Goal: Information Seeking & Learning: Learn about a topic

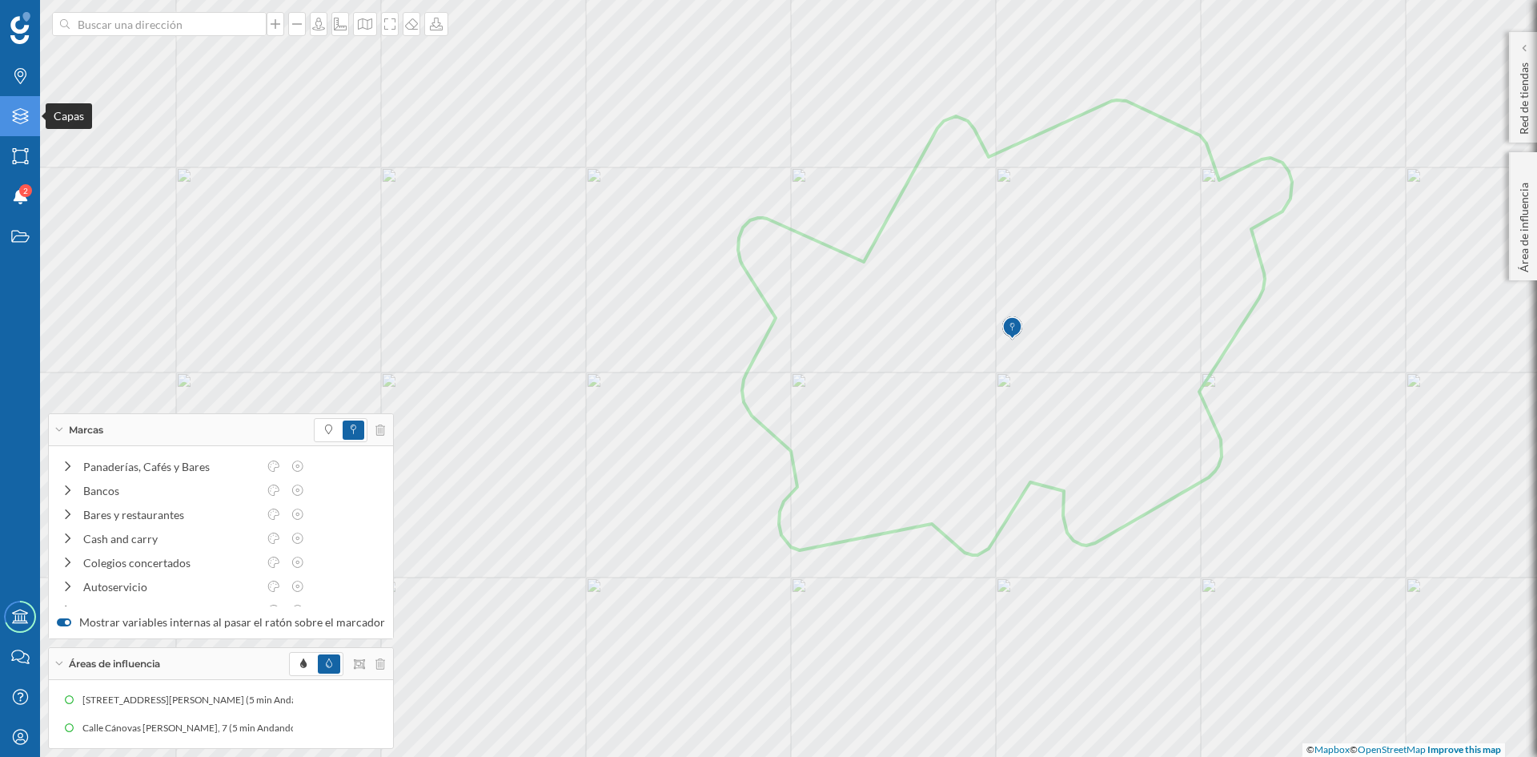
click at [17, 125] on div "Capas" at bounding box center [20, 116] width 40 height 40
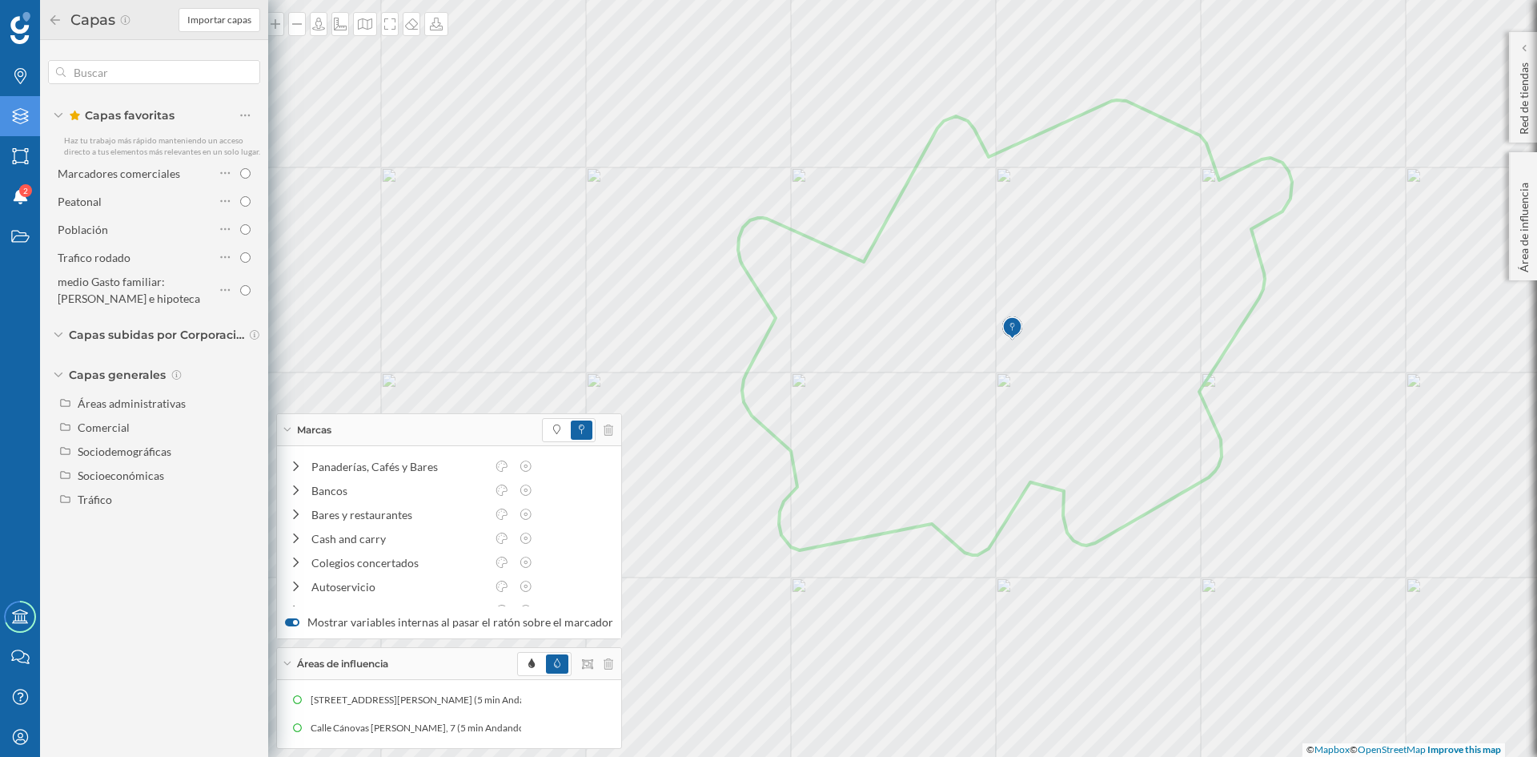
click at [18, 119] on icon at bounding box center [20, 116] width 16 height 16
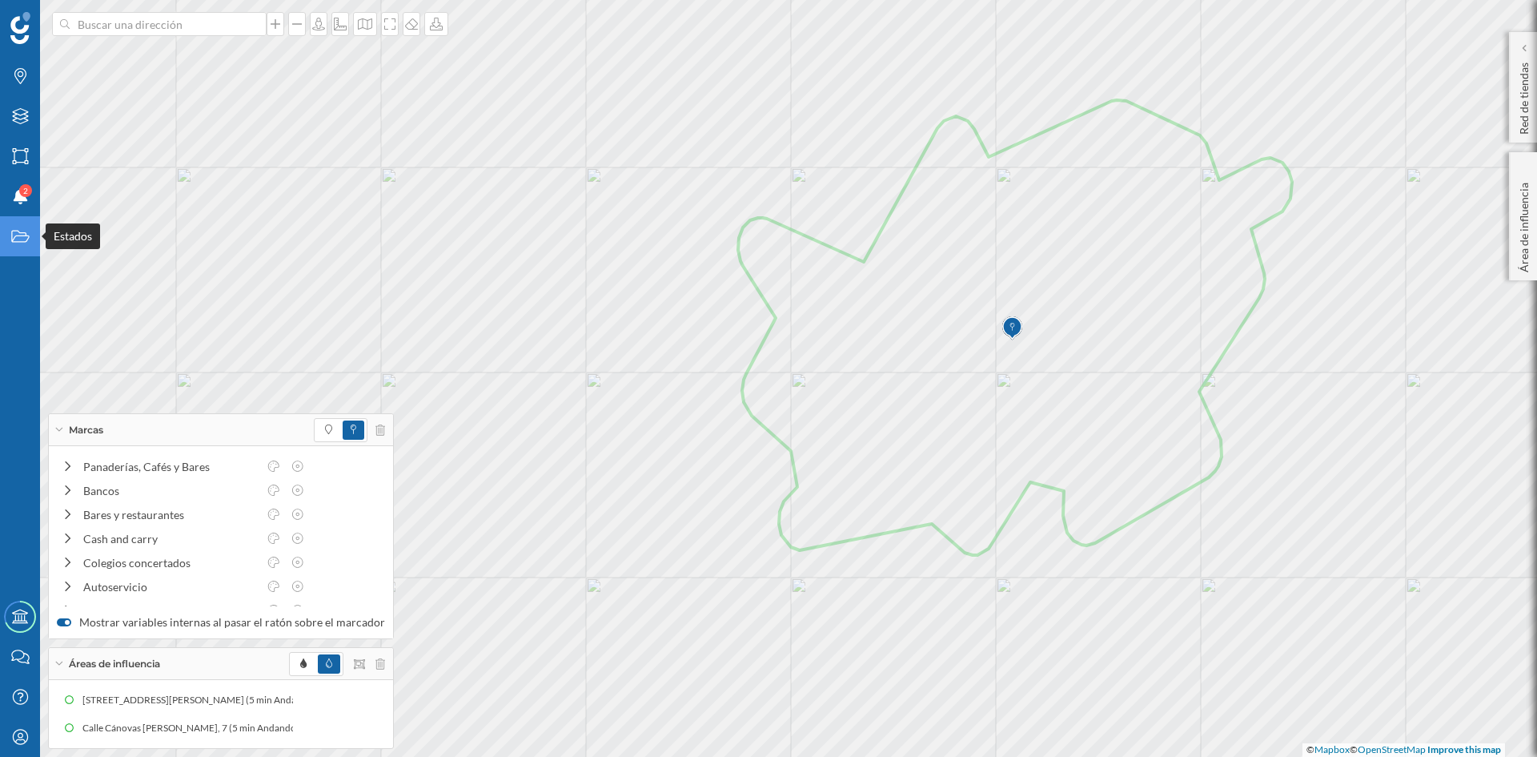
click at [22, 243] on icon "Estados" at bounding box center [20, 236] width 20 height 16
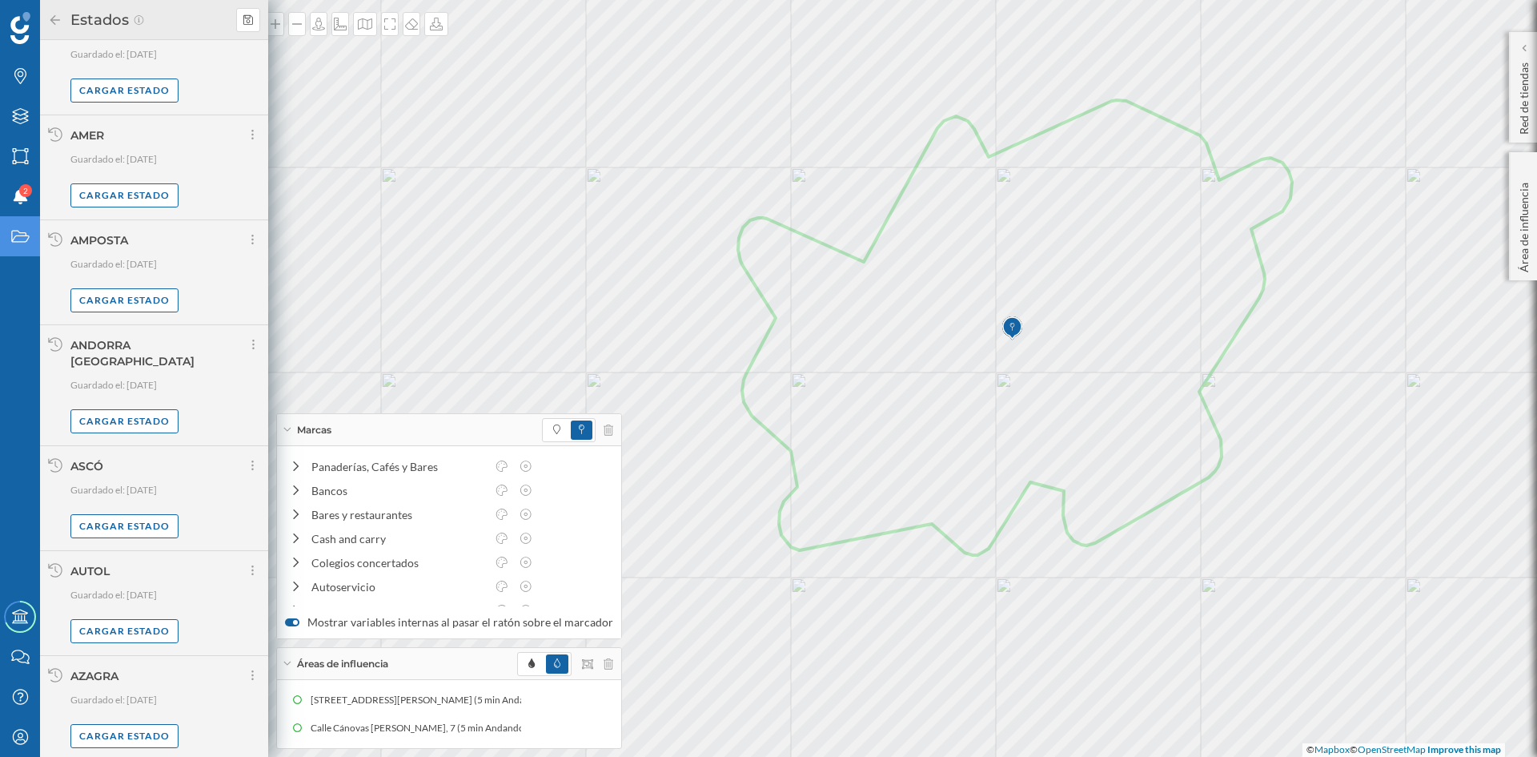
scroll to position [928, 0]
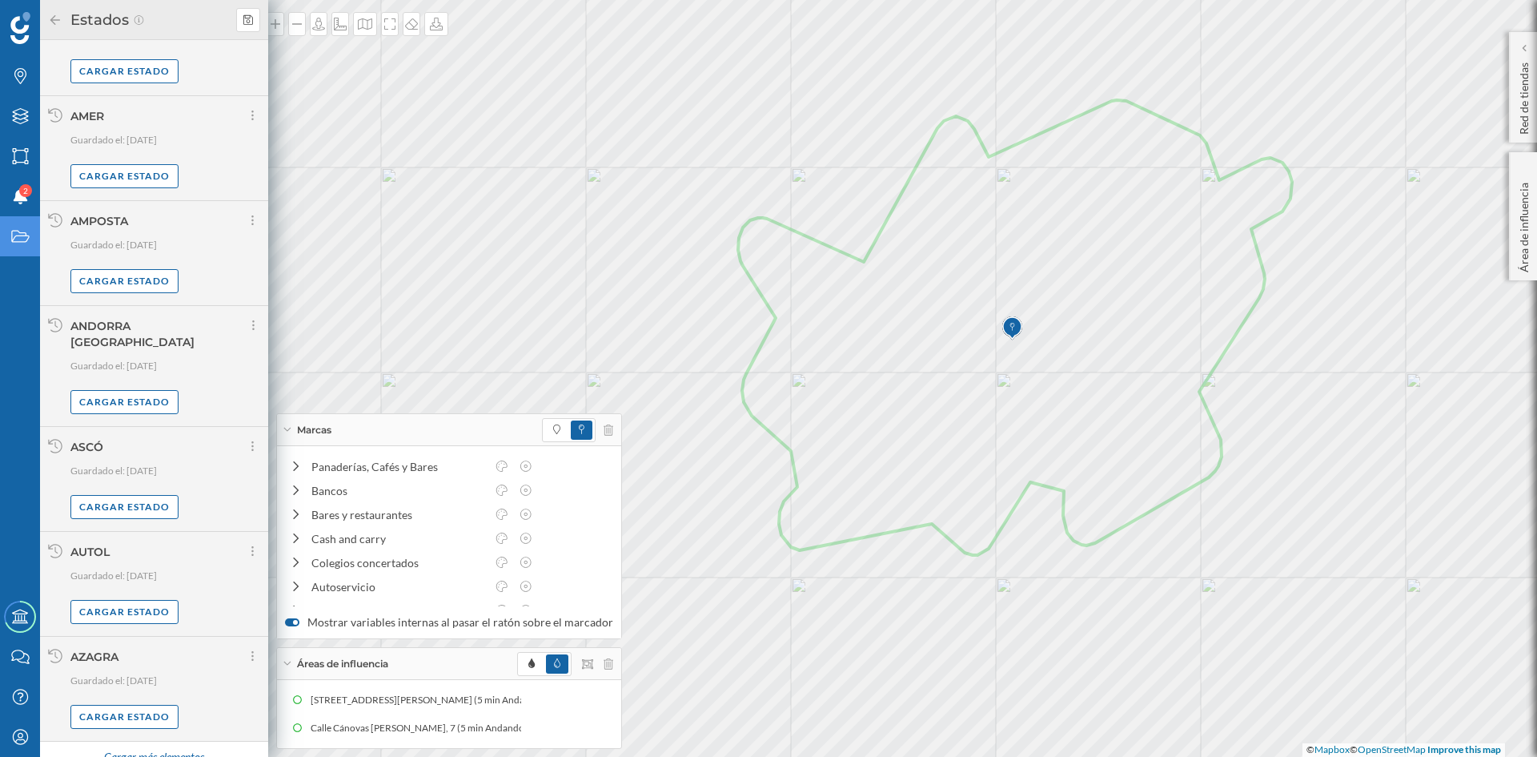
click at [112, 745] on div "Cargar más elementos" at bounding box center [154, 757] width 120 height 24
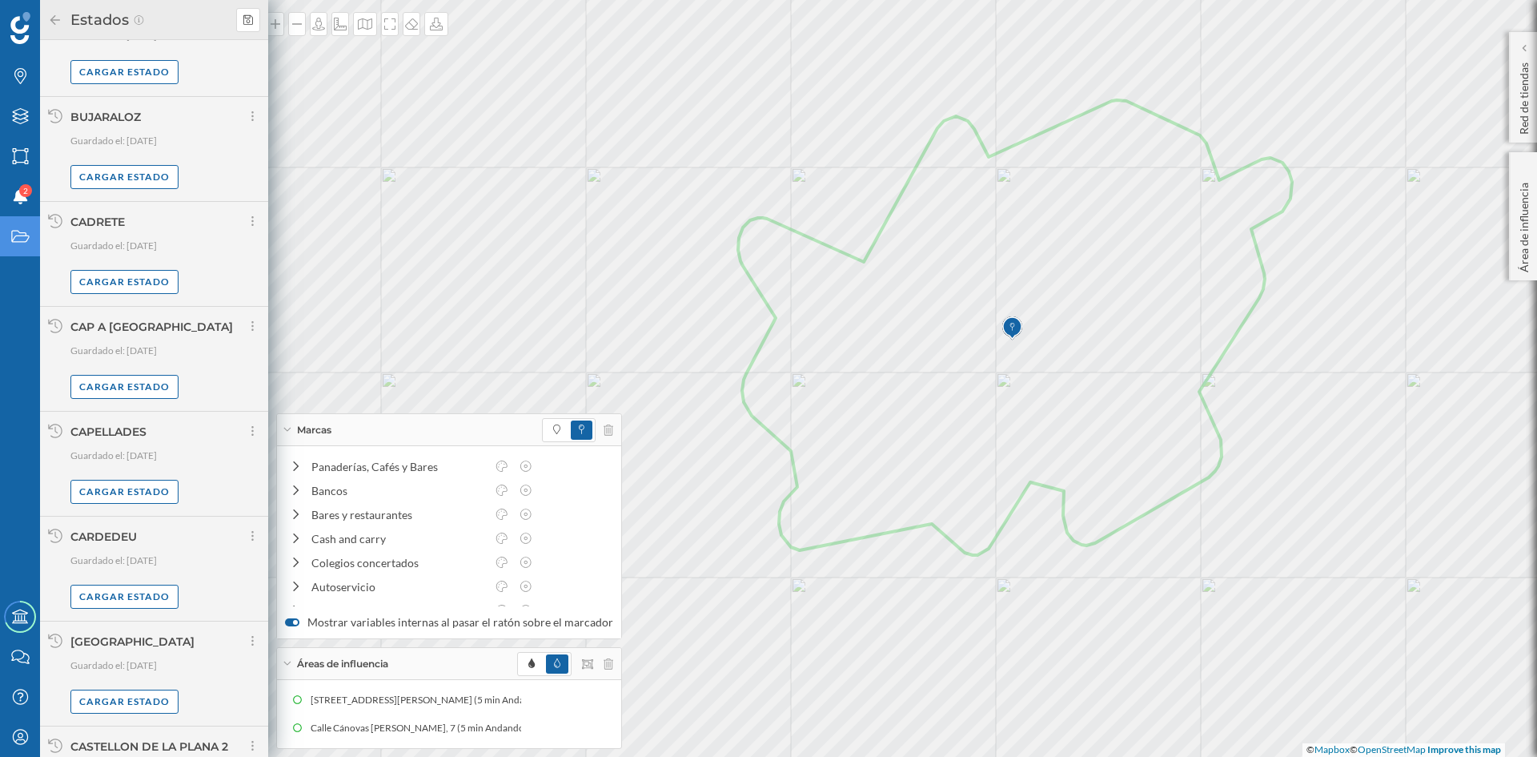
scroll to position [2642, 0]
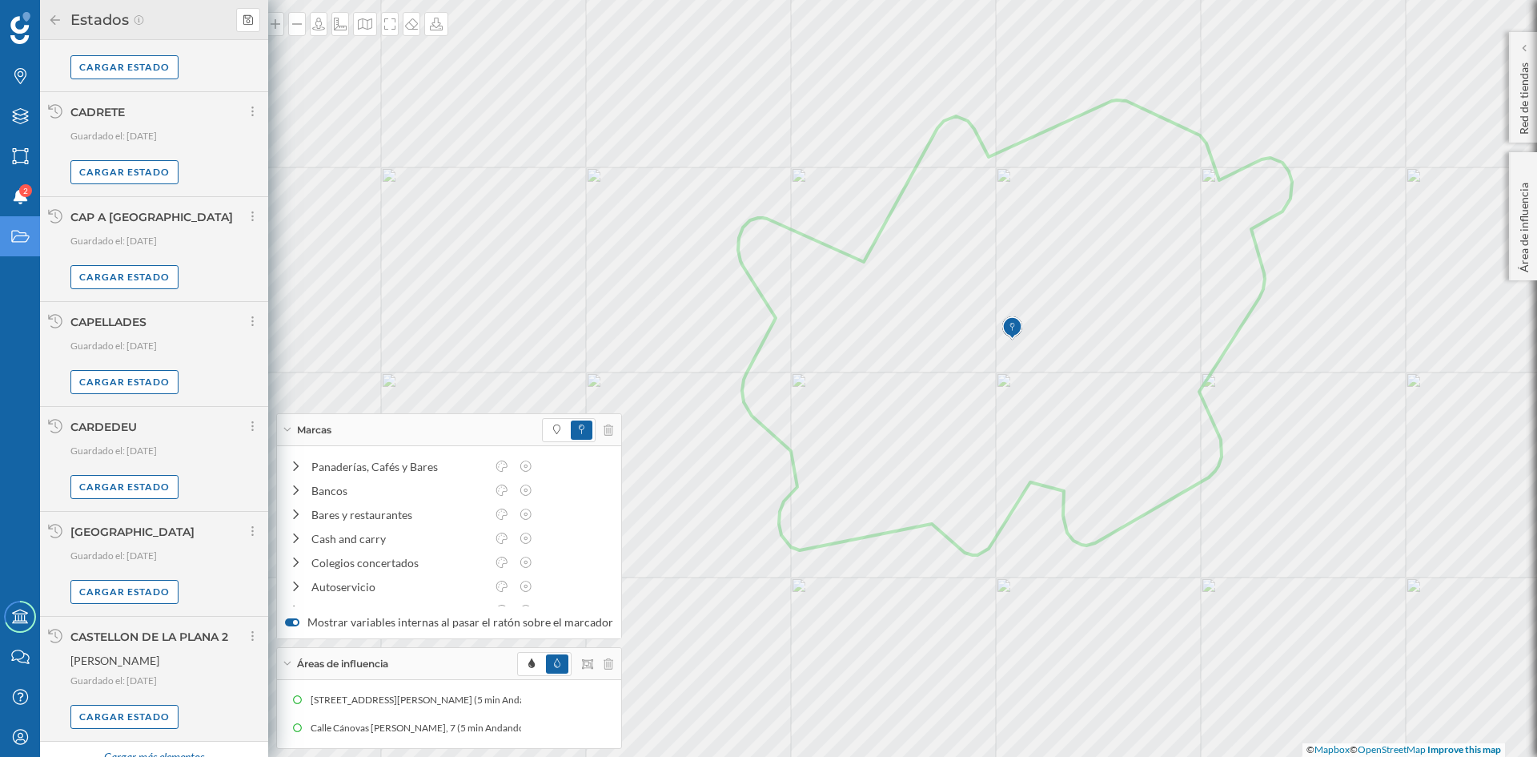
click at [164, 745] on div "Cargar más elementos" at bounding box center [154, 757] width 120 height 24
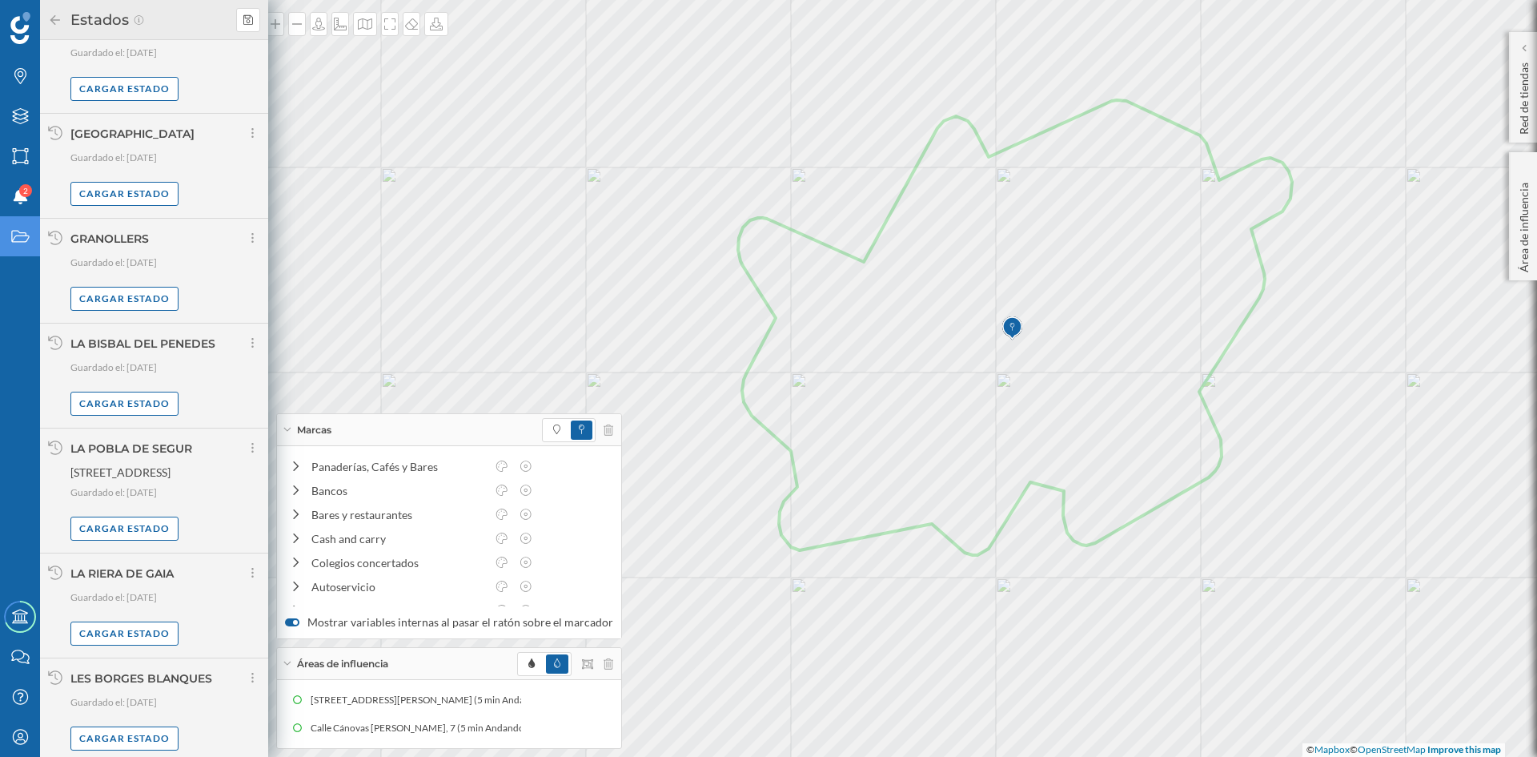
scroll to position [4287, 0]
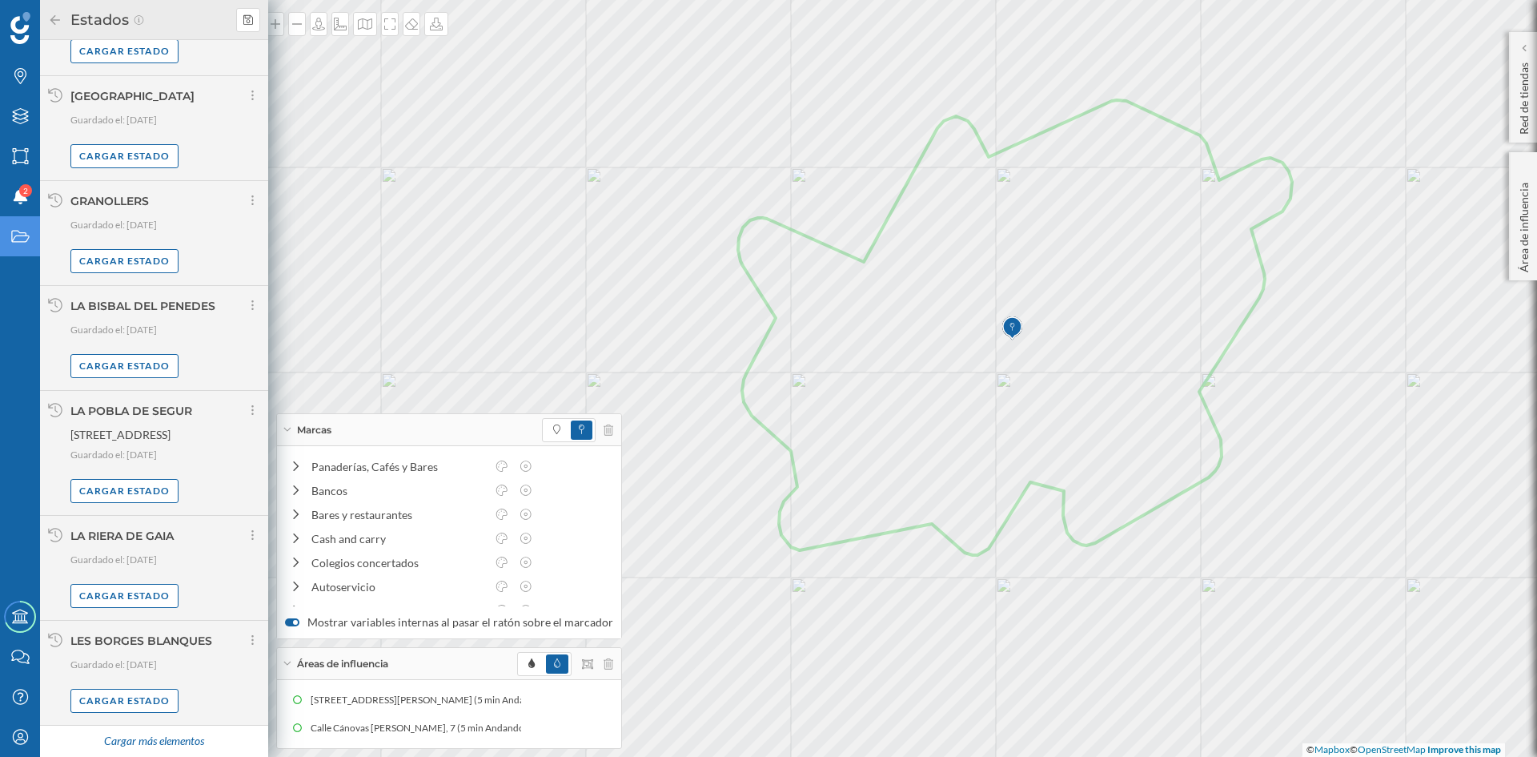
click at [139, 745] on div "Cargar más elementos" at bounding box center [154, 741] width 120 height 24
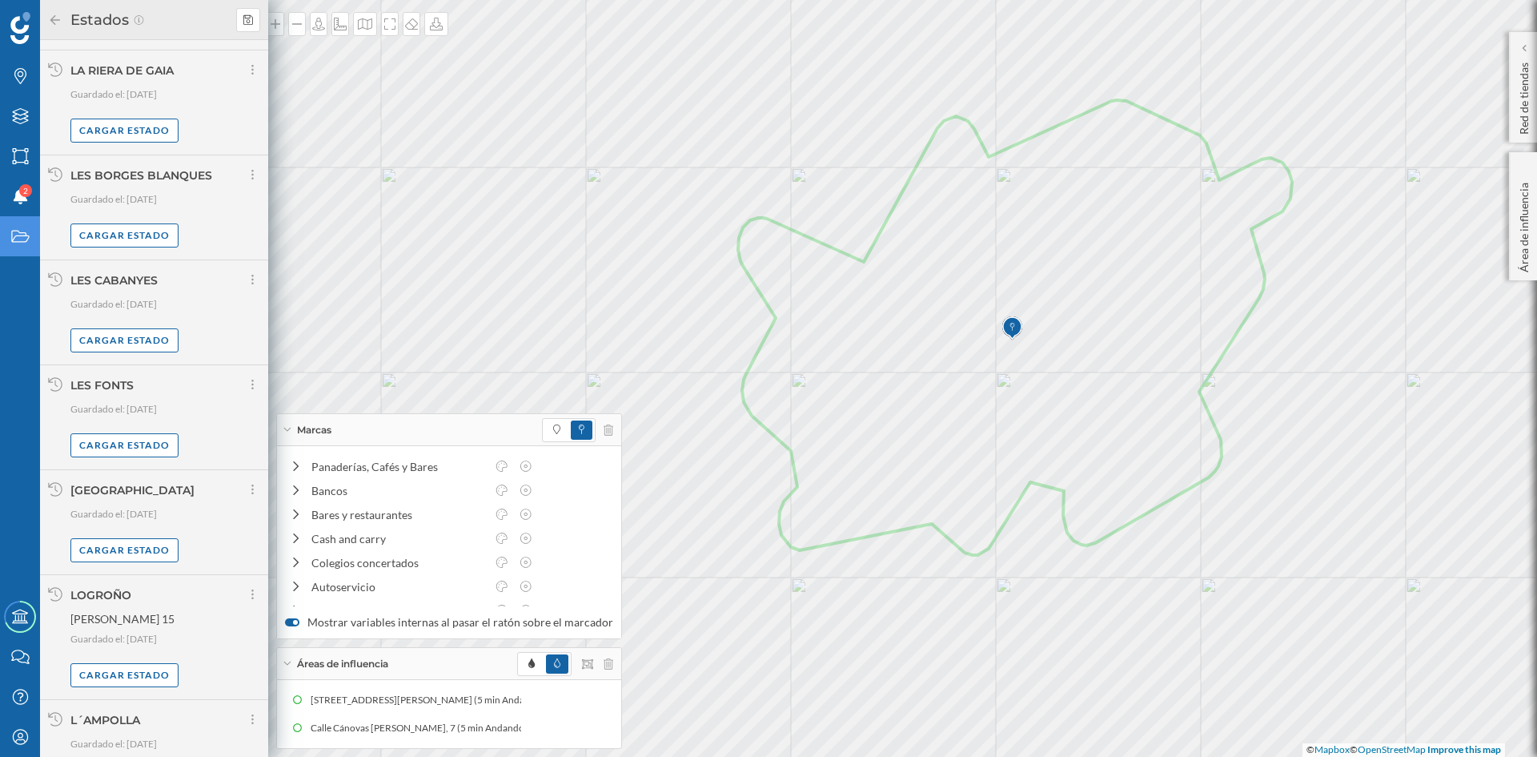
scroll to position [4768, 0]
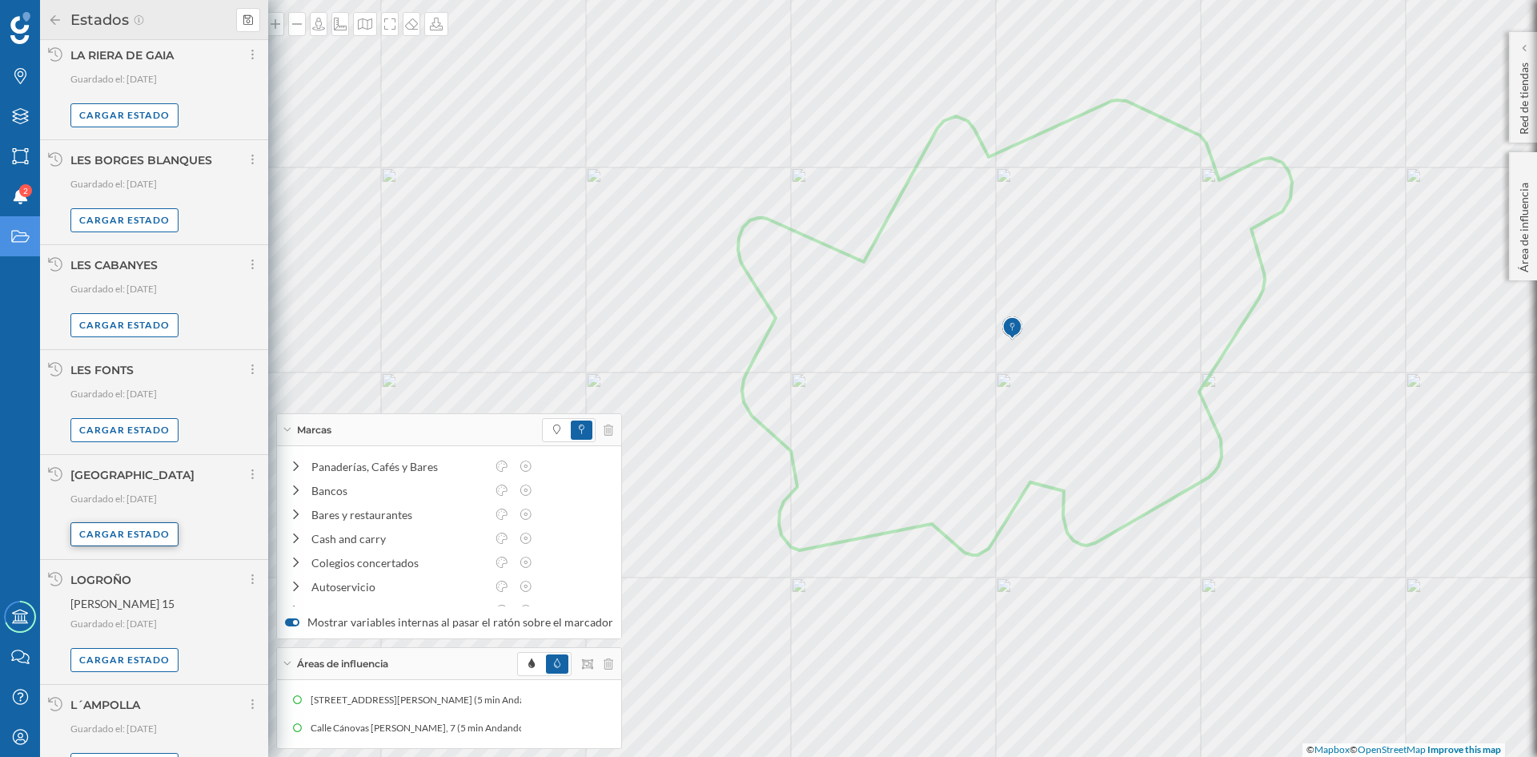
click at [85, 536] on div "Cargar estado" at bounding box center [124, 534] width 108 height 24
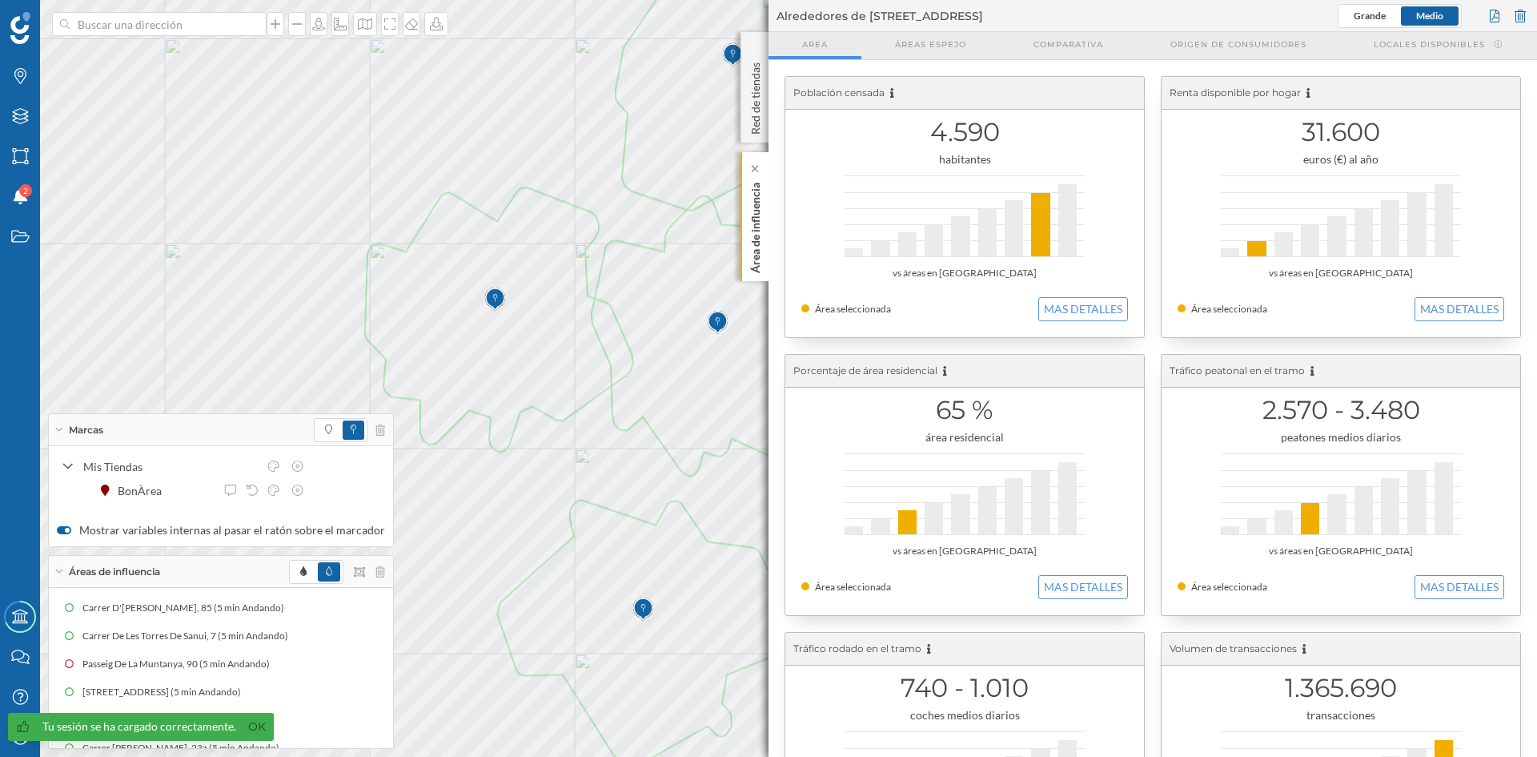
click at [758, 235] on p "Área de influencia" at bounding box center [756, 224] width 16 height 97
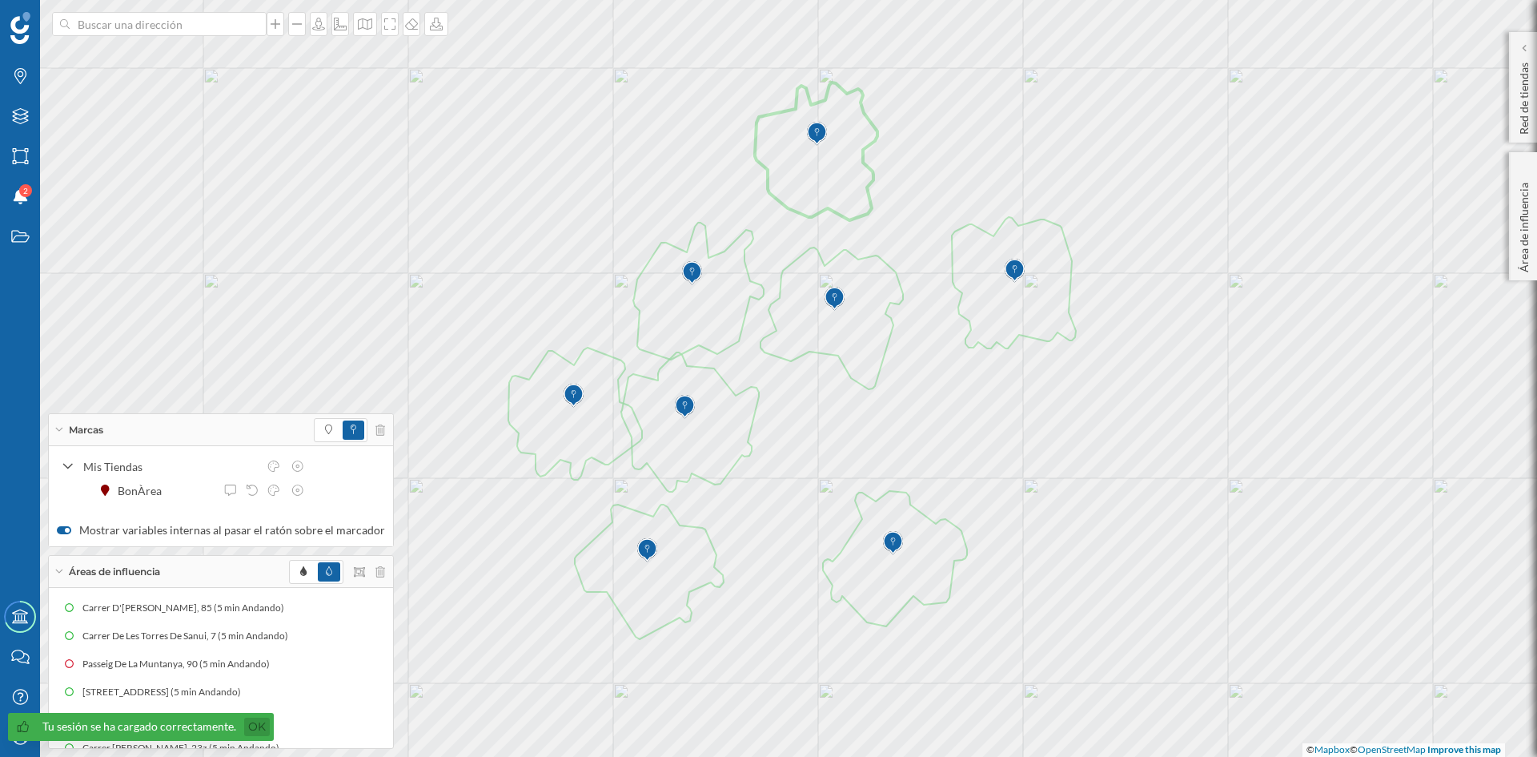
click at [261, 729] on link "Ok" at bounding box center [257, 726] width 26 height 18
click at [317, 428] on span at bounding box center [328, 429] width 23 height 19
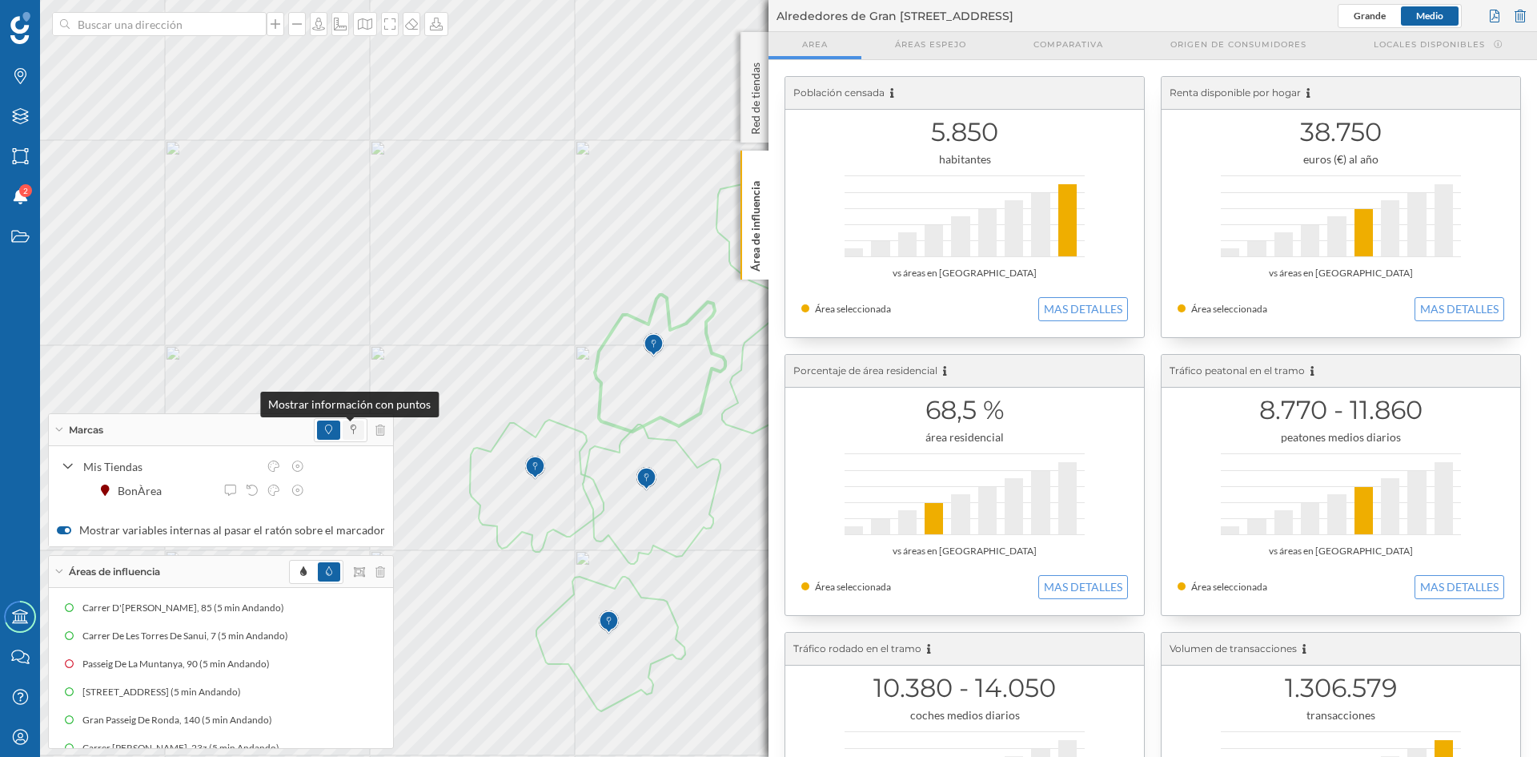
click at [351, 432] on icon at bounding box center [354, 429] width 6 height 10
click at [758, 226] on p "Área de influencia" at bounding box center [756, 223] width 16 height 97
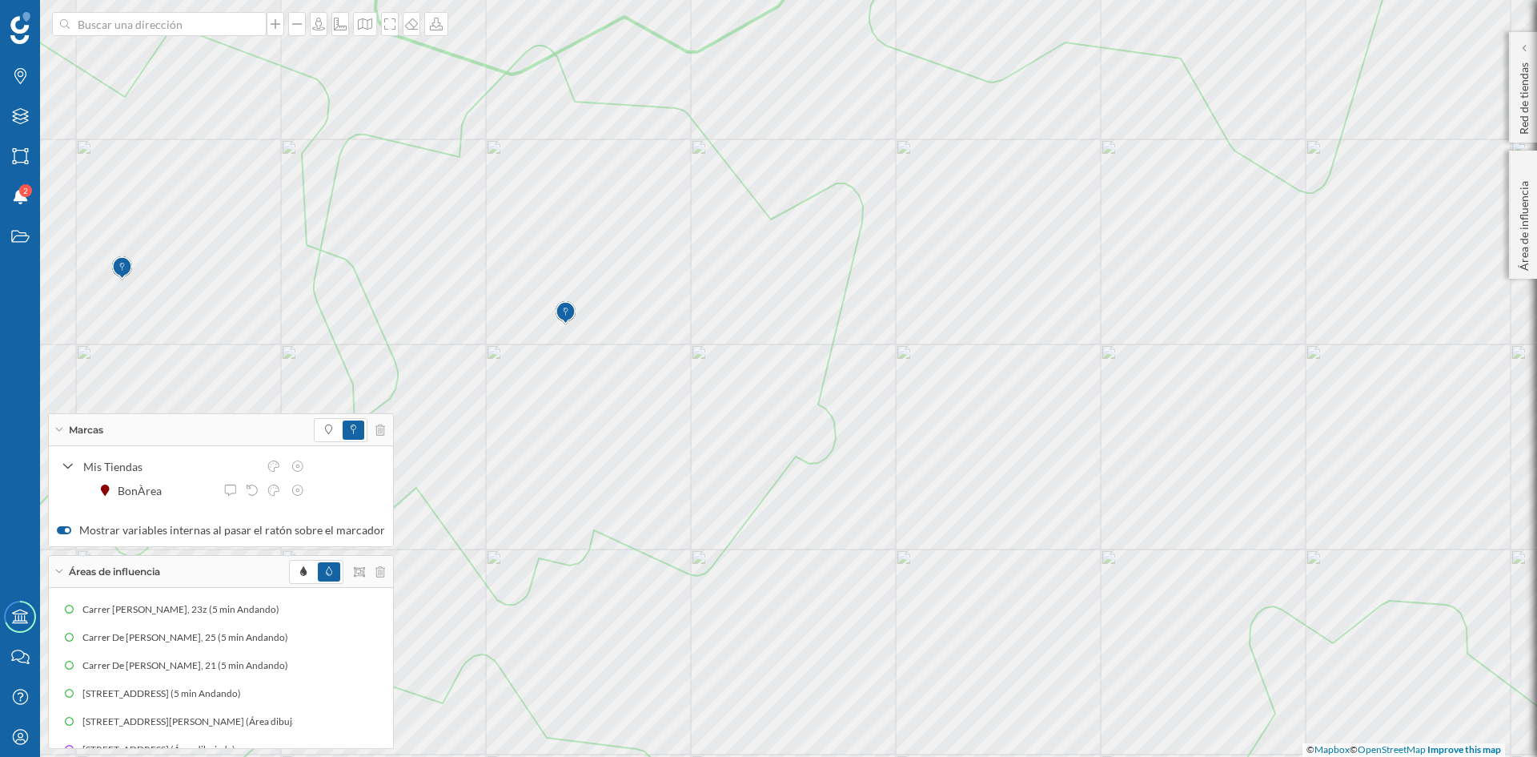
scroll to position [244, 0]
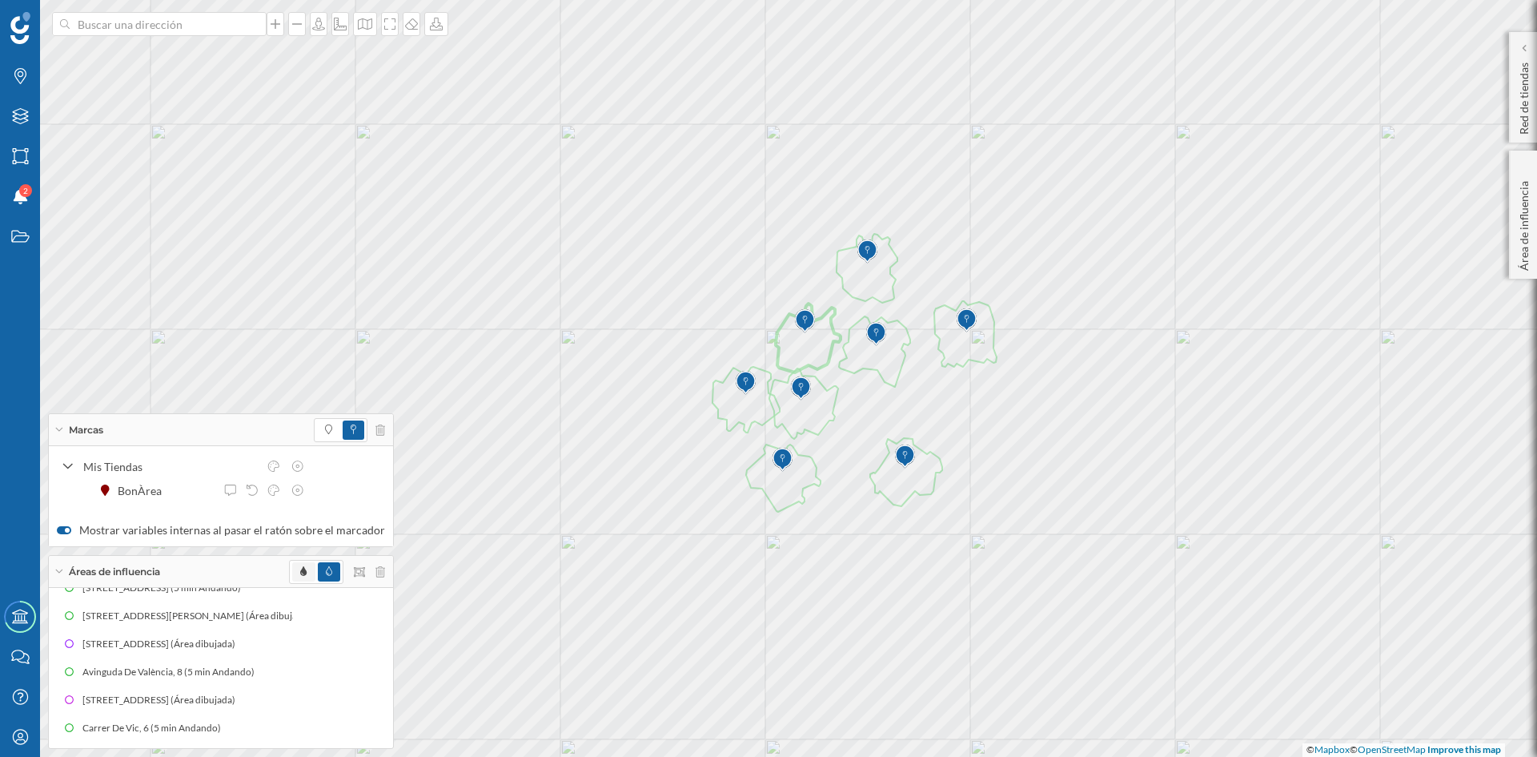
click at [292, 575] on span at bounding box center [303, 571] width 22 height 19
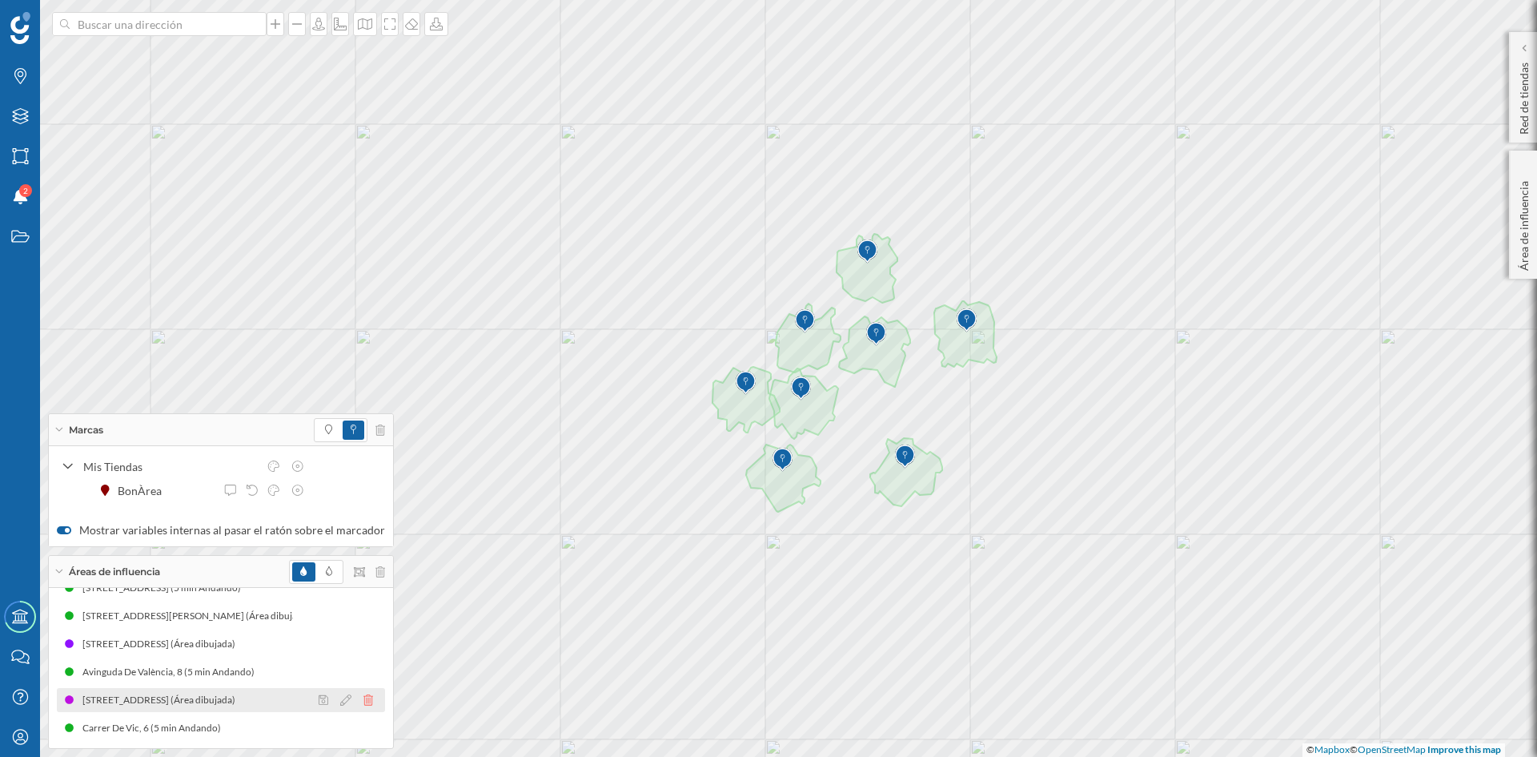
click at [364, 699] on icon at bounding box center [369, 699] width 10 height 11
click at [364, 671] on icon at bounding box center [369, 671] width 10 height 11
click at [364, 670] on icon at bounding box center [369, 671] width 10 height 11
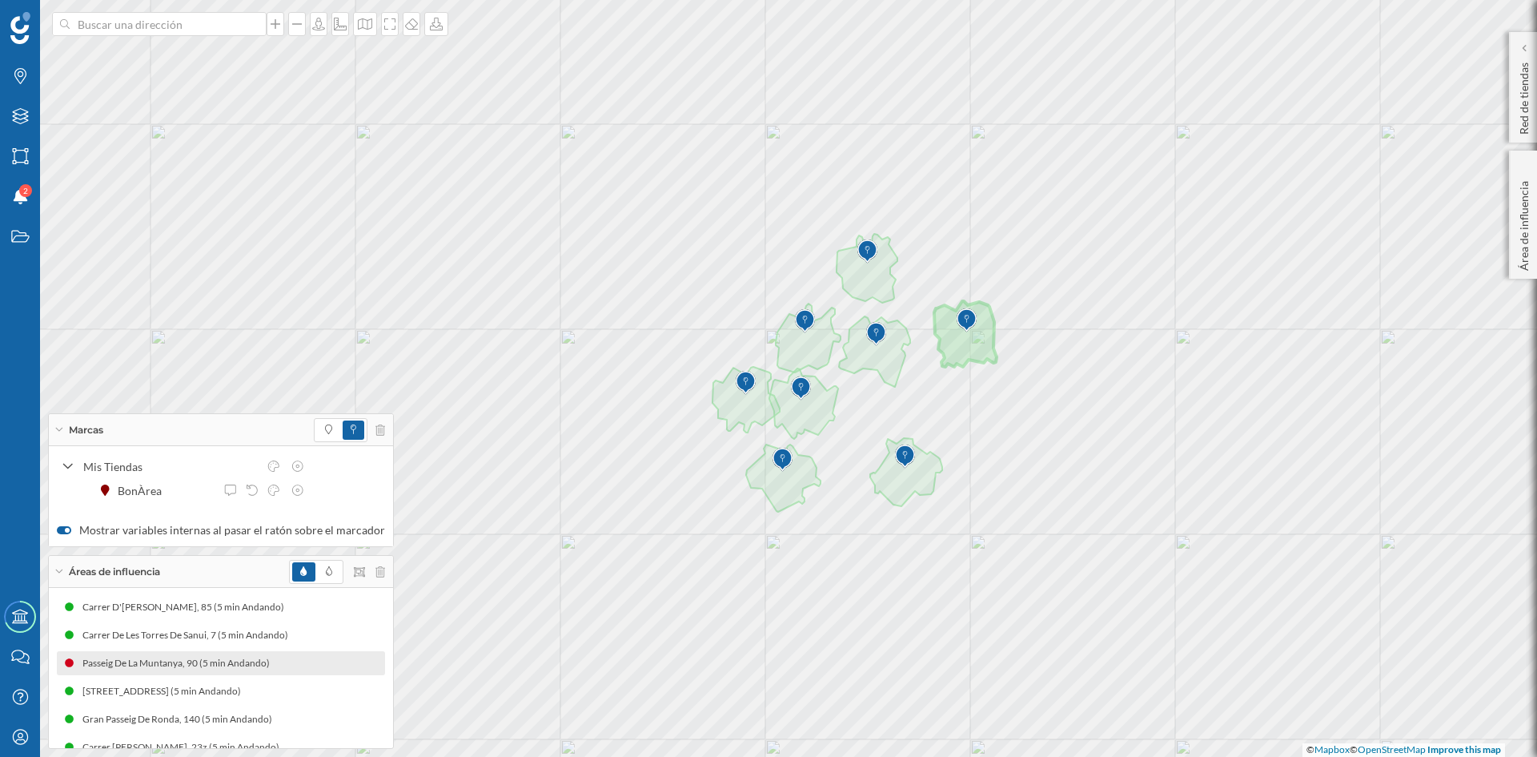
scroll to position [0, 0]
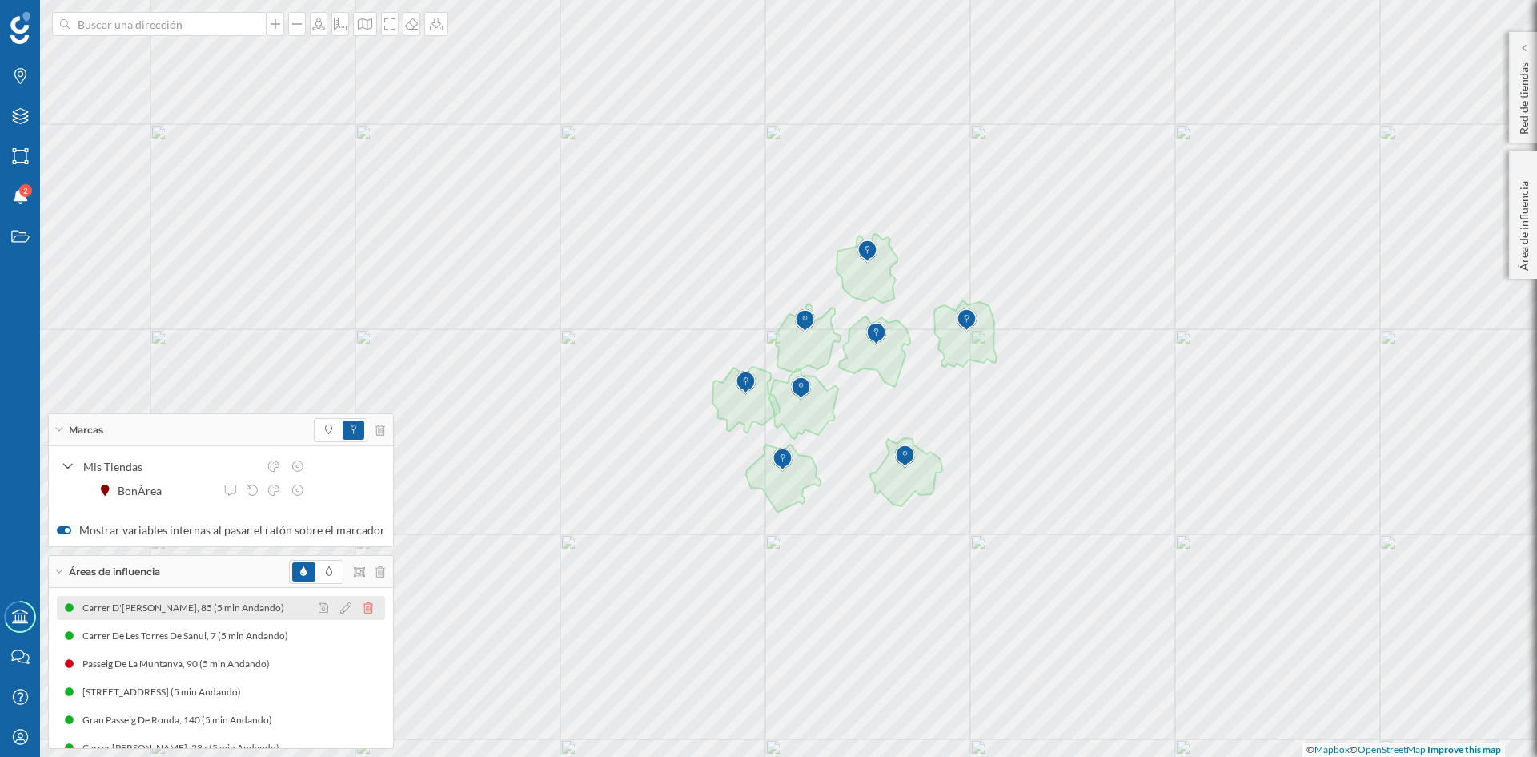
click at [364, 607] on icon at bounding box center [369, 607] width 10 height 11
click at [364, 637] on icon at bounding box center [369, 635] width 10 height 11
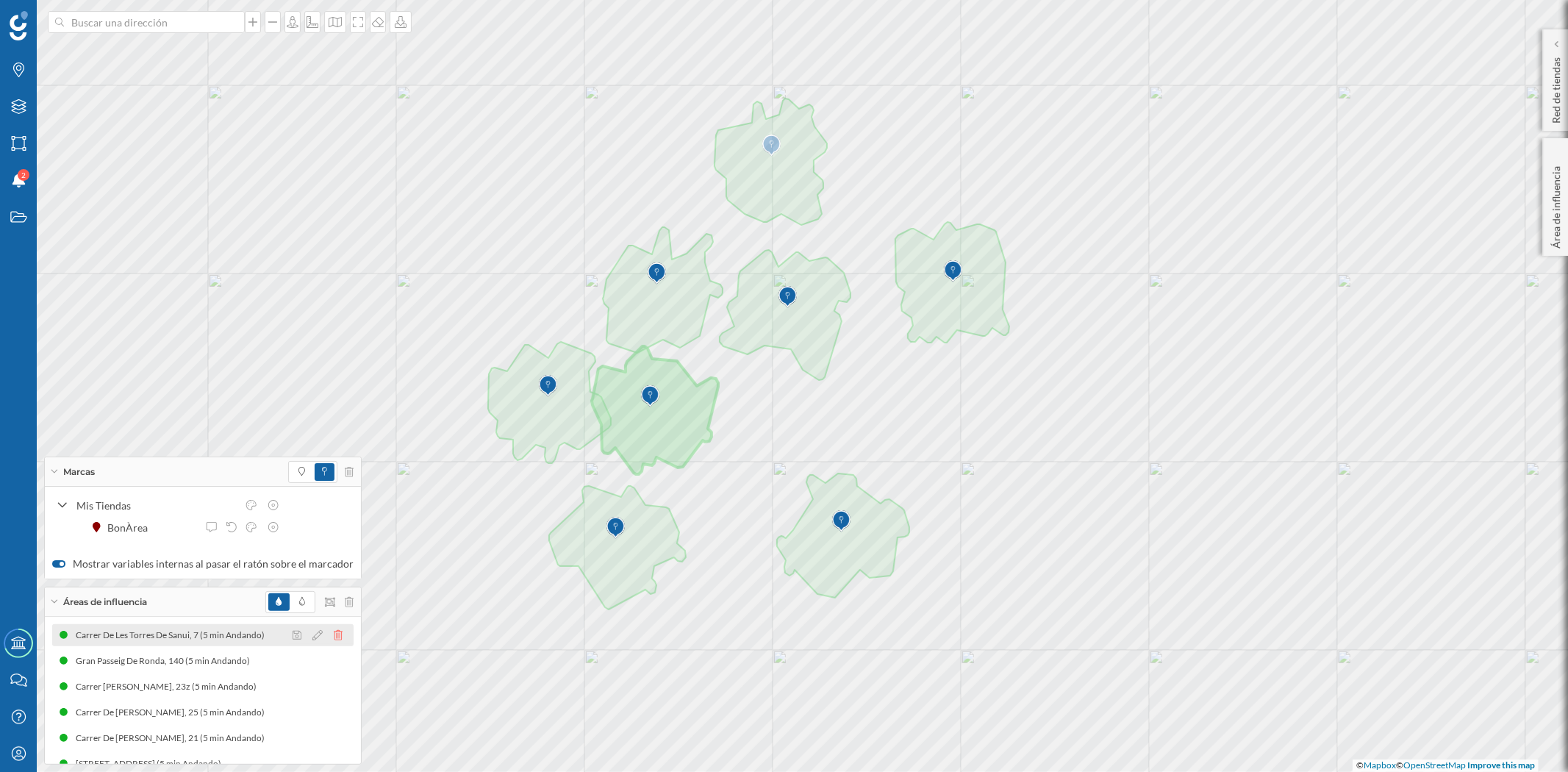
click at [334, 632] on icon at bounding box center [339, 634] width 9 height 10
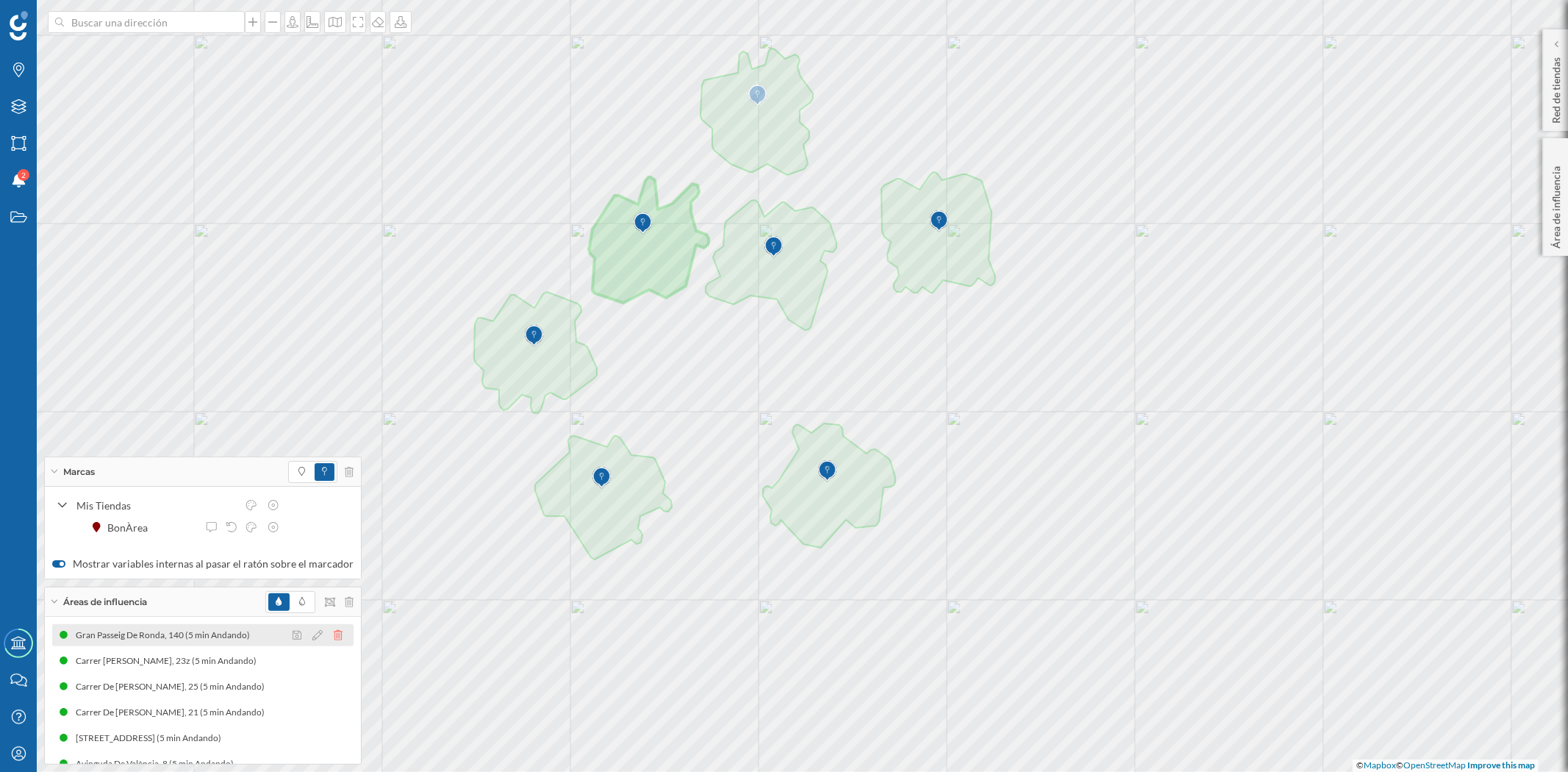
click at [334, 636] on icon at bounding box center [339, 634] width 9 height 10
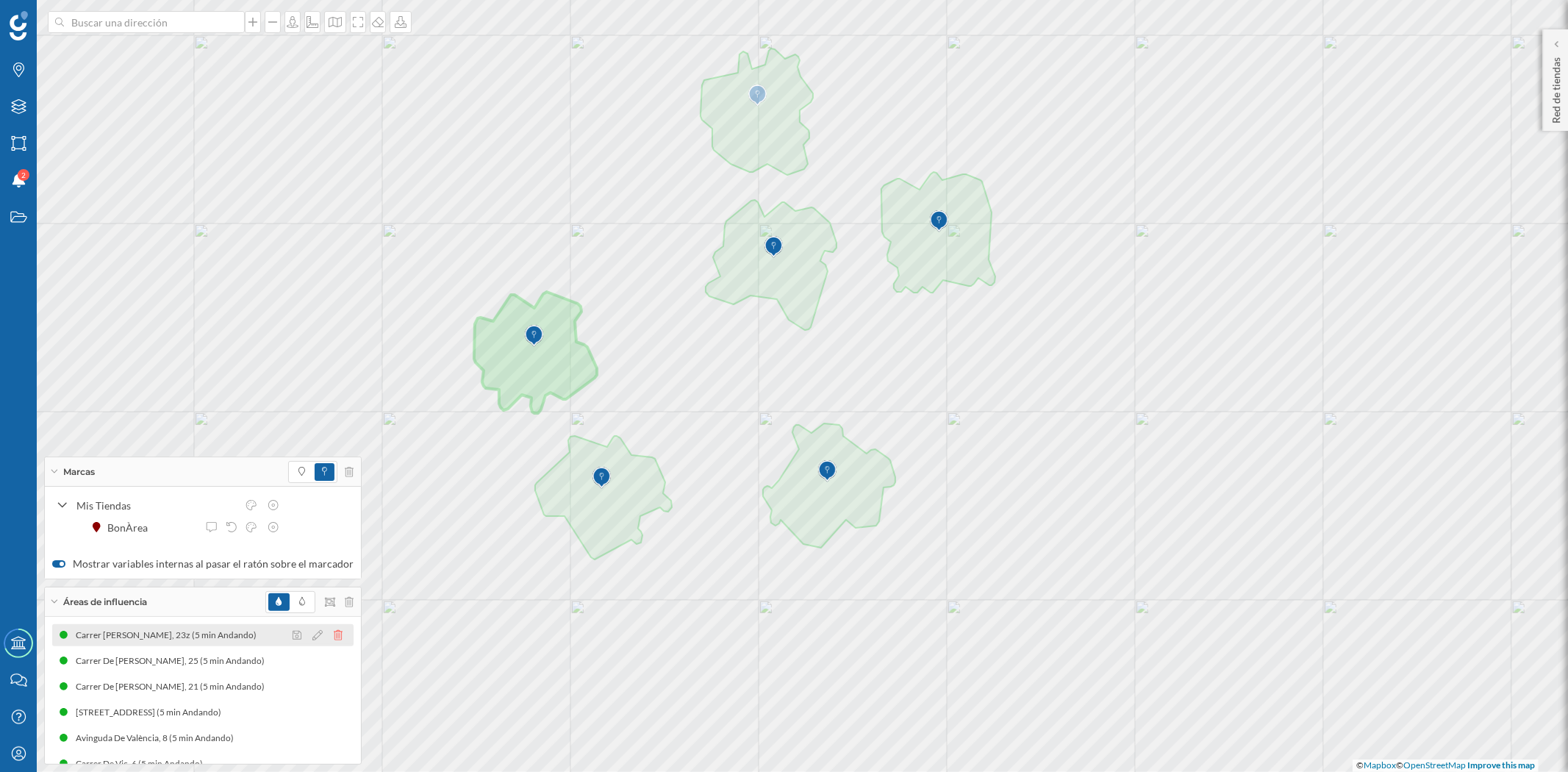
click at [334, 632] on icon at bounding box center [339, 634] width 9 height 10
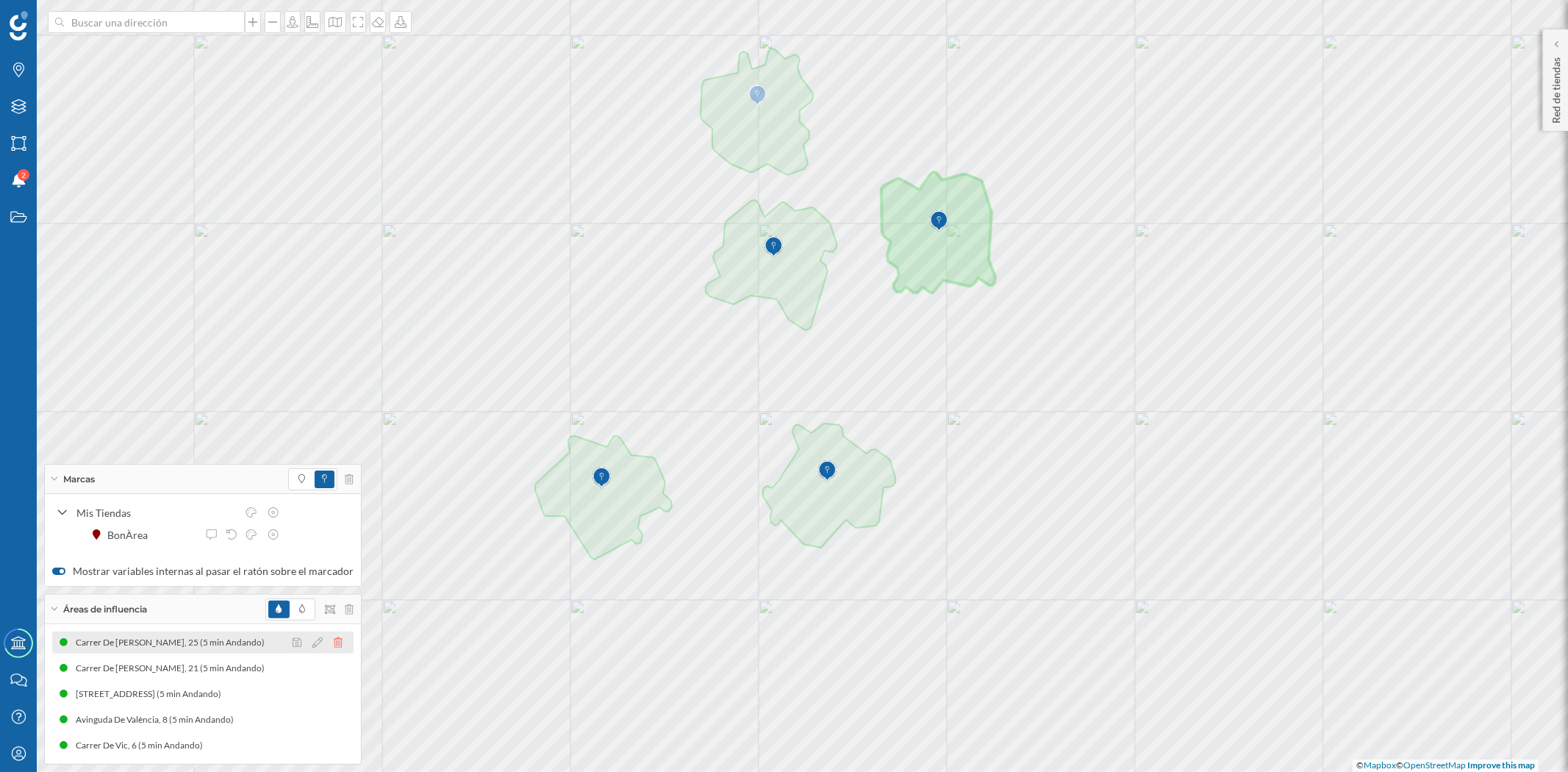
click at [334, 642] on icon at bounding box center [339, 642] width 9 height 10
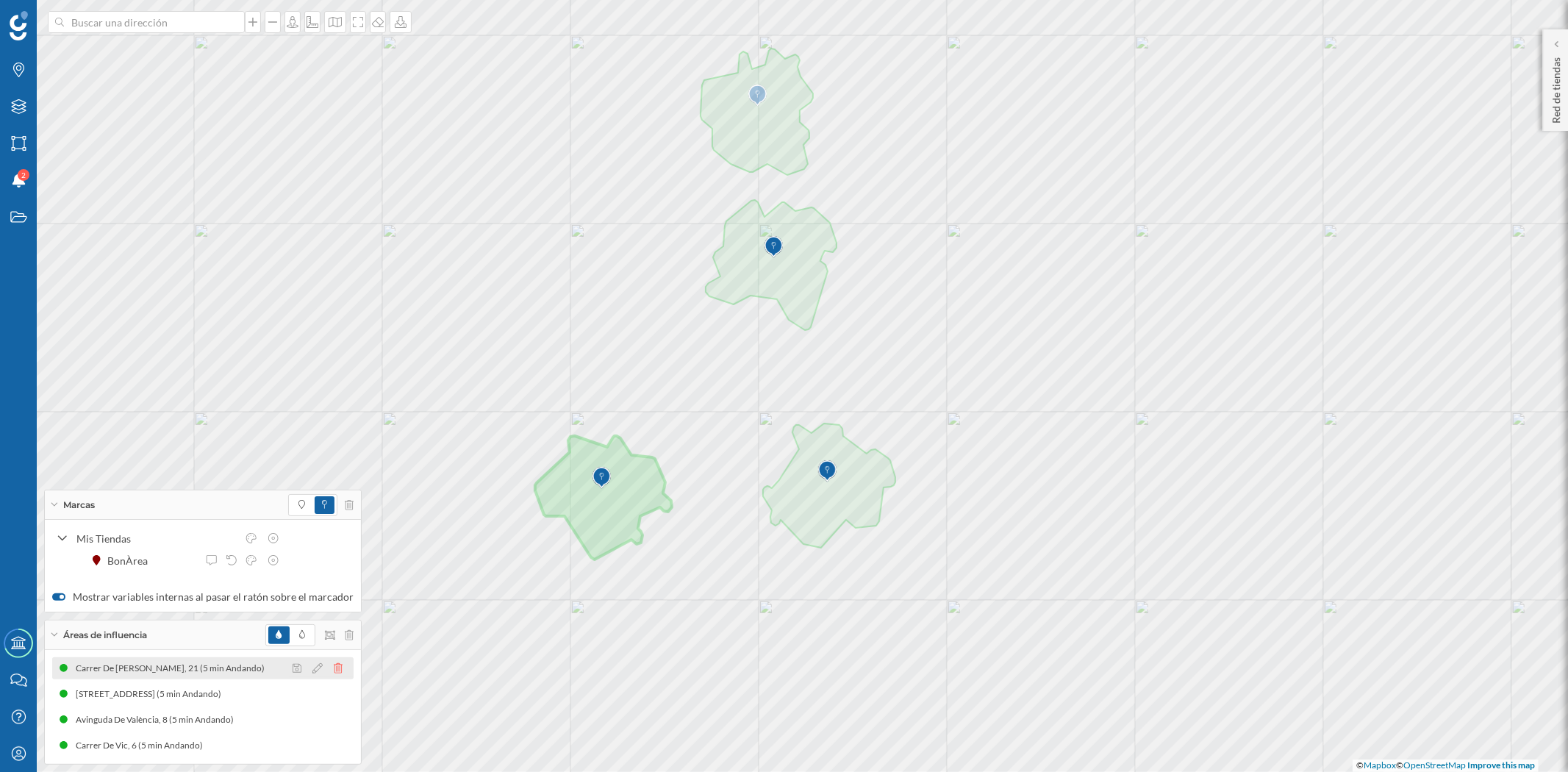
click at [334, 666] on icon at bounding box center [339, 667] width 9 height 10
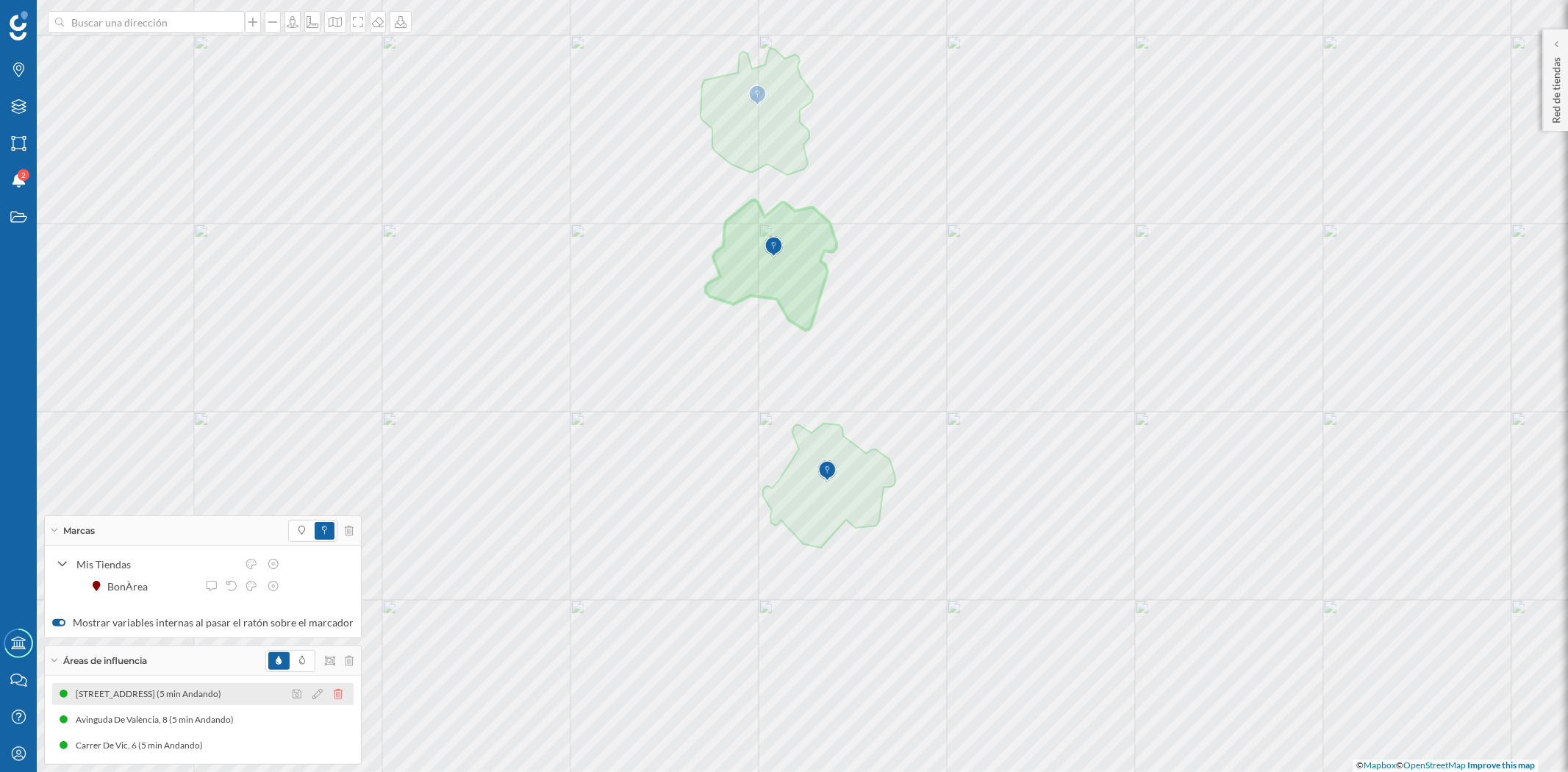
click at [334, 692] on icon at bounding box center [339, 693] width 9 height 10
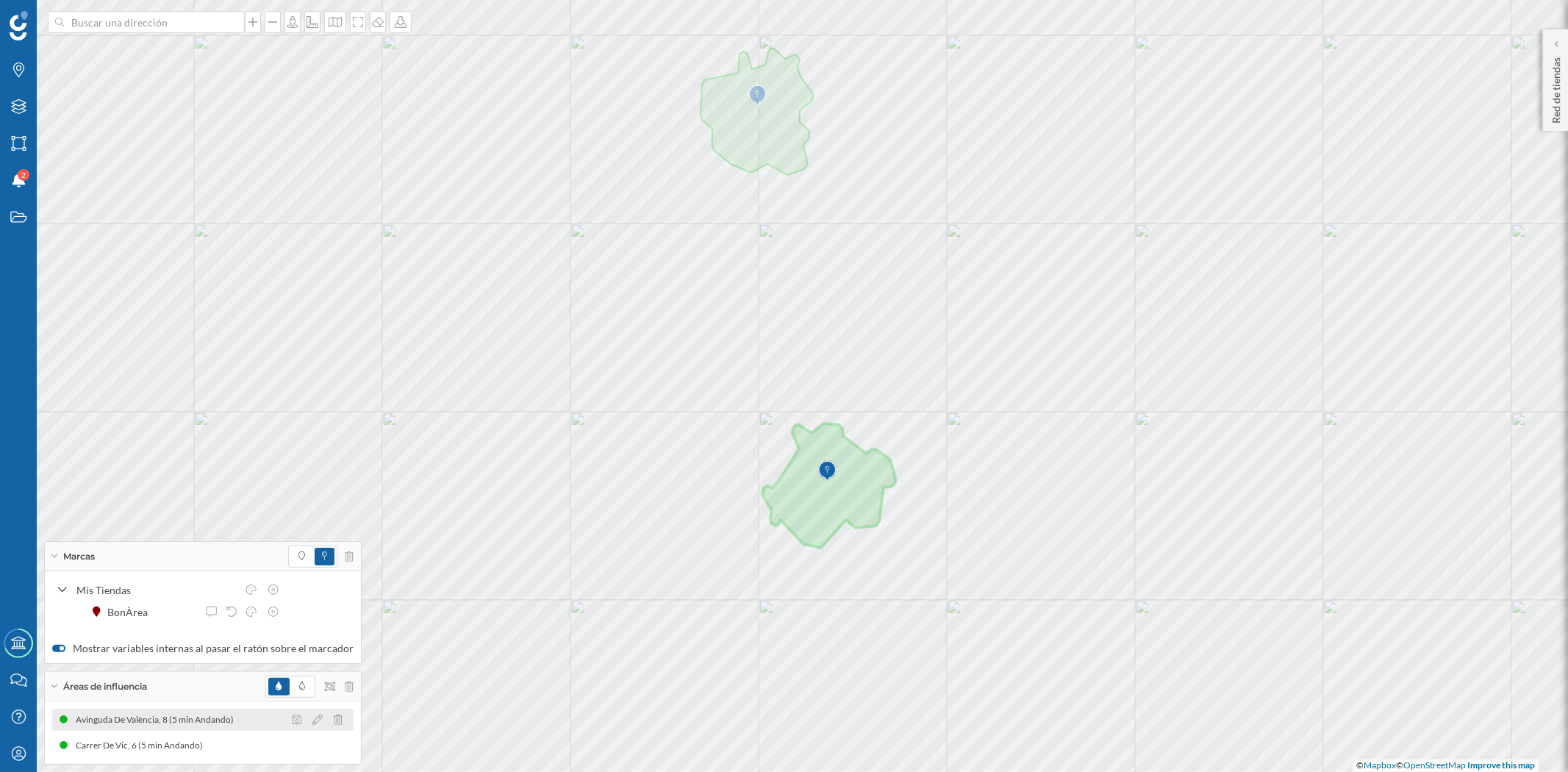
click at [334, 694] on icon at bounding box center [339, 719] width 9 height 10
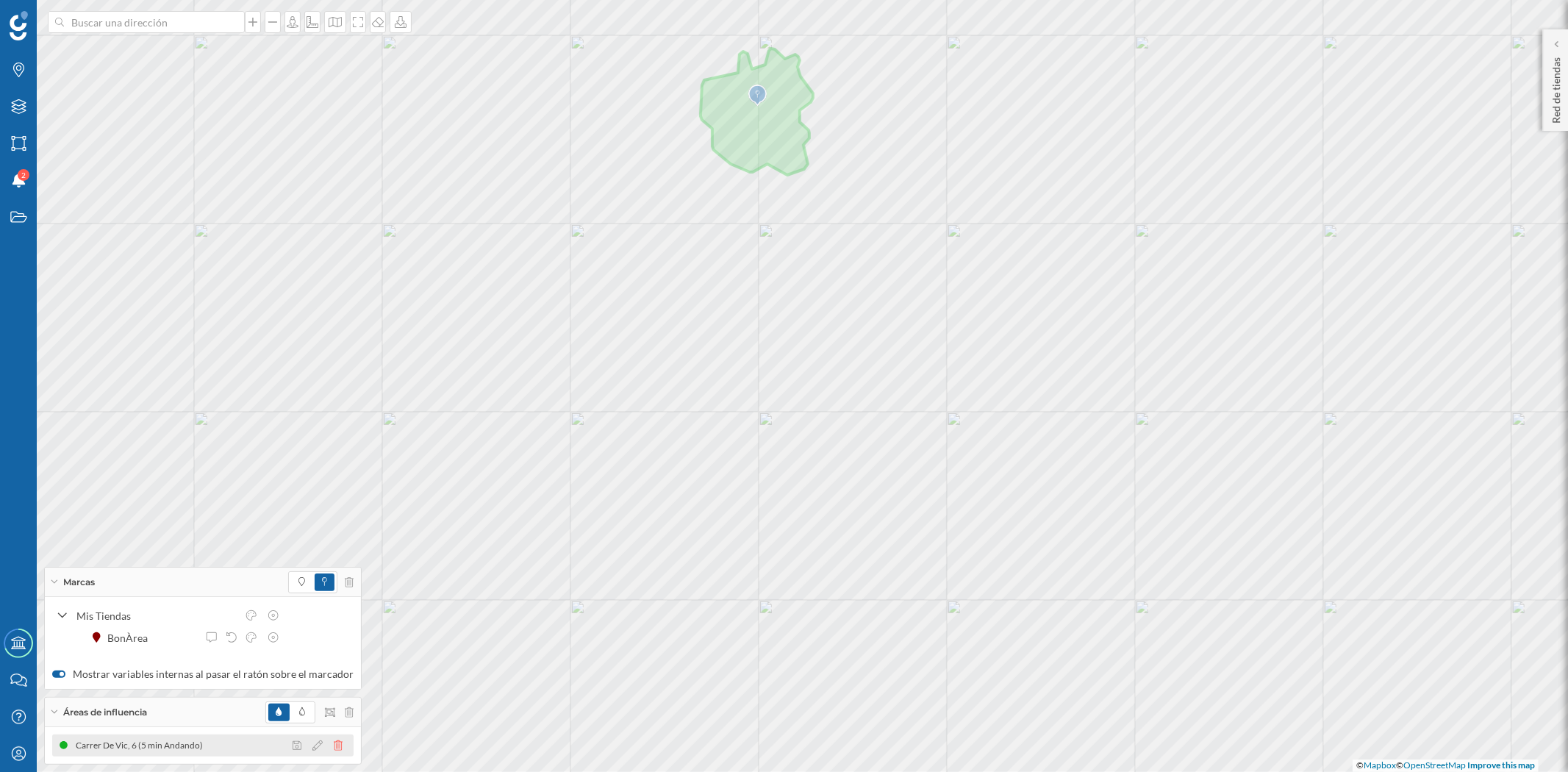
click at [334, 694] on icon at bounding box center [339, 744] width 9 height 10
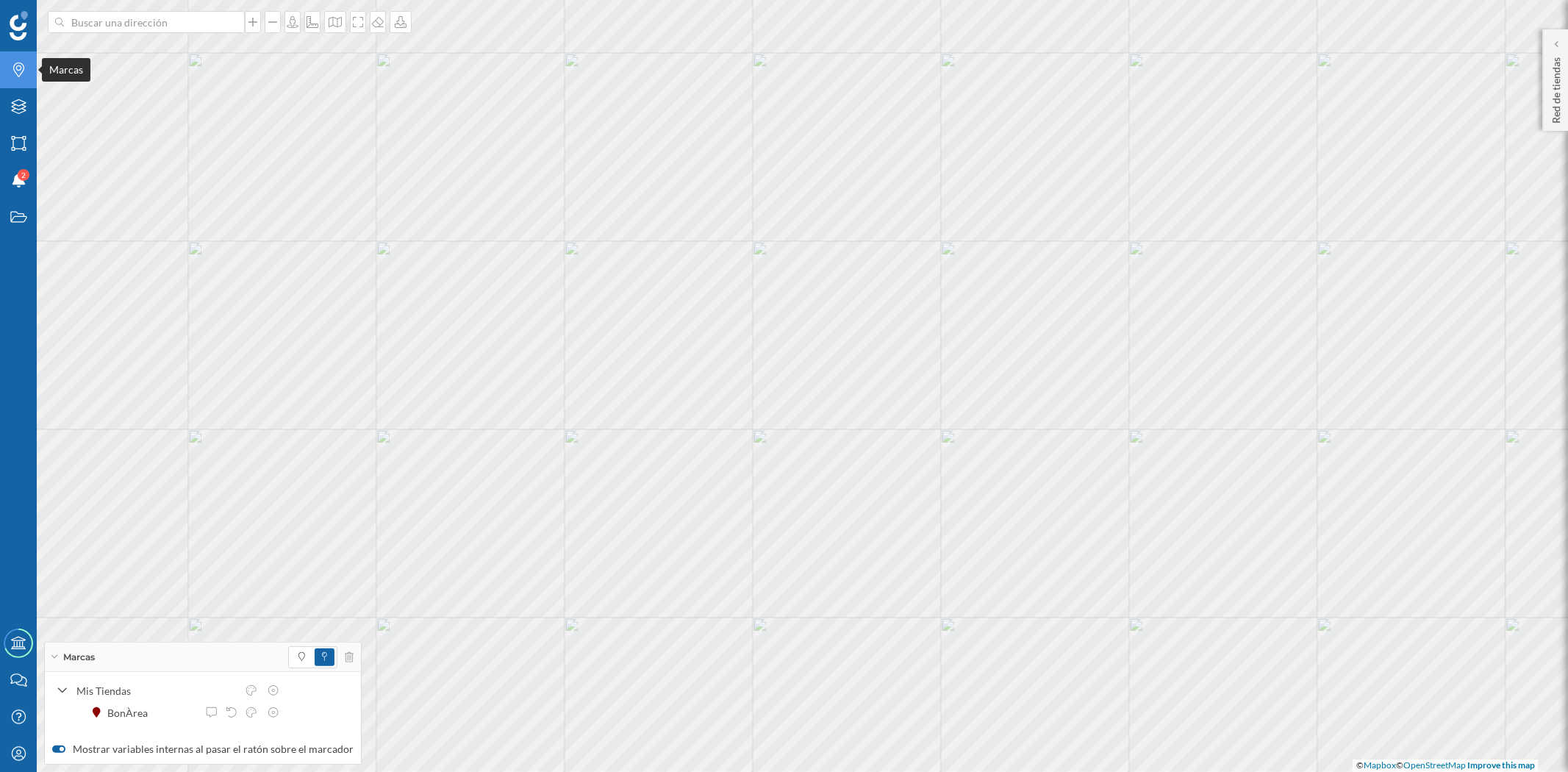
click at [26, 72] on icon "Marcas" at bounding box center [18, 70] width 18 height 15
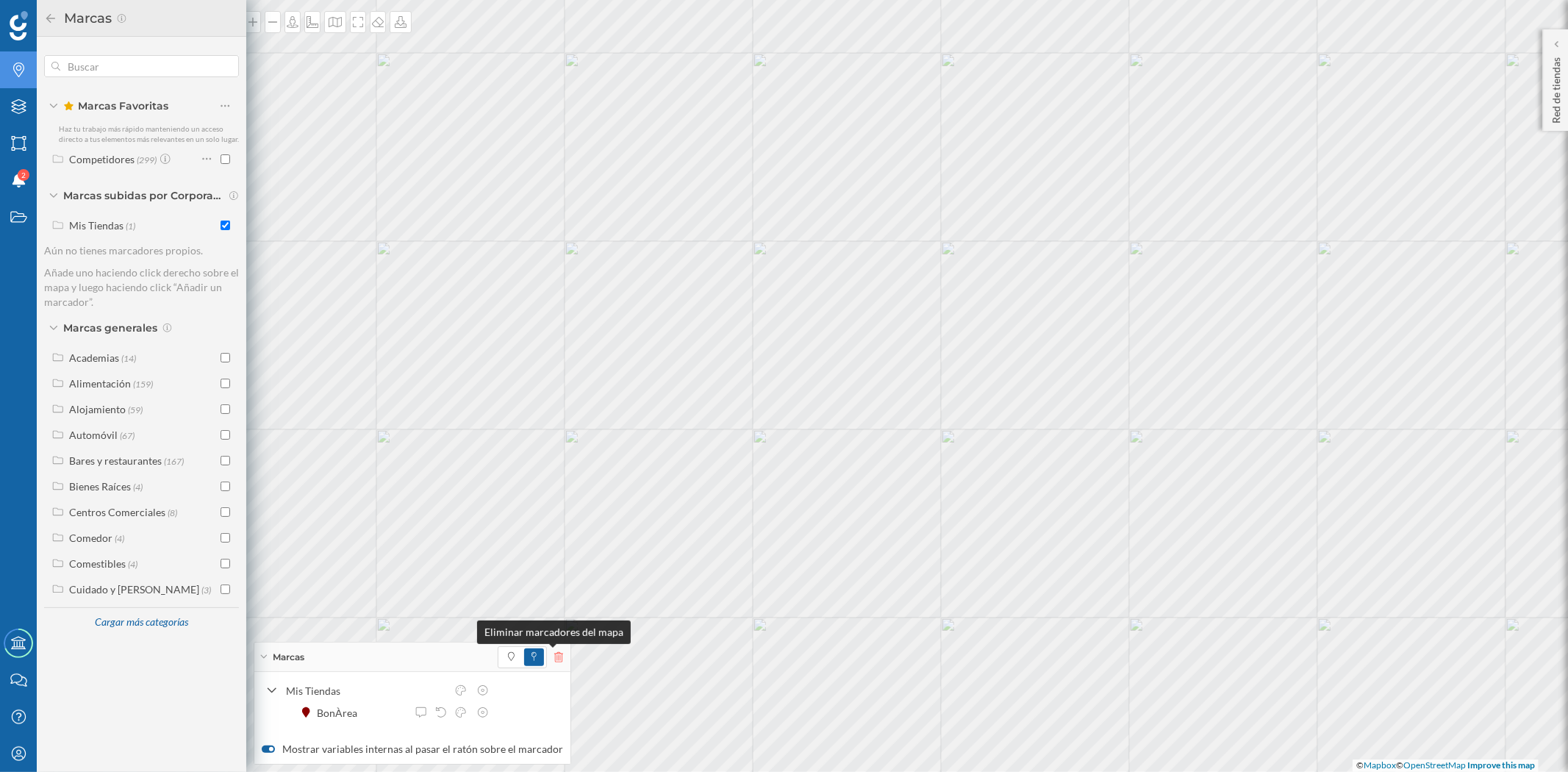
click at [554, 658] on icon at bounding box center [559, 656] width 9 height 10
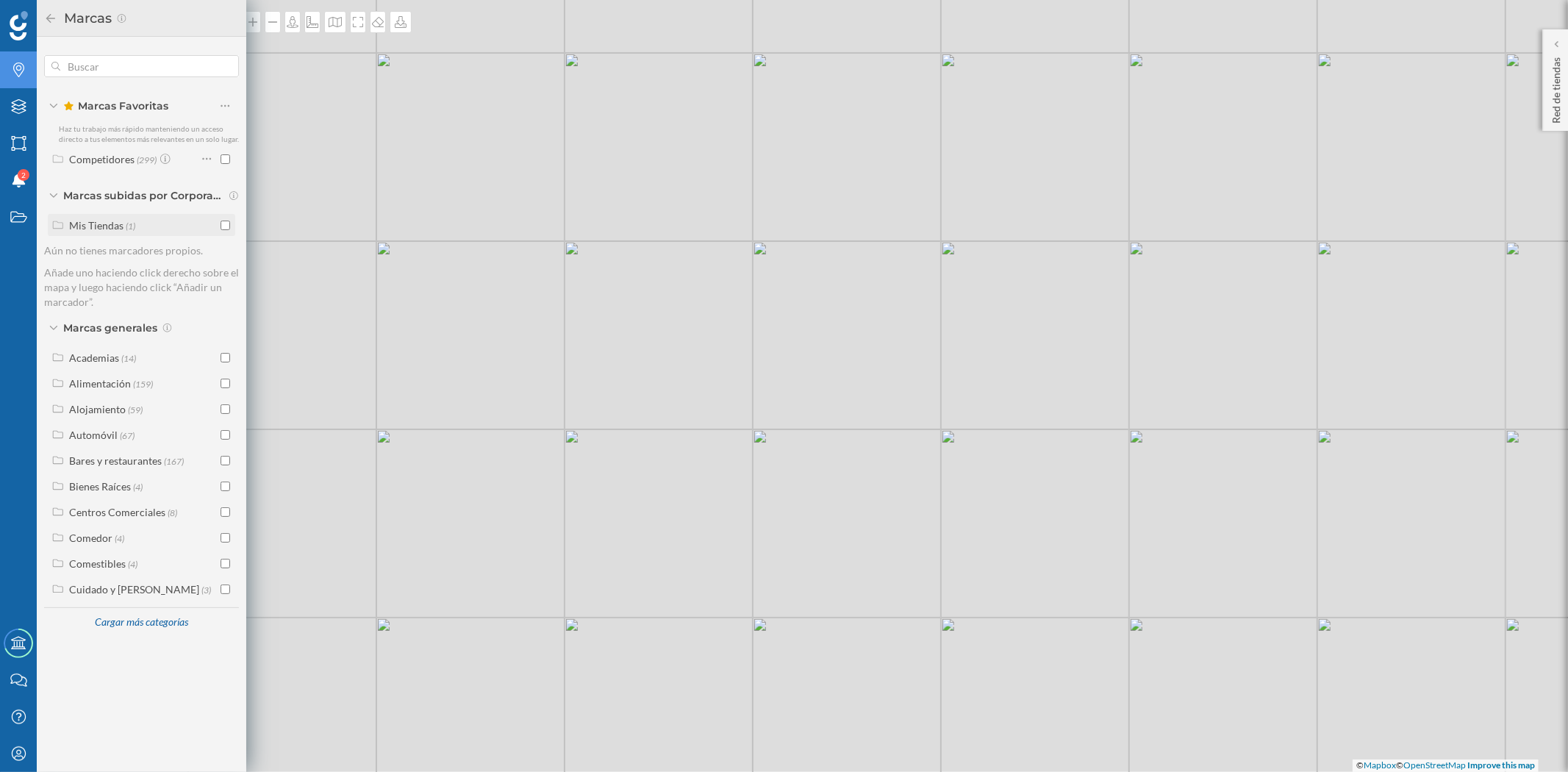
click at [224, 223] on input "checkbox" at bounding box center [225, 225] width 9 height 9
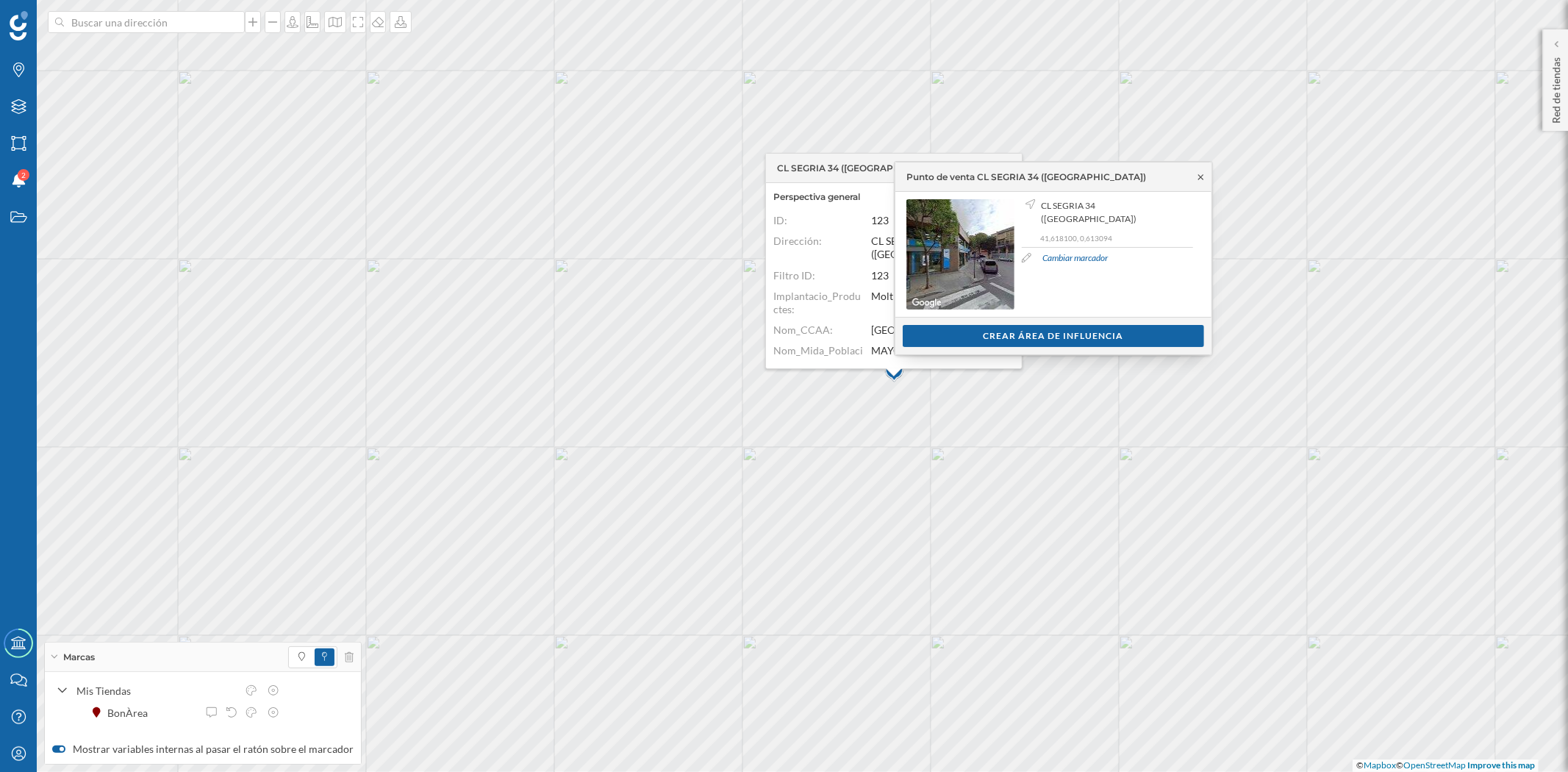
click at [1202, 174] on icon at bounding box center [1201, 177] width 11 height 9
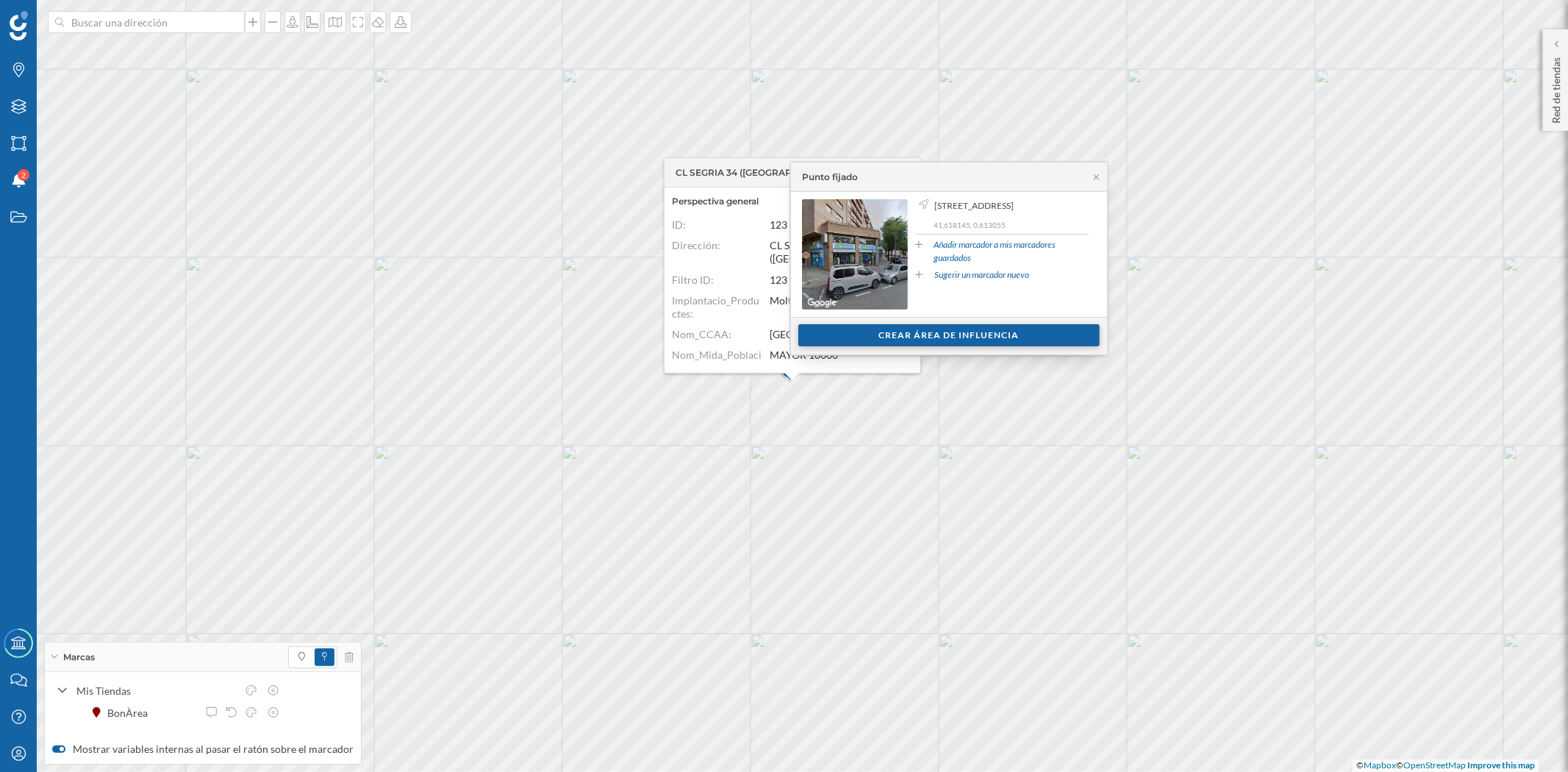
click at [972, 340] on div "Crear área de influencia" at bounding box center [949, 335] width 301 height 22
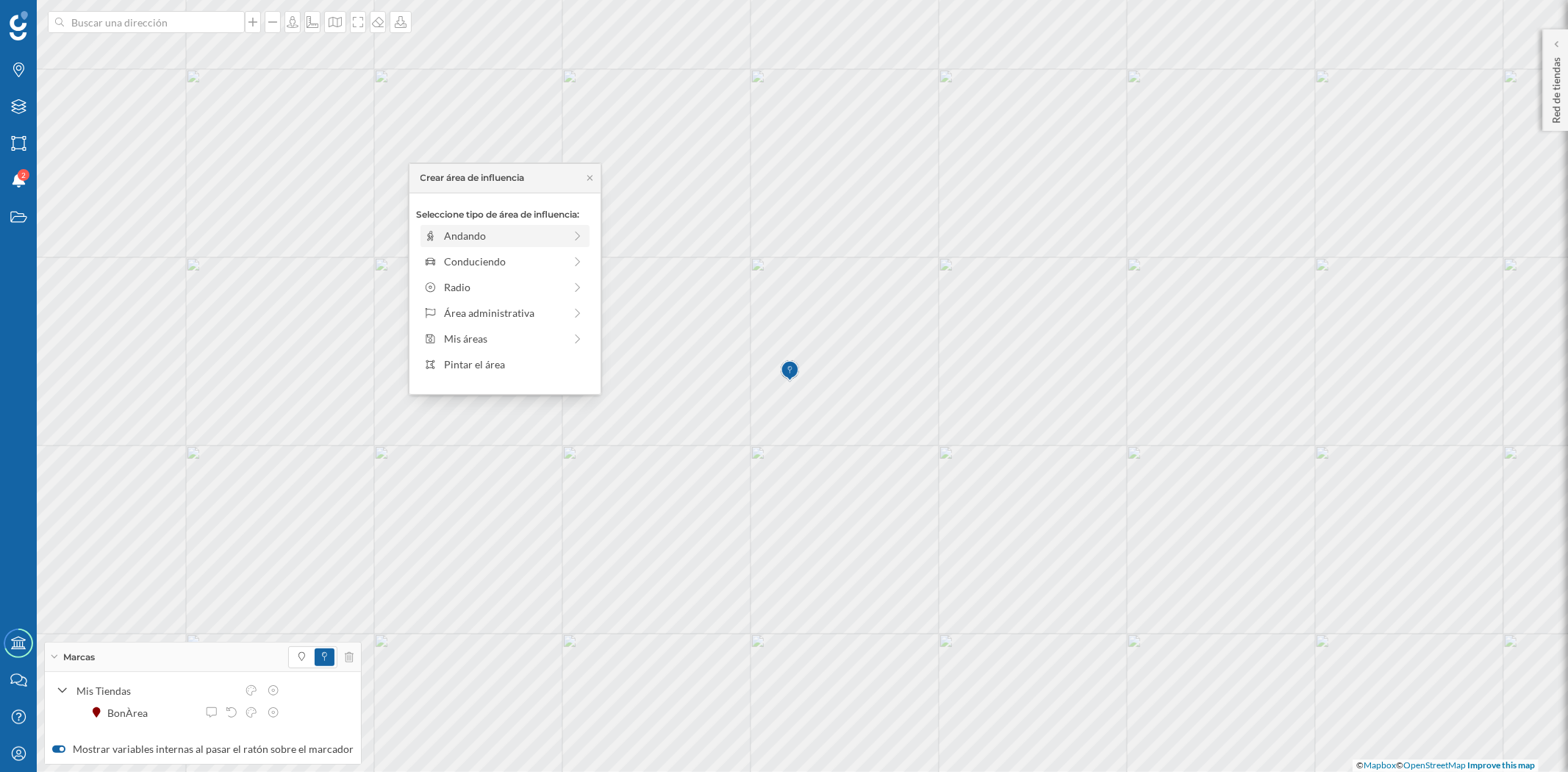
click at [504, 233] on div "Andando" at bounding box center [504, 235] width 120 height 16
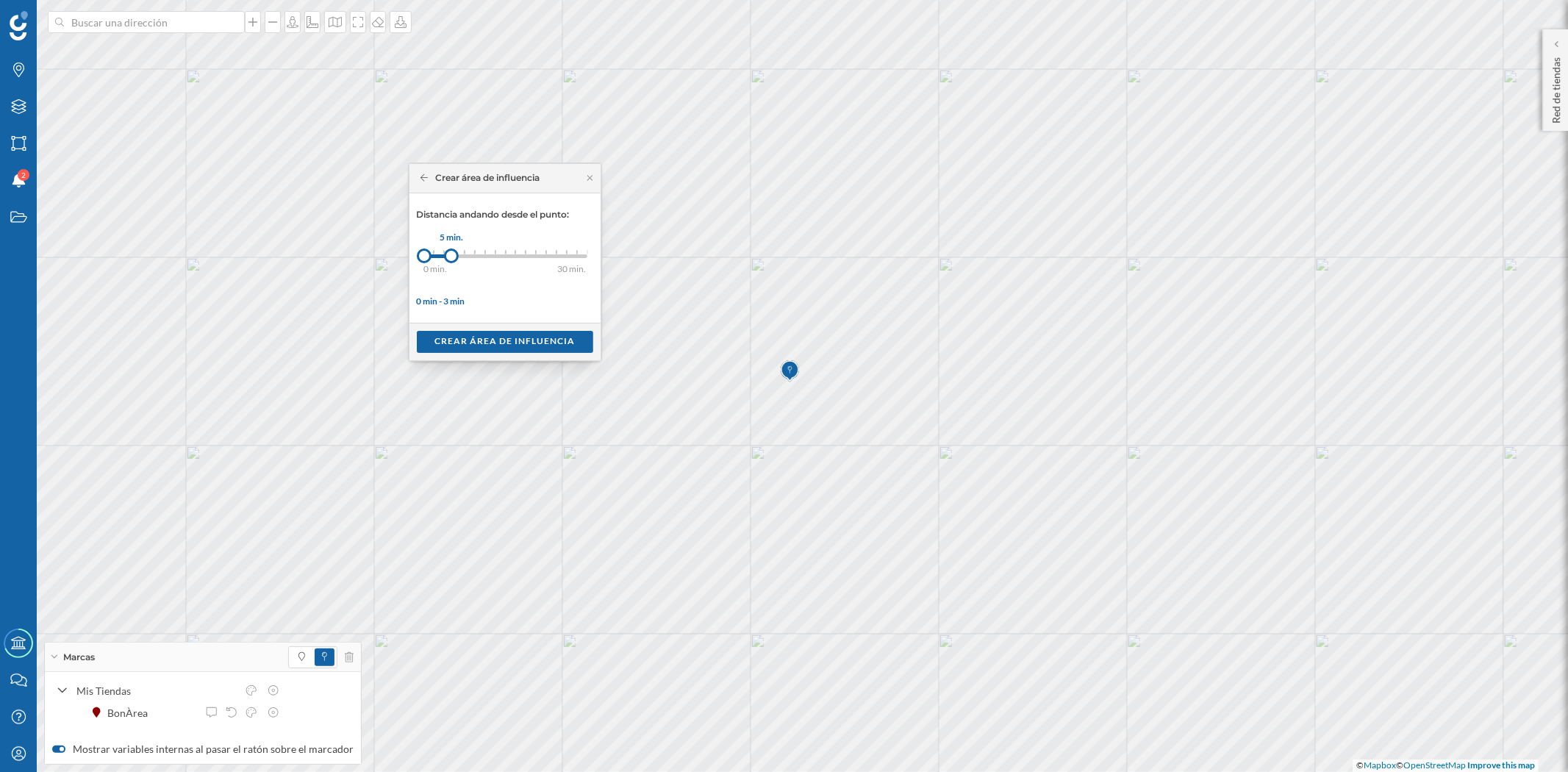
drag, startPoint x: 433, startPoint y: 252, endPoint x: 452, endPoint y: 255, distance: 19.2
click at [452, 255] on div at bounding box center [452, 256] width 15 height 15
click at [478, 345] on div "Crear área de influencia" at bounding box center [505, 341] width 176 height 22
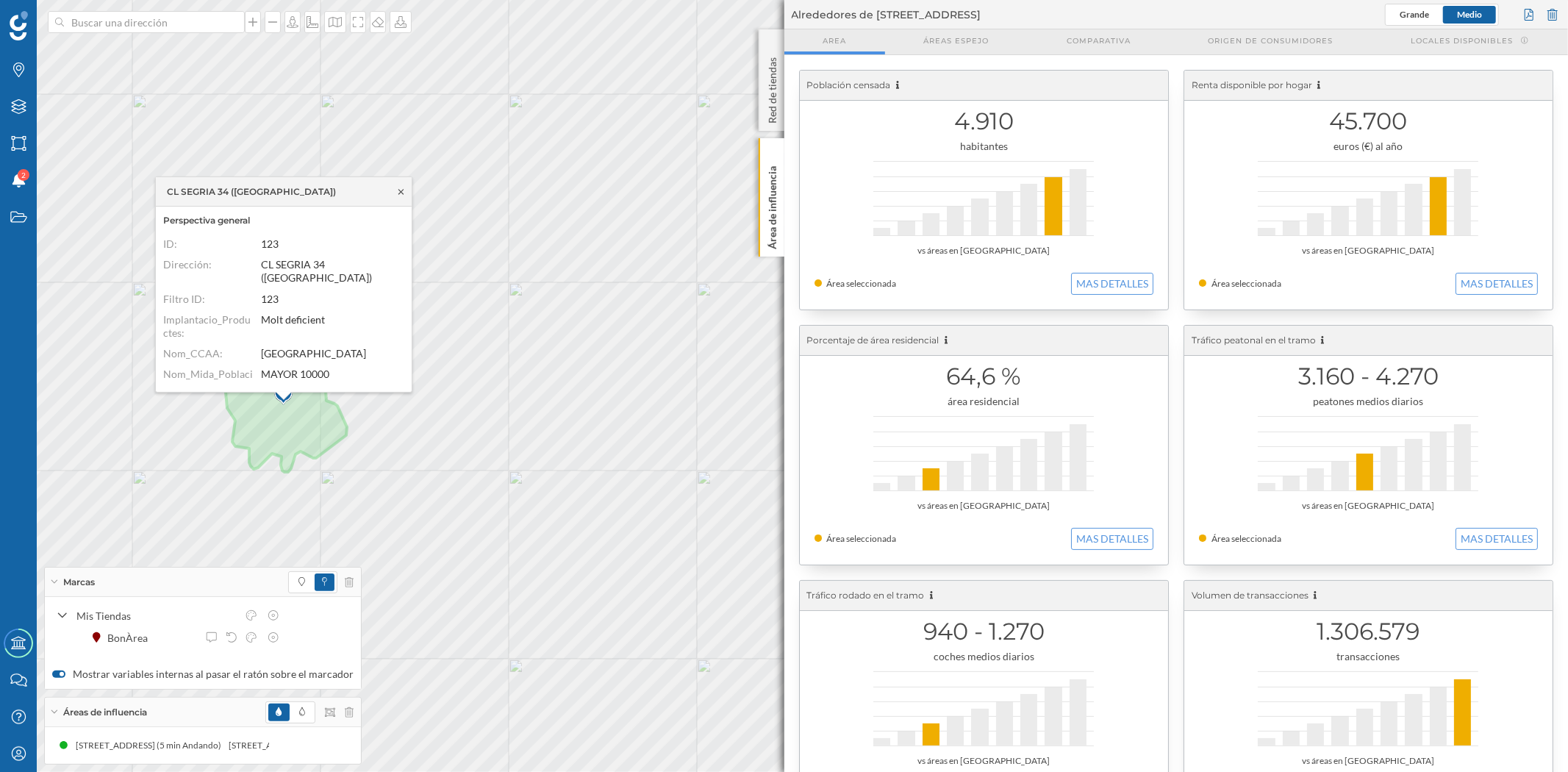
click at [400, 194] on icon at bounding box center [401, 192] width 11 height 9
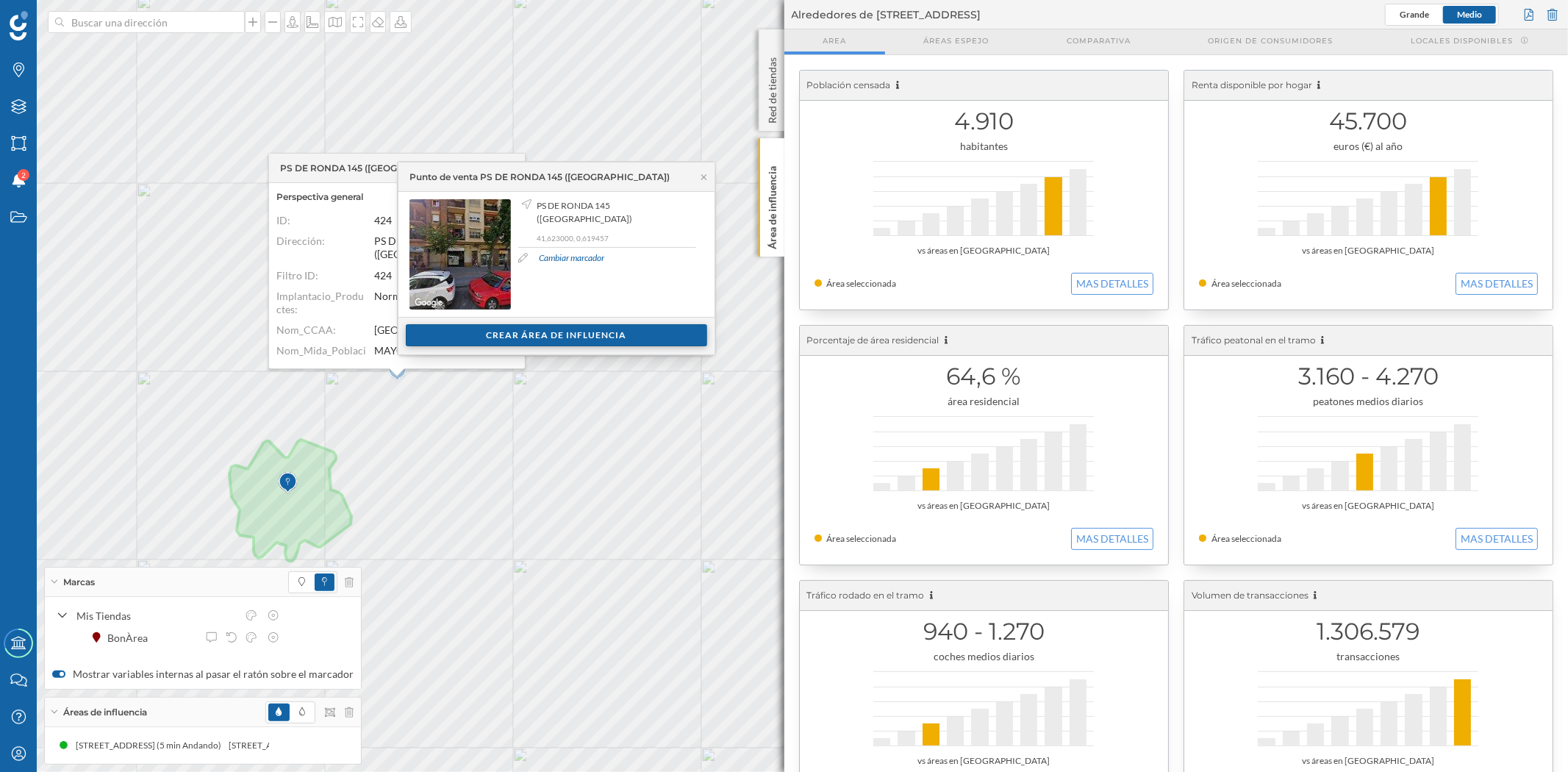
click at [519, 331] on div "Crear área de influencia" at bounding box center [556, 335] width 301 height 22
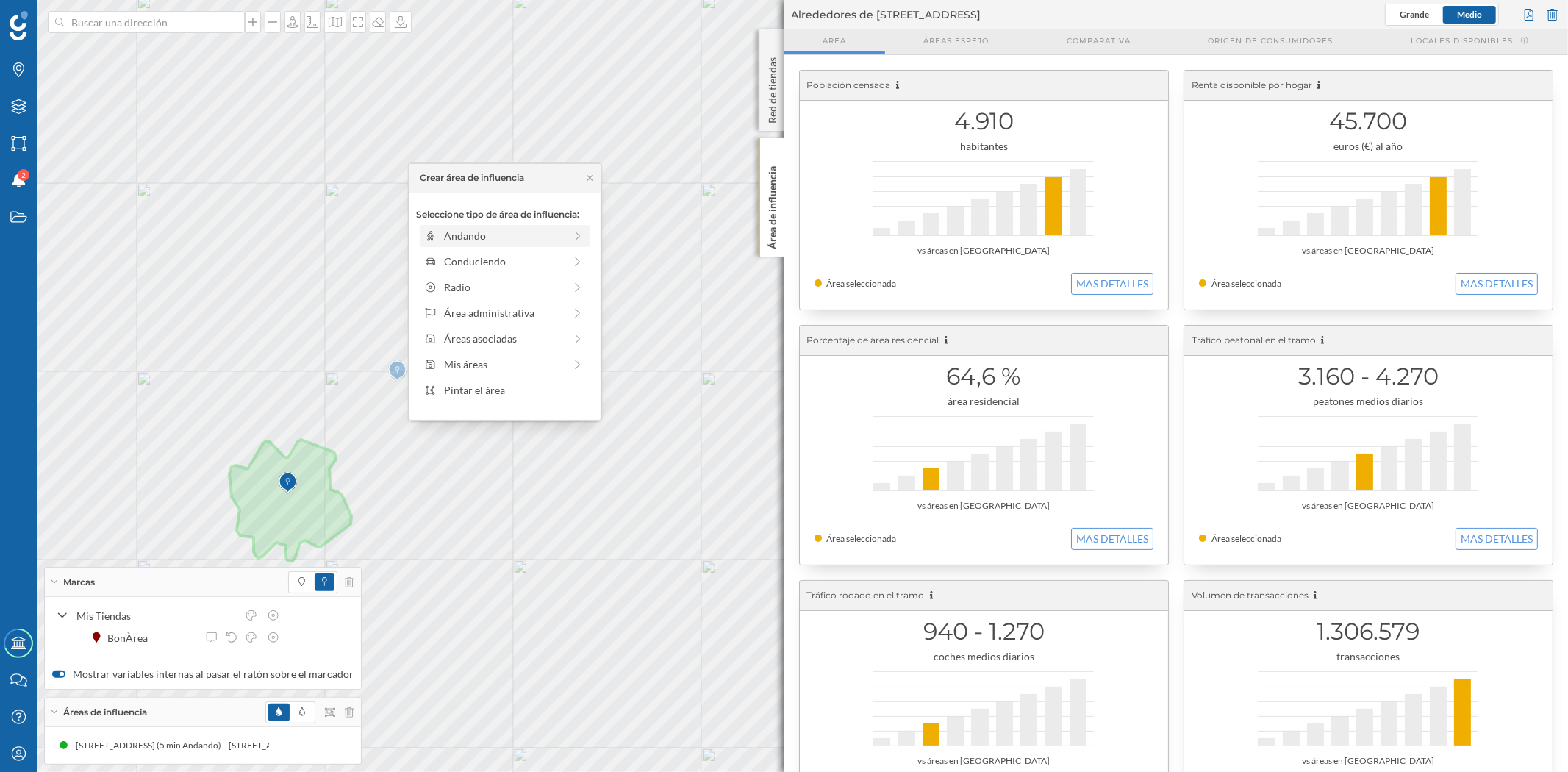
click at [498, 238] on div "Andando" at bounding box center [504, 235] width 120 height 16
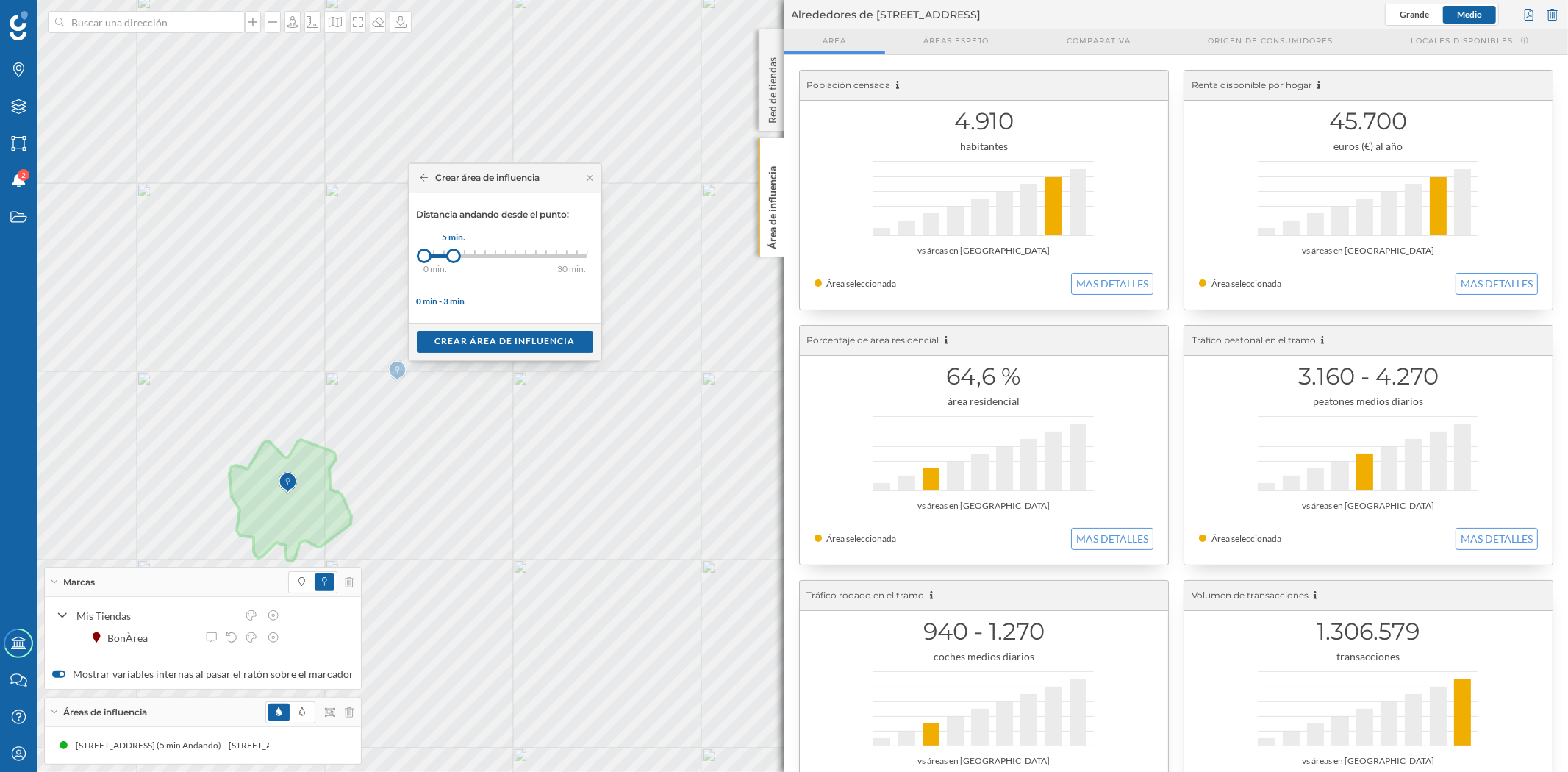
drag, startPoint x: 435, startPoint y: 256, endPoint x: 454, endPoint y: 257, distance: 19.0
click at [454, 257] on div at bounding box center [454, 256] width 15 height 15
click at [465, 335] on div "Crear área de influencia" at bounding box center [505, 341] width 176 height 22
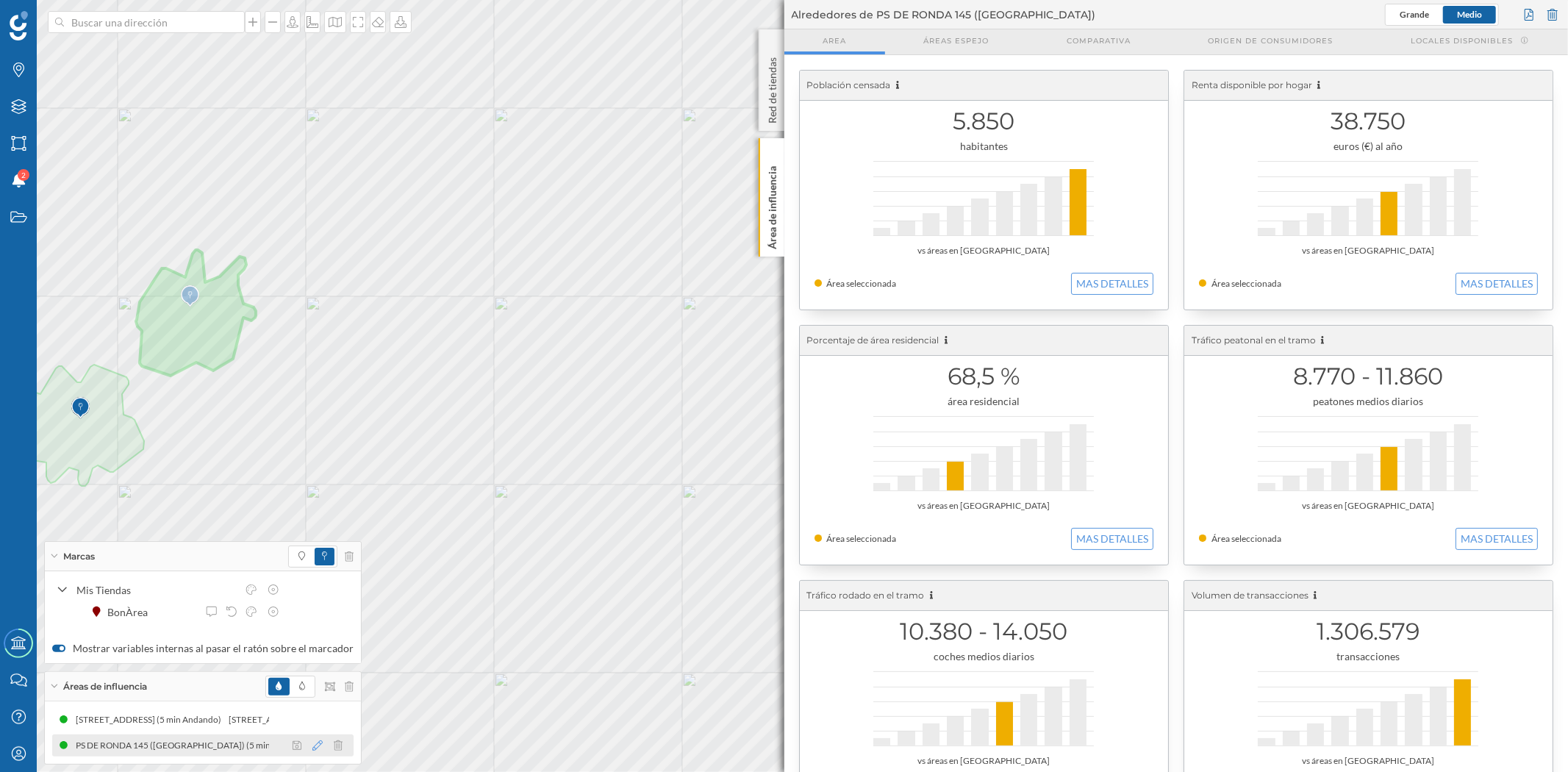
click at [312, 694] on icon at bounding box center [317, 744] width 10 height 10
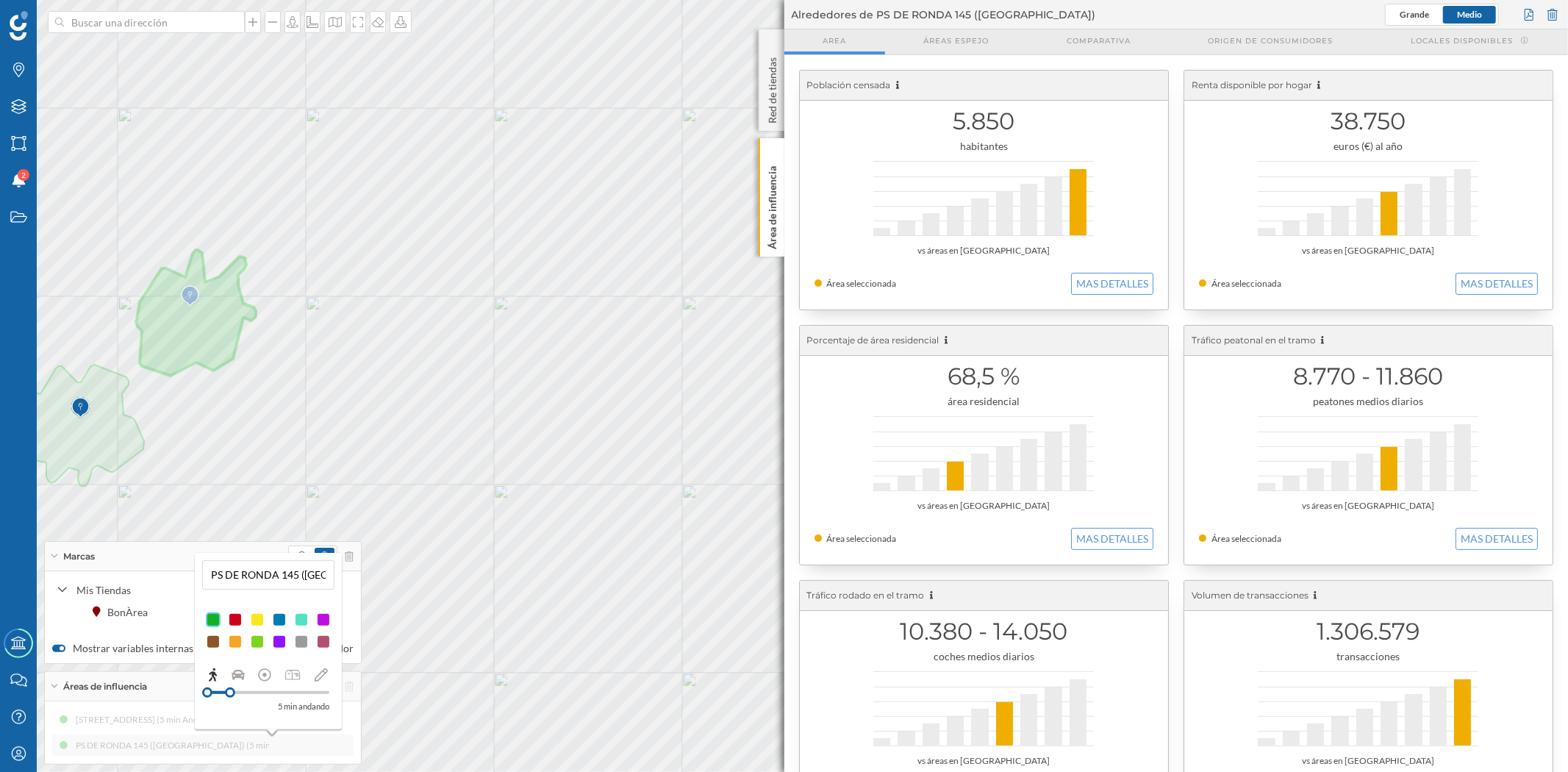
click at [236, 618] on div at bounding box center [235, 620] width 15 height 15
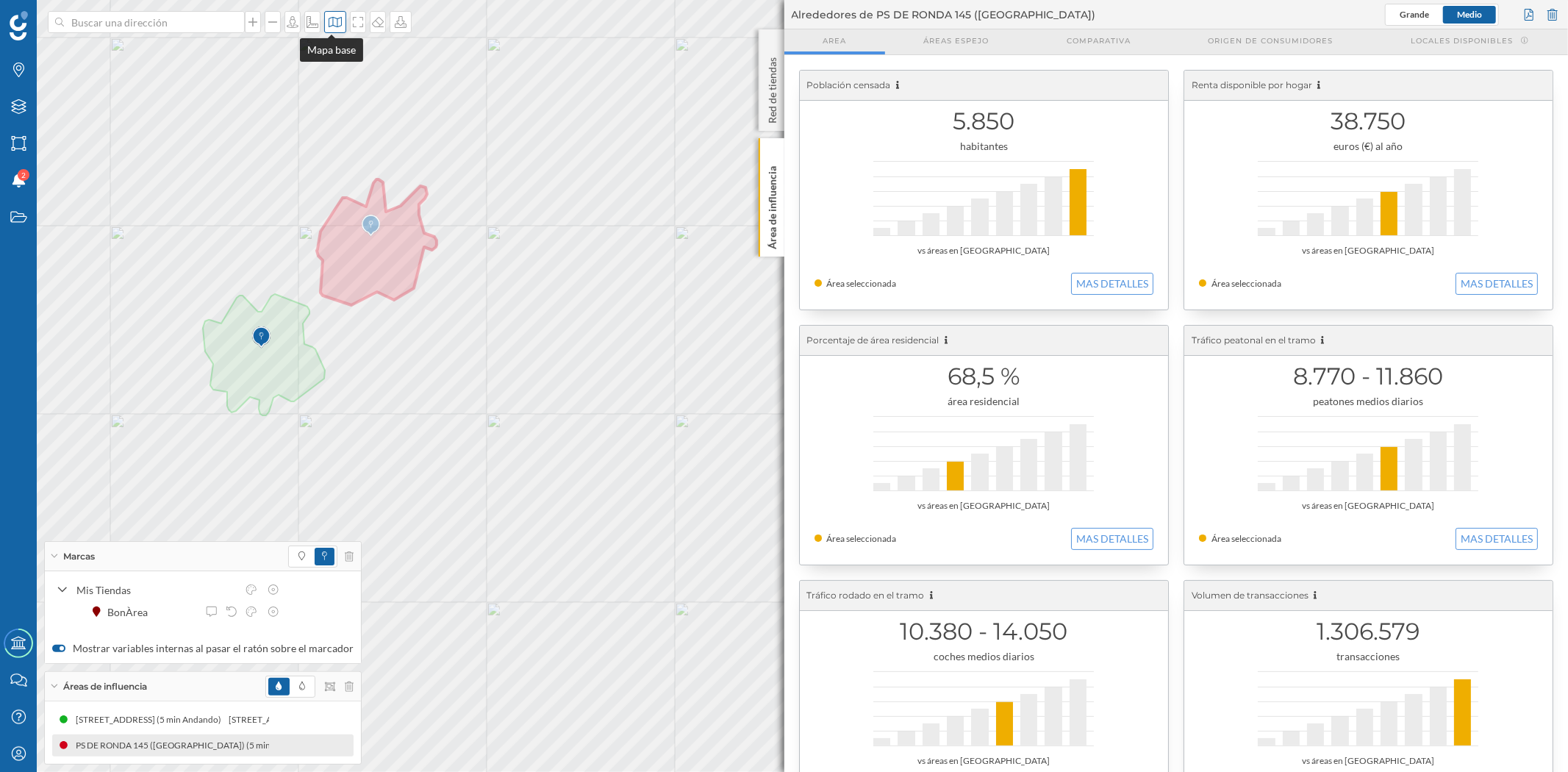
click at [331, 22] on icon at bounding box center [335, 22] width 15 height 12
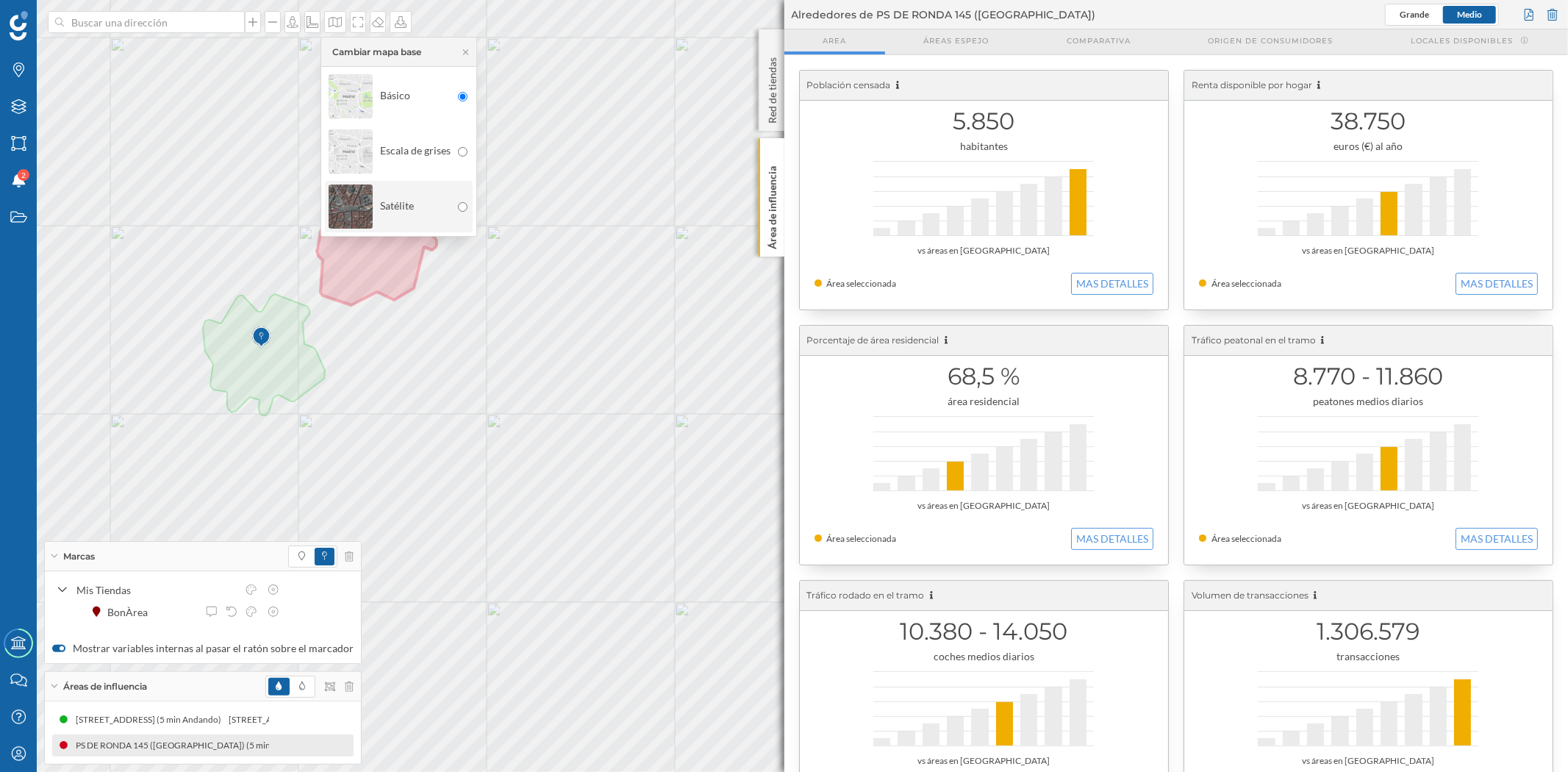
click at [364, 215] on img at bounding box center [351, 207] width 44 height 51
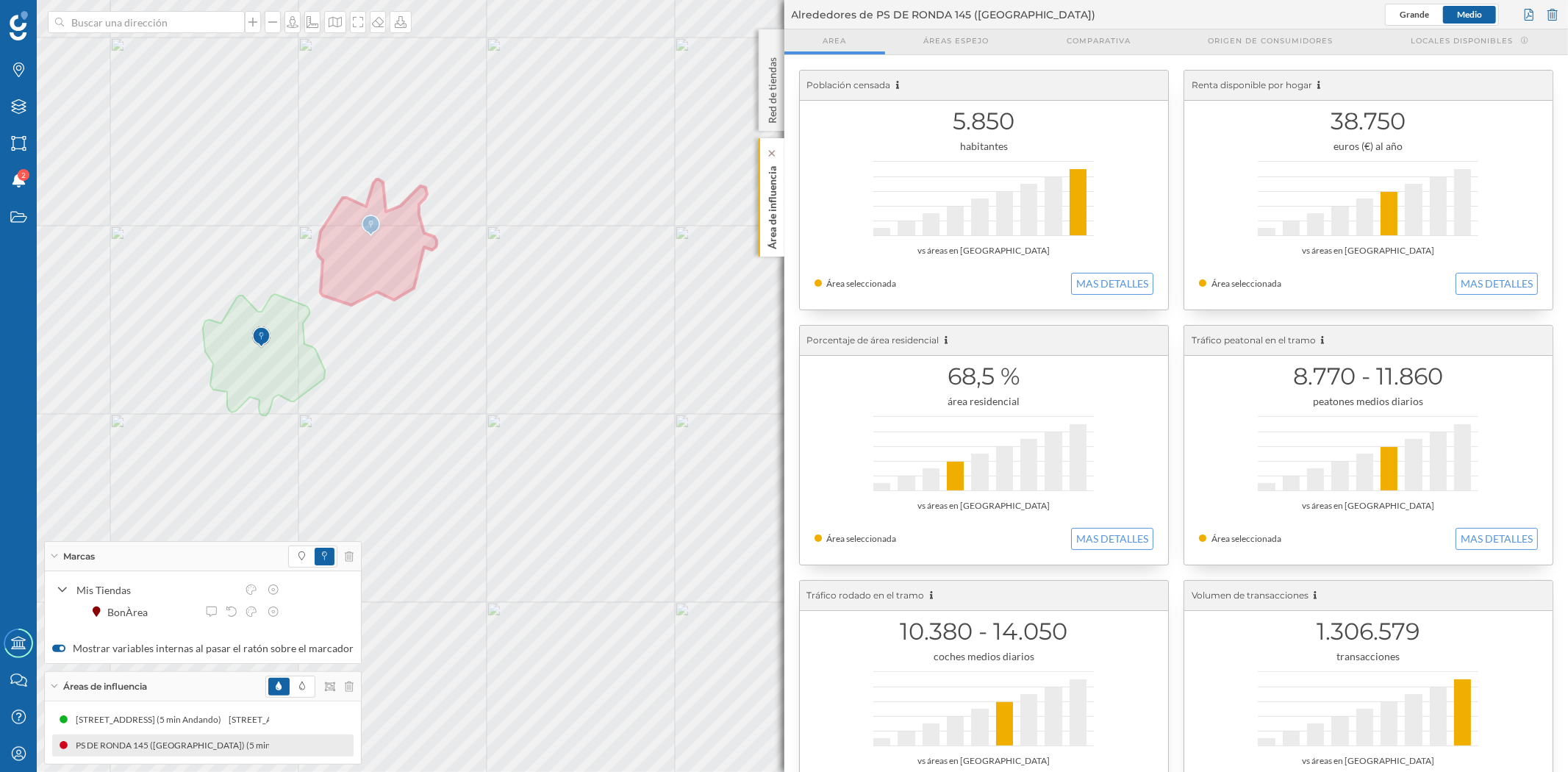
click at [780, 230] on div "Área de influencia" at bounding box center [771, 197] width 26 height 118
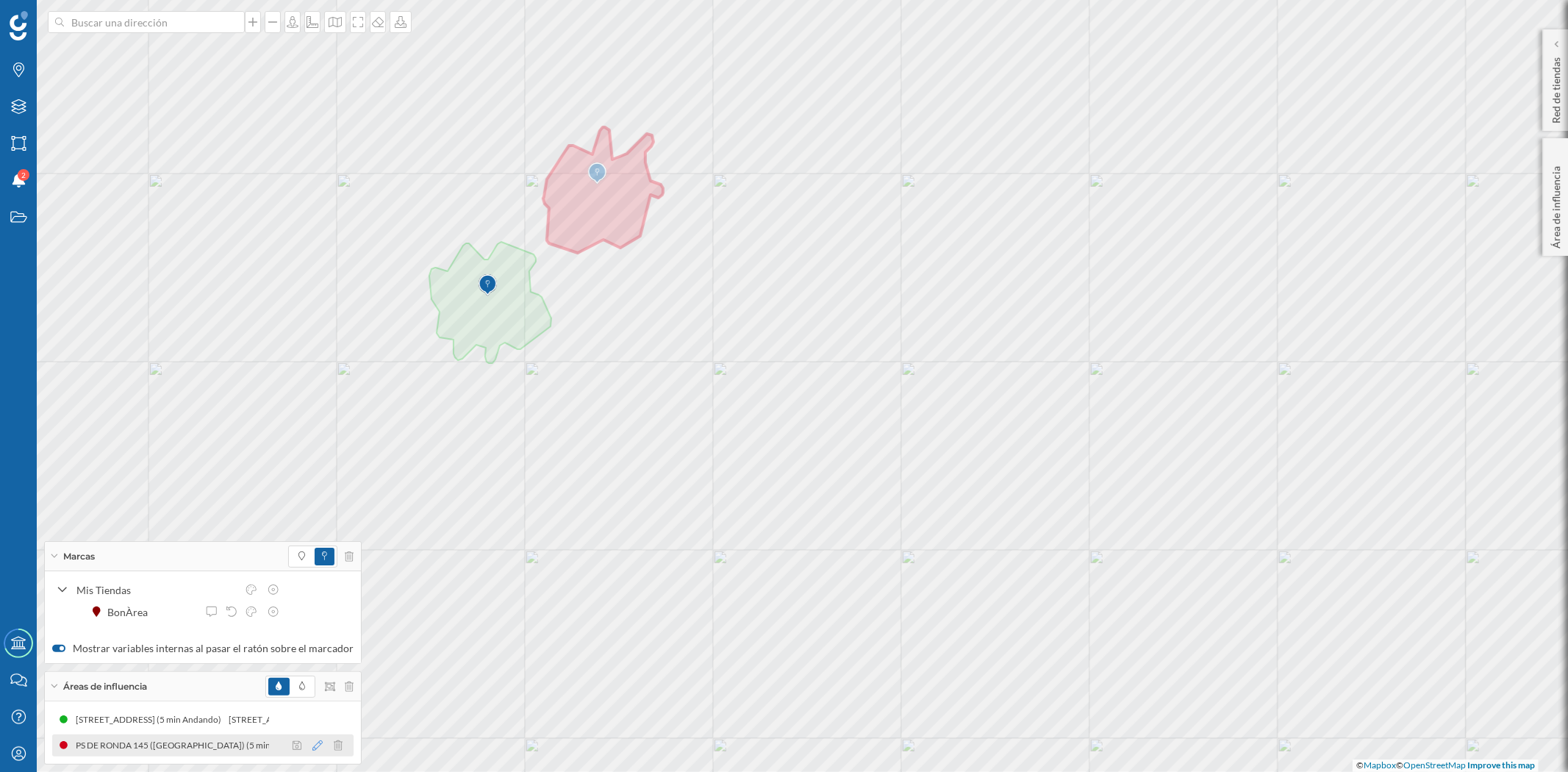
click at [312, 694] on icon at bounding box center [317, 744] width 10 height 10
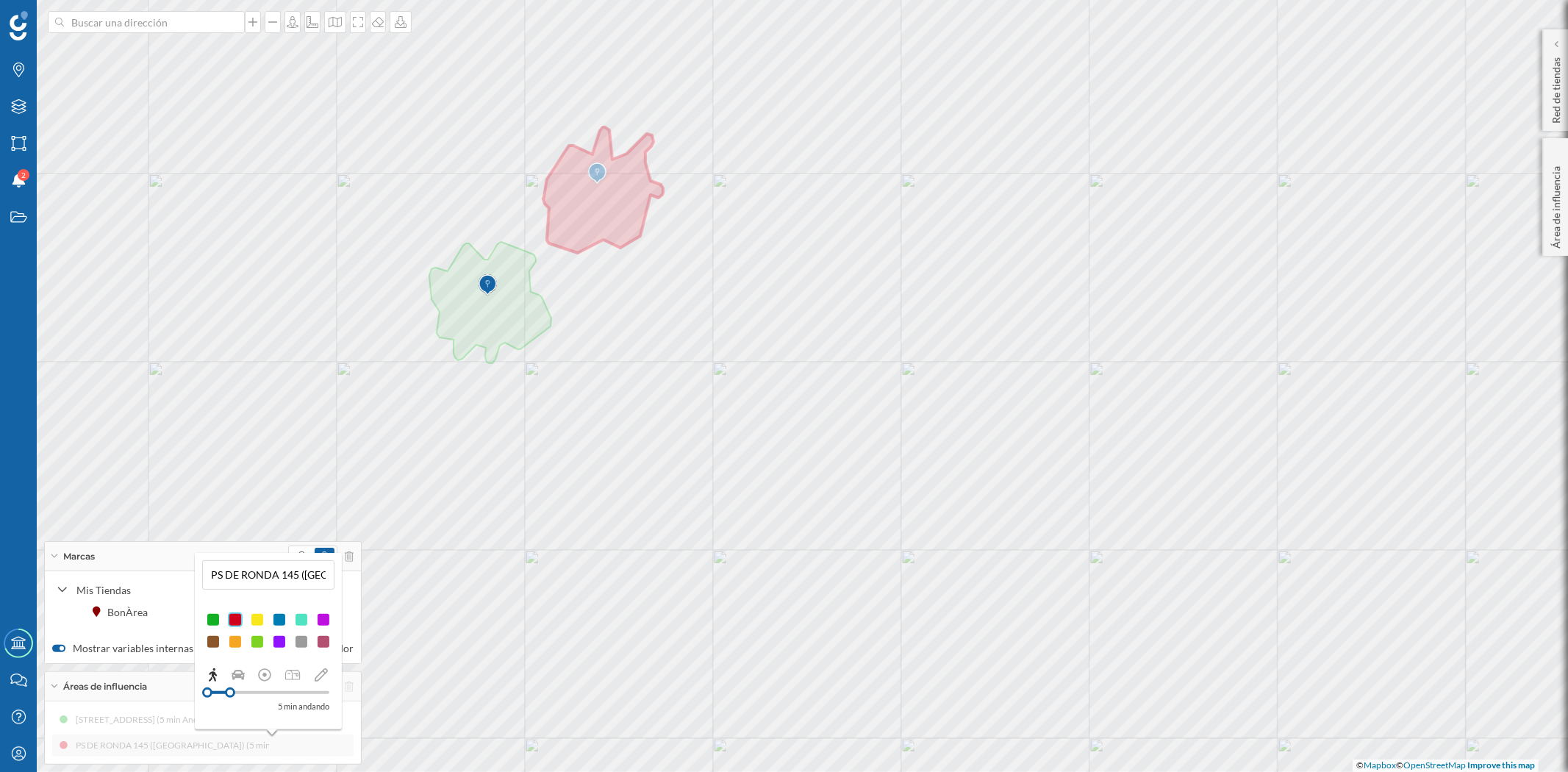
click at [212, 620] on div at bounding box center [213, 620] width 15 height 15
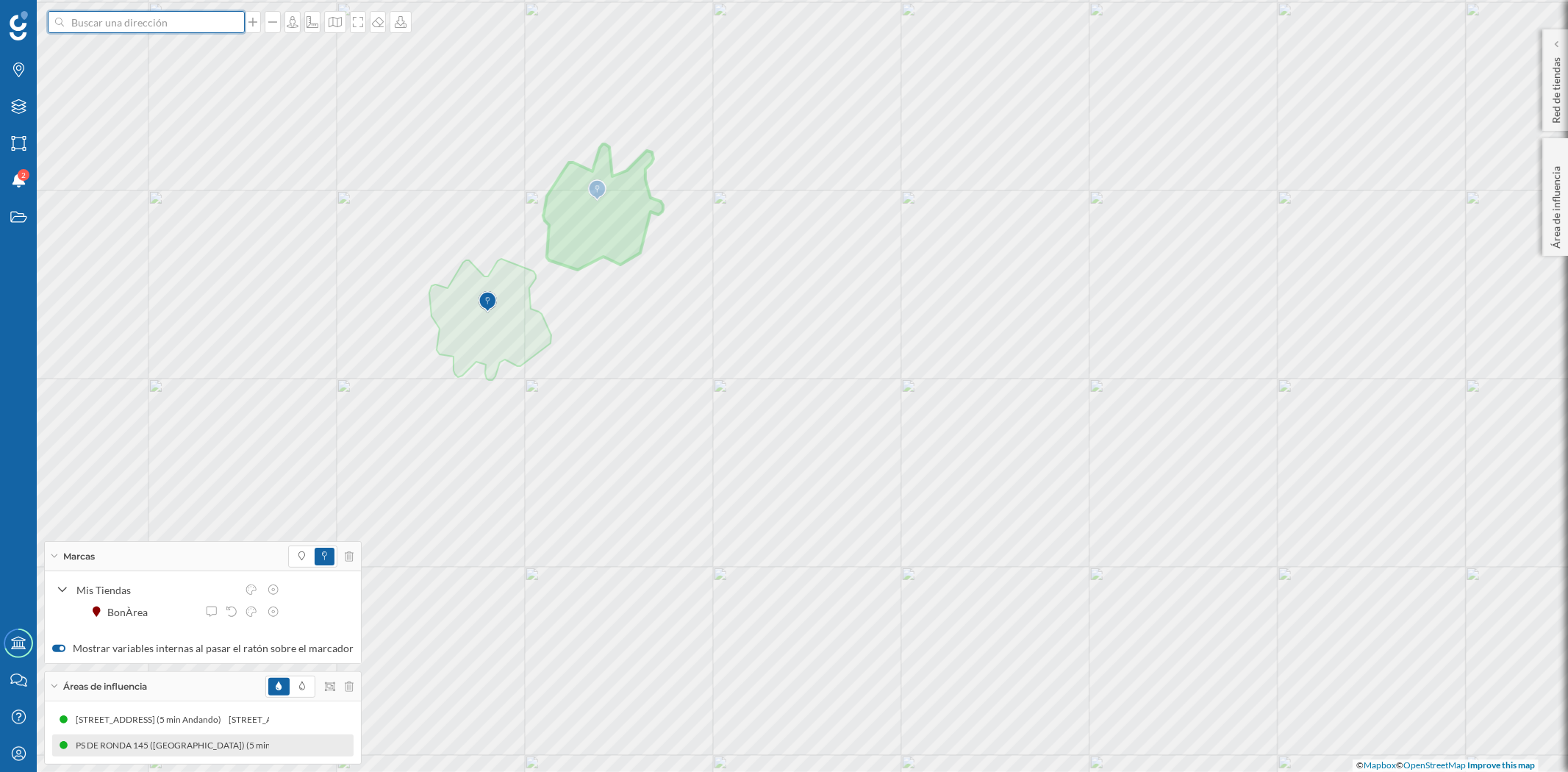
click at [104, 20] on input at bounding box center [146, 22] width 164 height 22
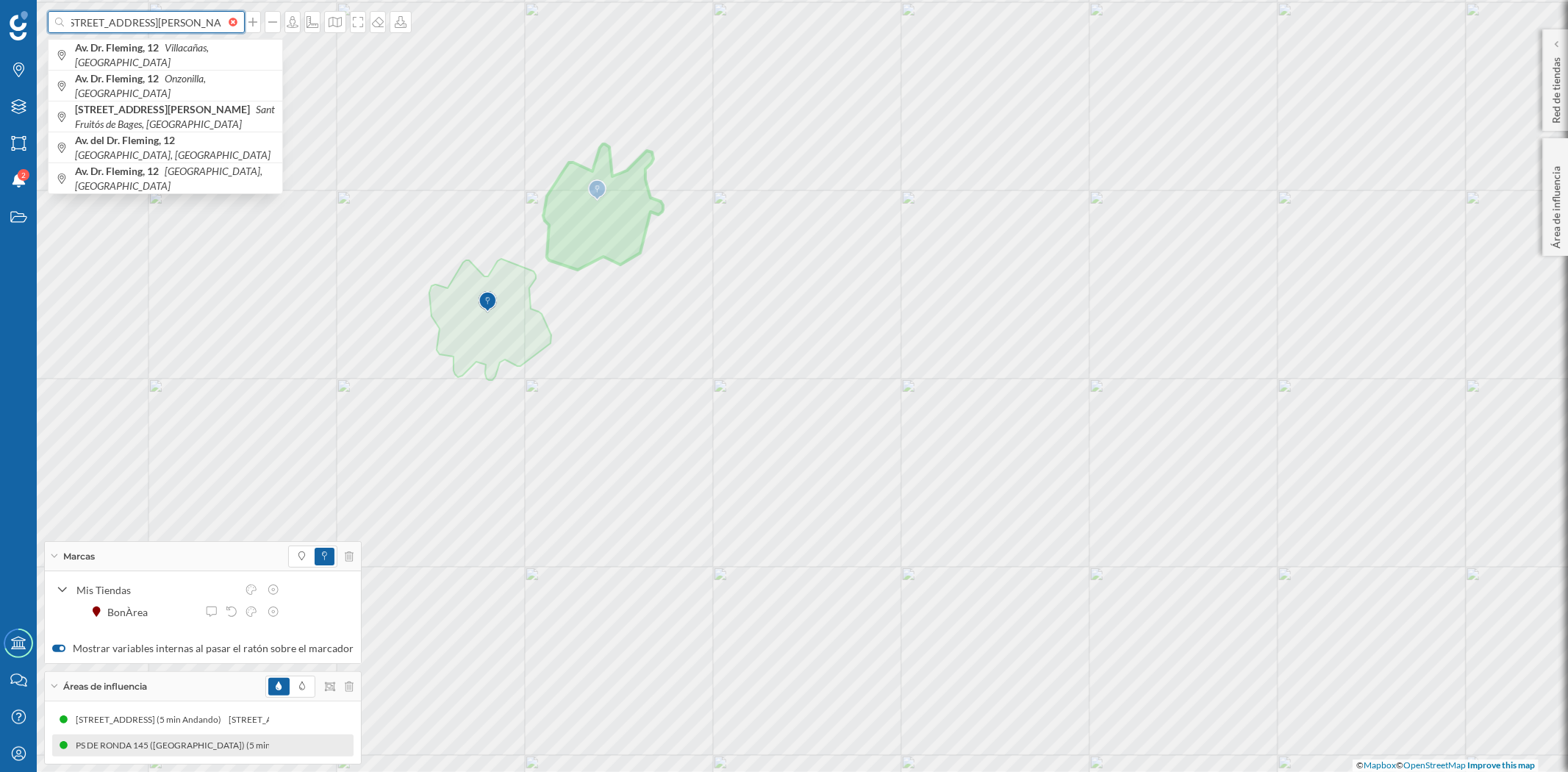
scroll to position [0, 13]
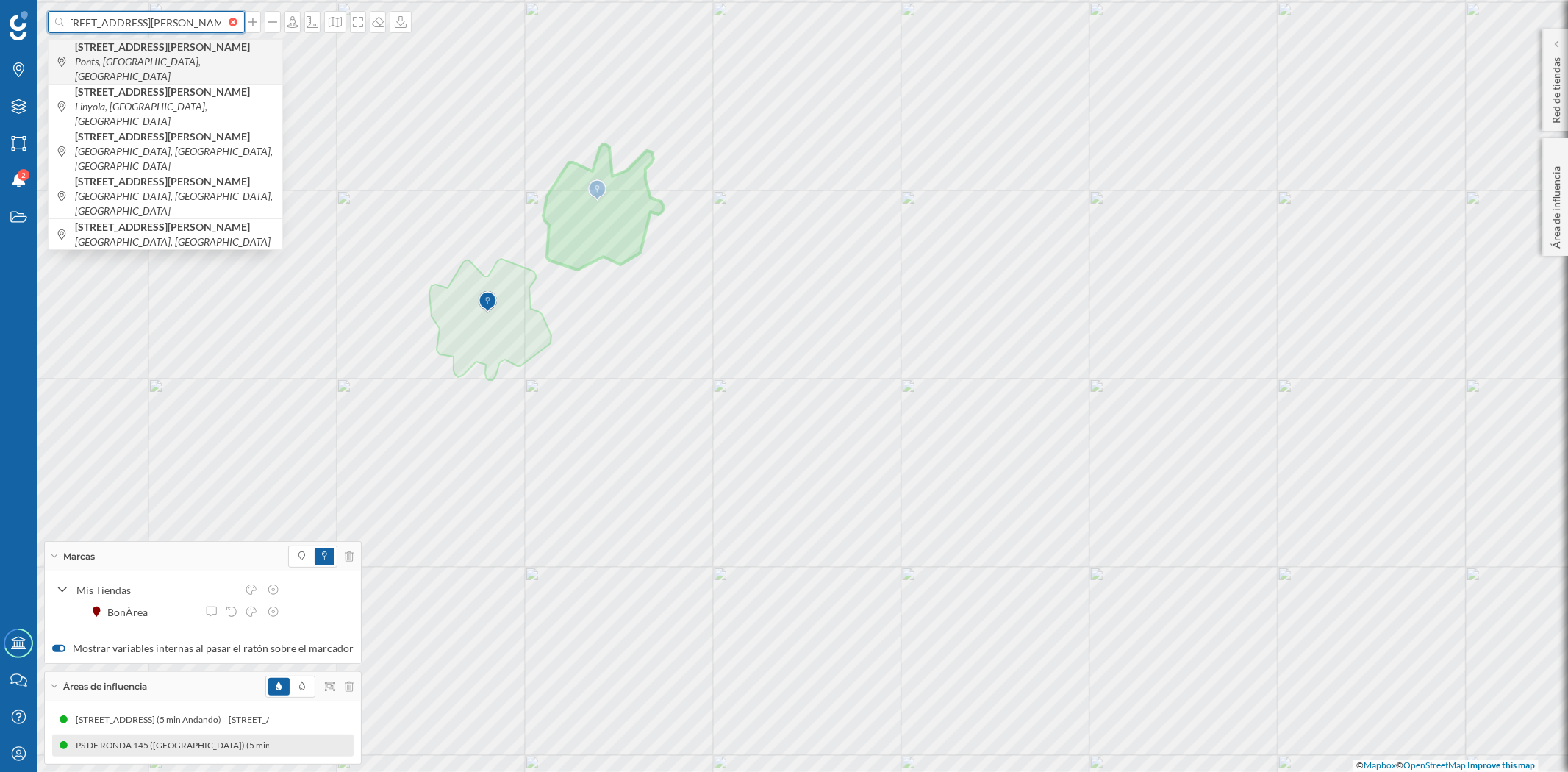
type input "[STREET_ADDRESS][PERSON_NAME]"
click at [116, 54] on span "[STREET_ADDRESS][PERSON_NAME]" at bounding box center [175, 62] width 200 height 44
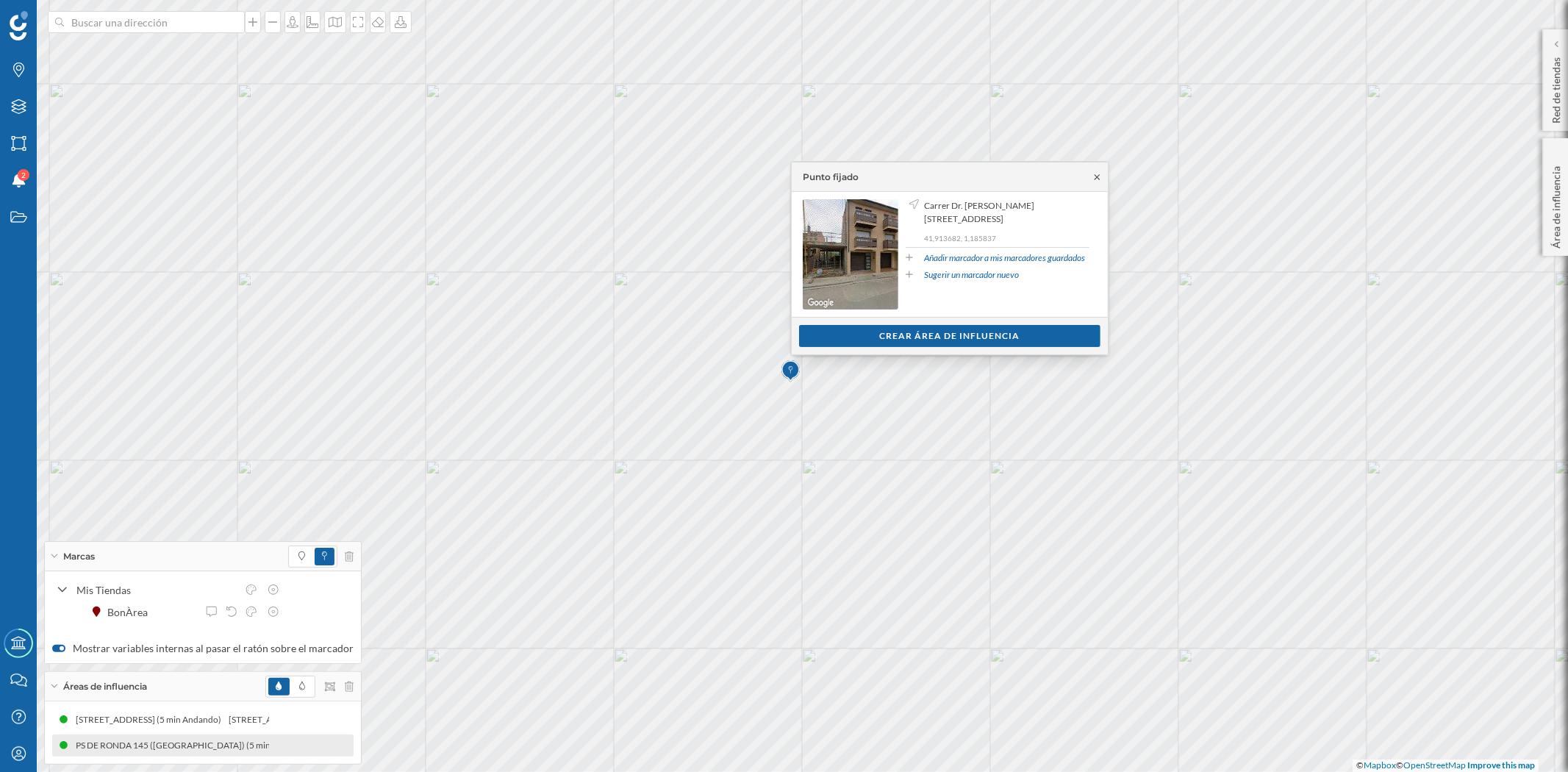
click at [1100, 176] on icon at bounding box center [1097, 177] width 11 height 9
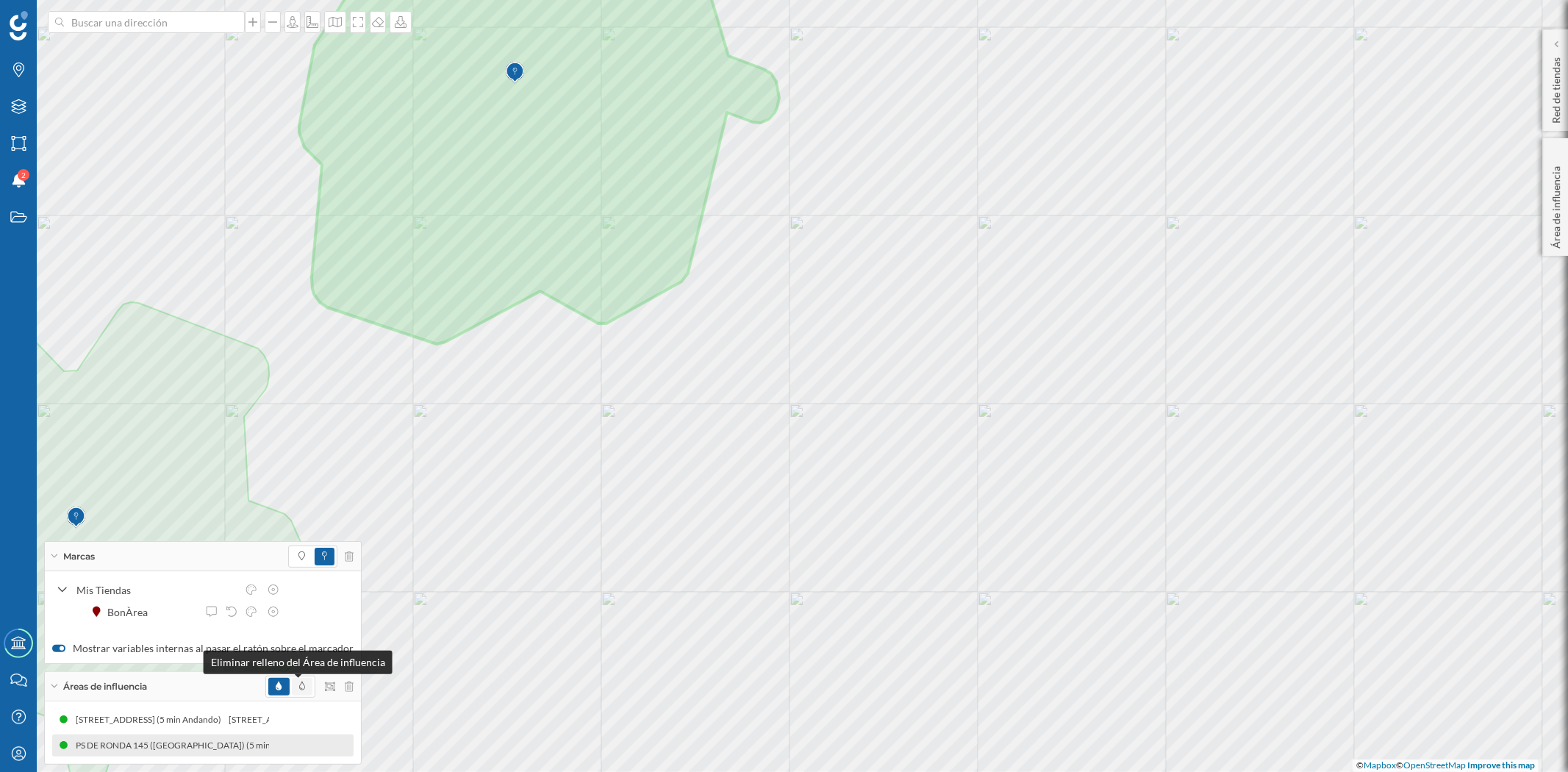
click at [299, 684] on icon at bounding box center [302, 686] width 6 height 9
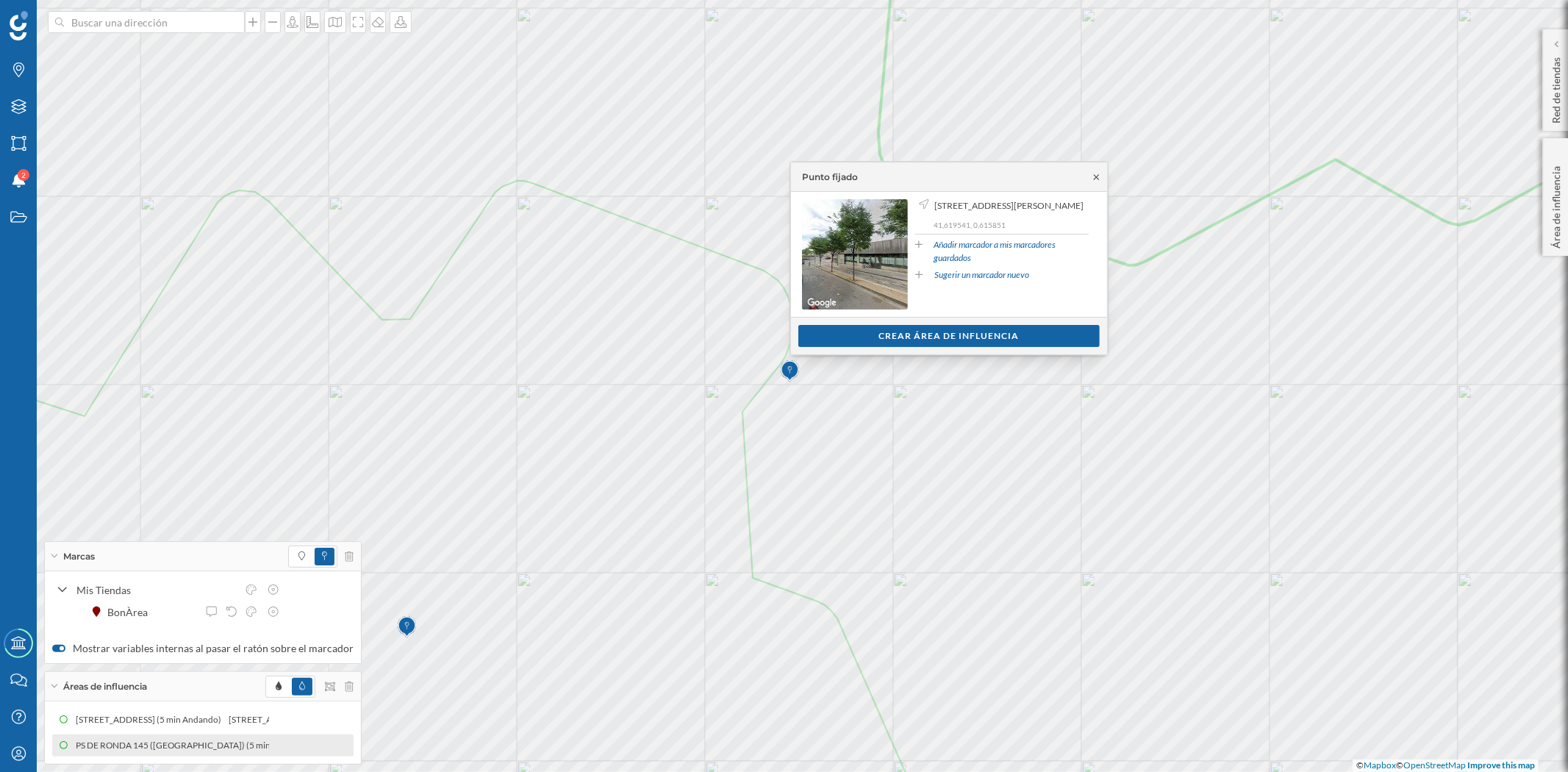
click at [1096, 173] on icon at bounding box center [1096, 177] width 11 height 9
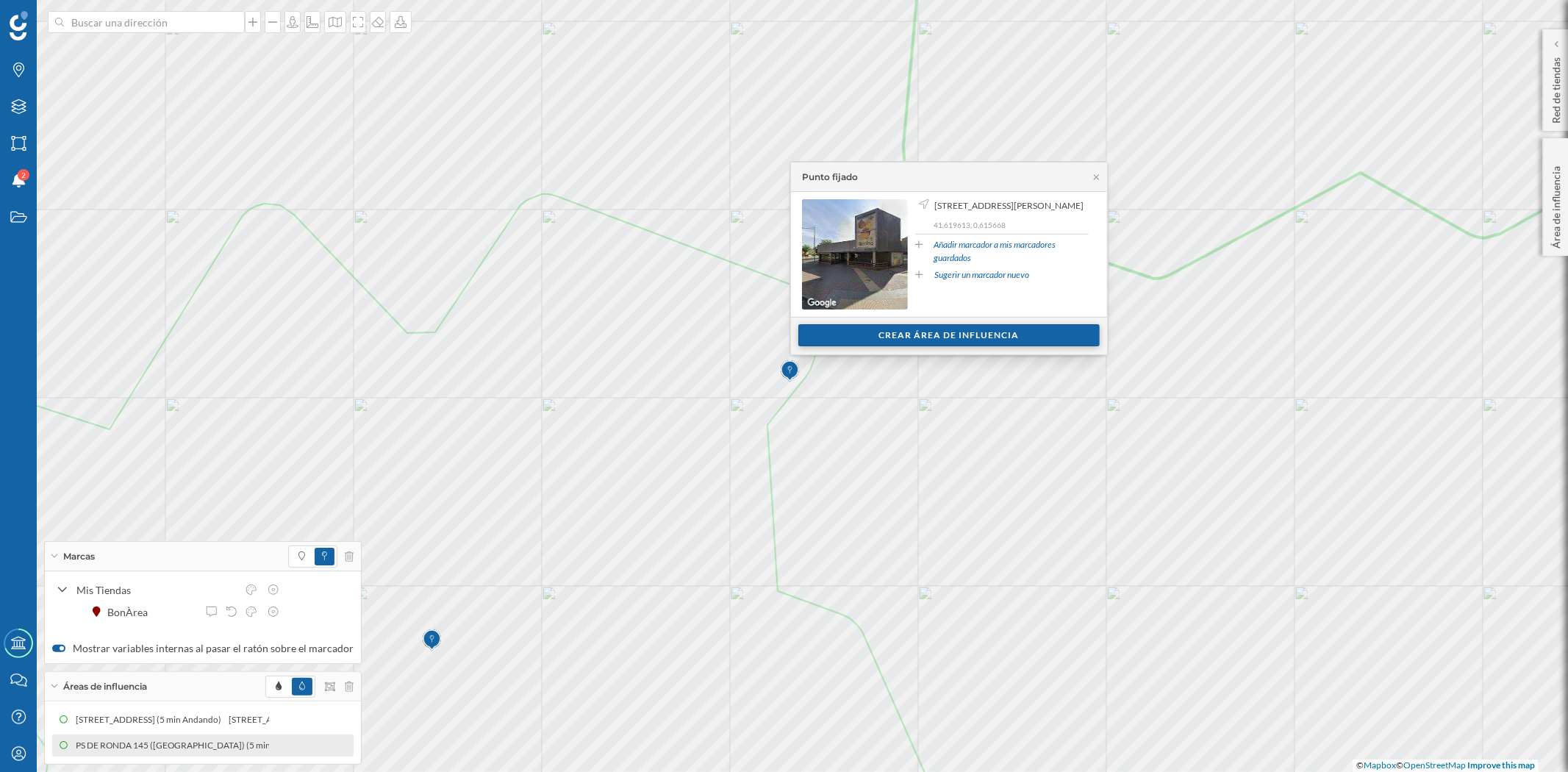
click at [976, 341] on div "Crear área de influencia" at bounding box center [949, 335] width 301 height 22
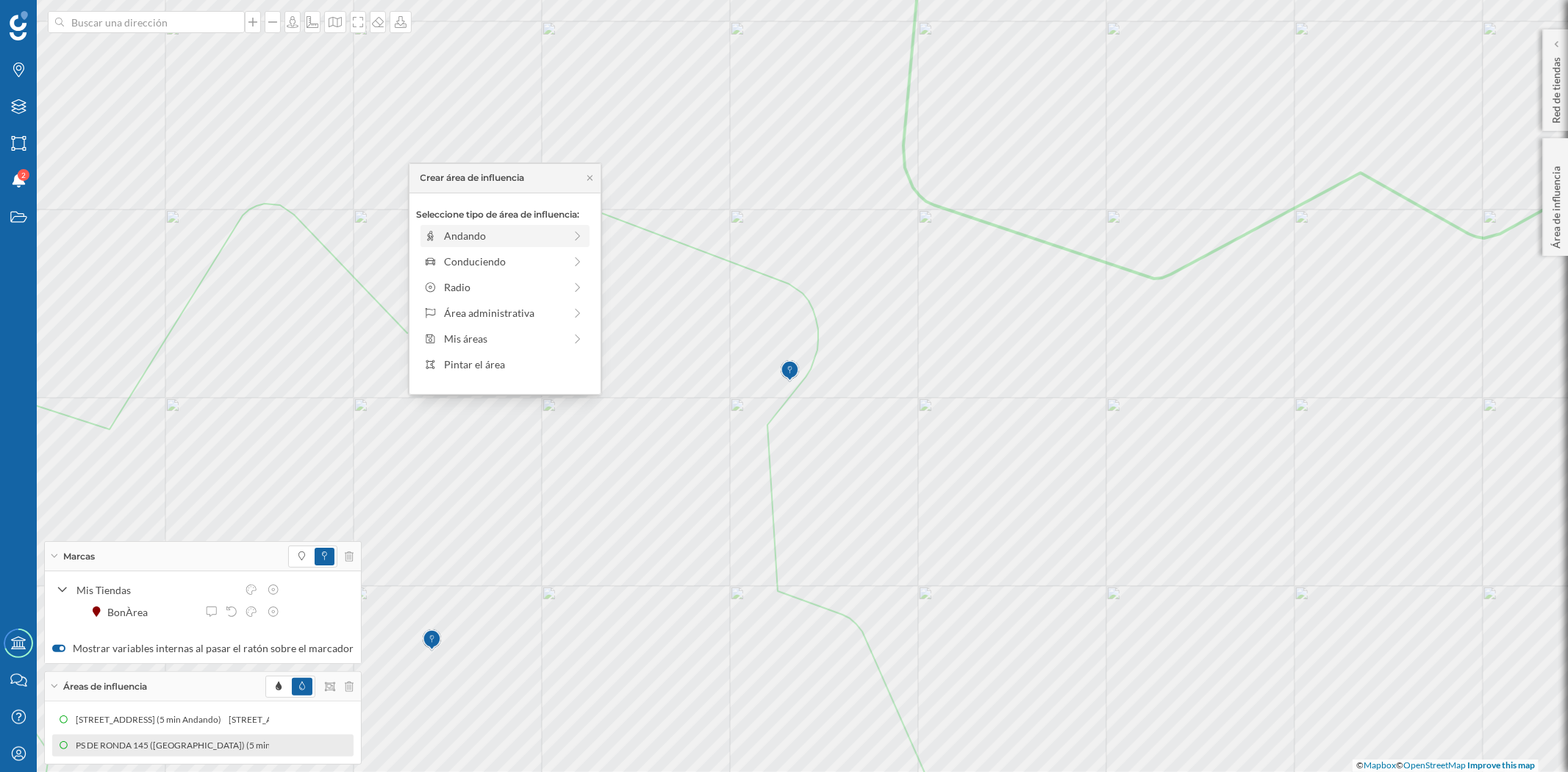
click at [465, 226] on div "Andando" at bounding box center [505, 236] width 169 height 22
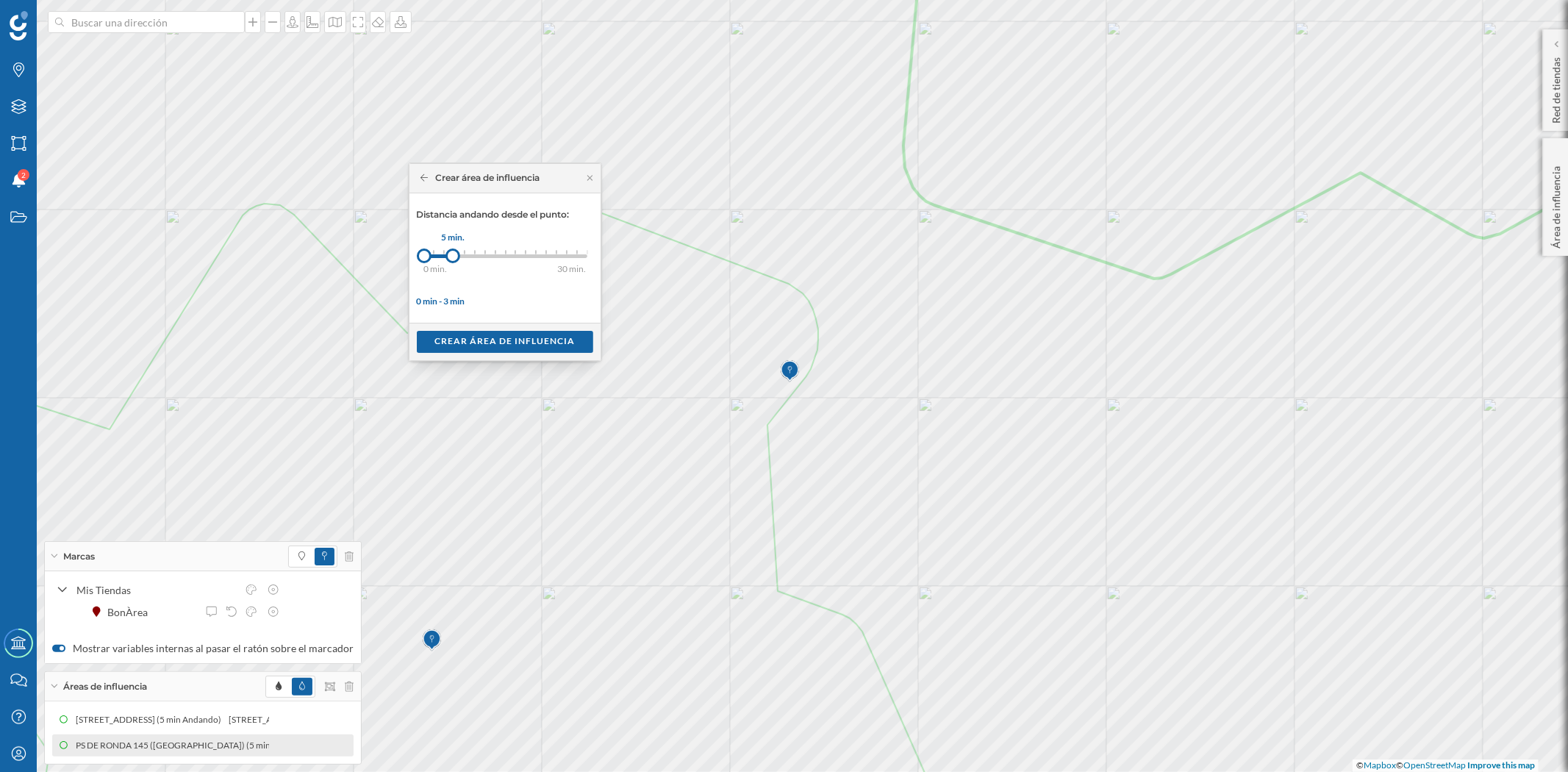
drag, startPoint x: 437, startPoint y: 252, endPoint x: 453, endPoint y: 254, distance: 16.1
click at [453, 254] on div at bounding box center [453, 256] width 15 height 15
click at [489, 341] on div "Crear área de influencia" at bounding box center [505, 341] width 176 height 22
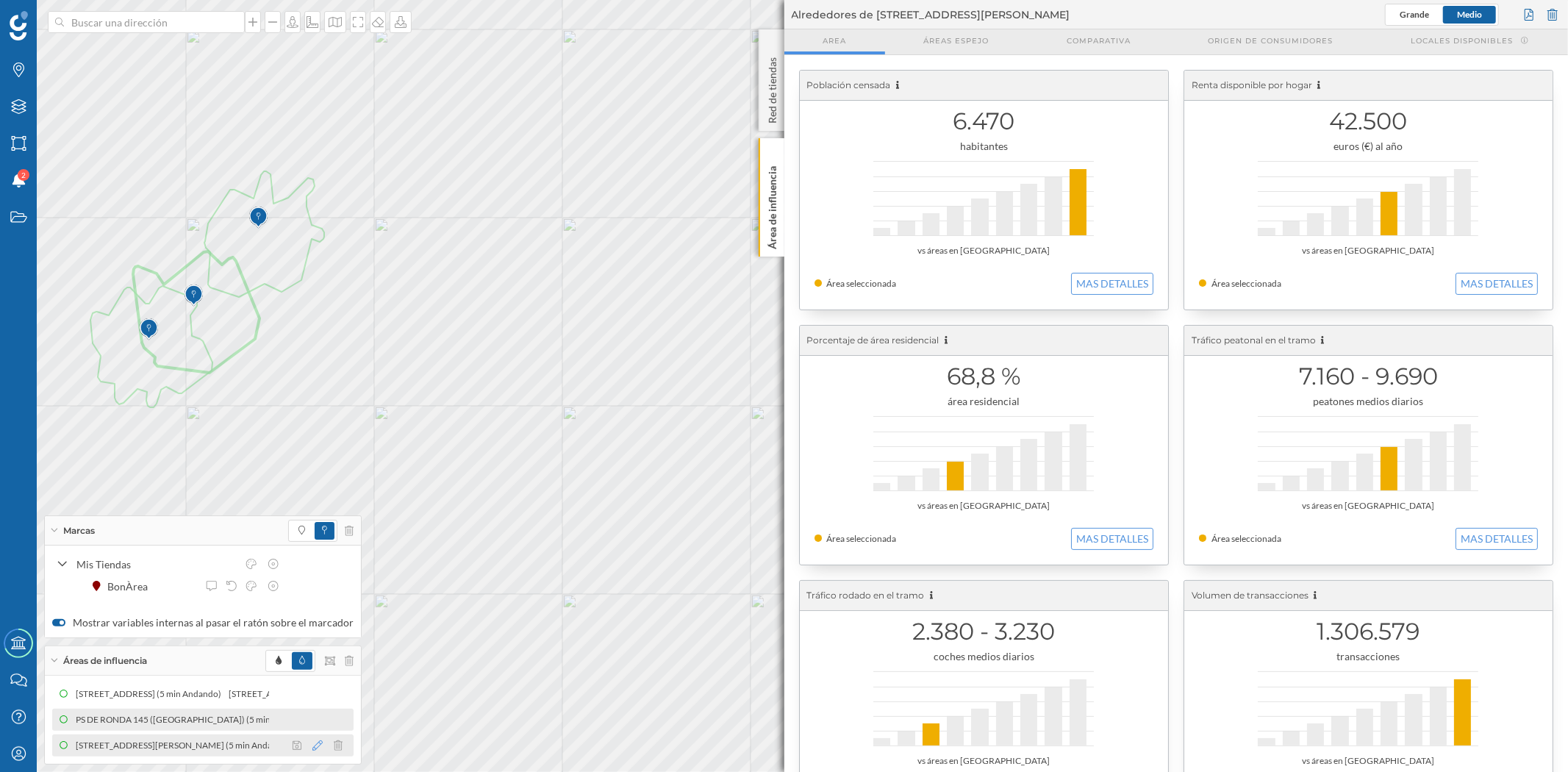
click at [312, 694] on icon at bounding box center [317, 744] width 10 height 10
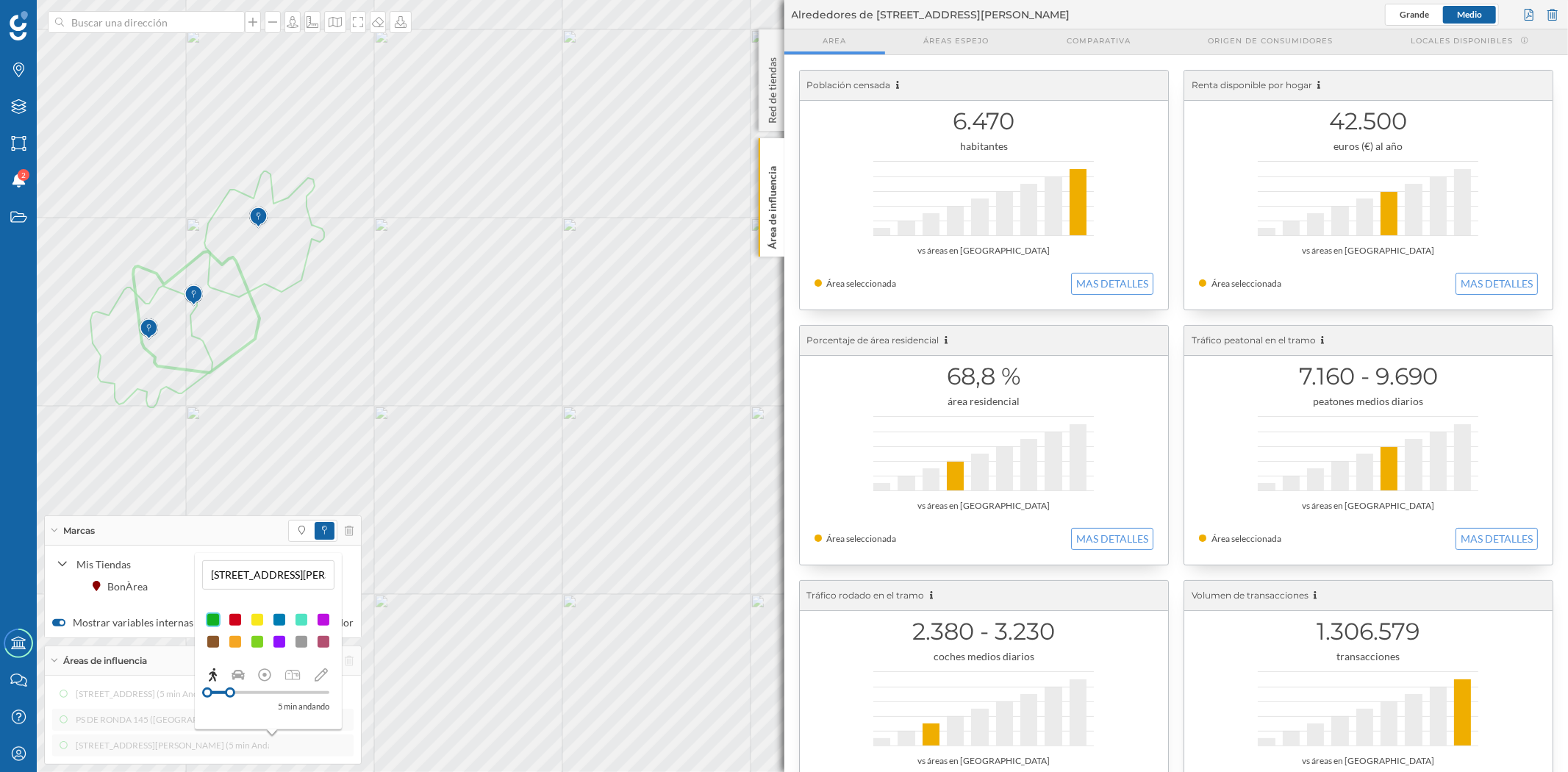
click at [257, 621] on div at bounding box center [257, 620] width 15 height 15
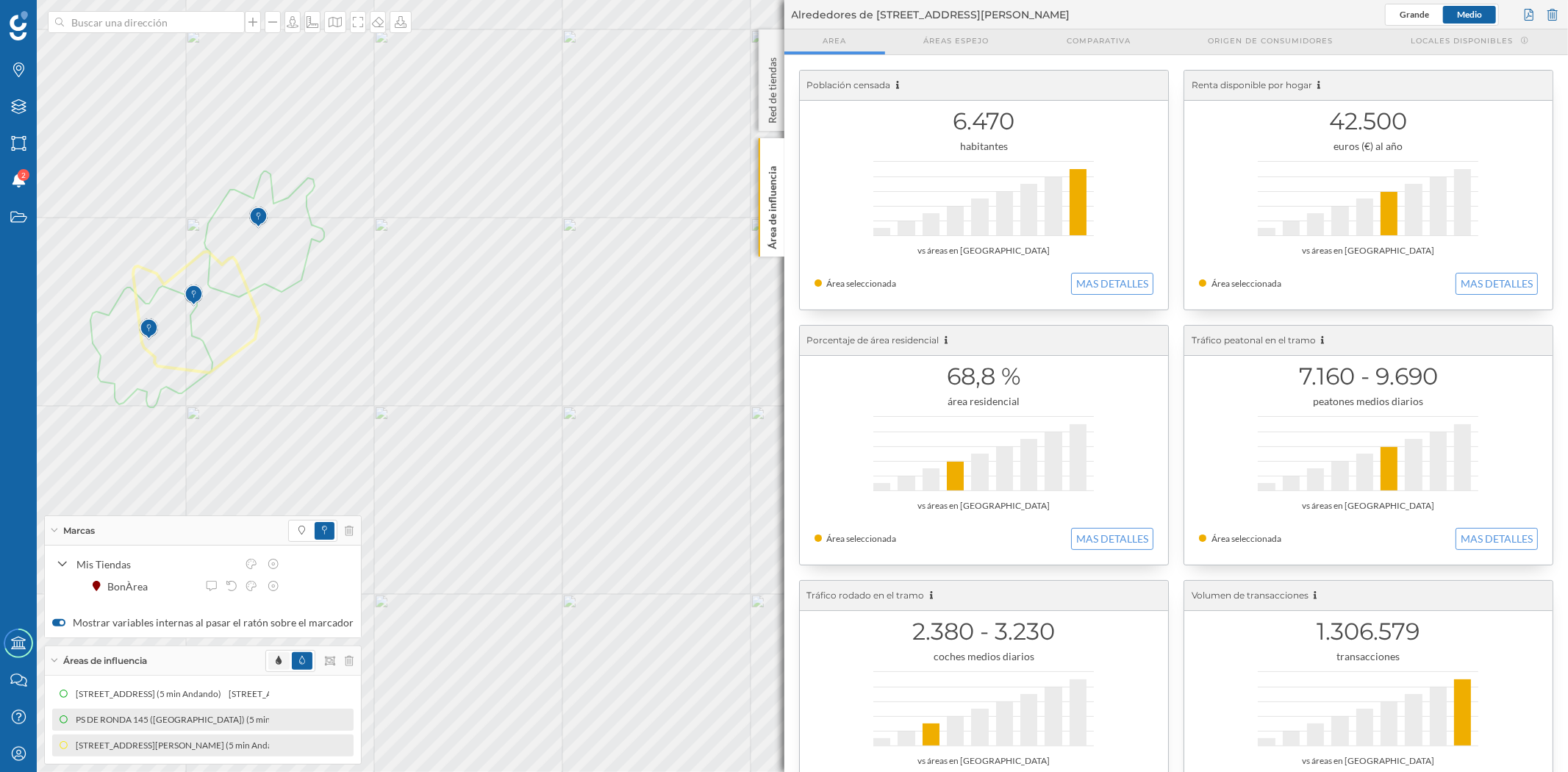
click at [268, 653] on span at bounding box center [278, 660] width 20 height 17
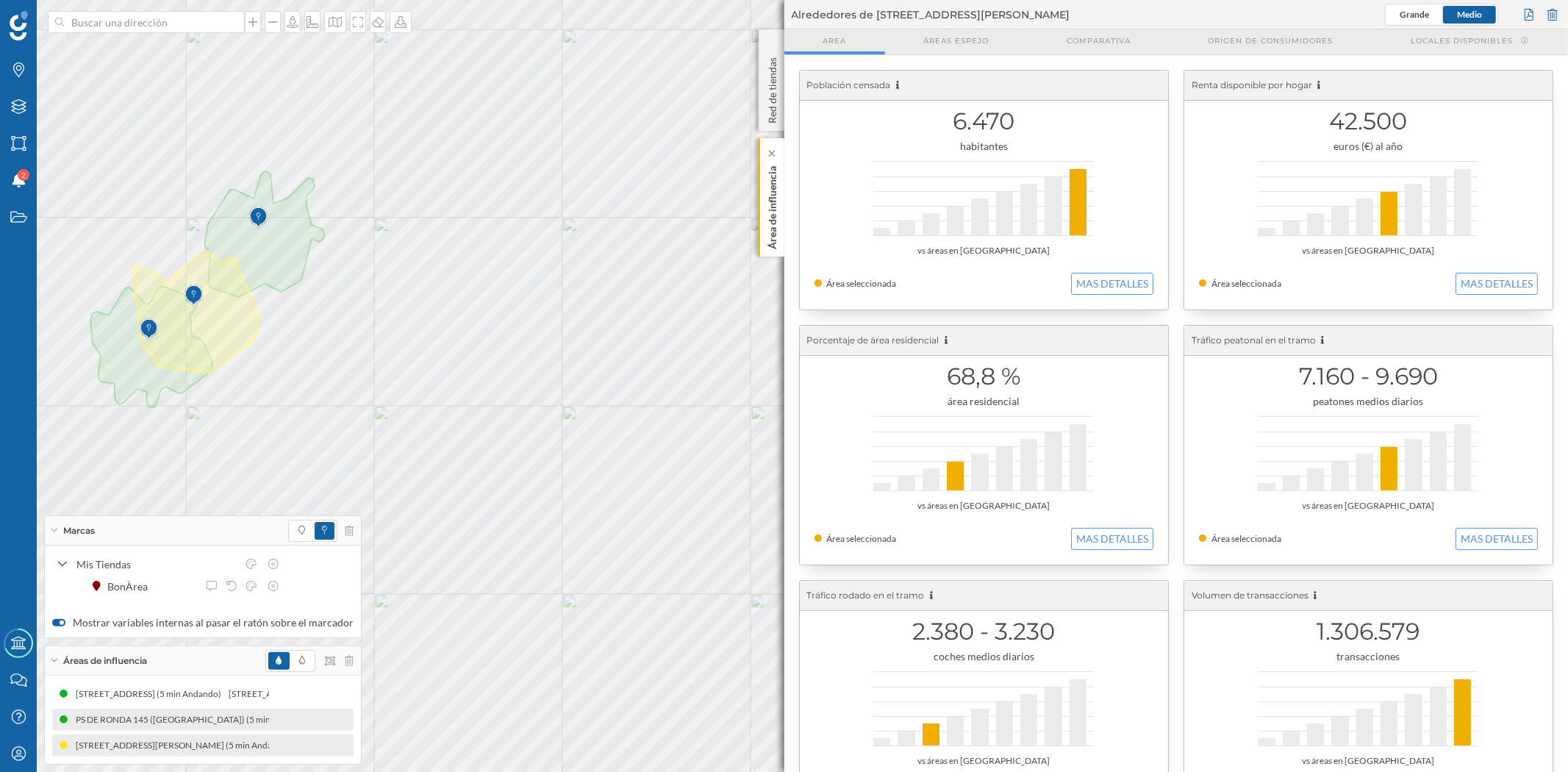
click at [767, 223] on p "Área de influencia" at bounding box center [772, 205] width 15 height 89
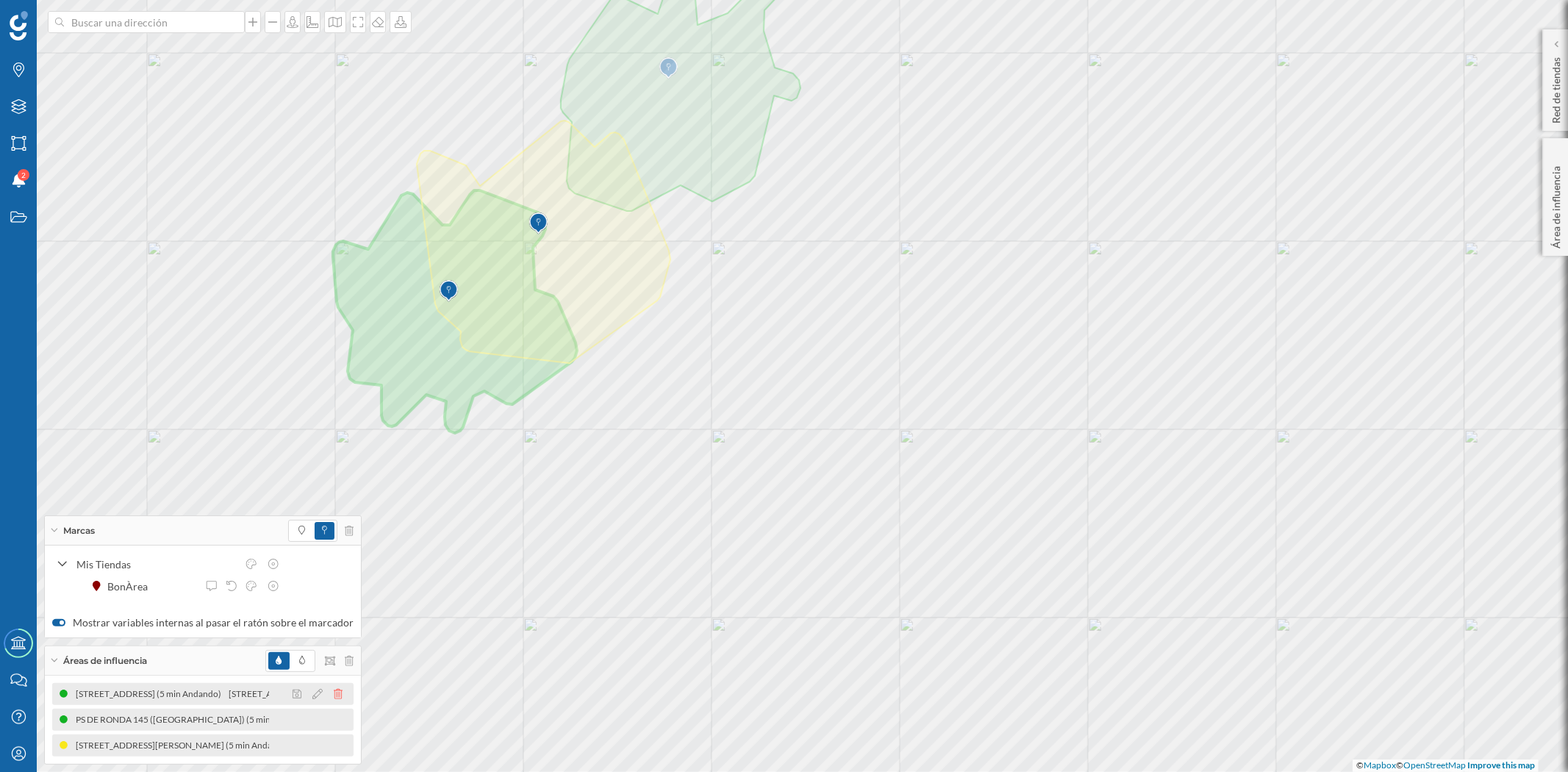
click at [334, 691] on icon at bounding box center [339, 693] width 9 height 10
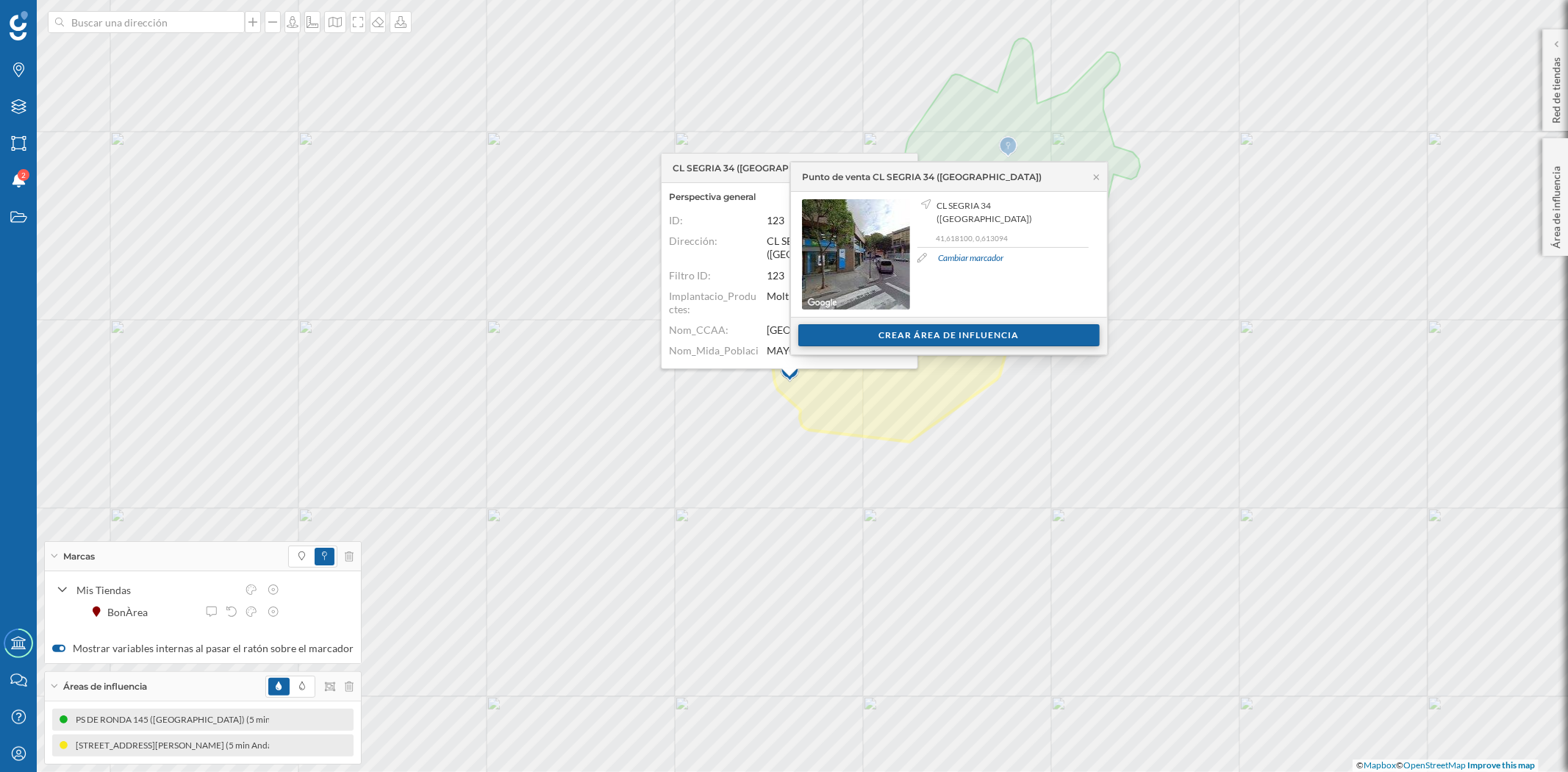
click at [954, 341] on div "Crear área de influencia" at bounding box center [949, 335] width 301 height 22
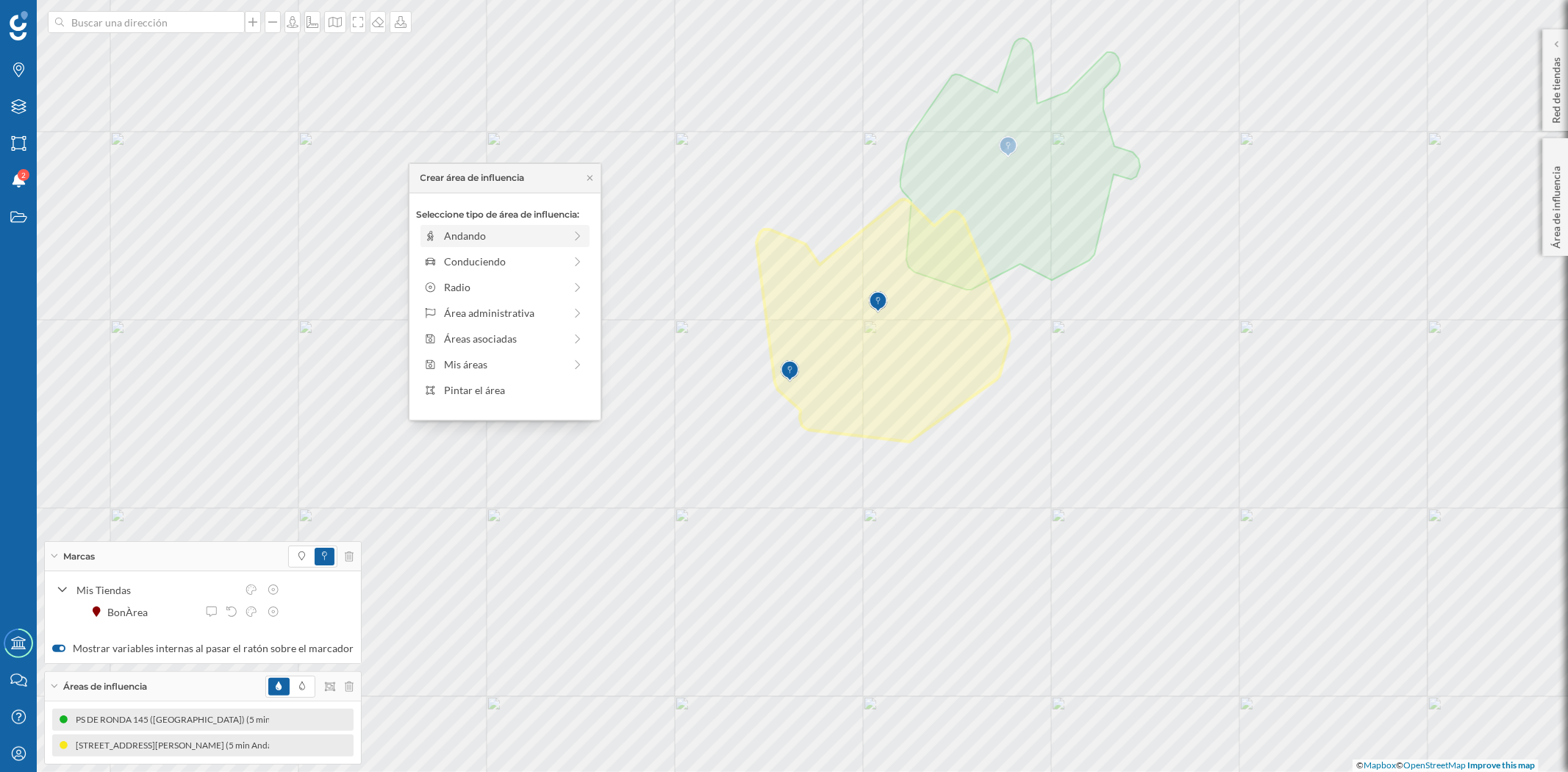
click at [454, 235] on div "Andando" at bounding box center [504, 235] width 120 height 16
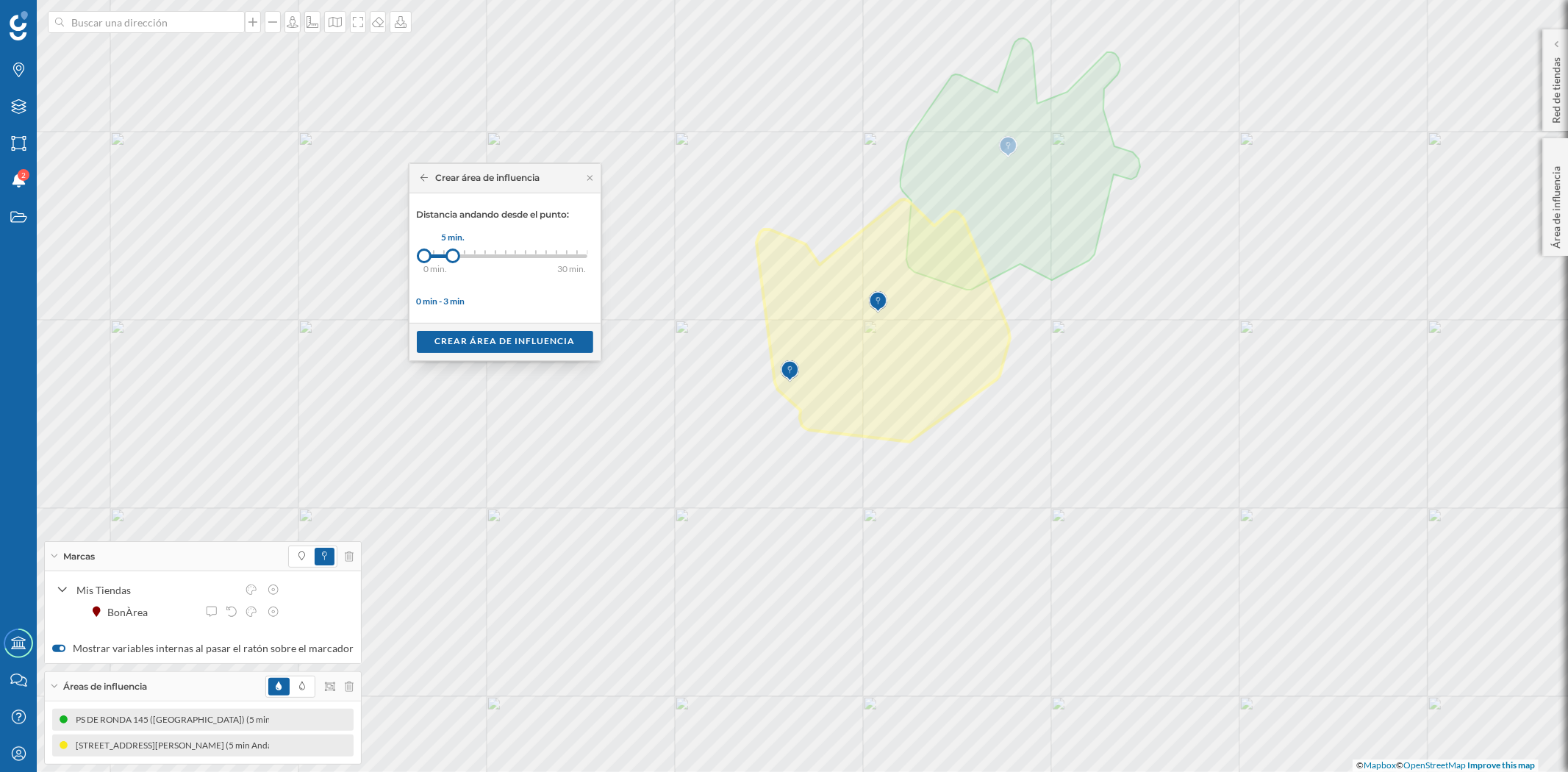
drag, startPoint x: 435, startPoint y: 251, endPoint x: 453, endPoint y: 251, distance: 18.0
click at [453, 251] on div at bounding box center [453, 256] width 15 height 15
click at [489, 334] on div "Crear área de influencia" at bounding box center [505, 341] width 176 height 22
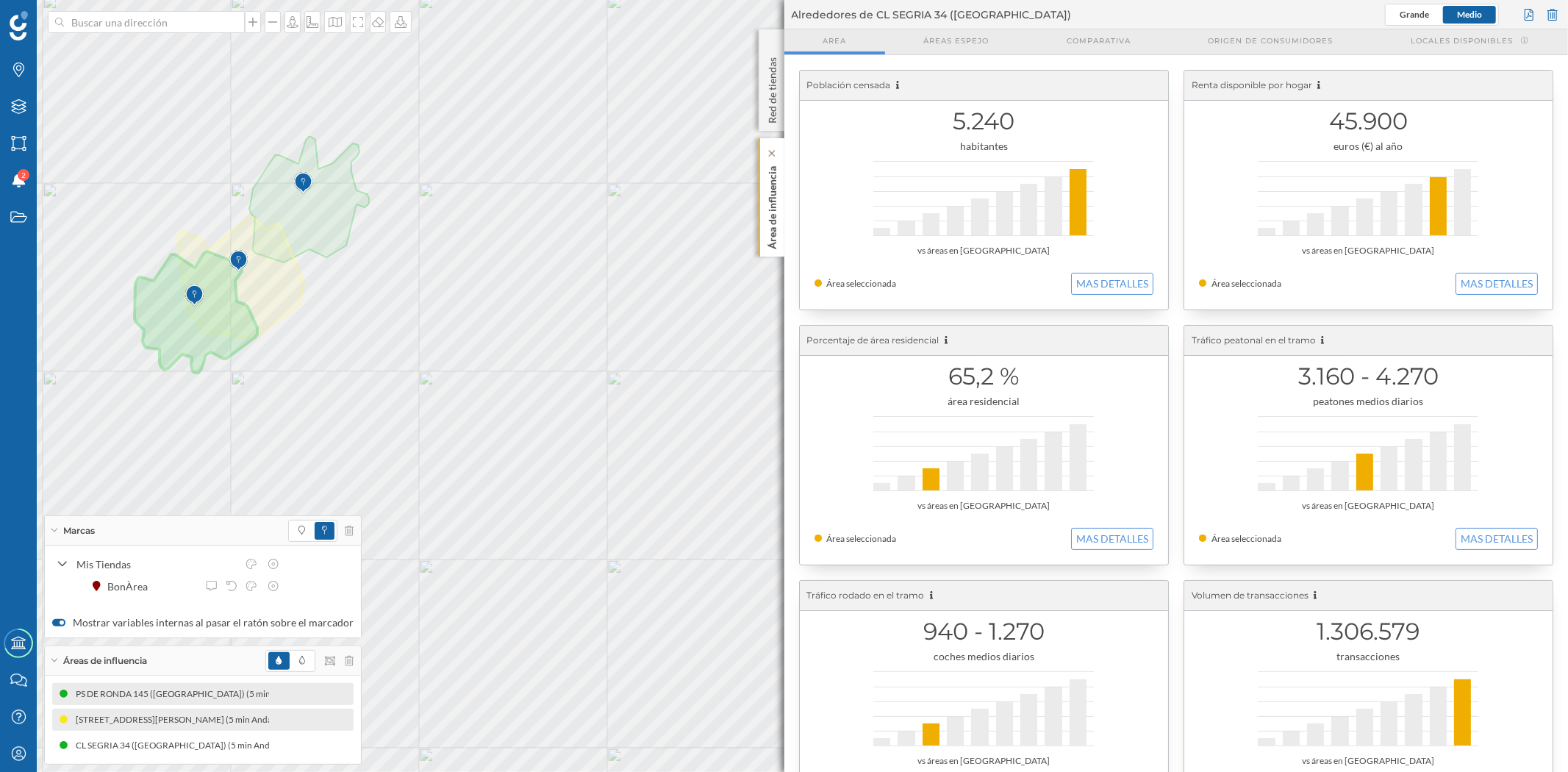
click at [773, 225] on p "Área de influencia" at bounding box center [772, 205] width 15 height 89
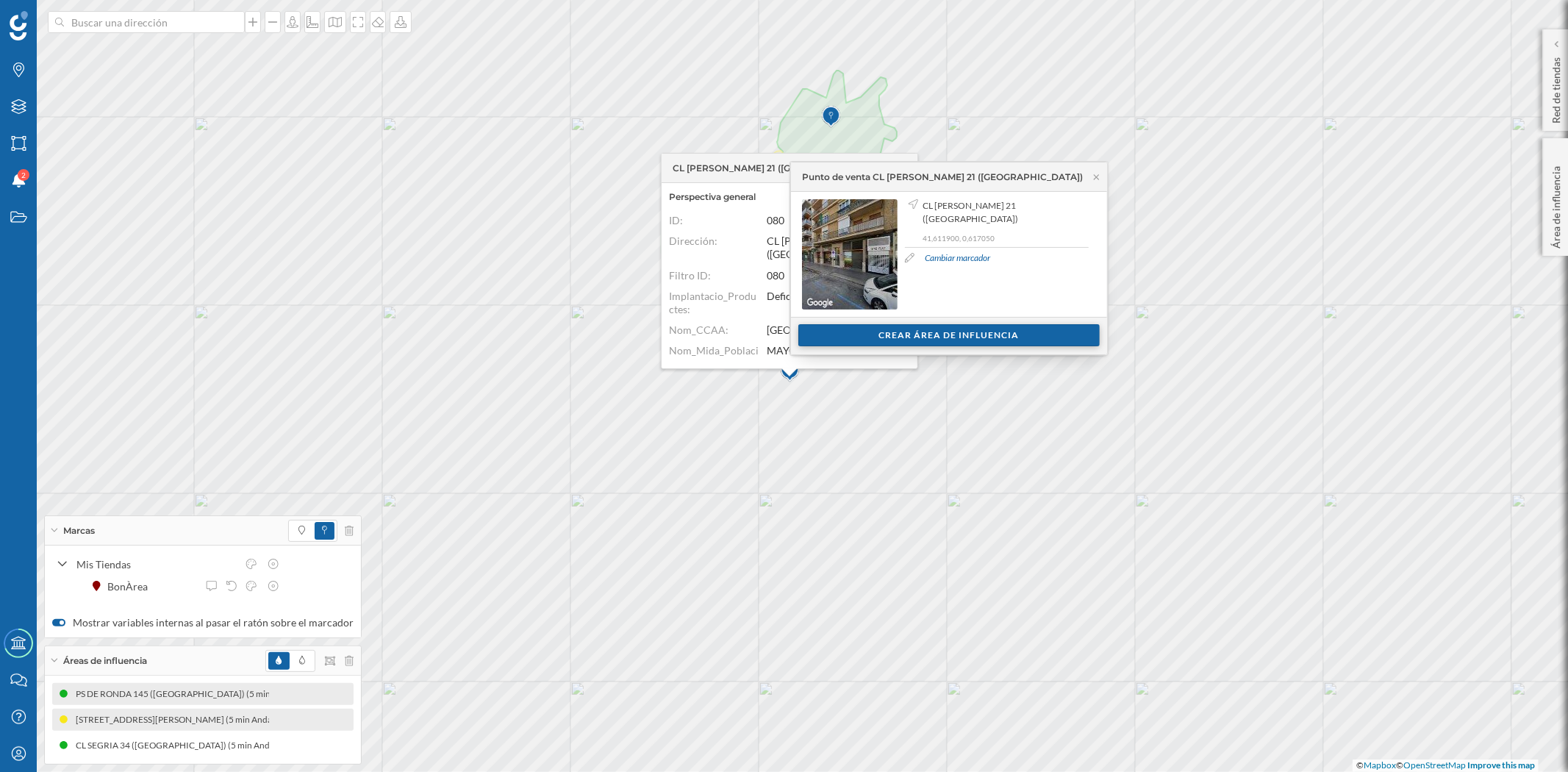
click at [902, 335] on div "Crear área de influencia" at bounding box center [949, 335] width 301 height 22
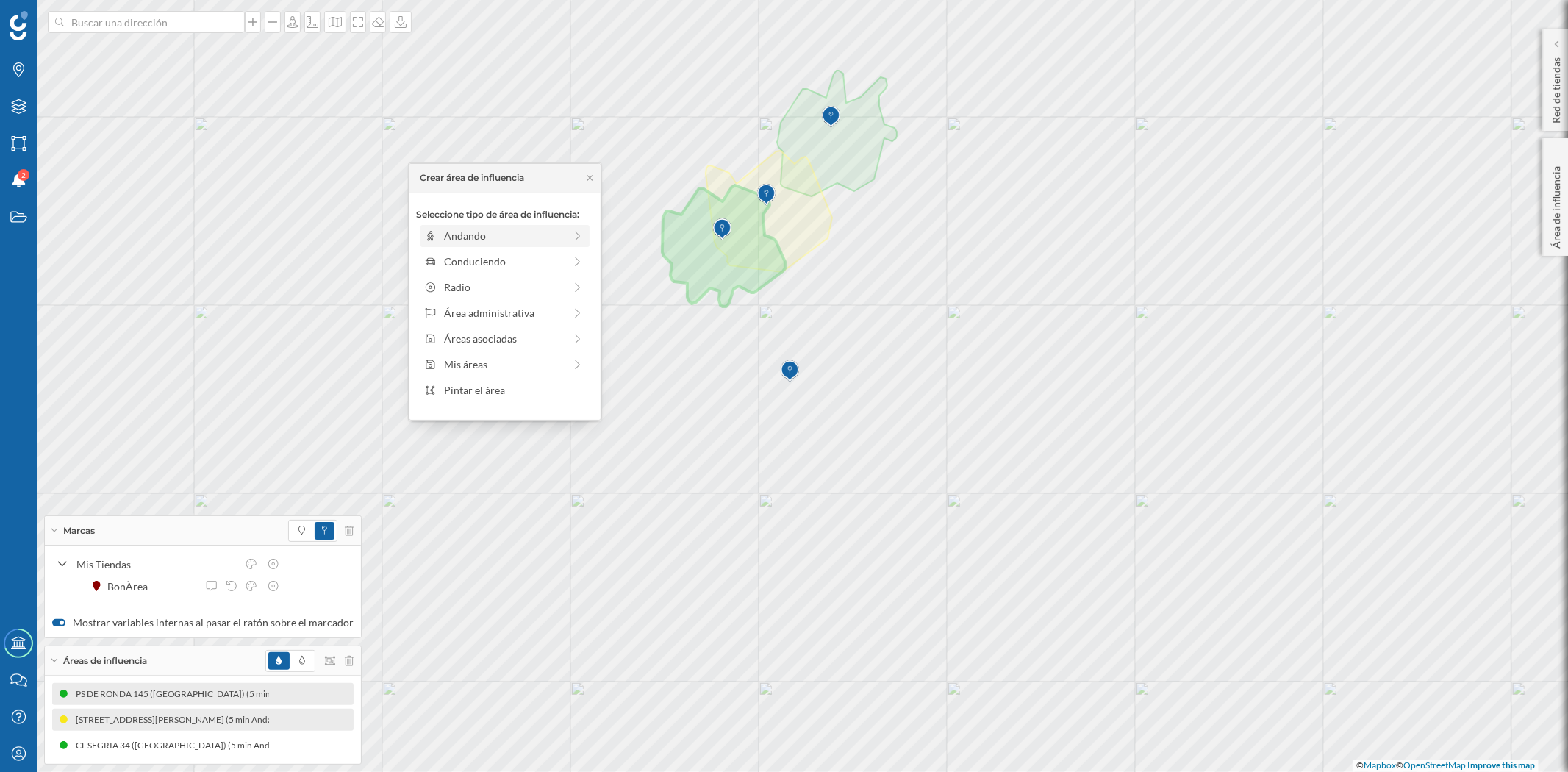
click at [476, 228] on div "Andando" at bounding box center [504, 235] width 120 height 16
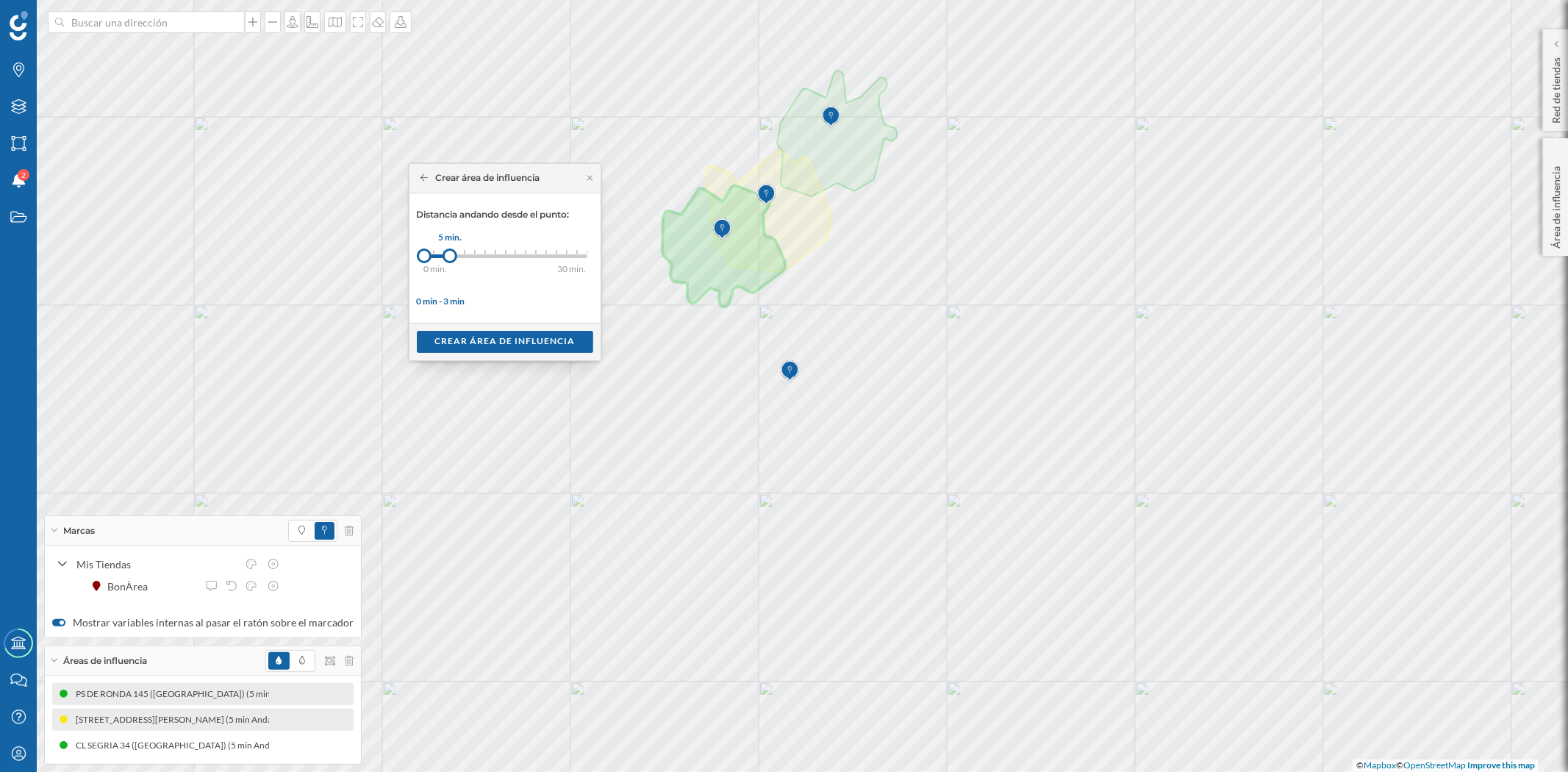
drag, startPoint x: 437, startPoint y: 252, endPoint x: 450, endPoint y: 252, distance: 13.0
click at [450, 252] on div at bounding box center [450, 256] width 15 height 15
click at [504, 341] on div "Crear área de influencia" at bounding box center [505, 341] width 176 height 22
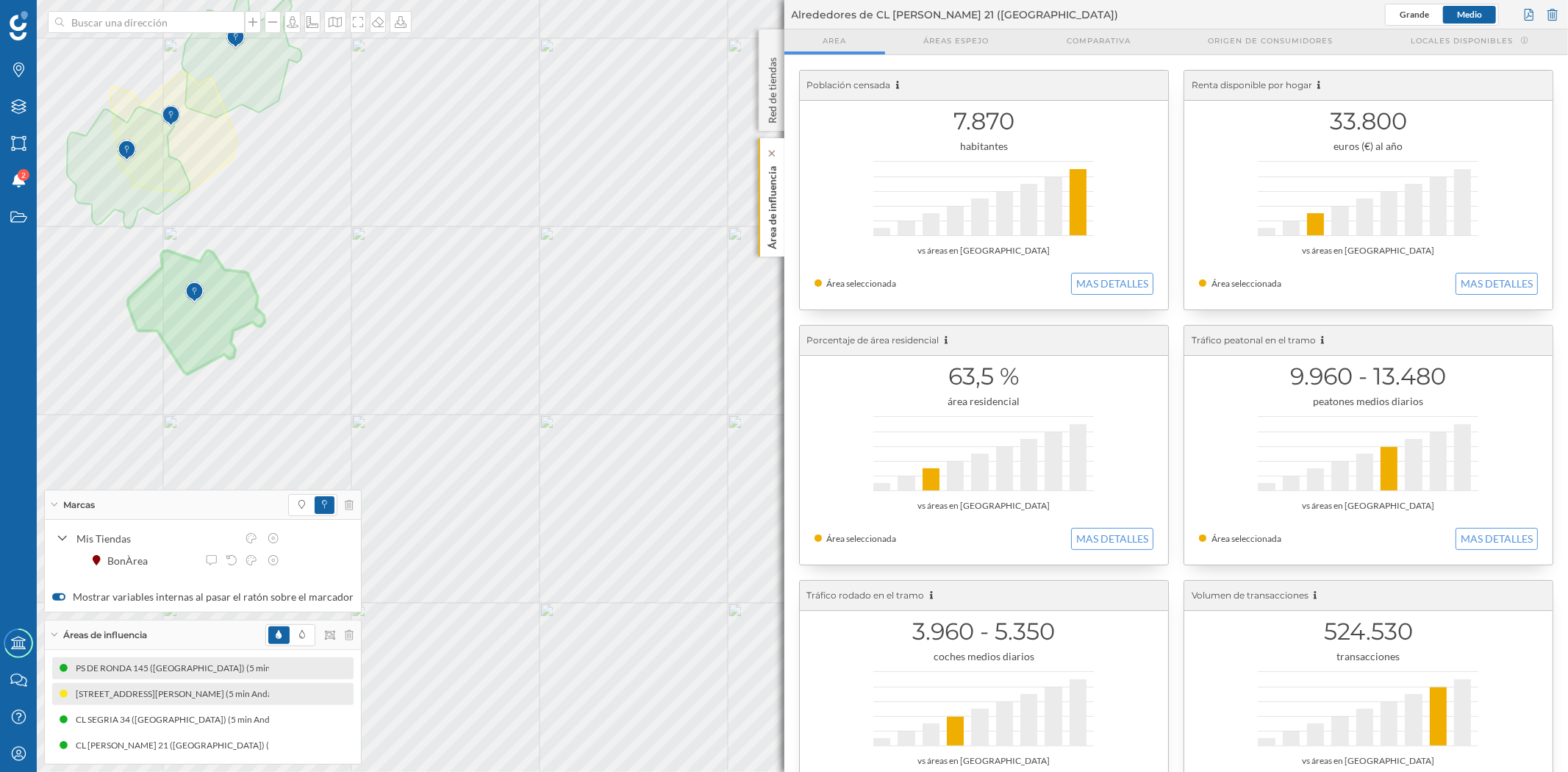
click at [768, 211] on p "Área de influencia" at bounding box center [772, 205] width 15 height 89
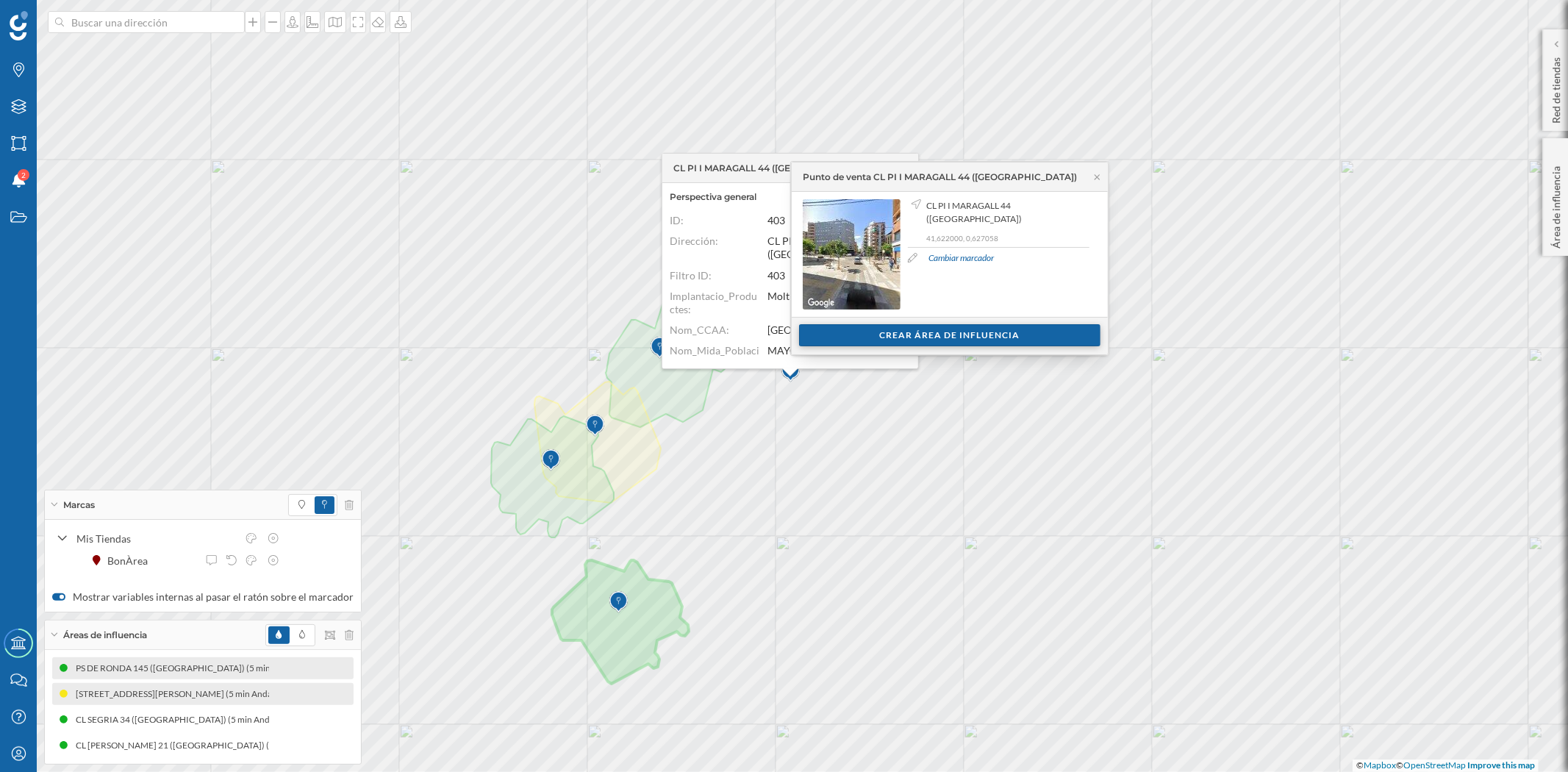
click at [1002, 337] on div "Crear área de influencia" at bounding box center [949, 335] width 301 height 22
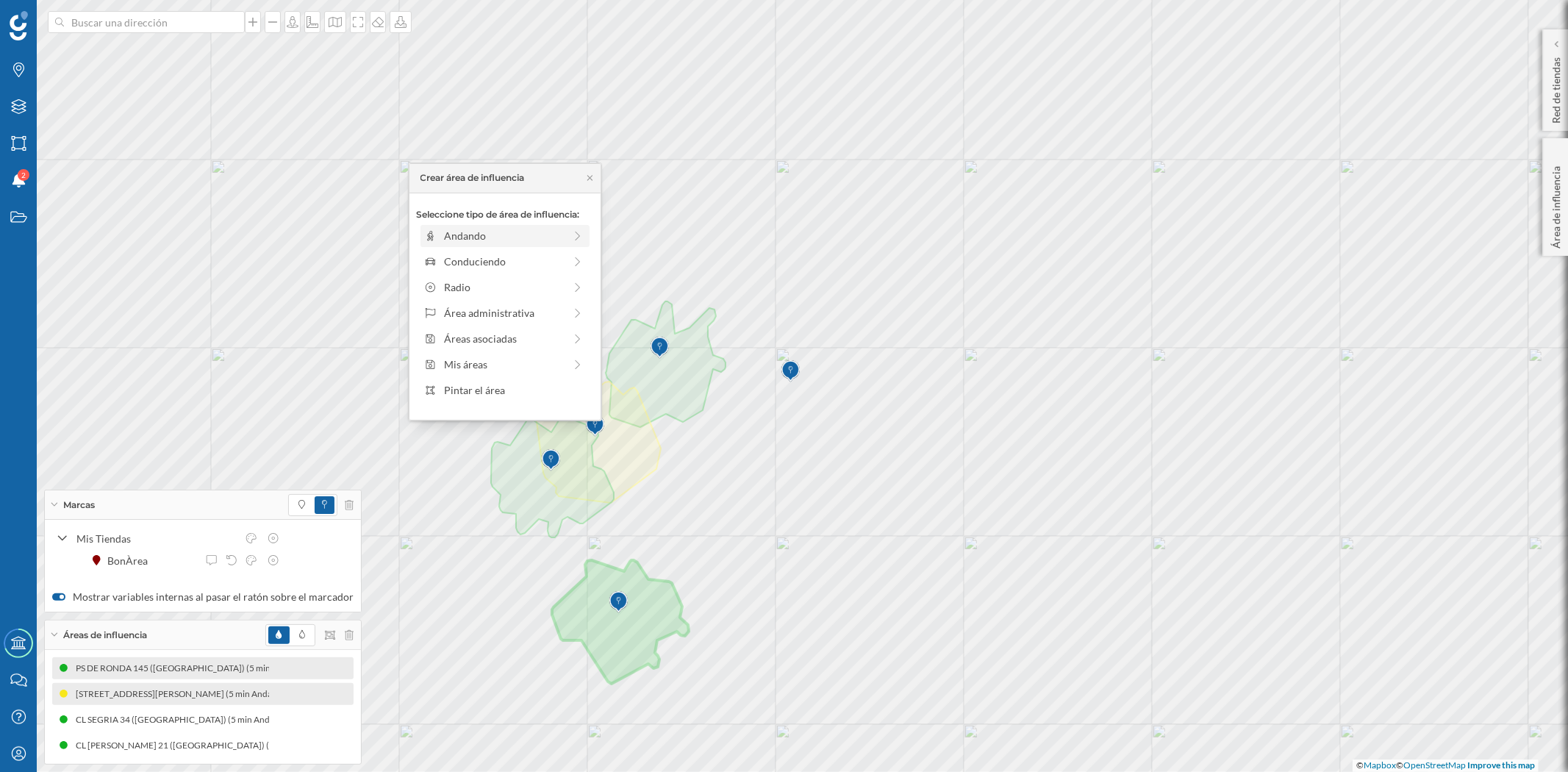
click at [521, 232] on div "Andando" at bounding box center [504, 235] width 120 height 16
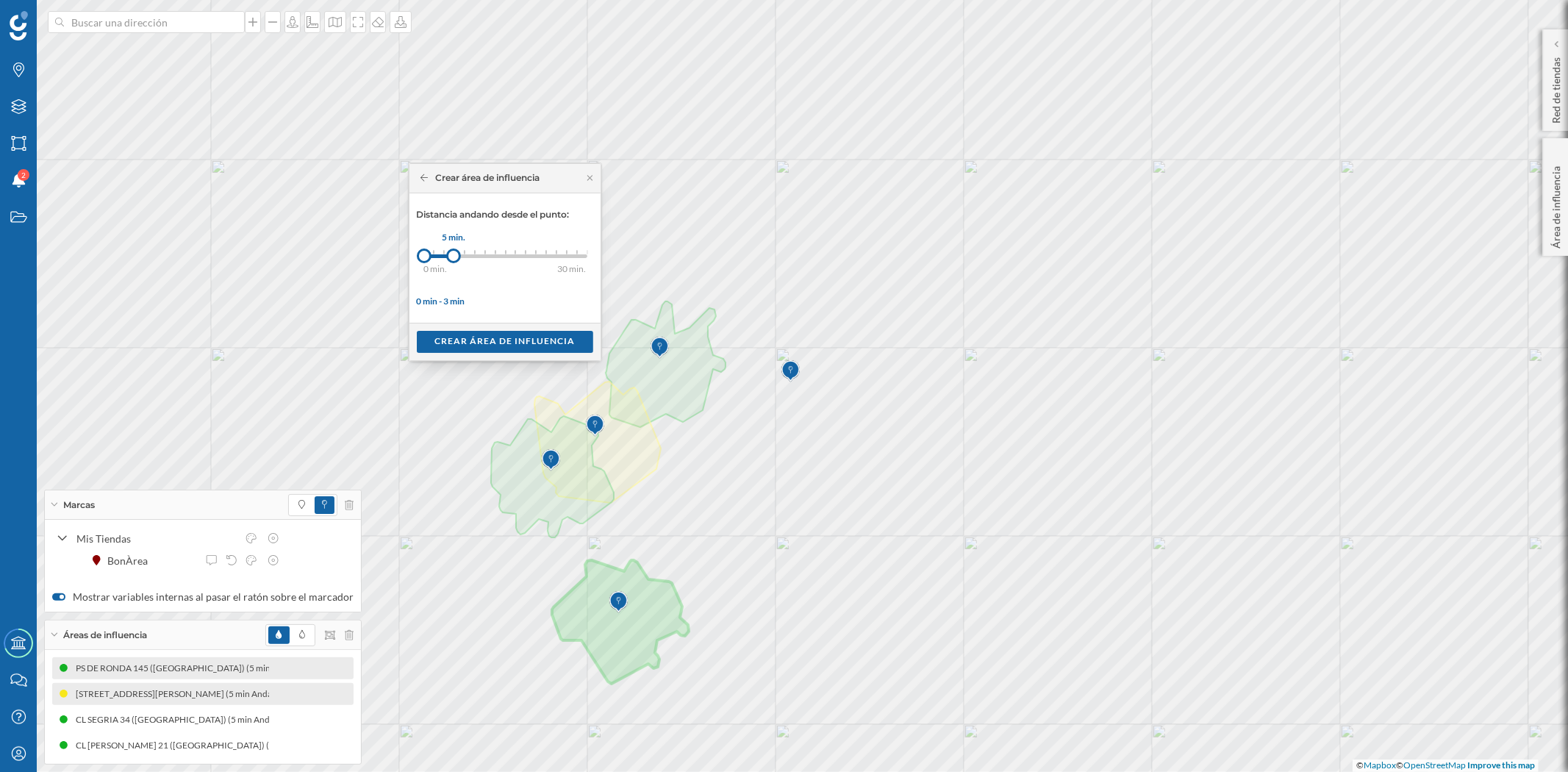
drag, startPoint x: 430, startPoint y: 252, endPoint x: 454, endPoint y: 254, distance: 24.1
click at [454, 254] on div at bounding box center [454, 256] width 15 height 15
click at [522, 344] on div "Crear área de influencia" at bounding box center [505, 341] width 176 height 22
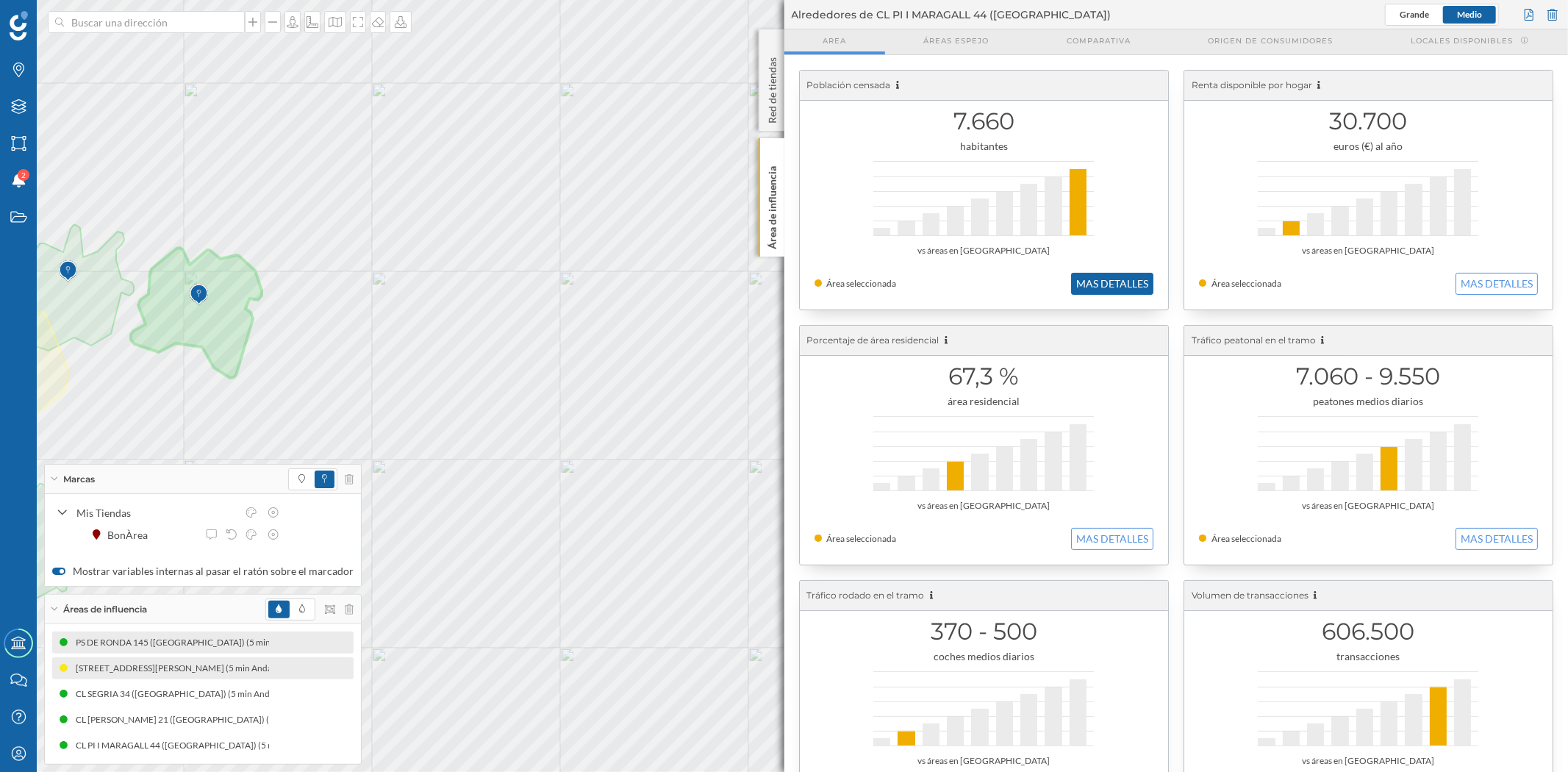
click at [1094, 280] on button "MAS DETALLES" at bounding box center [1113, 284] width 83 height 22
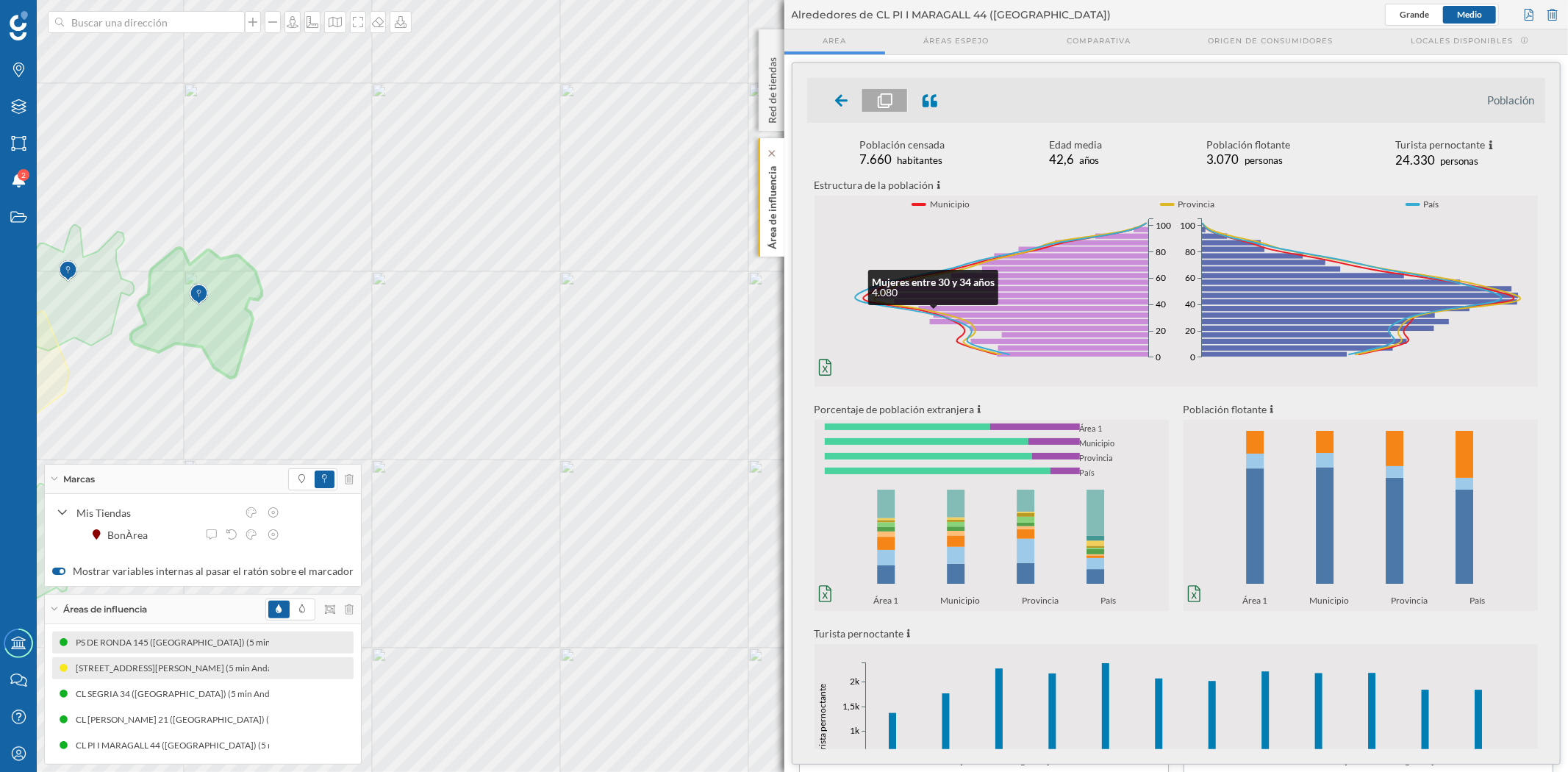
click at [765, 213] on p "Área de influencia" at bounding box center [772, 205] width 15 height 89
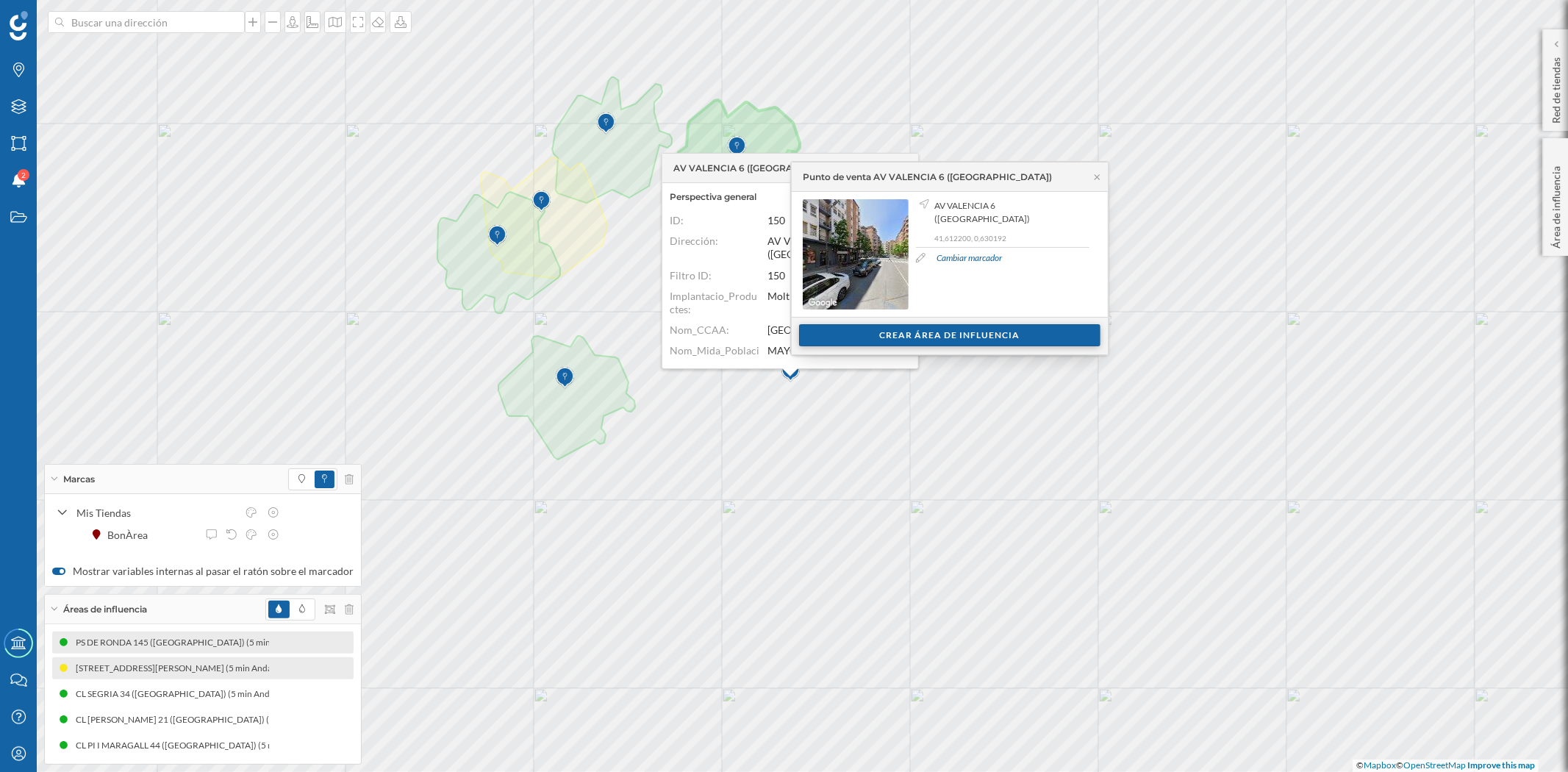
click at [972, 341] on div "Crear área de influencia" at bounding box center [949, 335] width 301 height 22
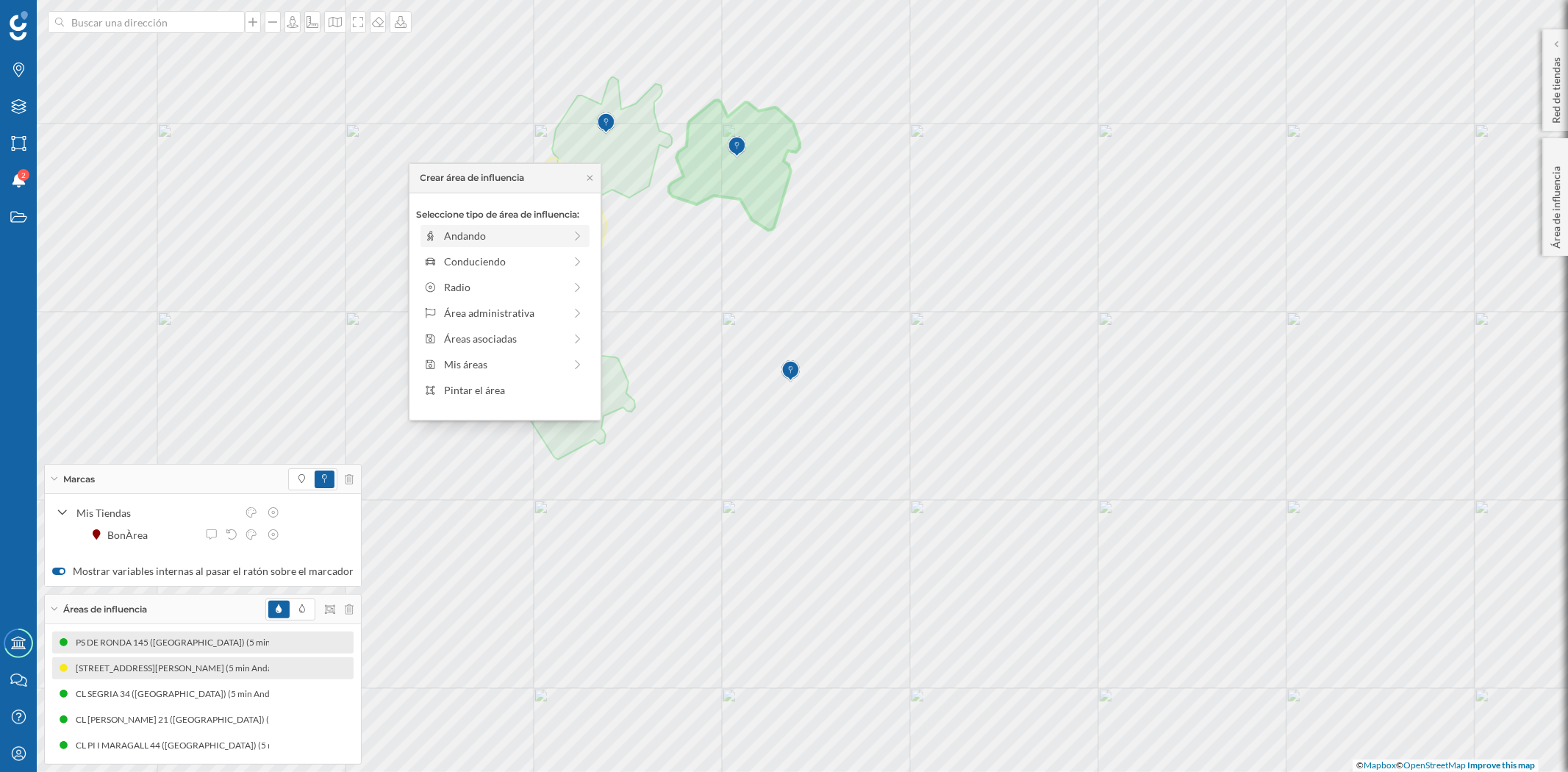
click at [489, 240] on div "Andando" at bounding box center [504, 235] width 120 height 16
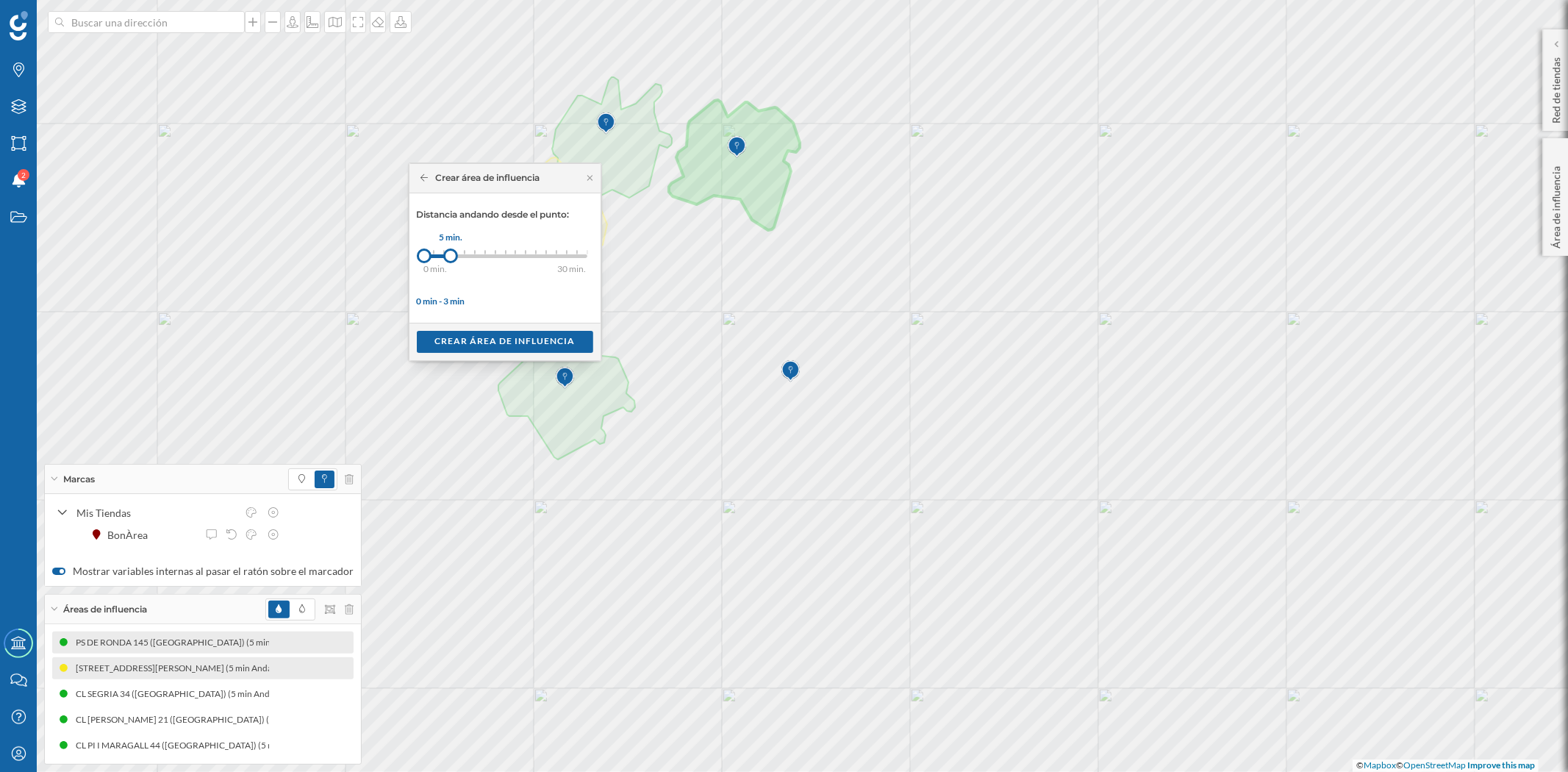
drag, startPoint x: 433, startPoint y: 253, endPoint x: 451, endPoint y: 254, distance: 18.0
click at [451, 254] on div at bounding box center [451, 256] width 15 height 15
drag, startPoint x: 465, startPoint y: 343, endPoint x: 470, endPoint y: 349, distance: 7.8
click at [465, 343] on div "Crear área de influencia" at bounding box center [505, 341] width 176 height 22
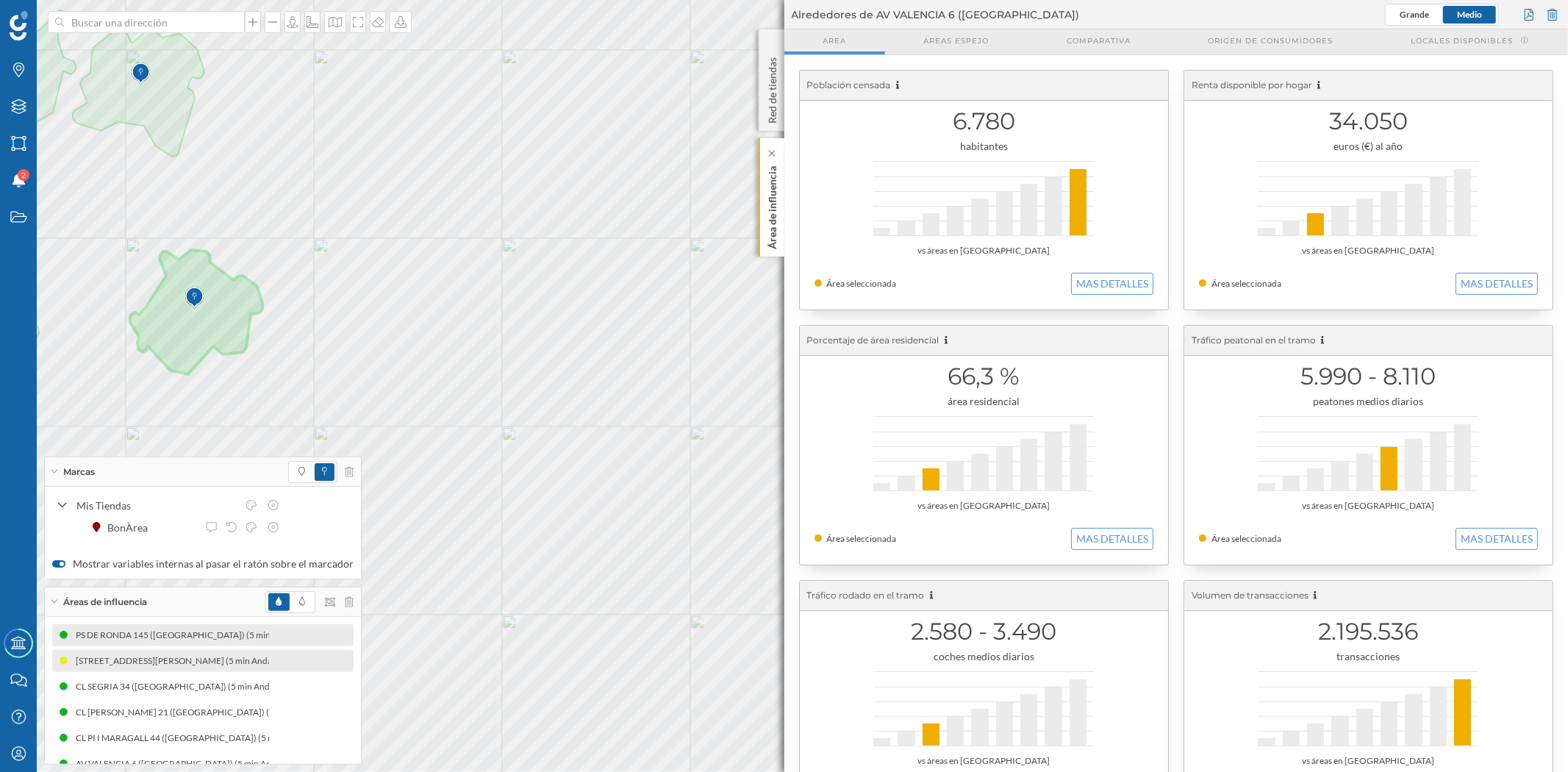
click at [769, 212] on p "Área de influencia" at bounding box center [772, 205] width 15 height 89
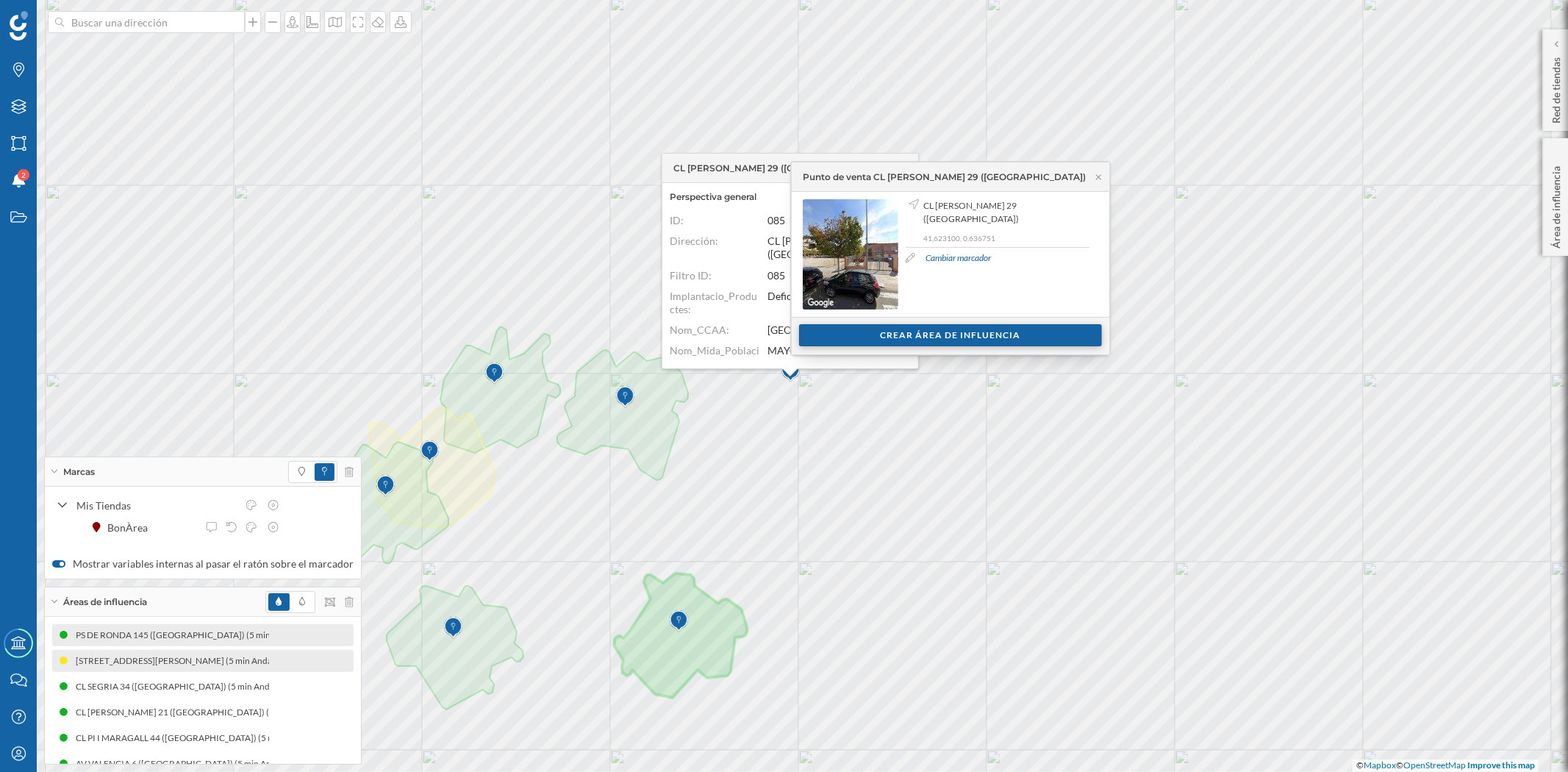
click at [968, 329] on div "Crear área de influencia" at bounding box center [950, 335] width 303 height 22
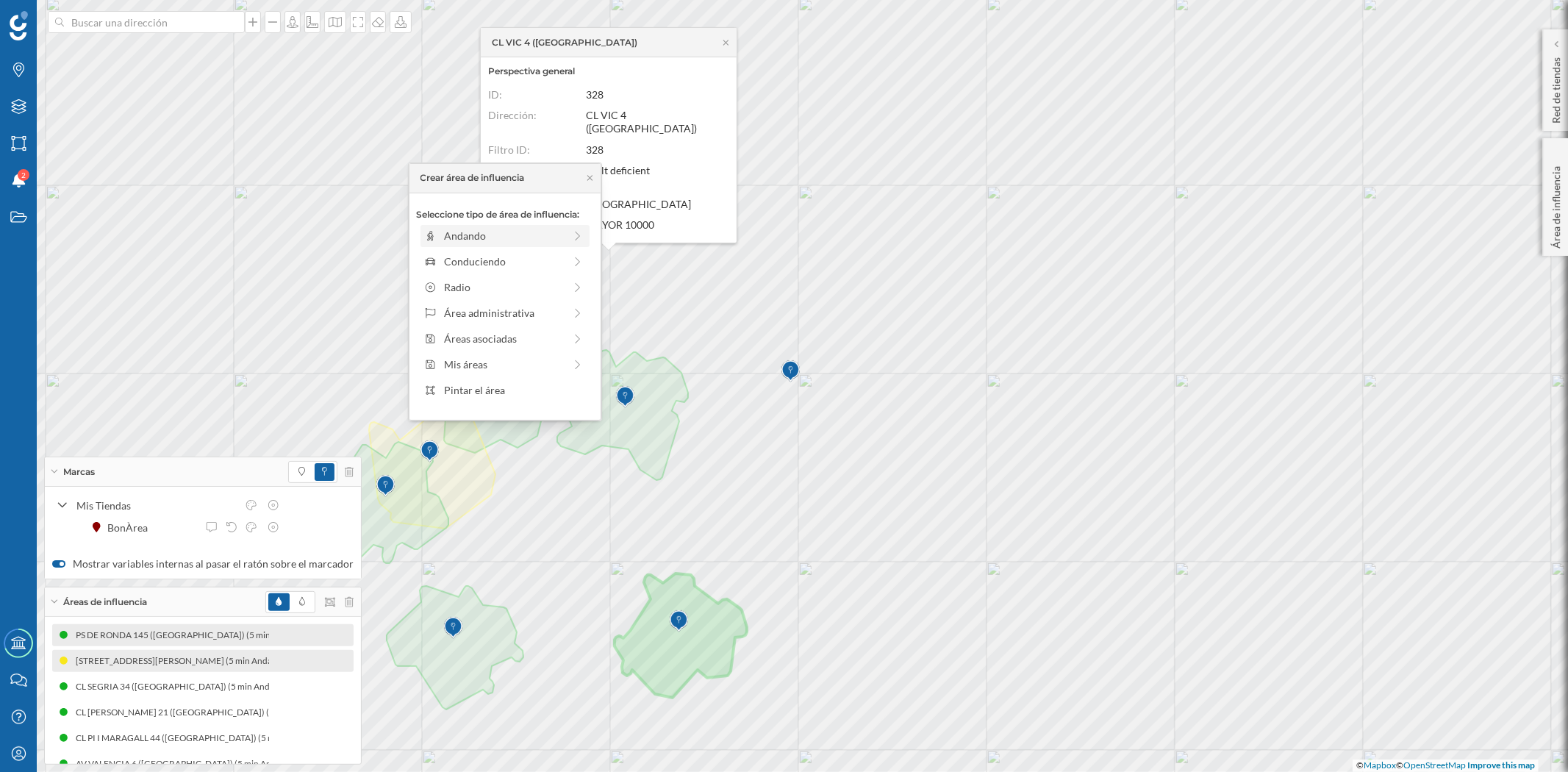
click at [458, 237] on div "Andando" at bounding box center [504, 235] width 120 height 16
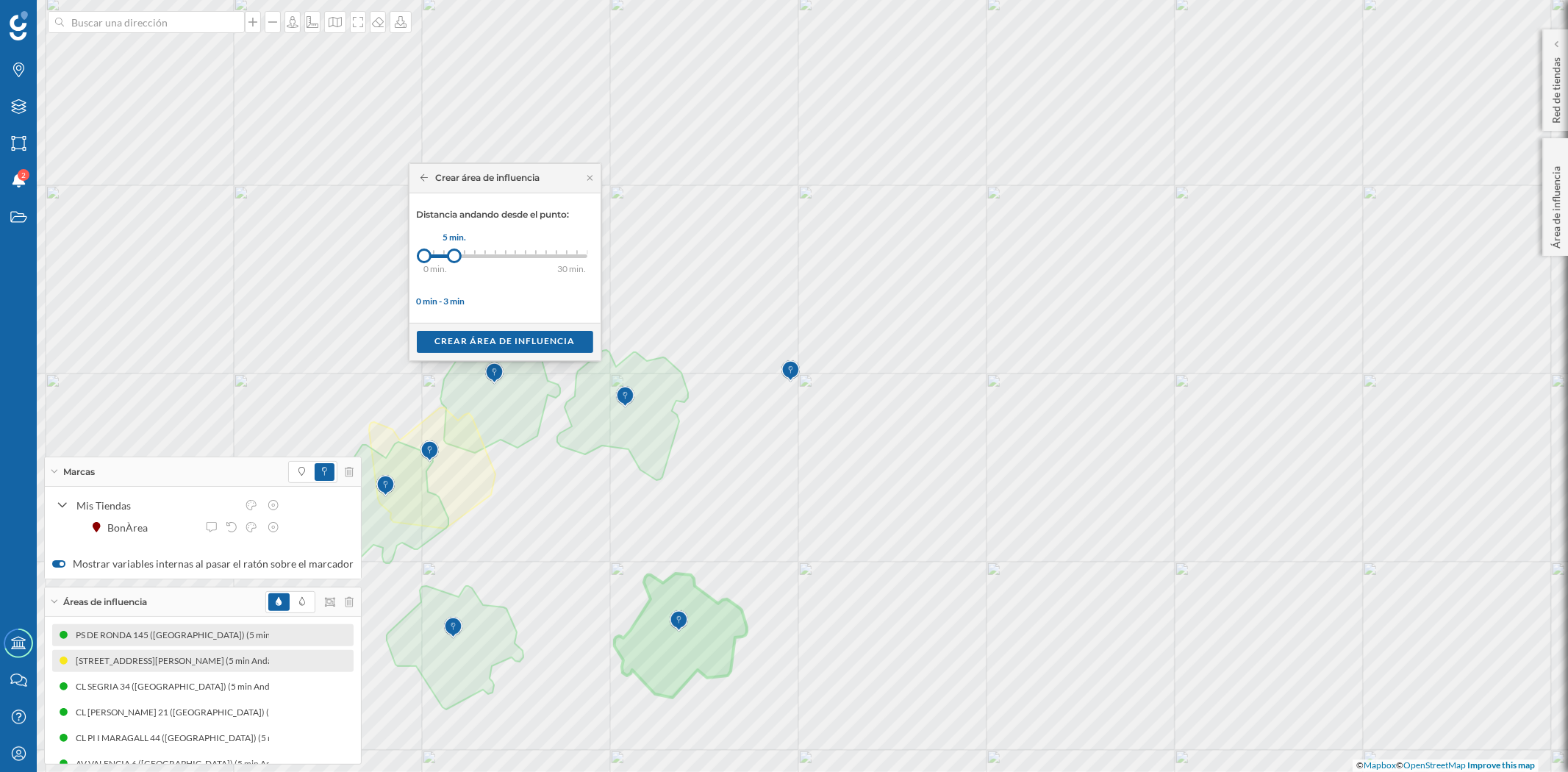
drag, startPoint x: 437, startPoint y: 251, endPoint x: 454, endPoint y: 251, distance: 17.0
click at [454, 251] on div at bounding box center [454, 256] width 15 height 15
click at [478, 335] on div "Crear área de influencia" at bounding box center [505, 341] width 176 height 22
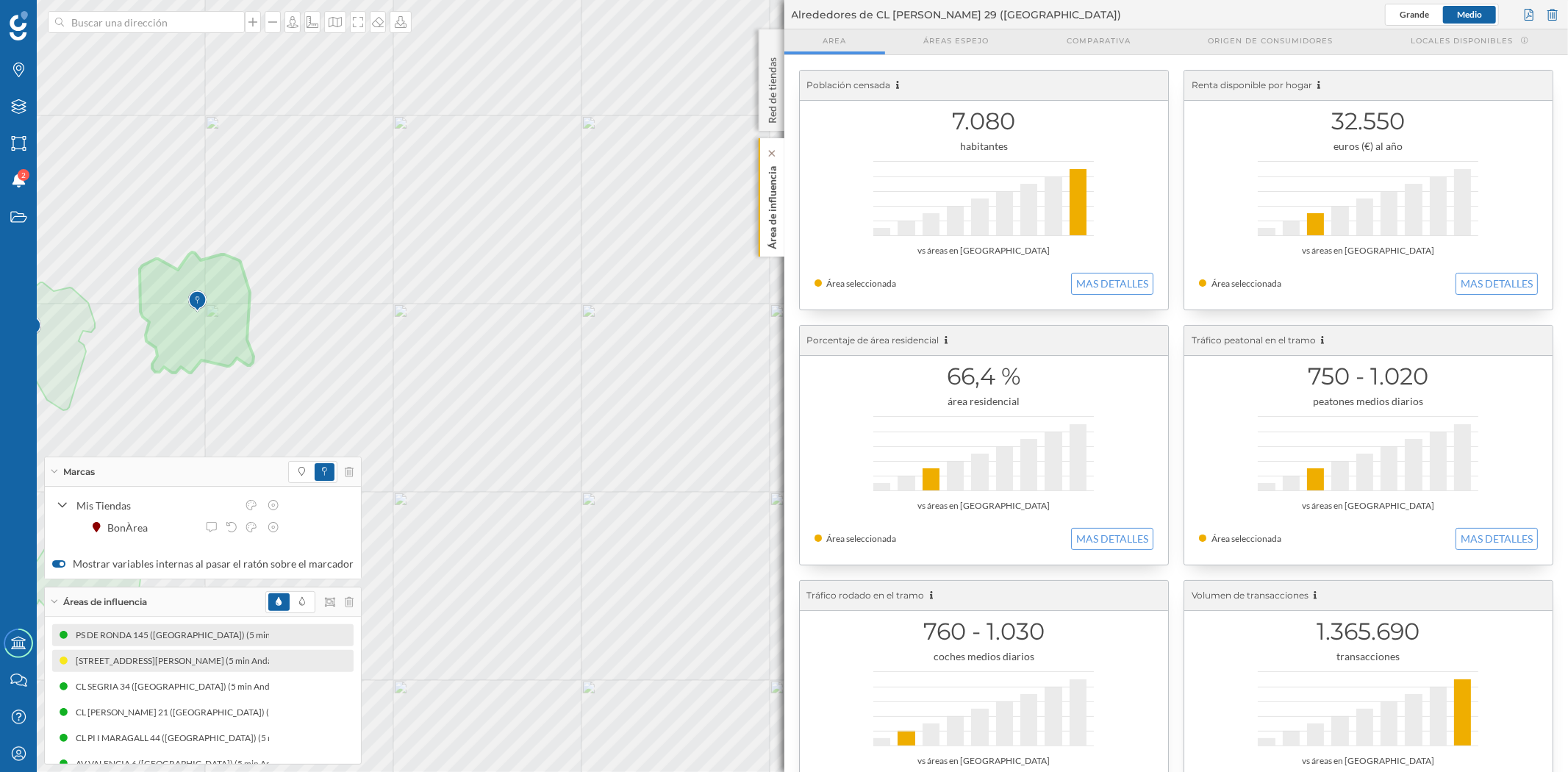
click at [773, 206] on p "Área de influencia" at bounding box center [772, 205] width 15 height 89
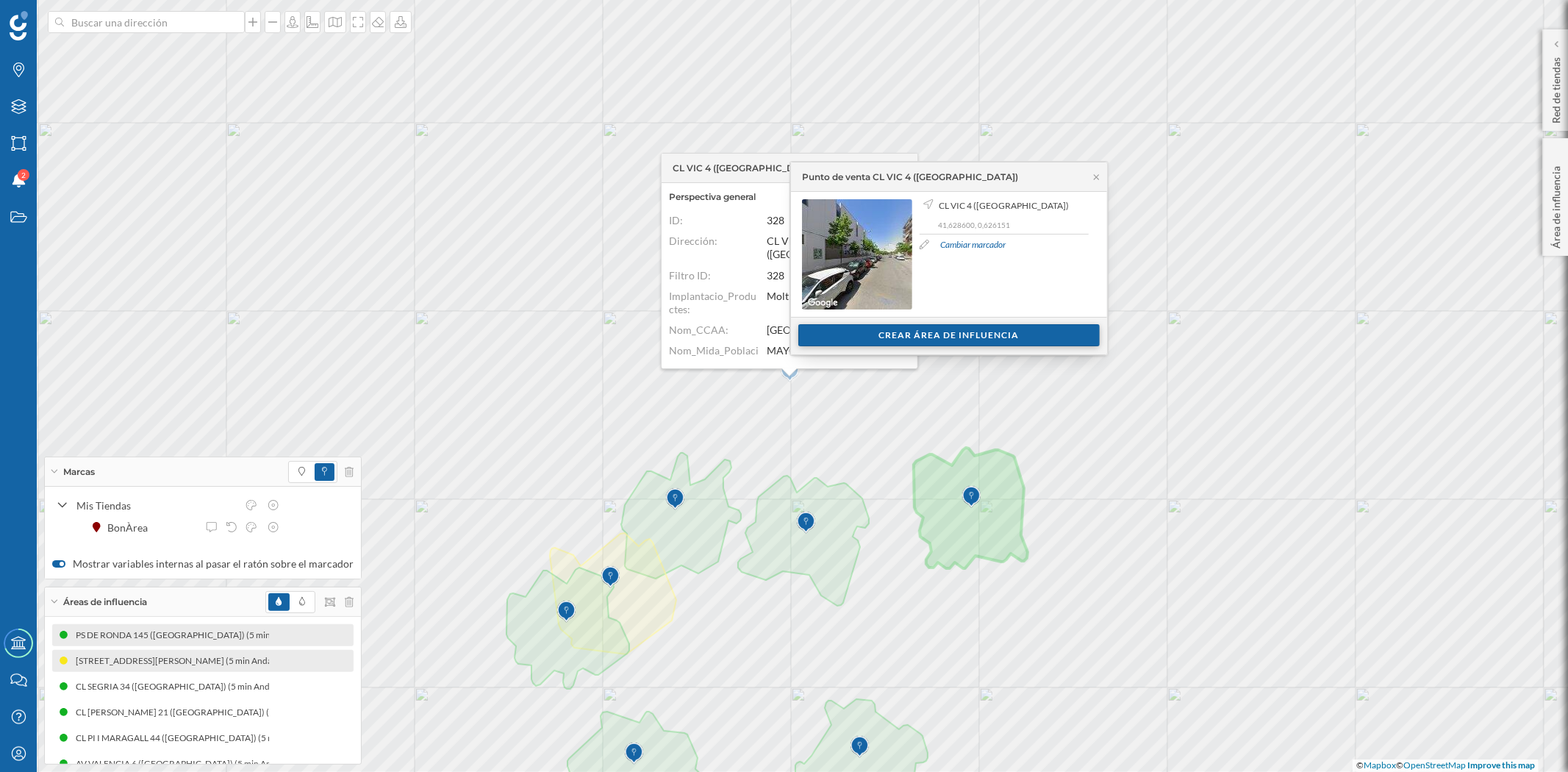
click at [966, 333] on div "Crear área de influencia" at bounding box center [949, 335] width 301 height 22
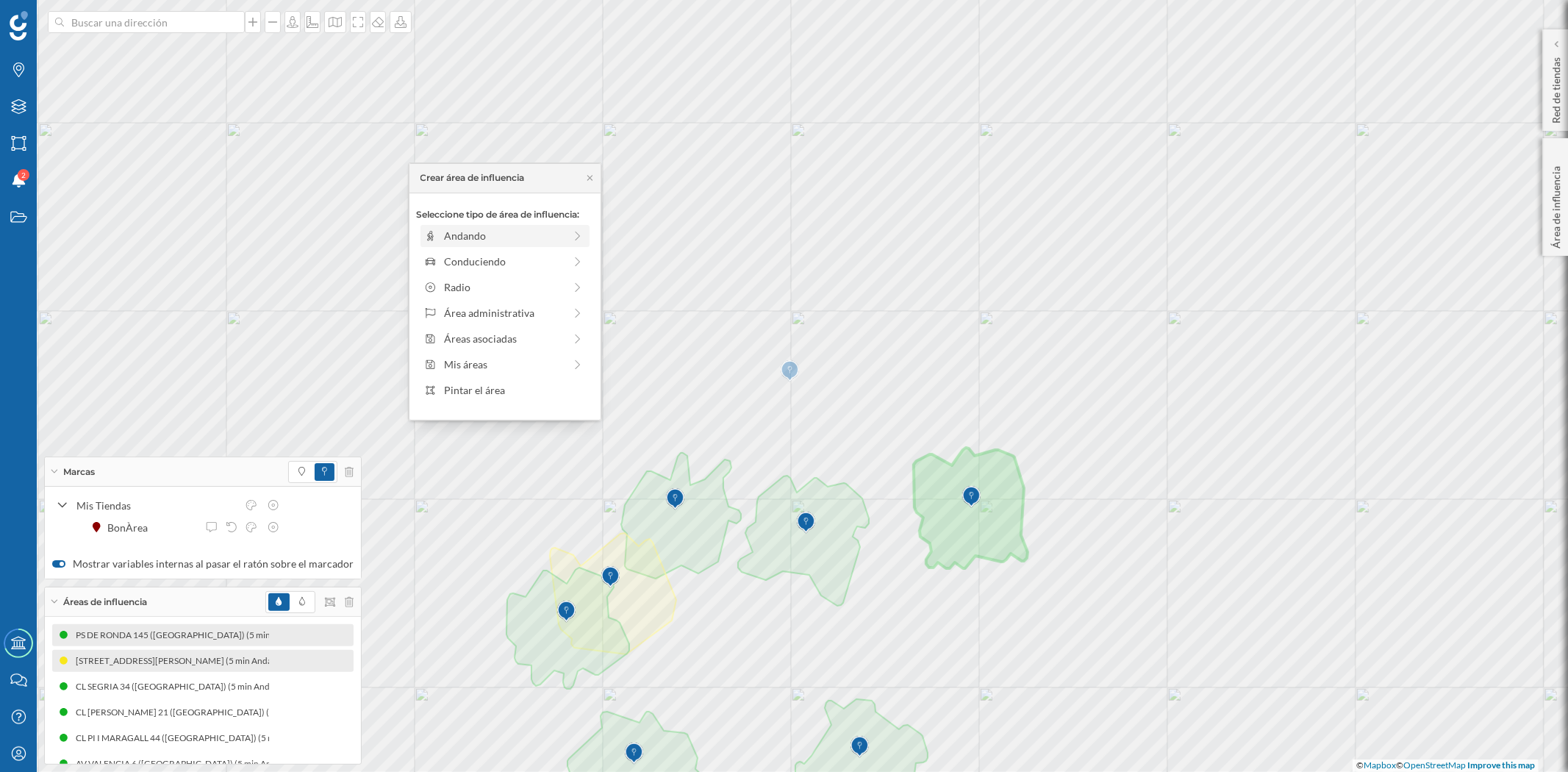
click at [476, 230] on div "Andando" at bounding box center [504, 235] width 120 height 16
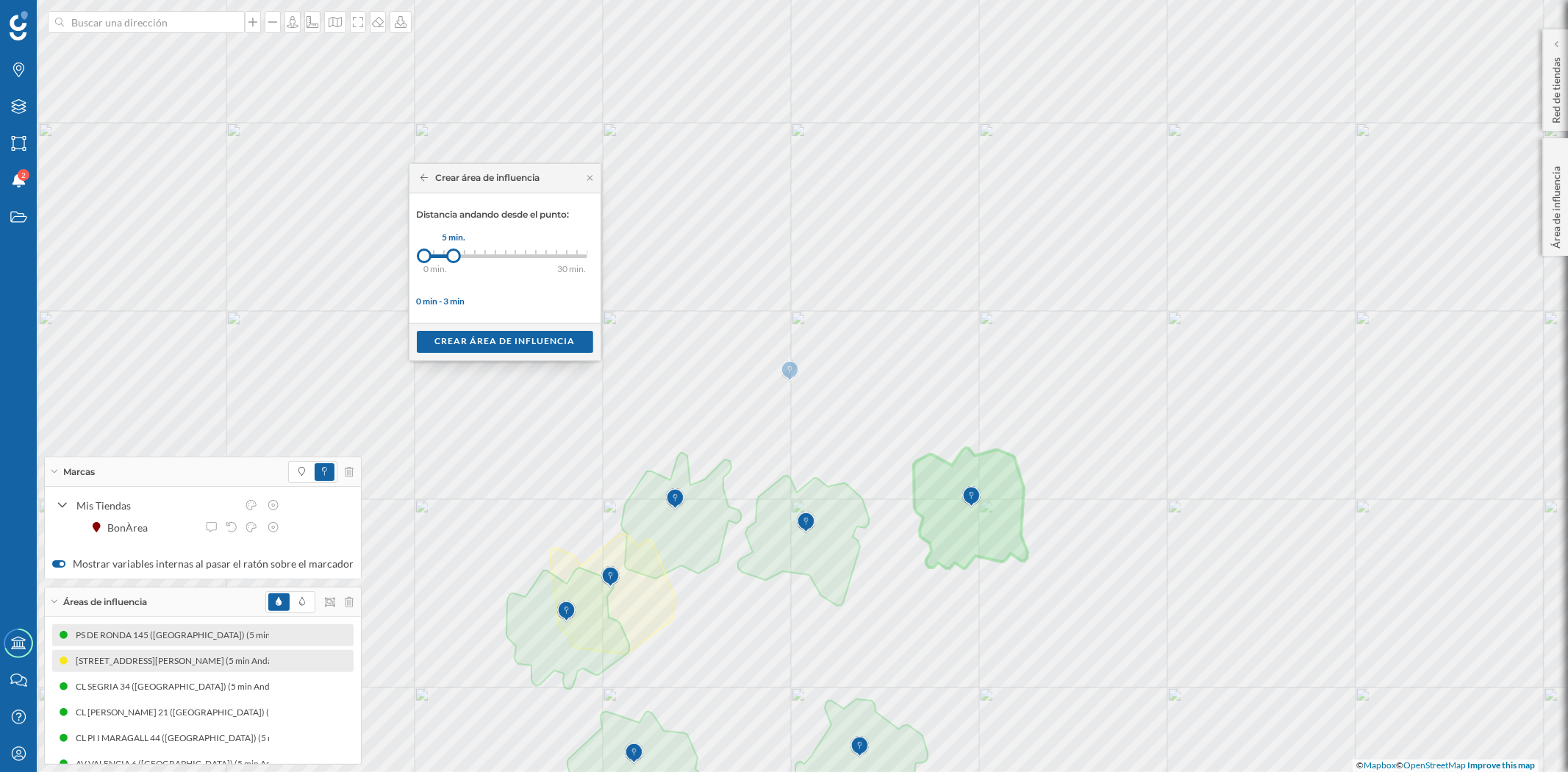
drag, startPoint x: 438, startPoint y: 255, endPoint x: 454, endPoint y: 255, distance: 16.0
click at [454, 255] on div at bounding box center [454, 256] width 15 height 15
click at [475, 338] on div "Crear área de influencia" at bounding box center [505, 341] width 176 height 22
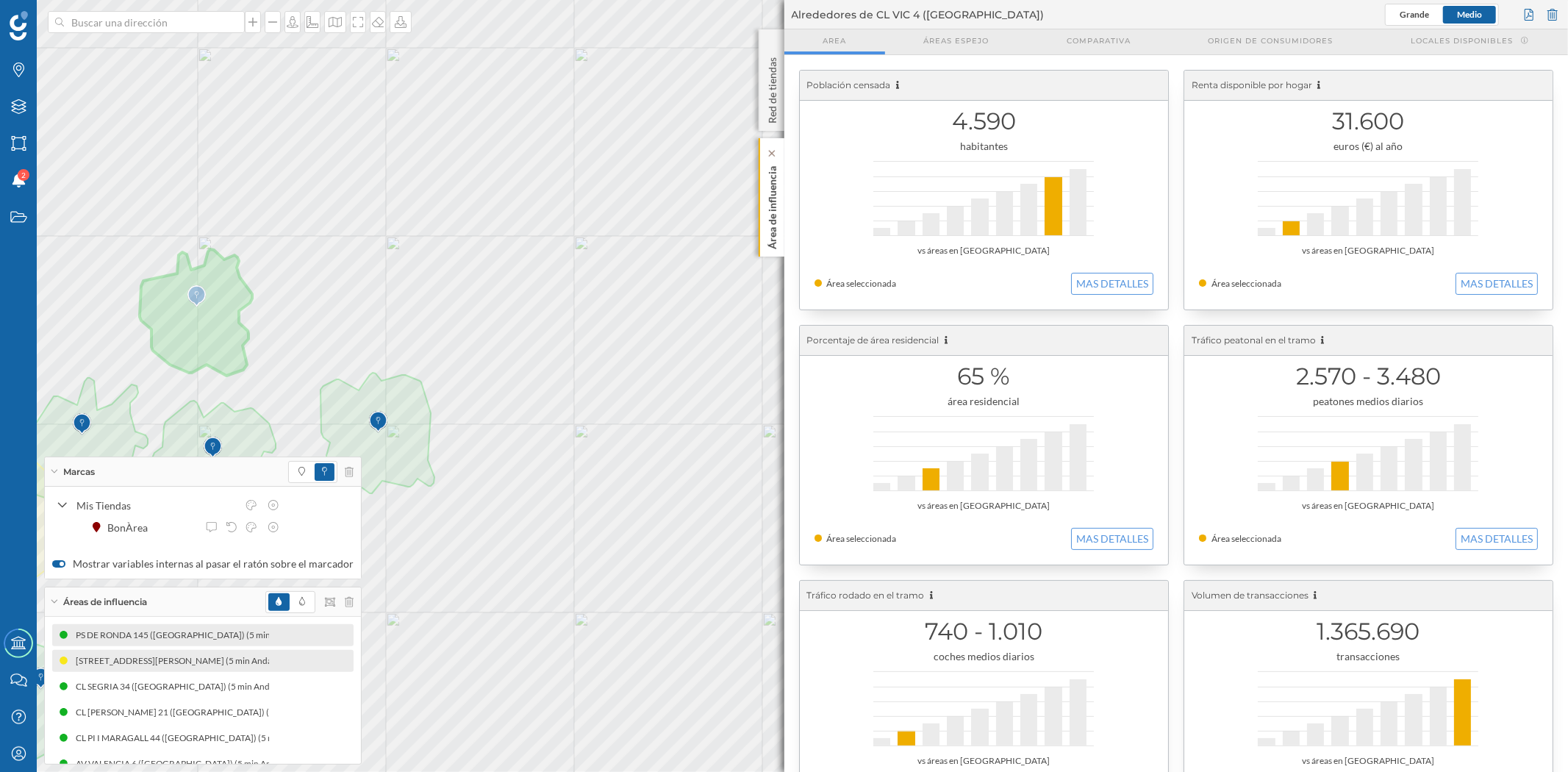
click at [768, 201] on p "Área de influencia" at bounding box center [772, 205] width 15 height 89
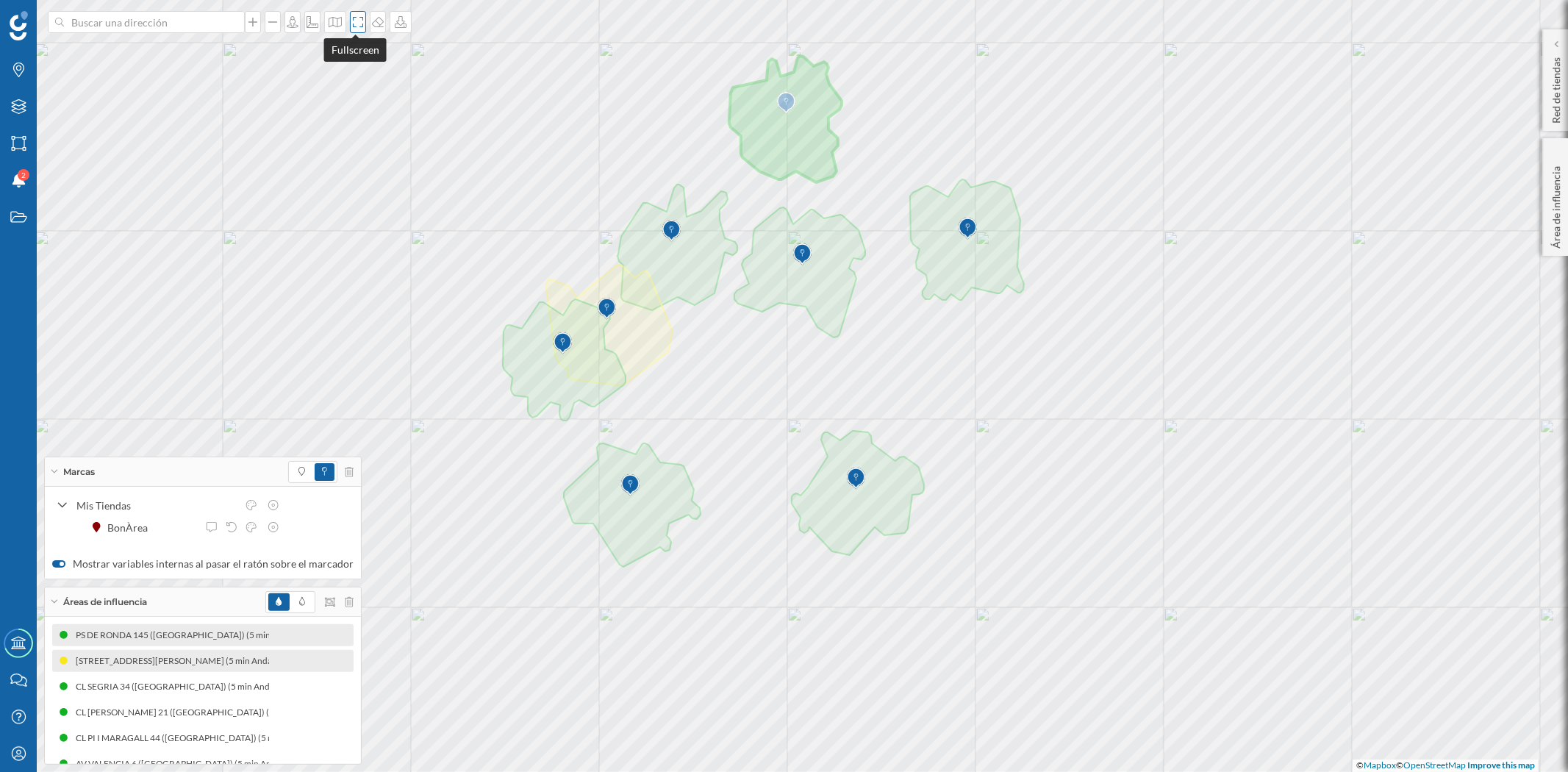
click at [354, 25] on icon at bounding box center [358, 22] width 15 height 12
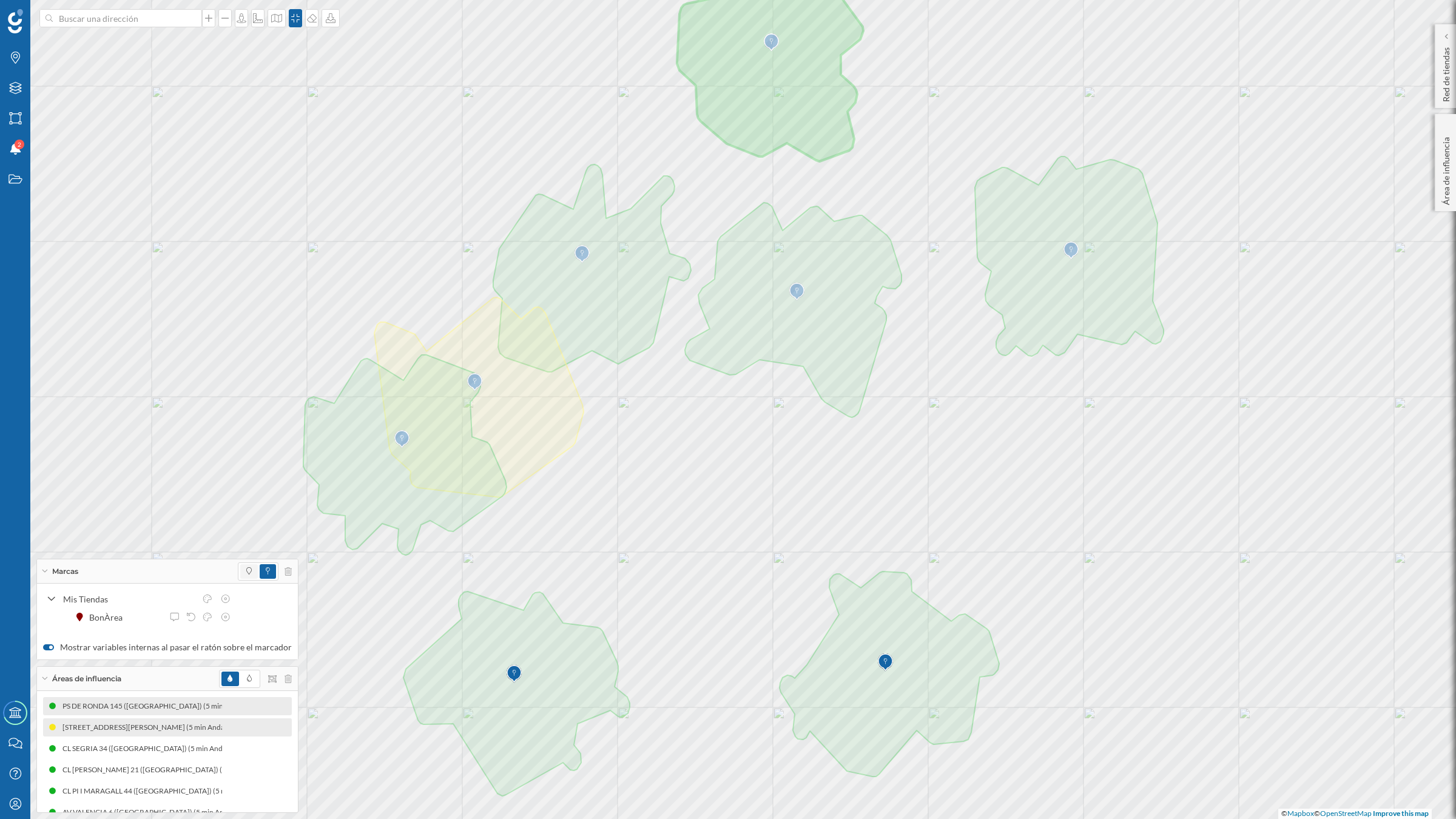
click at [240, 569] on span at bounding box center [248, 571] width 17 height 14
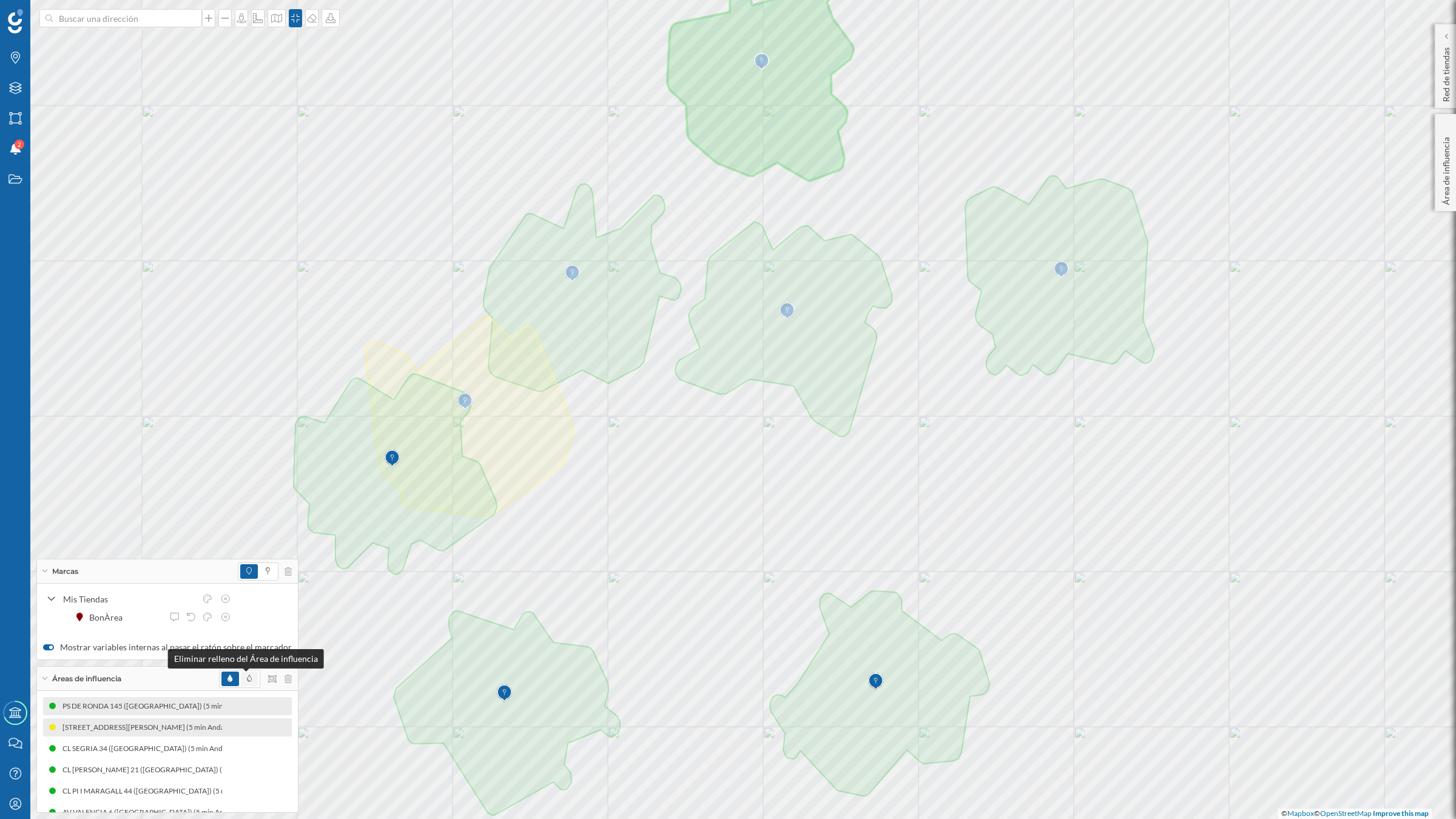
click at [247, 573] on icon at bounding box center [249, 678] width 5 height 8
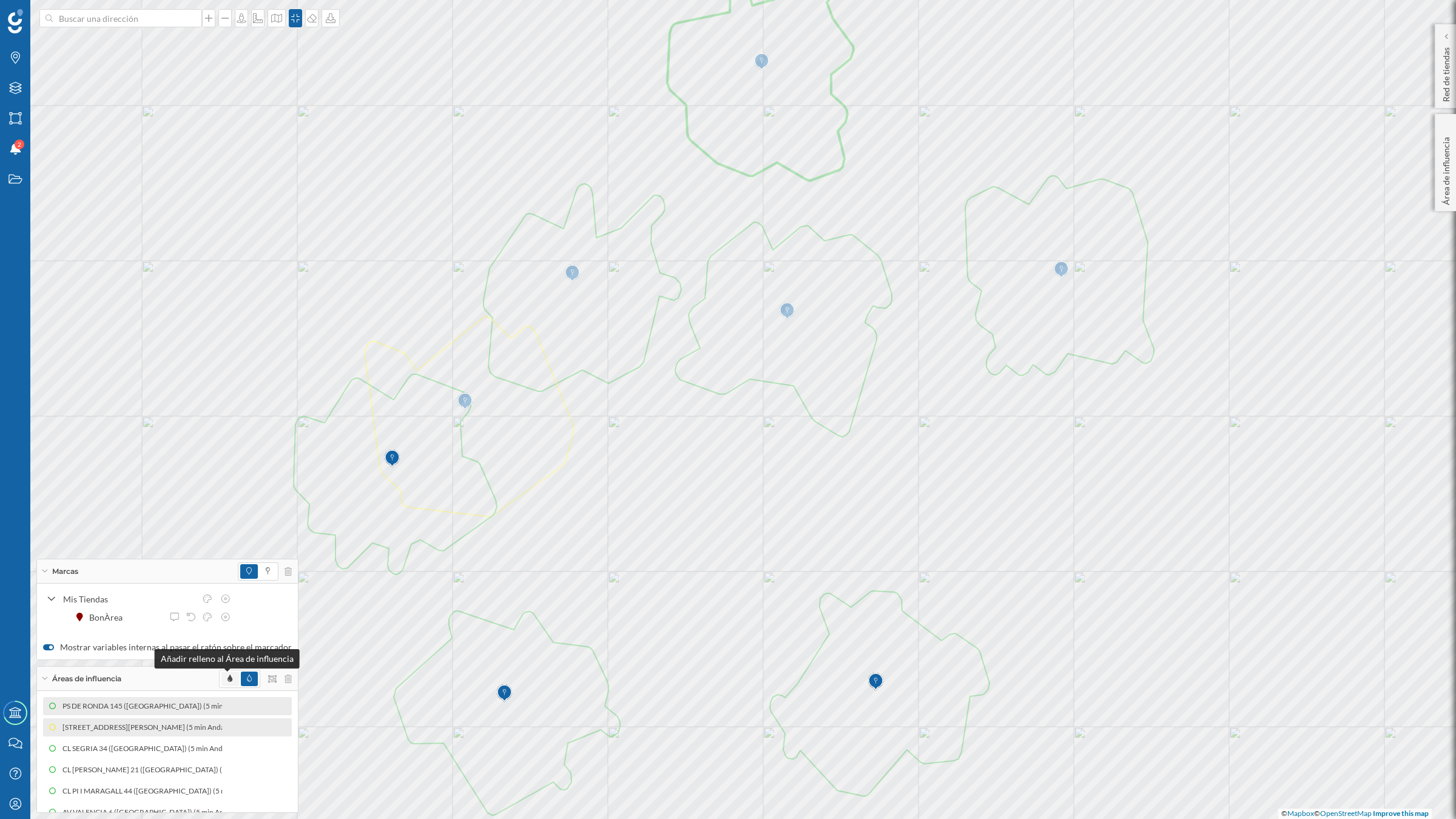
click at [227, 573] on icon at bounding box center [230, 678] width 5 height 8
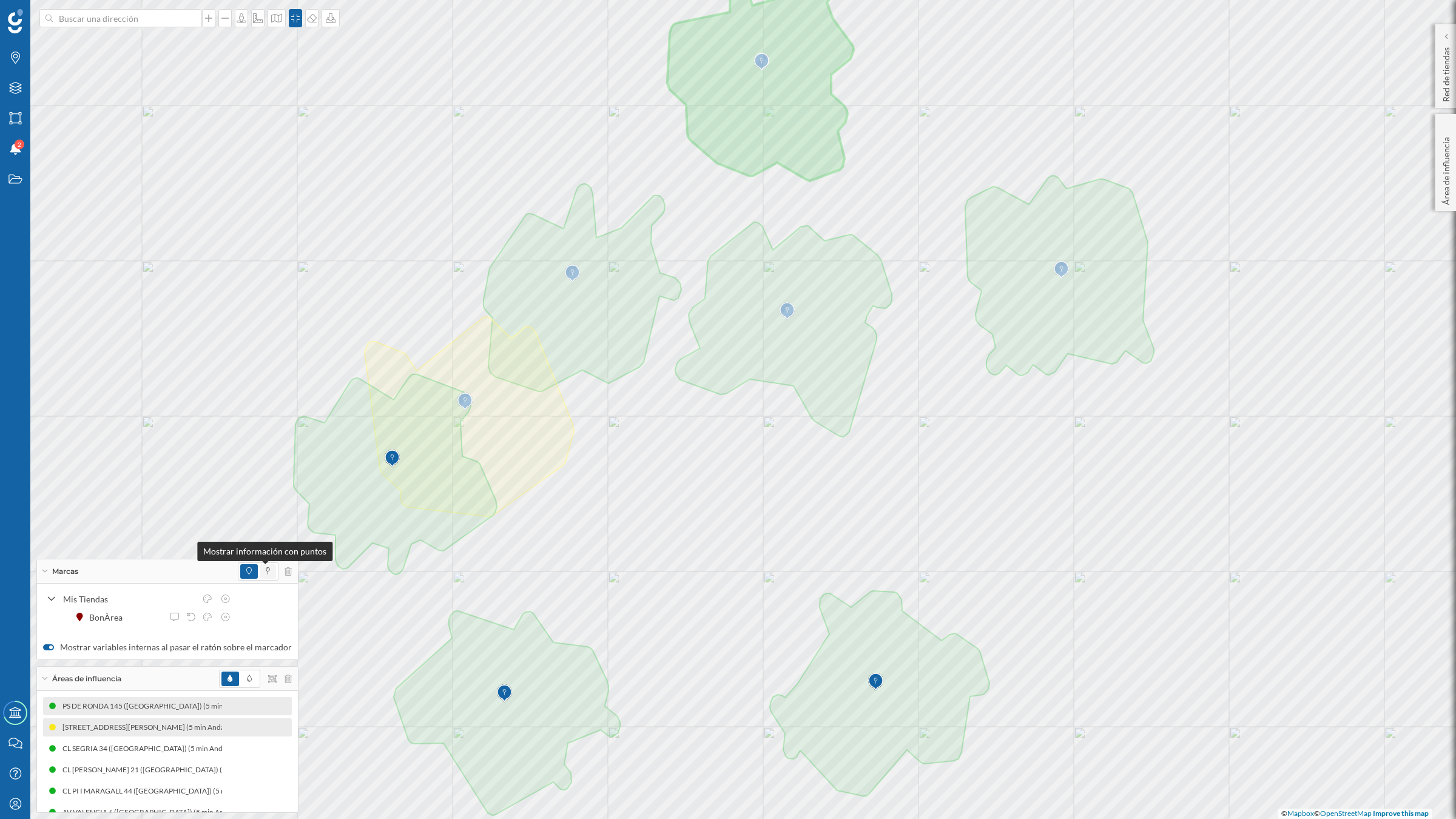
click at [266, 572] on icon at bounding box center [268, 571] width 5 height 8
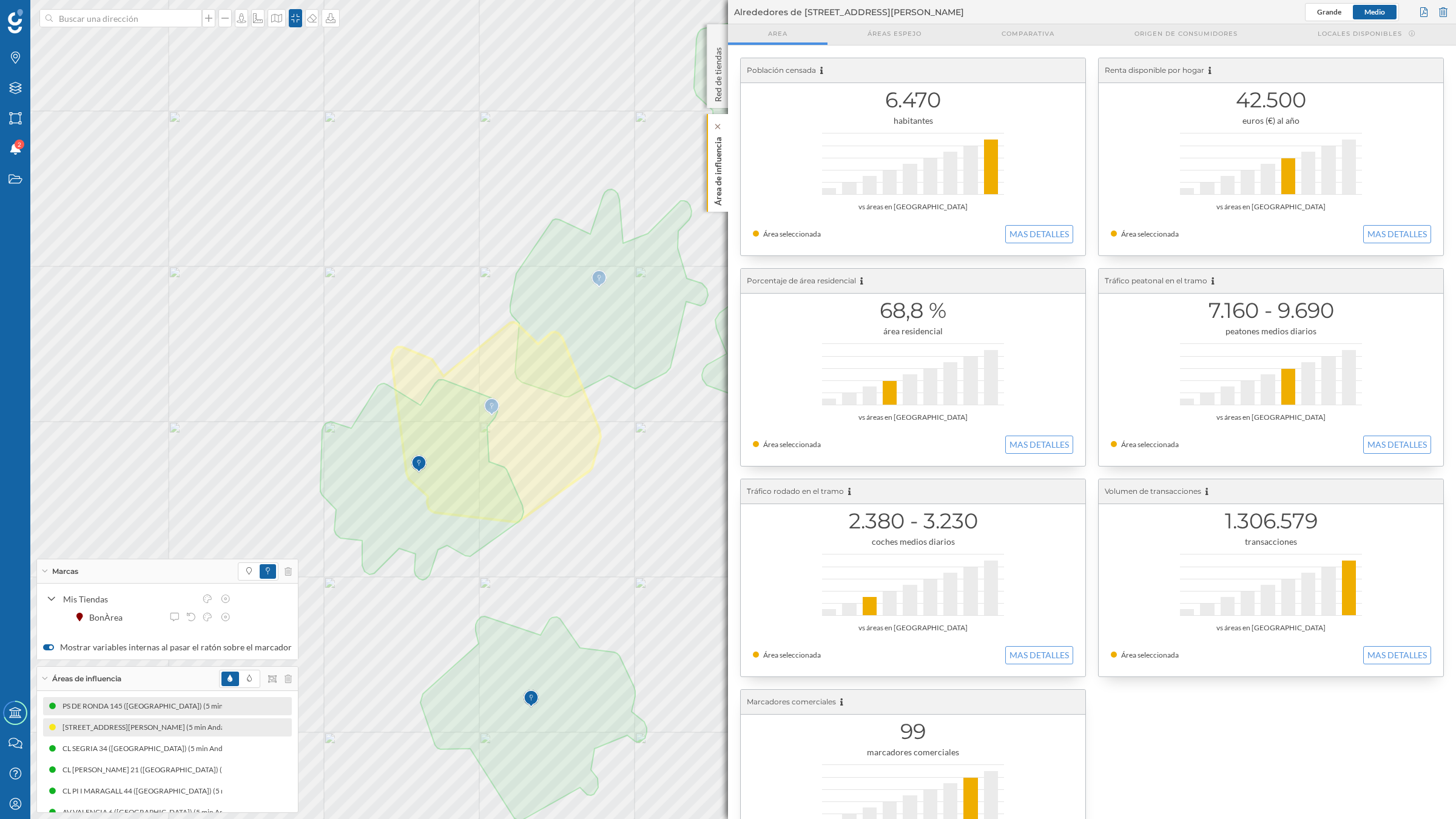
click at [722, 173] on p "Área de influencia" at bounding box center [718, 169] width 12 height 73
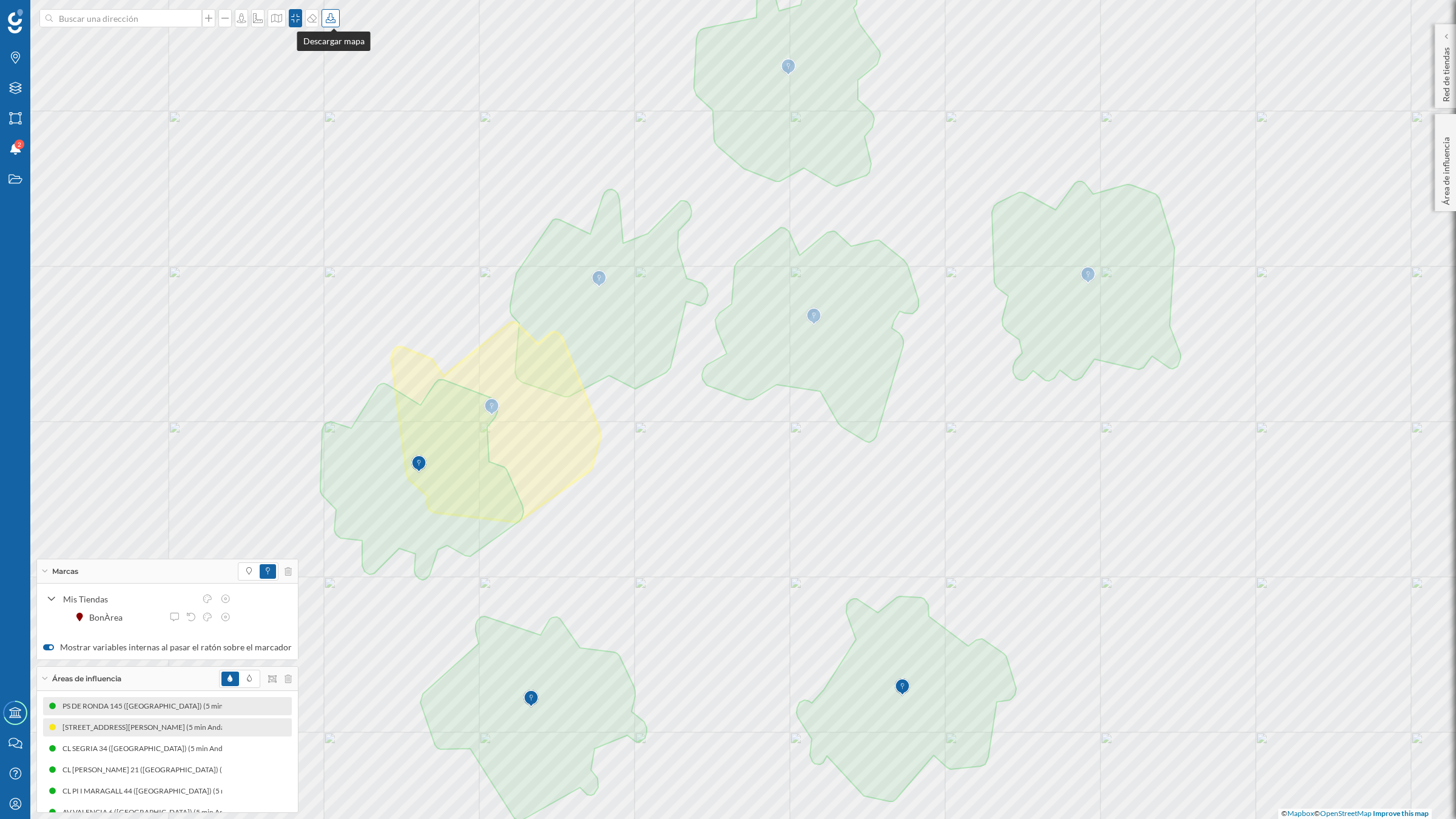
click at [332, 16] on icon at bounding box center [330, 18] width 12 height 10
click at [340, 87] on div "Descargar sin leyenda" at bounding box center [373, 89] width 86 height 13
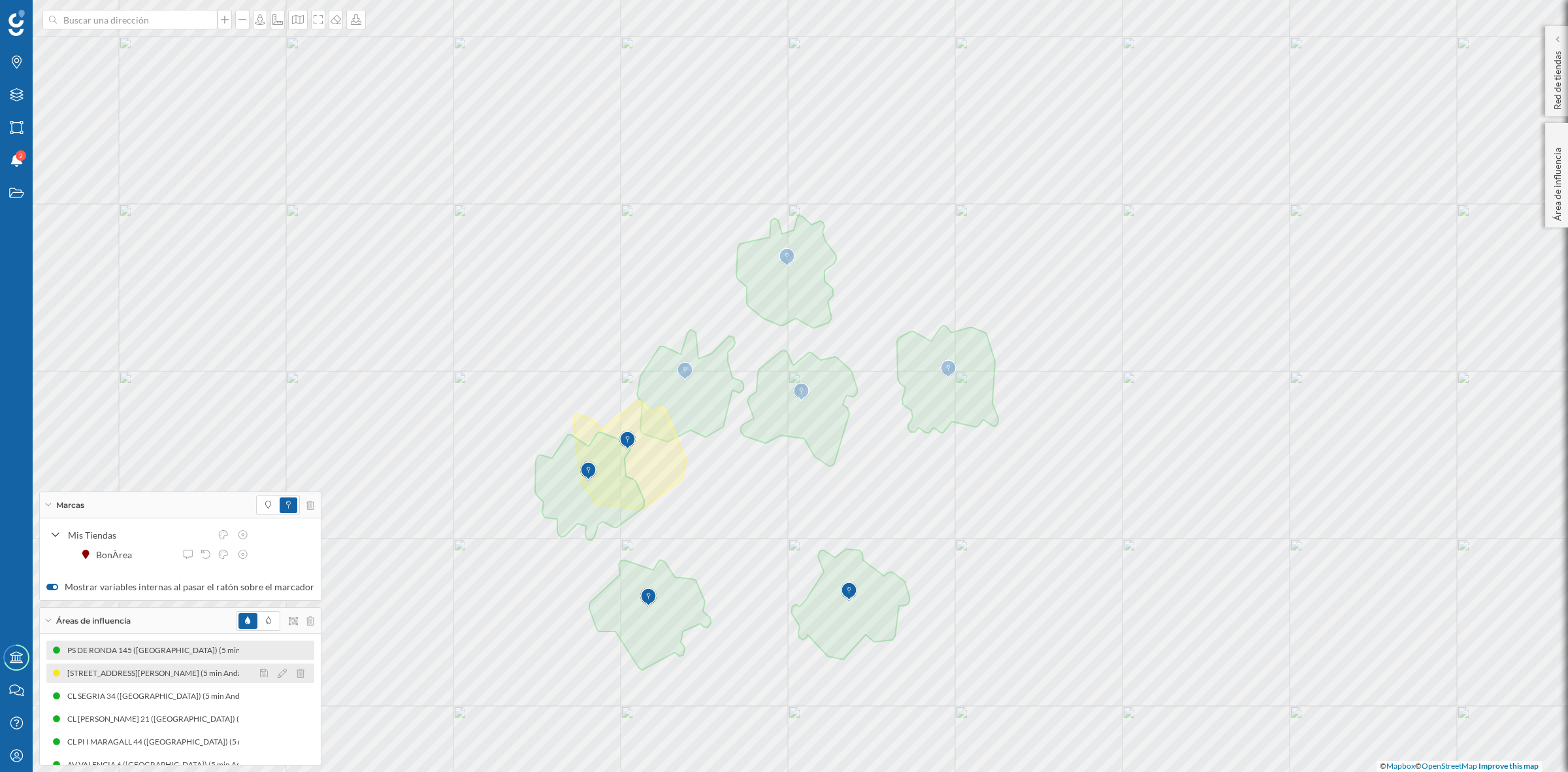
click at [119, 617] on div "[STREET_ADDRESS][PERSON_NAME] (5 min Andando)" at bounding box center [166, 673] width 197 height 13
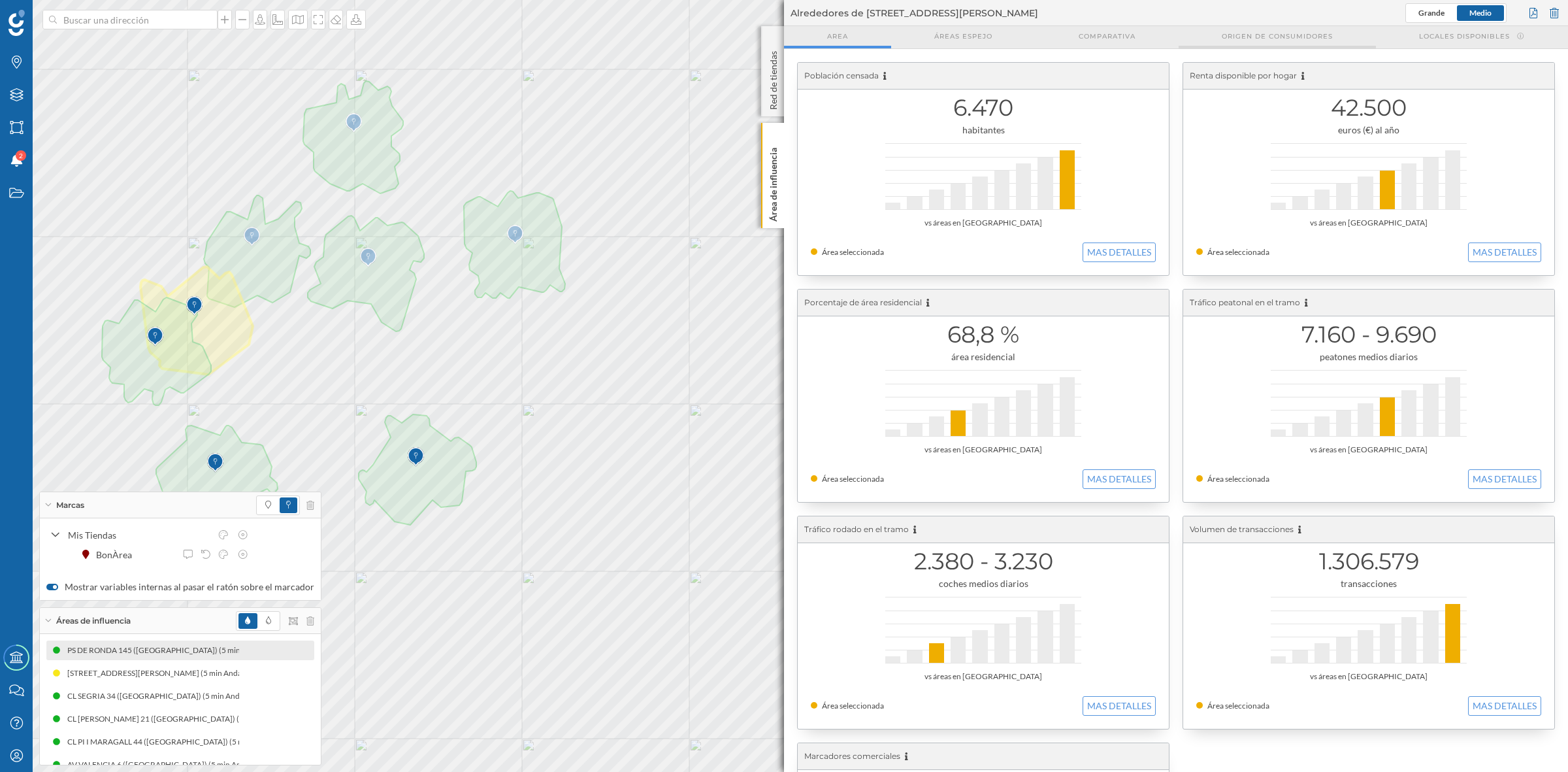
click at [1254, 38] on span "Origen de consumidores" at bounding box center [1277, 36] width 111 height 10
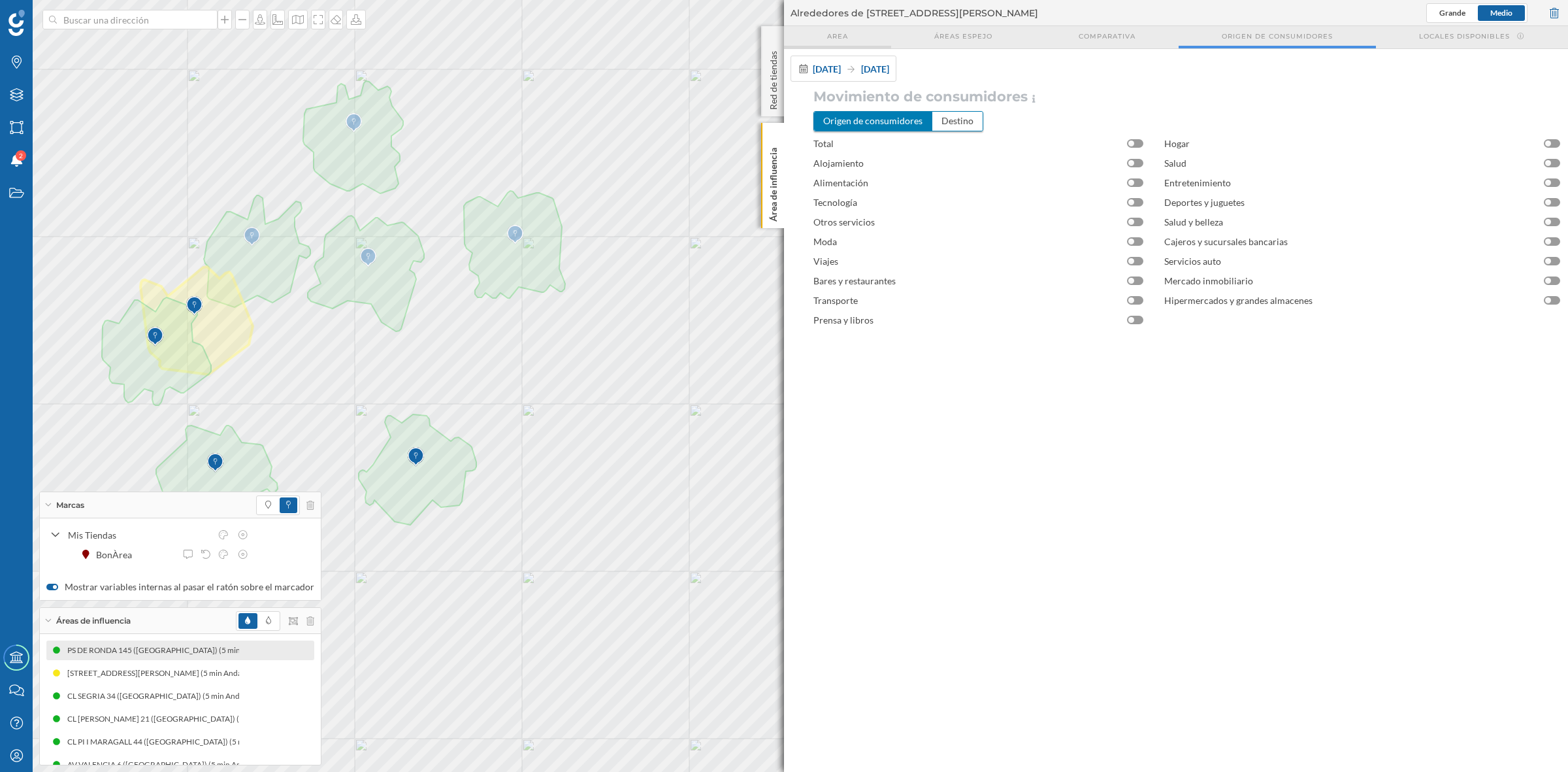
click at [834, 41] on div "Area" at bounding box center [837, 37] width 107 height 22
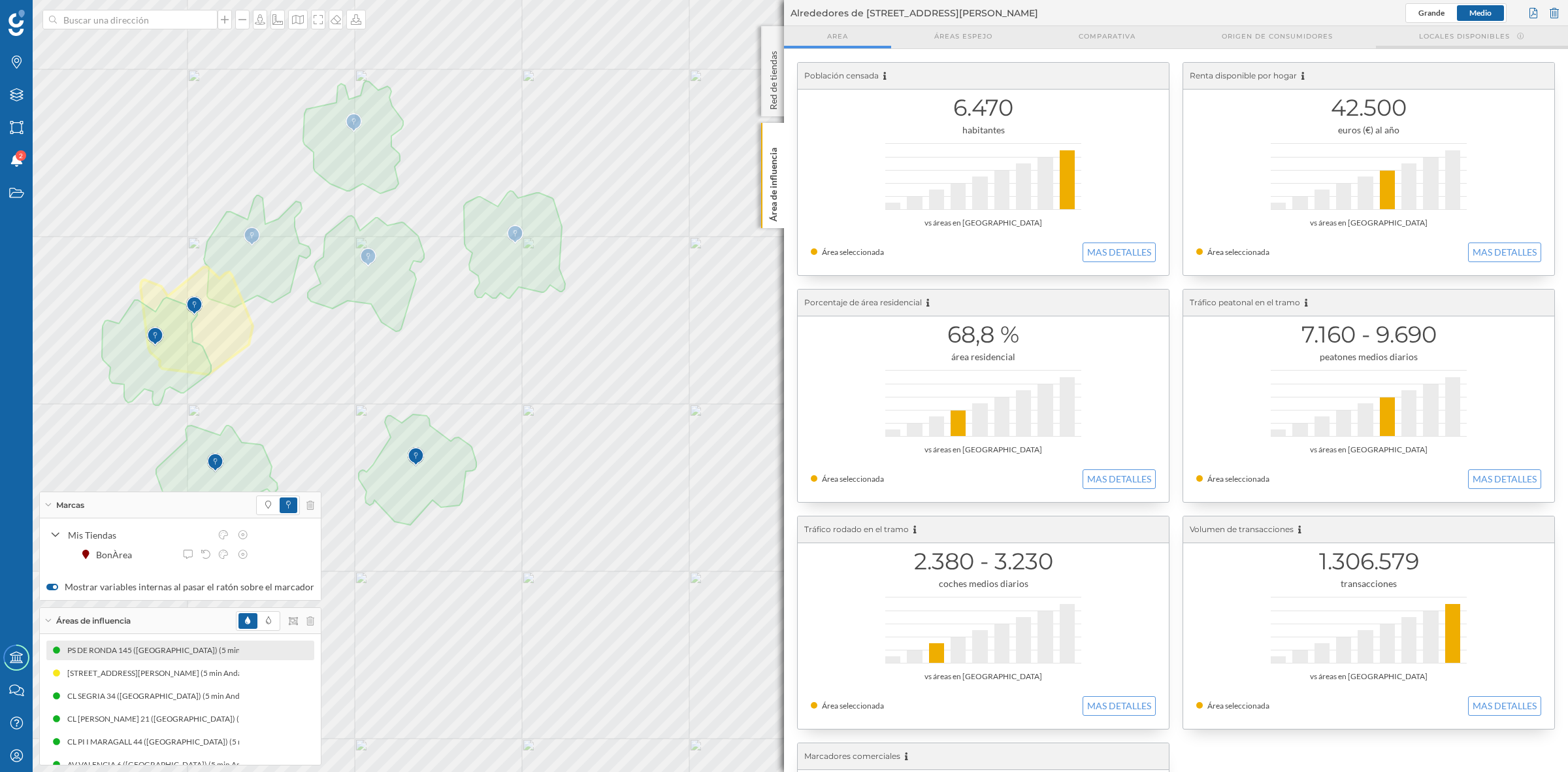
click at [1254, 34] on span "Locales disponibles" at bounding box center [1464, 36] width 91 height 10
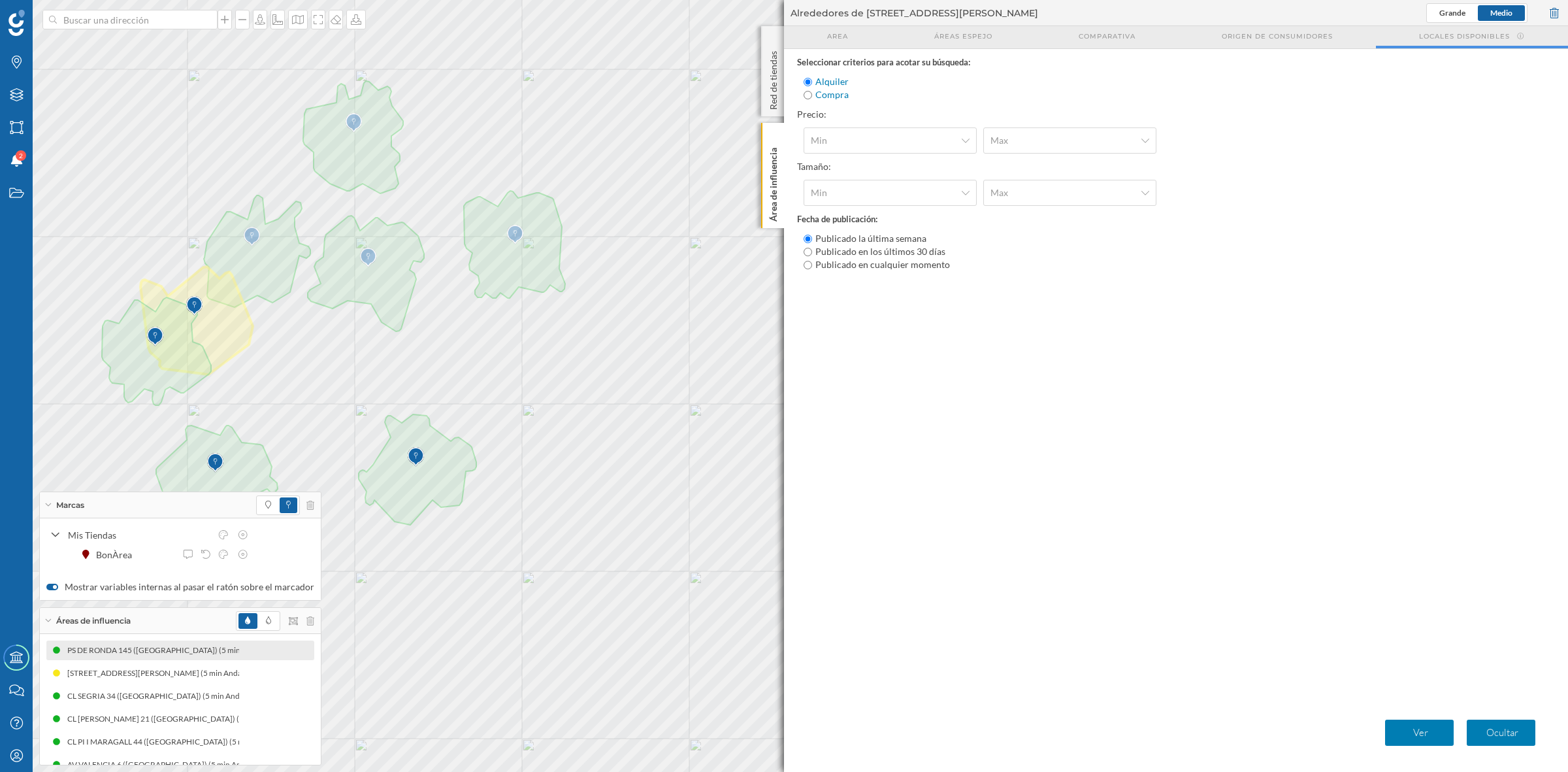
click at [808, 97] on input "Compra" at bounding box center [808, 95] width 8 height 8
radio input "true"
radio input "false"
click at [876, 144] on span "Min" at bounding box center [883, 140] width 144 height 13
click at [837, 243] on div "150.000 €" at bounding box center [831, 240] width 41 height 11
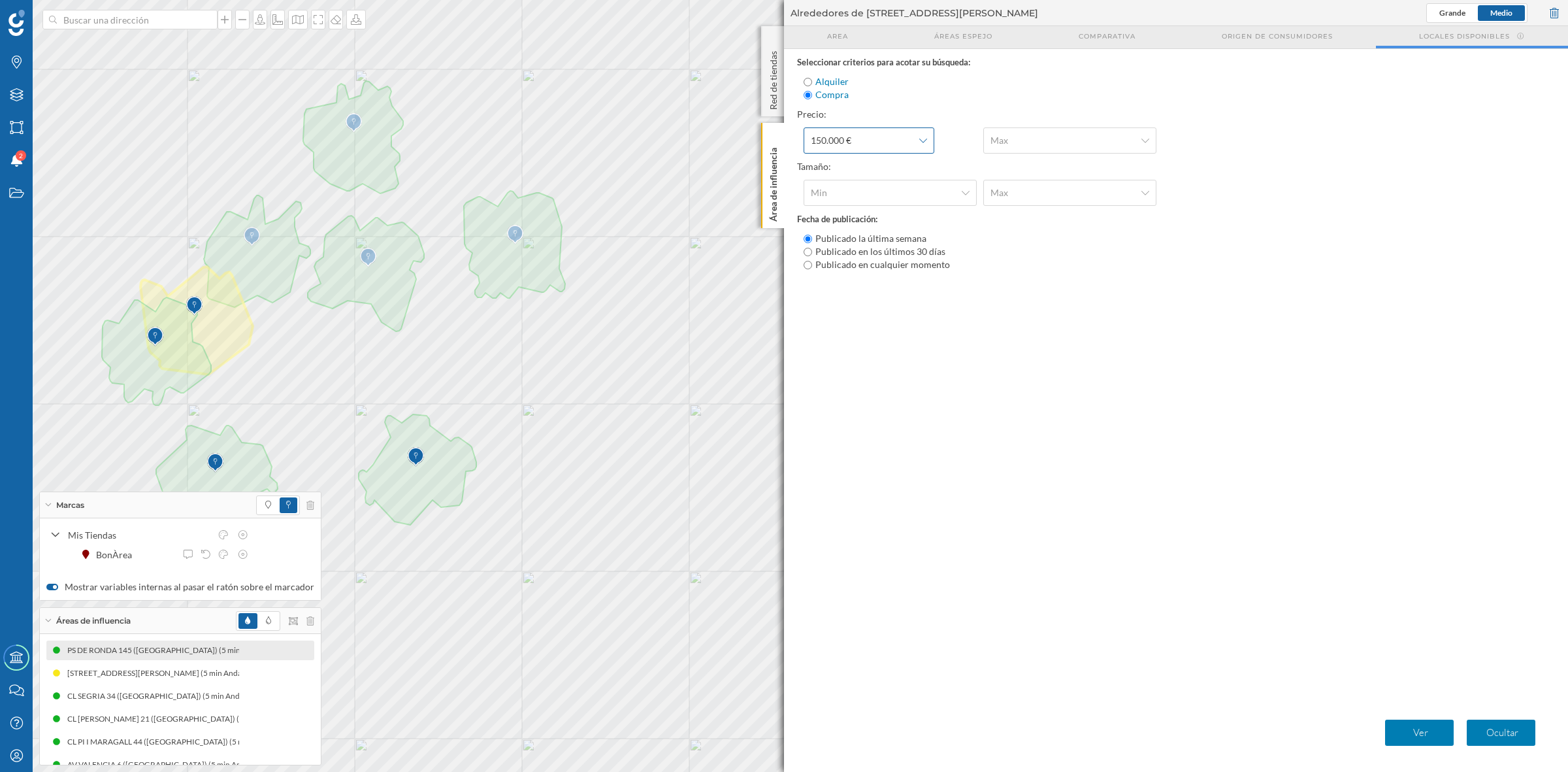
click at [909, 143] on span "150.000 €" at bounding box center [862, 140] width 102 height 13
click at [872, 165] on div "100.000 €" at bounding box center [868, 171] width 115 height 14
click at [1022, 144] on span "Max" at bounding box center [1062, 140] width 144 height 13
click at [1030, 304] on div "2.000.000 €" at bounding box center [1014, 305] width 47 height 11
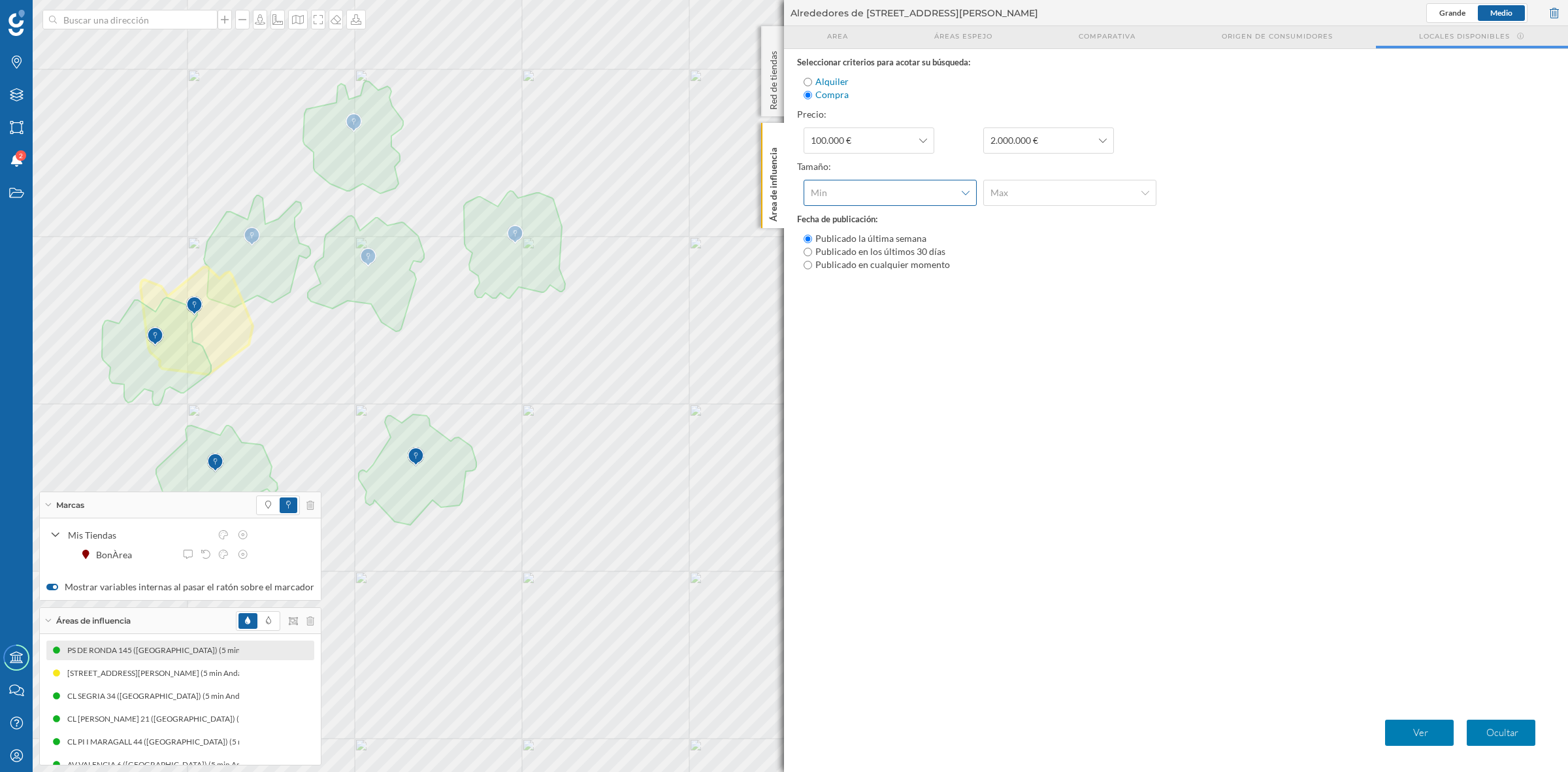
click at [857, 191] on span "Min" at bounding box center [883, 193] width 144 height 13
click at [838, 339] on div "300 m2" at bounding box center [826, 338] width 31 height 11
click at [1035, 191] on span "Max" at bounding box center [1062, 193] width 144 height 13
click at [1025, 404] on div "1000 m2" at bounding box center [1008, 406] width 36 height 11
click at [1050, 199] on div "1000 m2" at bounding box center [1048, 193] width 131 height 26
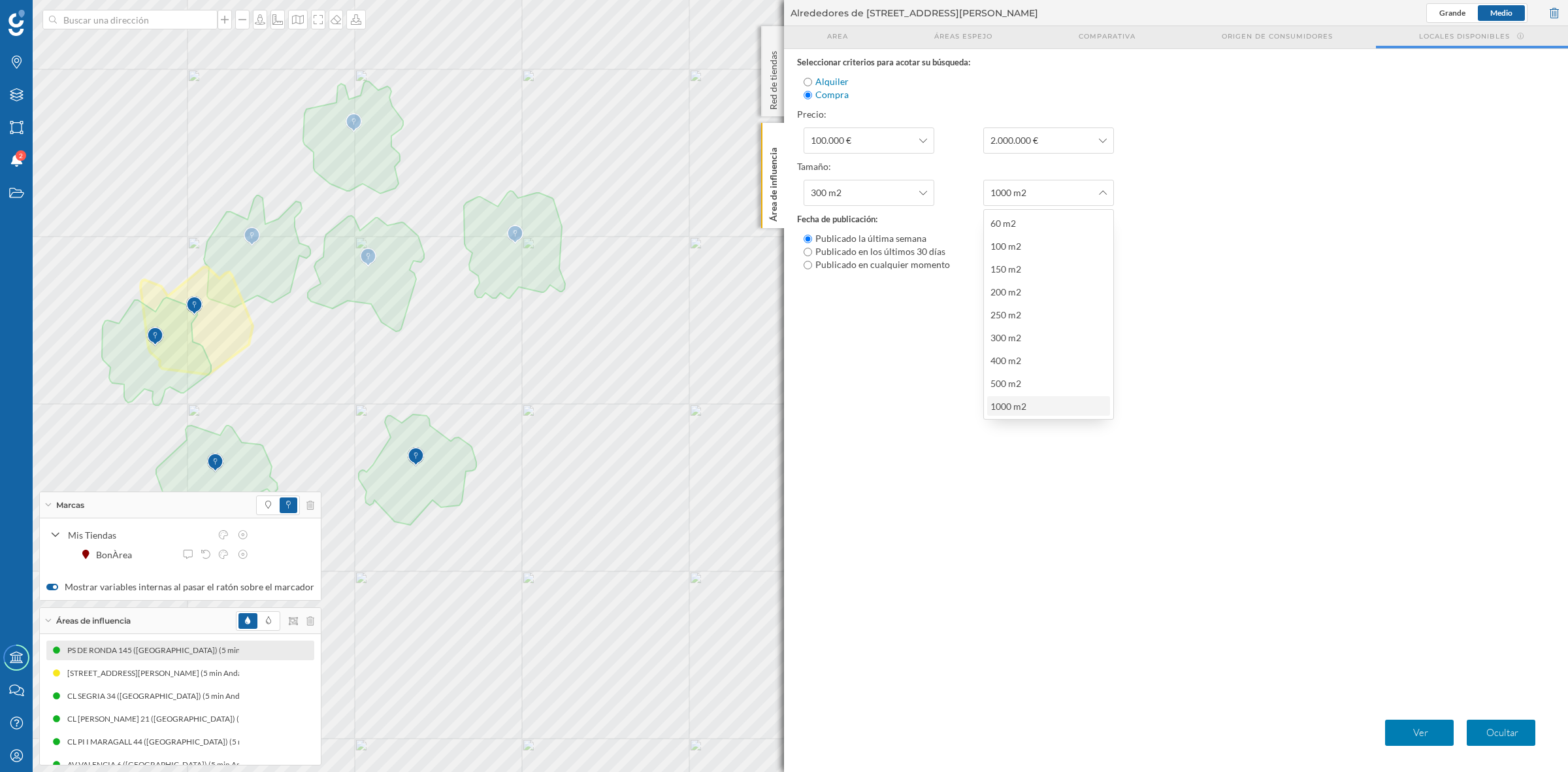
click at [1008, 407] on div "1000 m2" at bounding box center [1008, 406] width 36 height 11
click at [807, 251] on input "Publicado en los últimos 30 días" at bounding box center [808, 251] width 8 height 8
radio input "true"
radio input "false"
click at [1254, 617] on p "Ver" at bounding box center [1420, 733] width 58 height 13
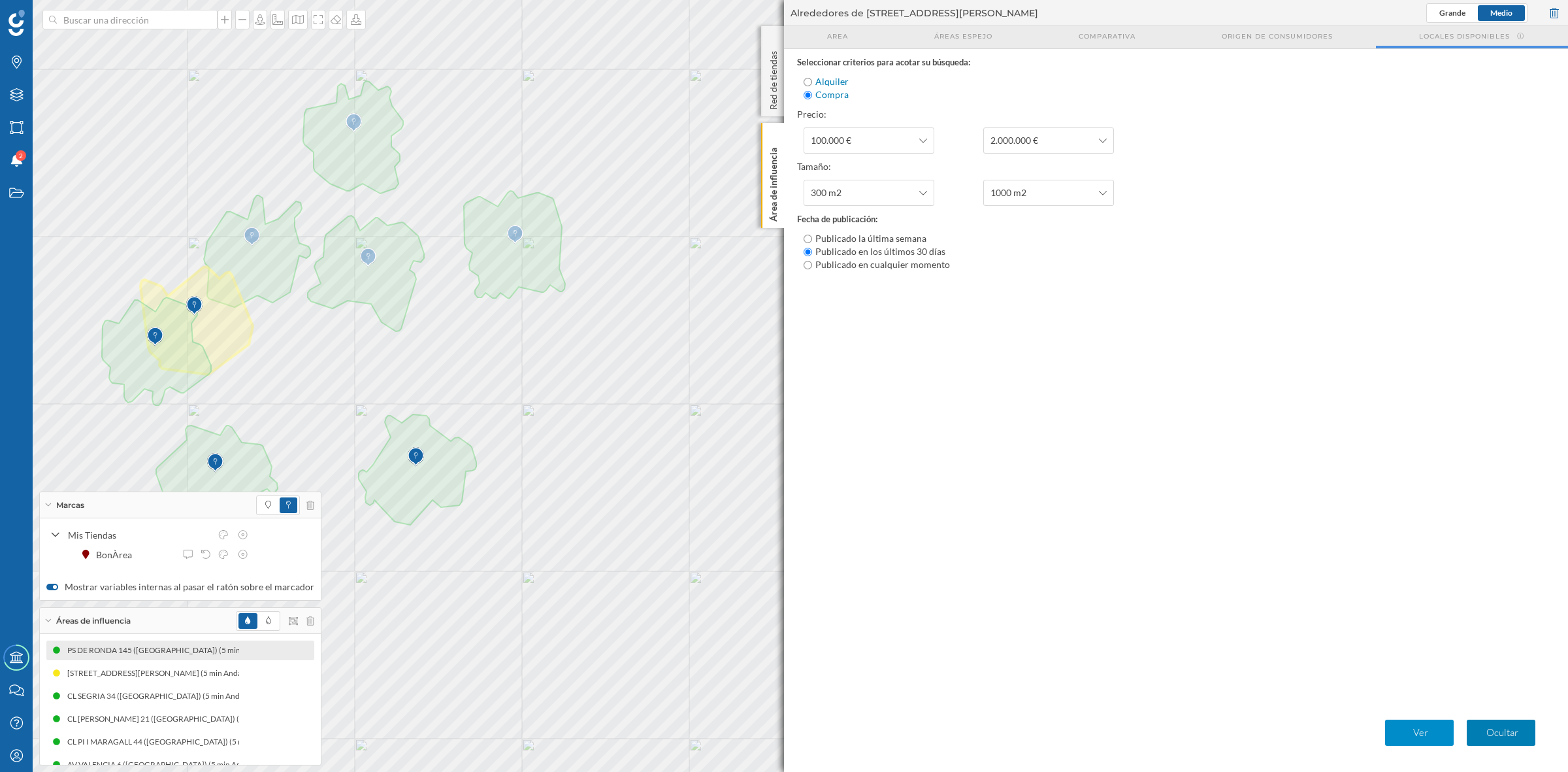
click at [1254, 617] on p "Ver" at bounding box center [1420, 733] width 58 height 13
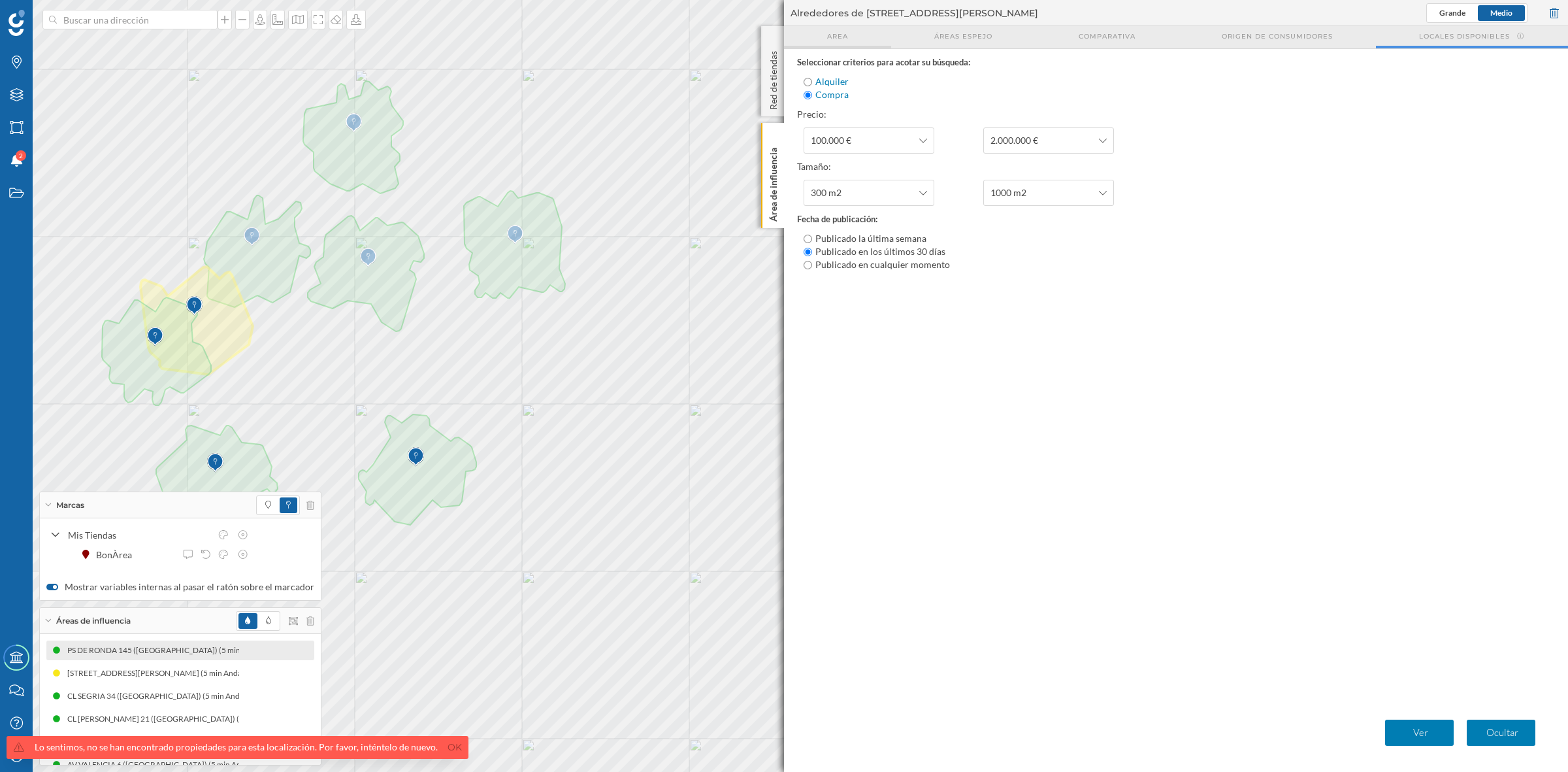
click at [844, 43] on div "Area" at bounding box center [837, 37] width 107 height 22
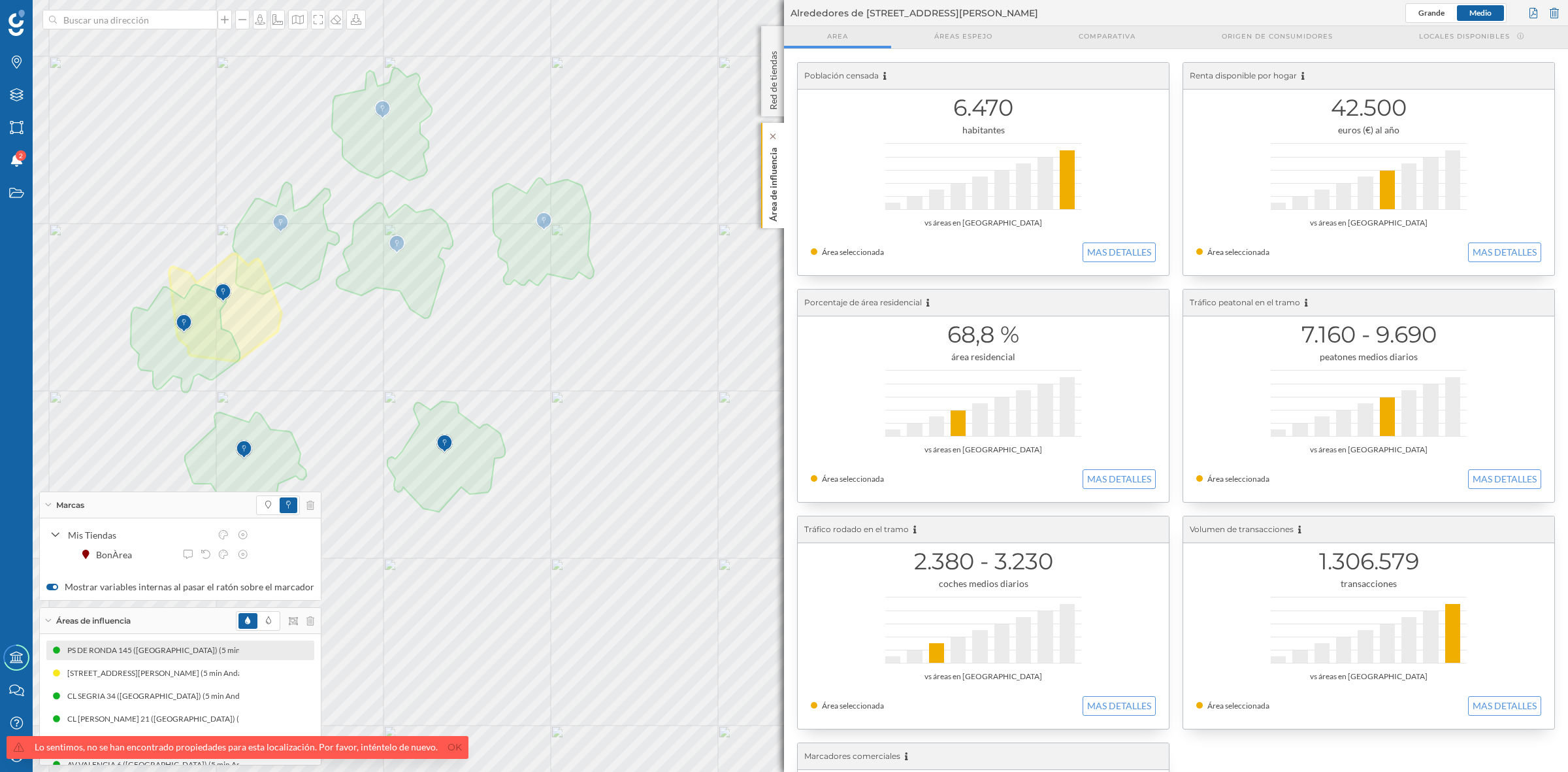
click at [773, 162] on p "Área de influencia" at bounding box center [773, 182] width 13 height 79
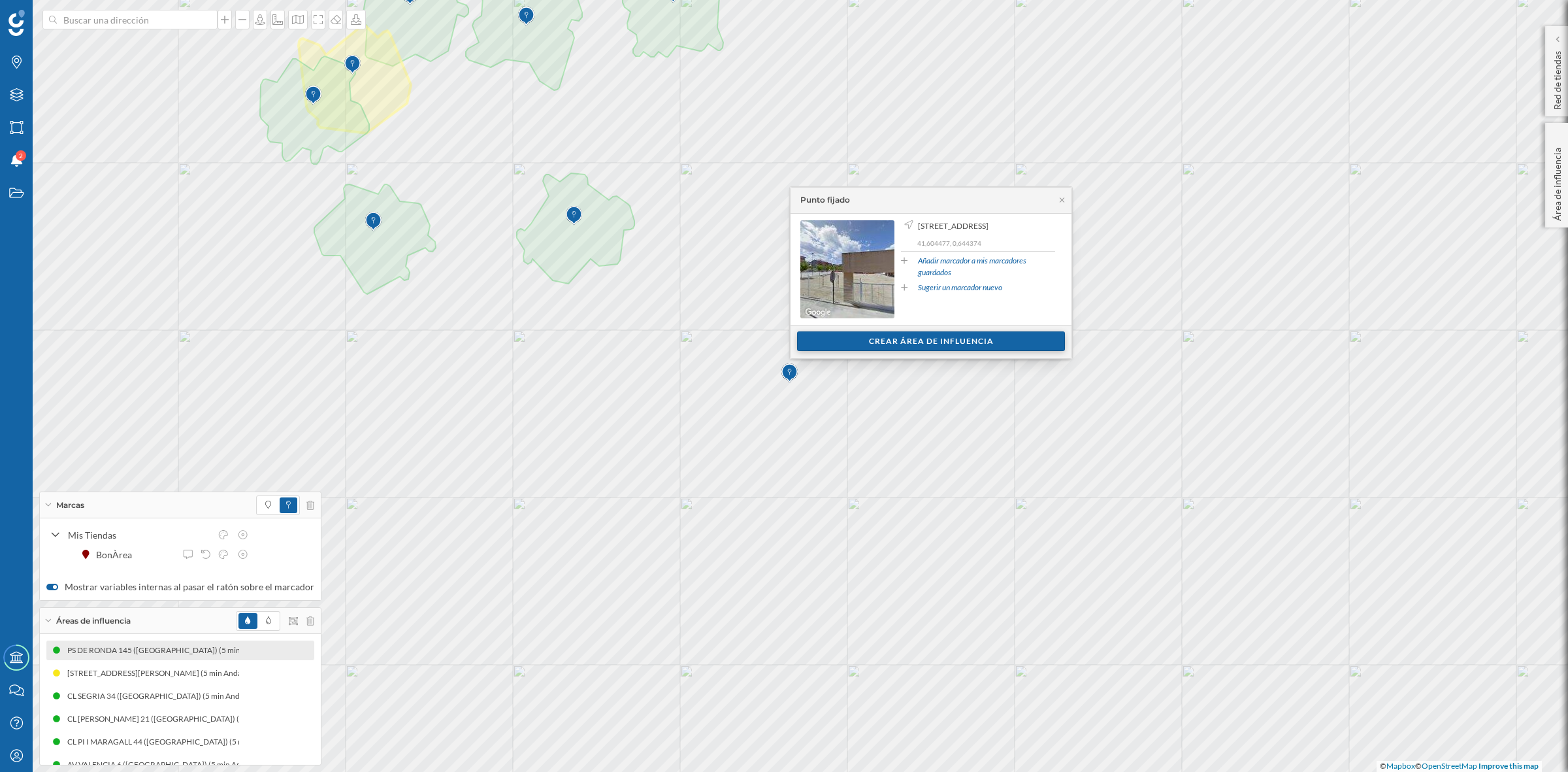
click at [941, 337] on div "Crear área de influencia" at bounding box center [931, 341] width 268 height 20
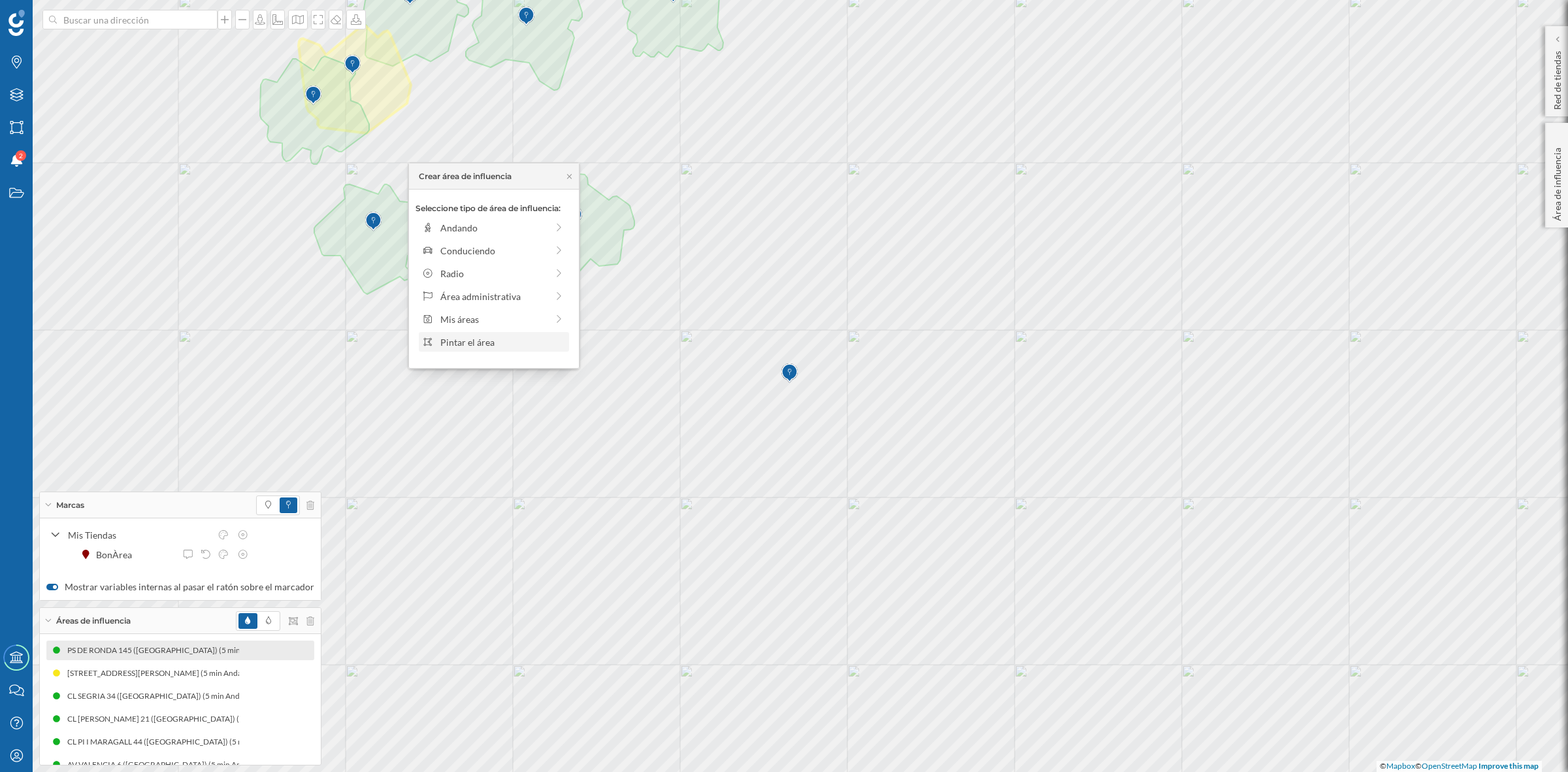
click at [467, 341] on div "Pintar el área" at bounding box center [503, 342] width 125 height 14
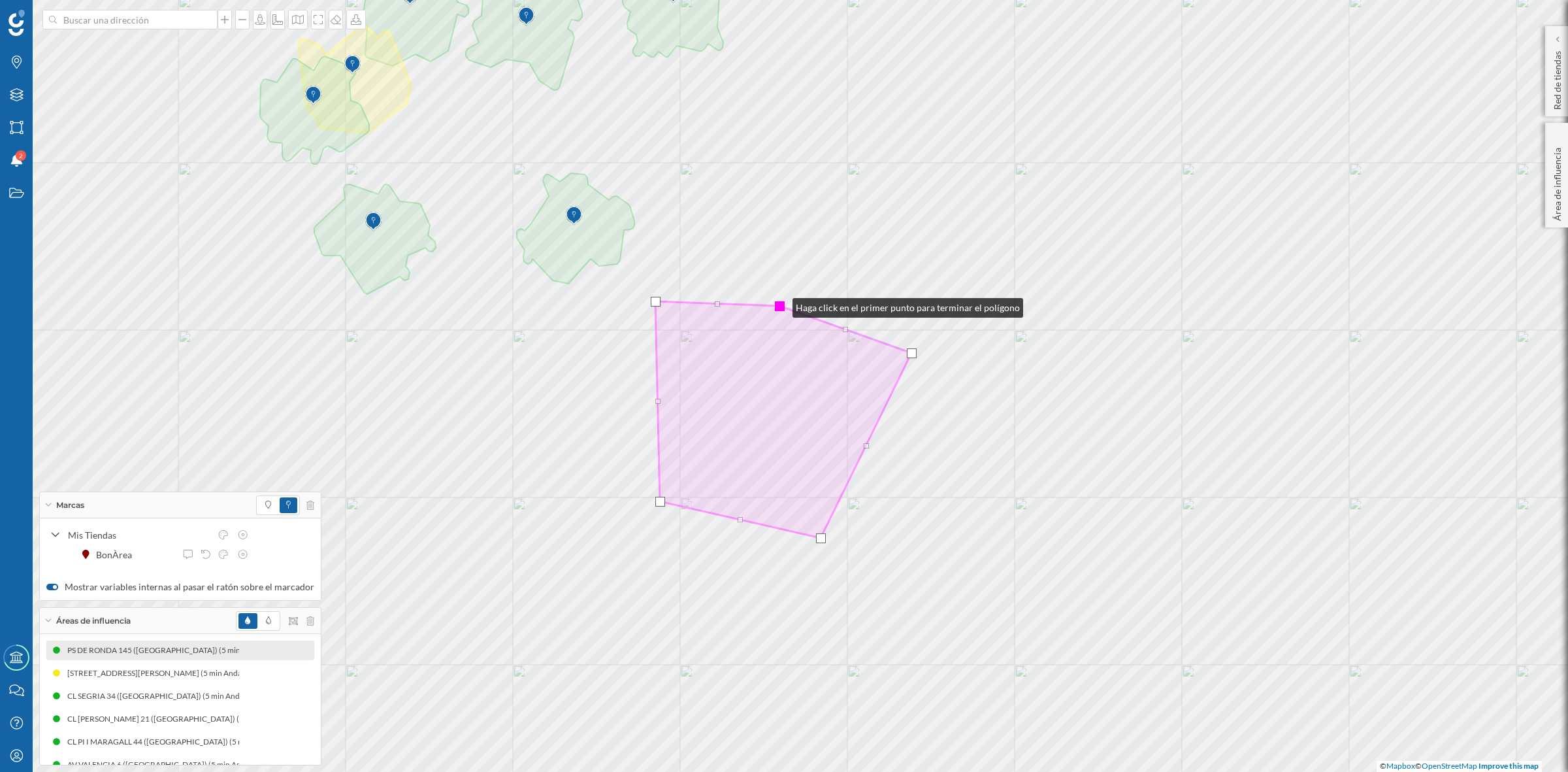
click at [779, 304] on div at bounding box center [780, 306] width 10 height 10
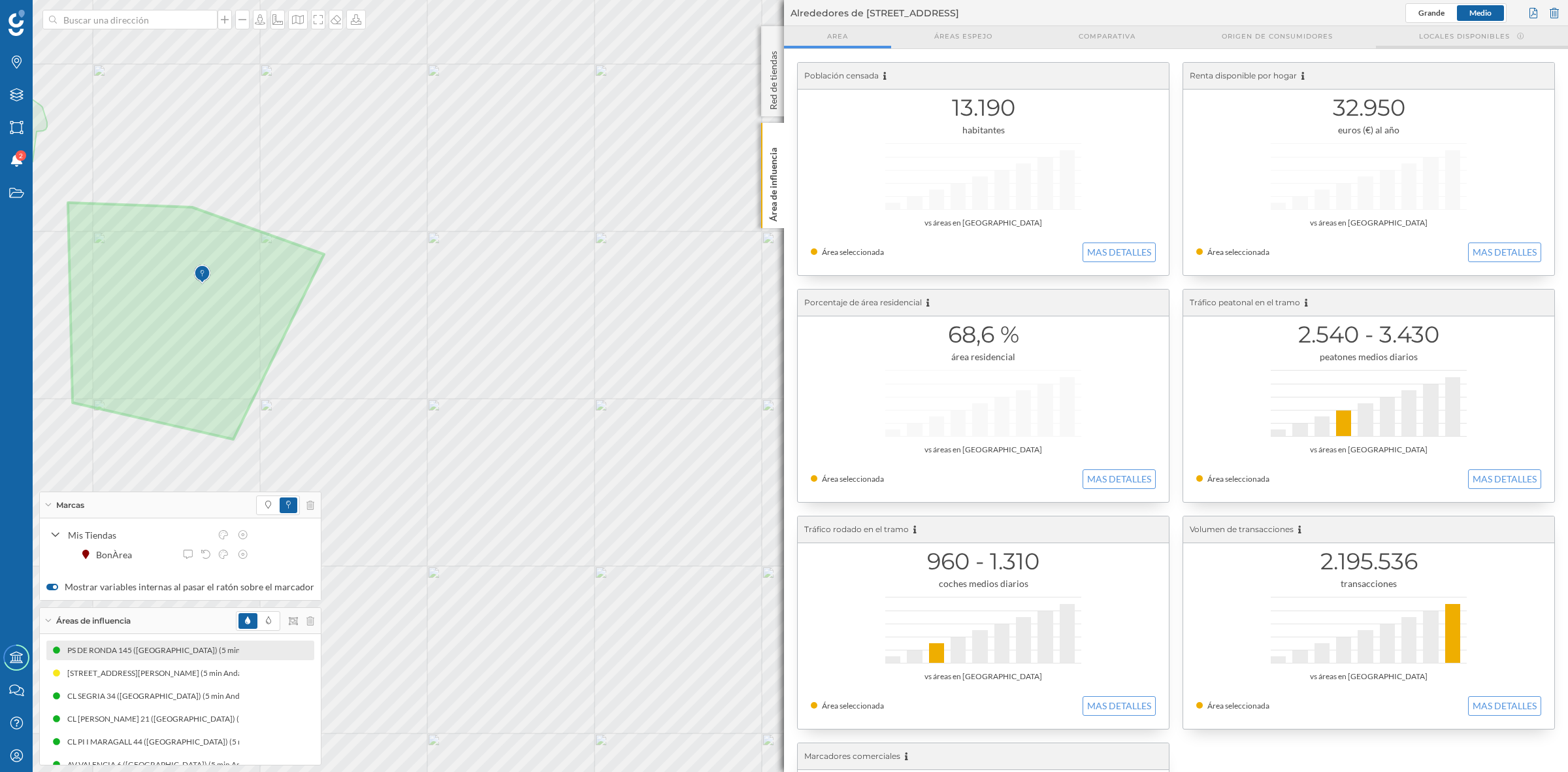
click at [1254, 37] on span "Locales disponibles" at bounding box center [1464, 36] width 91 height 10
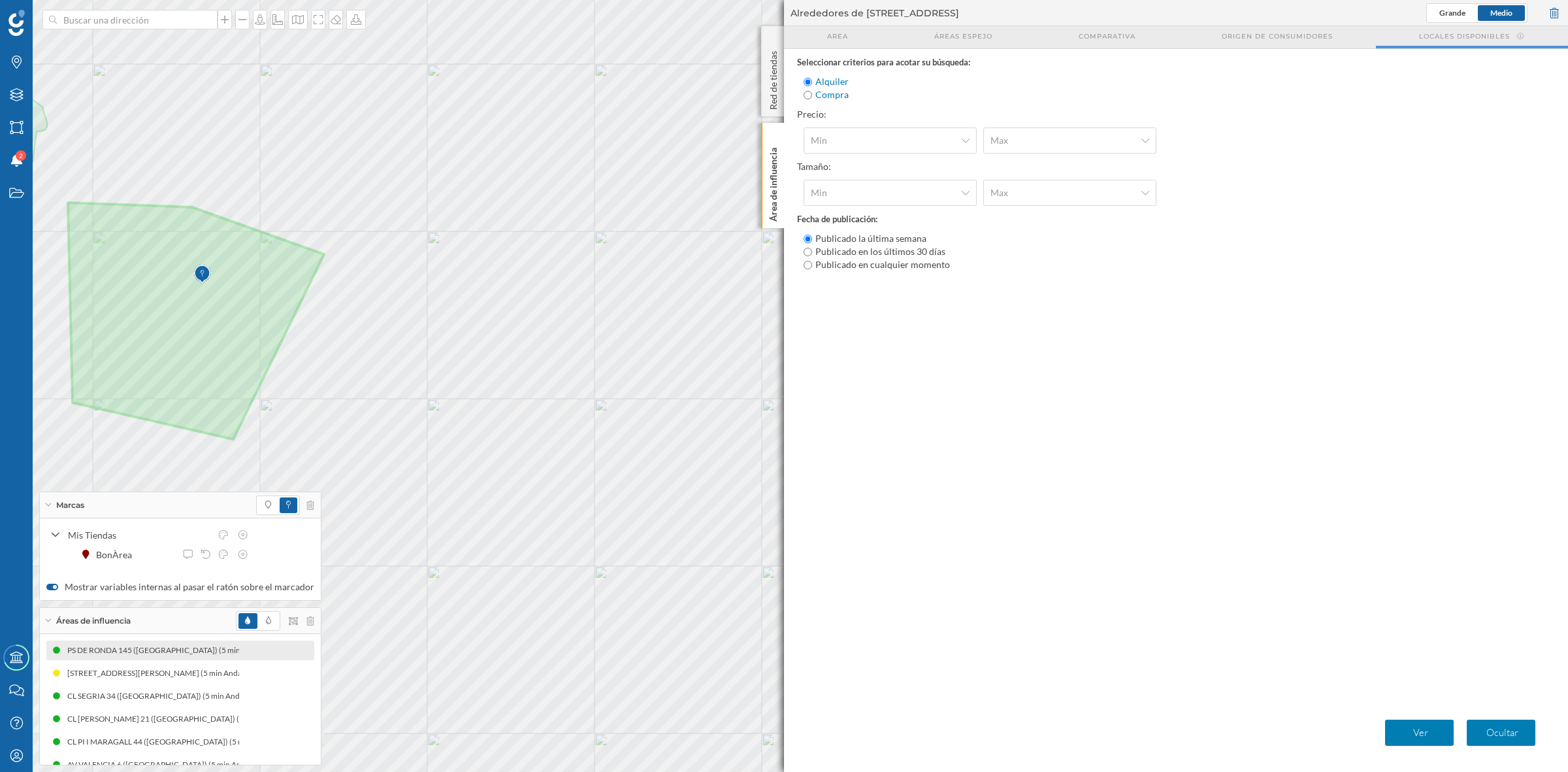
click at [884, 131] on div "Min" at bounding box center [890, 140] width 173 height 26
click at [810, 98] on input "Compra" at bounding box center [808, 95] width 8 height 8
radio input "true"
radio input "false"
click at [831, 136] on span "Min" at bounding box center [883, 140] width 144 height 13
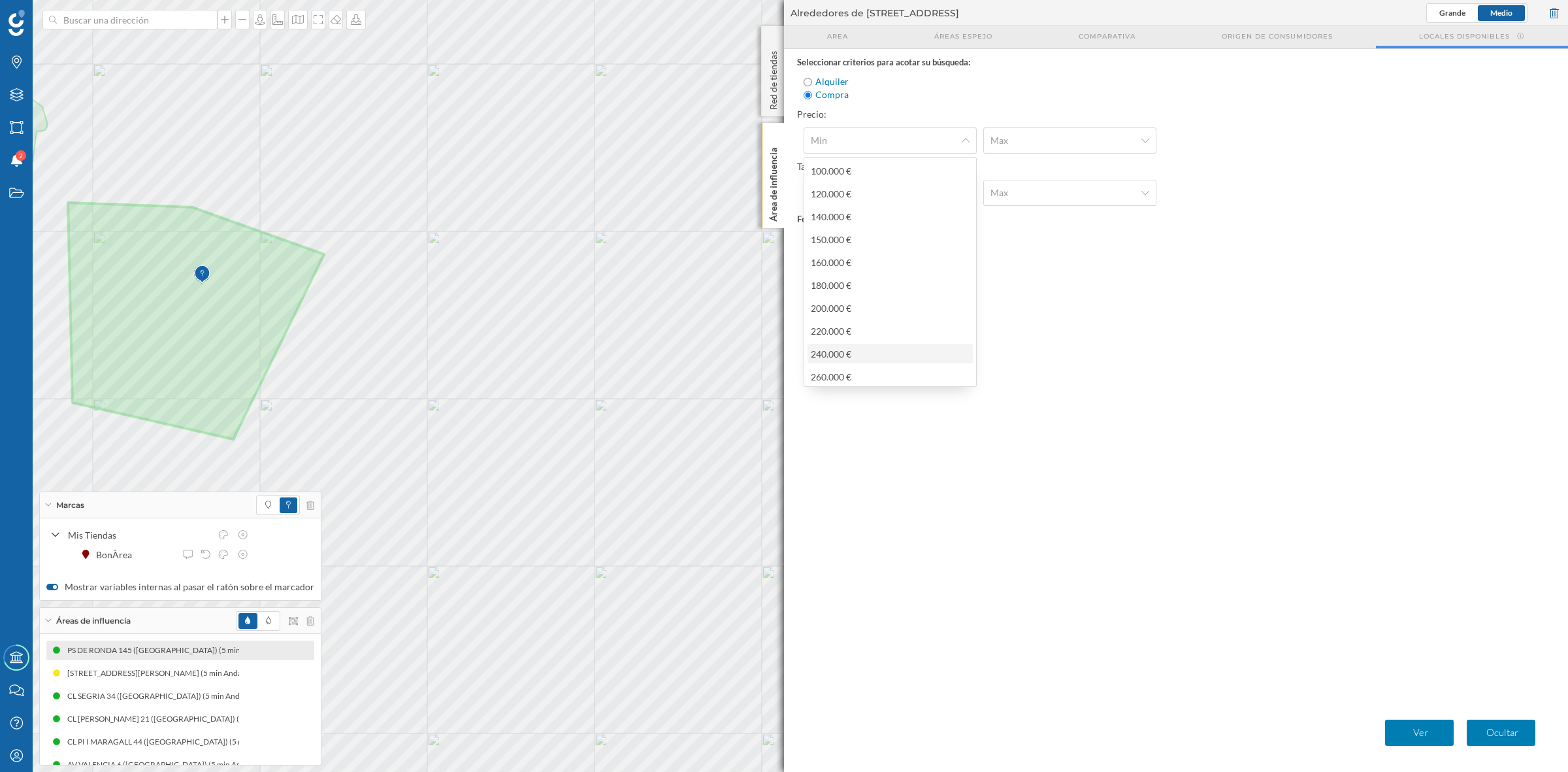
click at [853, 357] on div "240.000 €" at bounding box center [835, 353] width 47 height 14
click at [866, 141] on span "240.000 €" at bounding box center [862, 140] width 102 height 13
click at [857, 308] on div "200.000 €" at bounding box center [835, 308] width 47 height 14
click at [1035, 134] on span "Max" at bounding box center [1062, 140] width 144 height 13
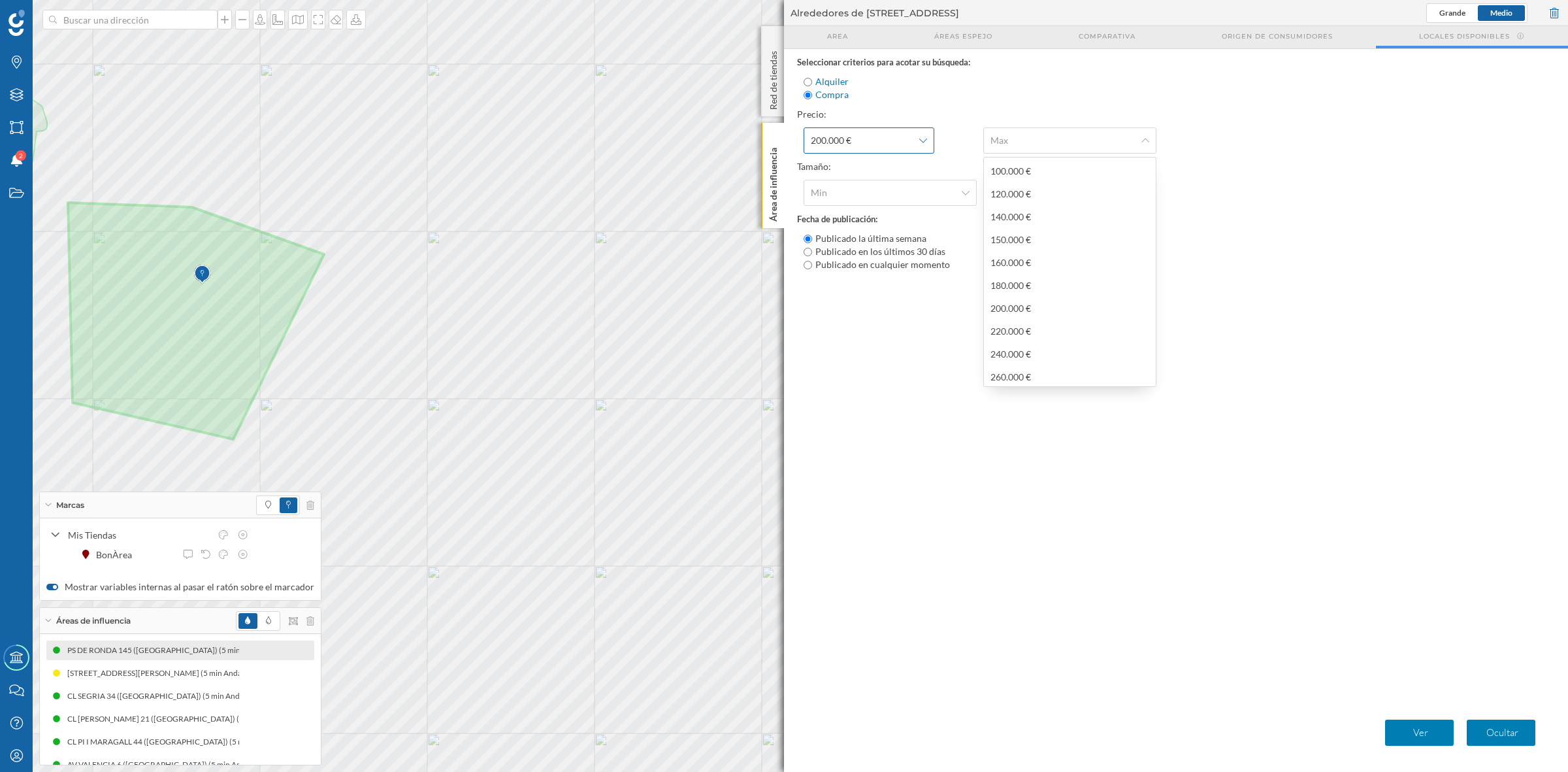
click at [853, 144] on span "200.000 €" at bounding box center [862, 140] width 102 height 13
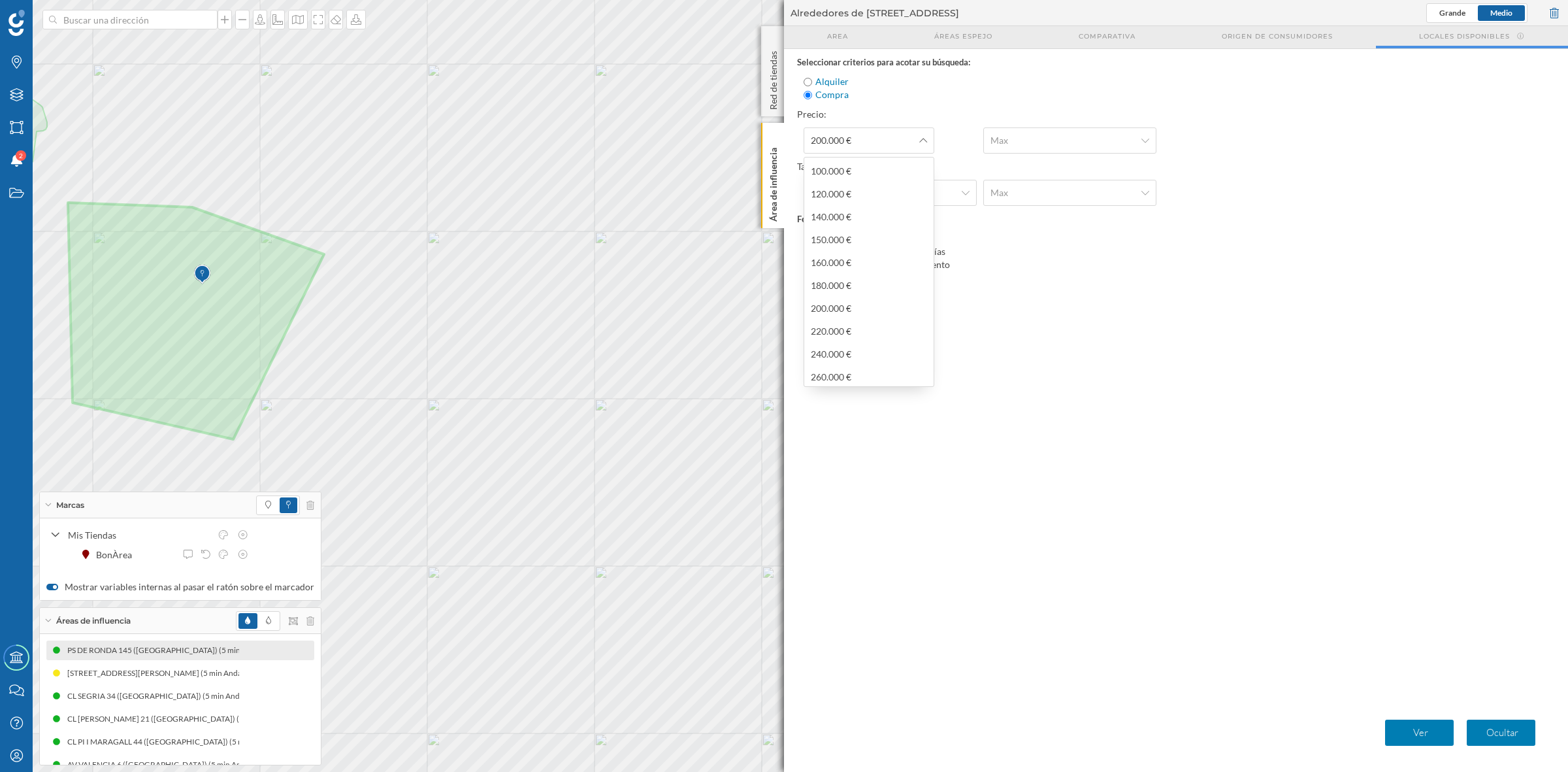
drag, startPoint x: 853, startPoint y: 175, endPoint x: 893, endPoint y: 175, distance: 40.0
click at [854, 175] on div "100.000 €" at bounding box center [835, 171] width 47 height 14
click at [1082, 151] on div "Max" at bounding box center [1070, 140] width 173 height 26
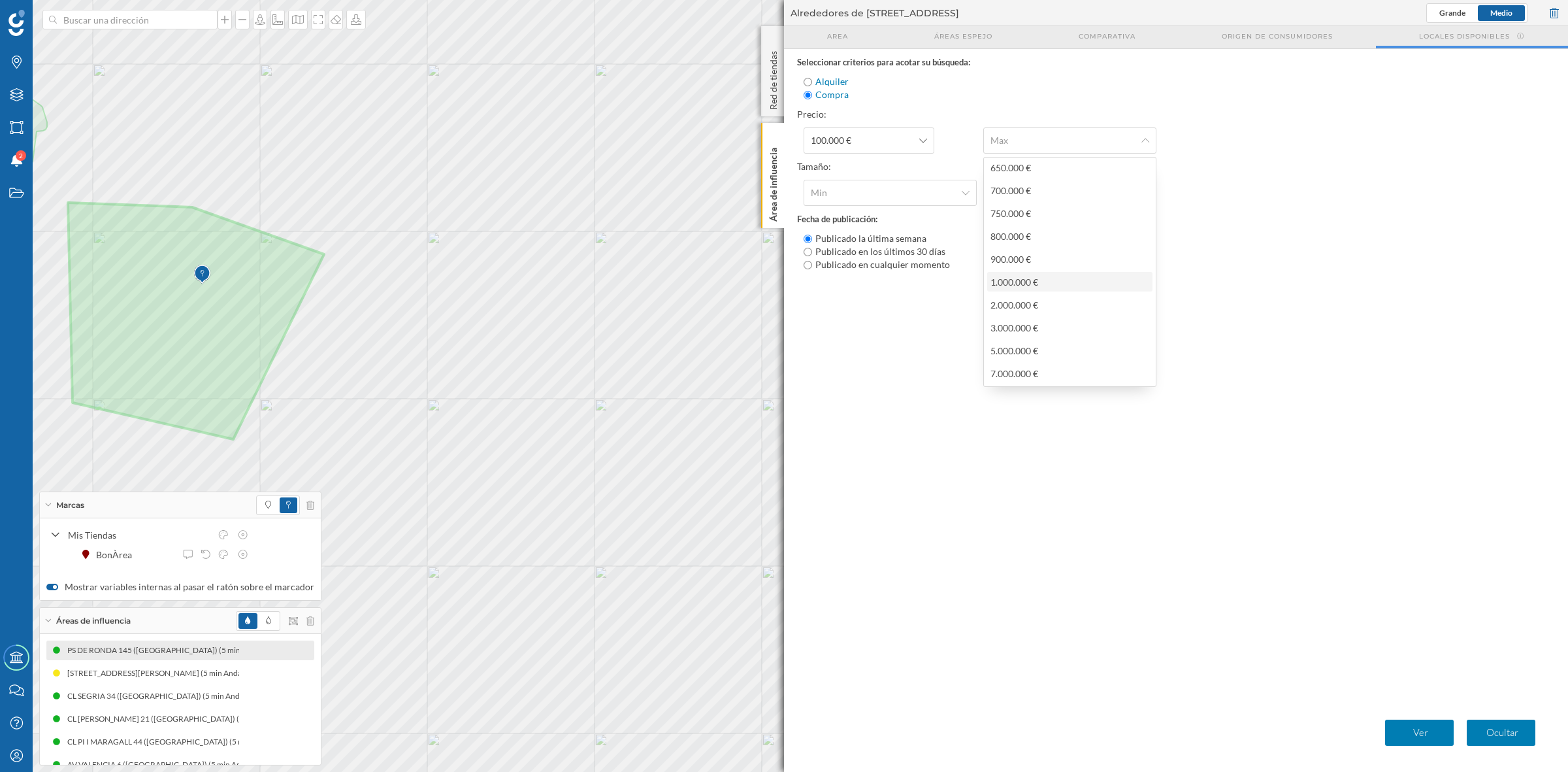
click at [1021, 277] on div "1.000.000 €" at bounding box center [1014, 282] width 47 height 11
click at [885, 191] on span "Min" at bounding box center [883, 193] width 144 height 13
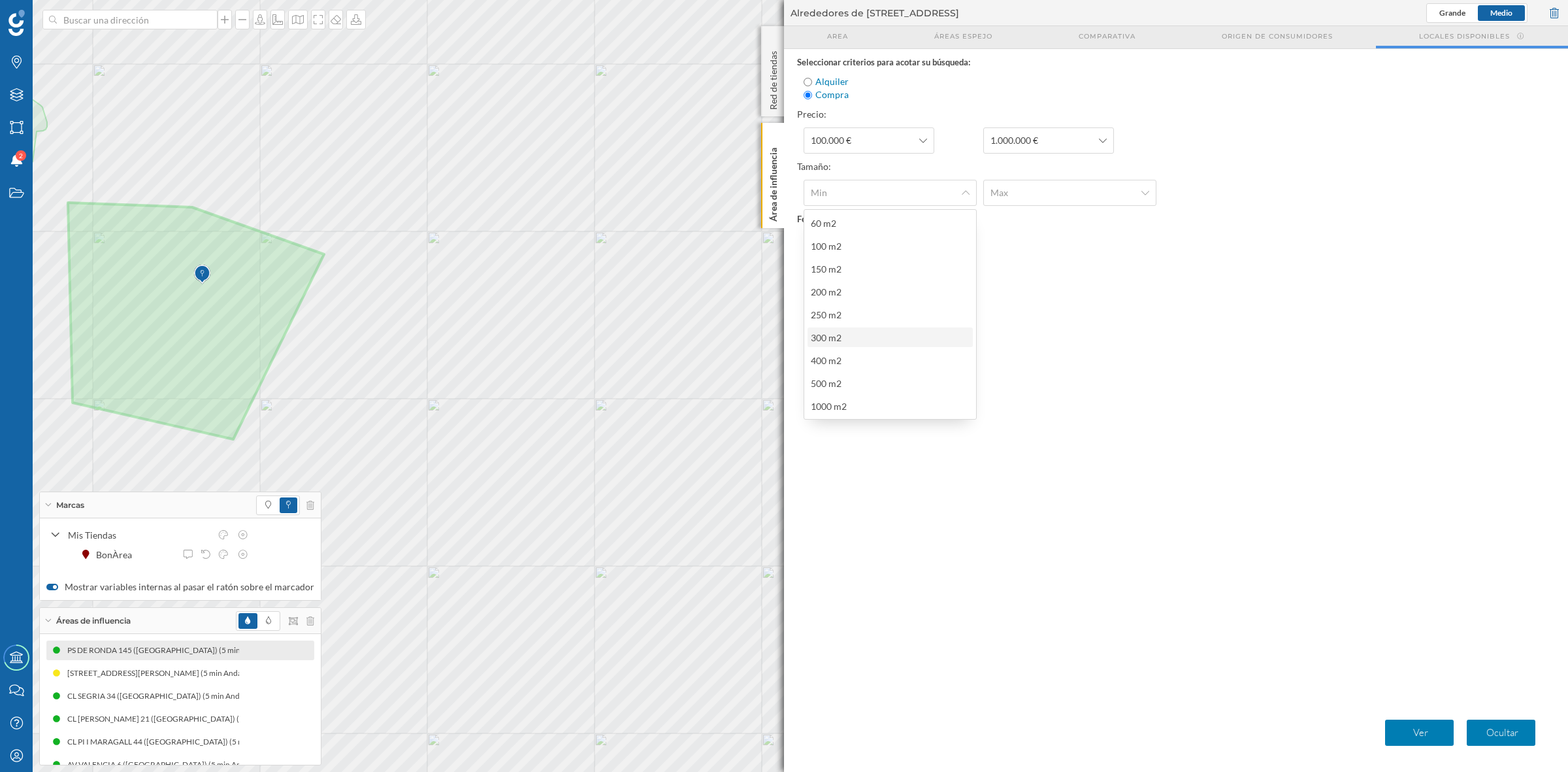
click at [861, 336] on div "300 m2" at bounding box center [889, 337] width 157 height 14
click at [1109, 186] on span "Max" at bounding box center [1062, 193] width 144 height 13
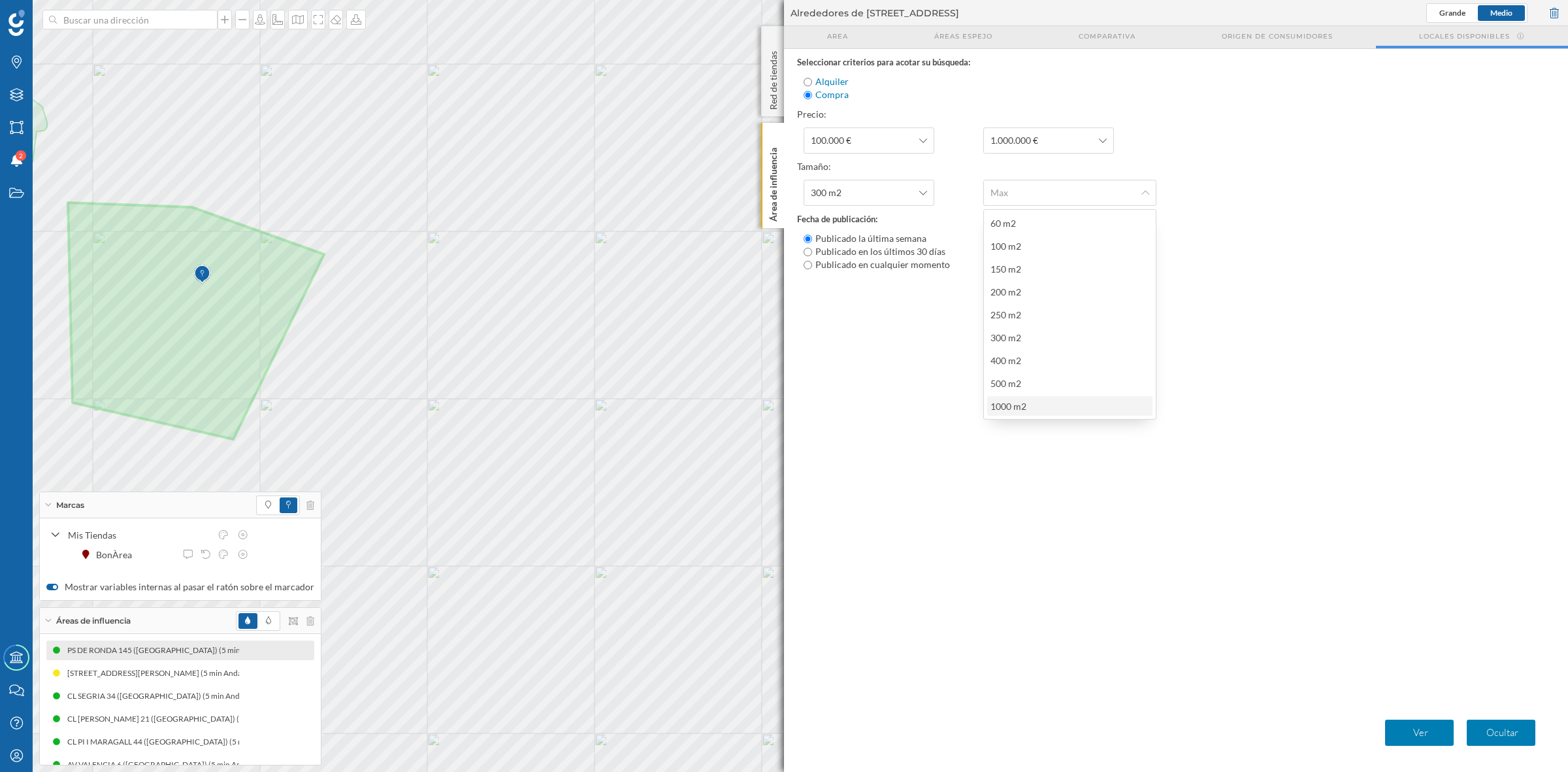
click at [1030, 406] on div "1000 m2" at bounding box center [1012, 406] width 42 height 14
click at [810, 250] on input "Publicado en los últimos 30 días" at bounding box center [808, 251] width 8 height 8
radio input "true"
radio input "false"
click at [1254, 617] on p "Ver" at bounding box center [1420, 733] width 58 height 13
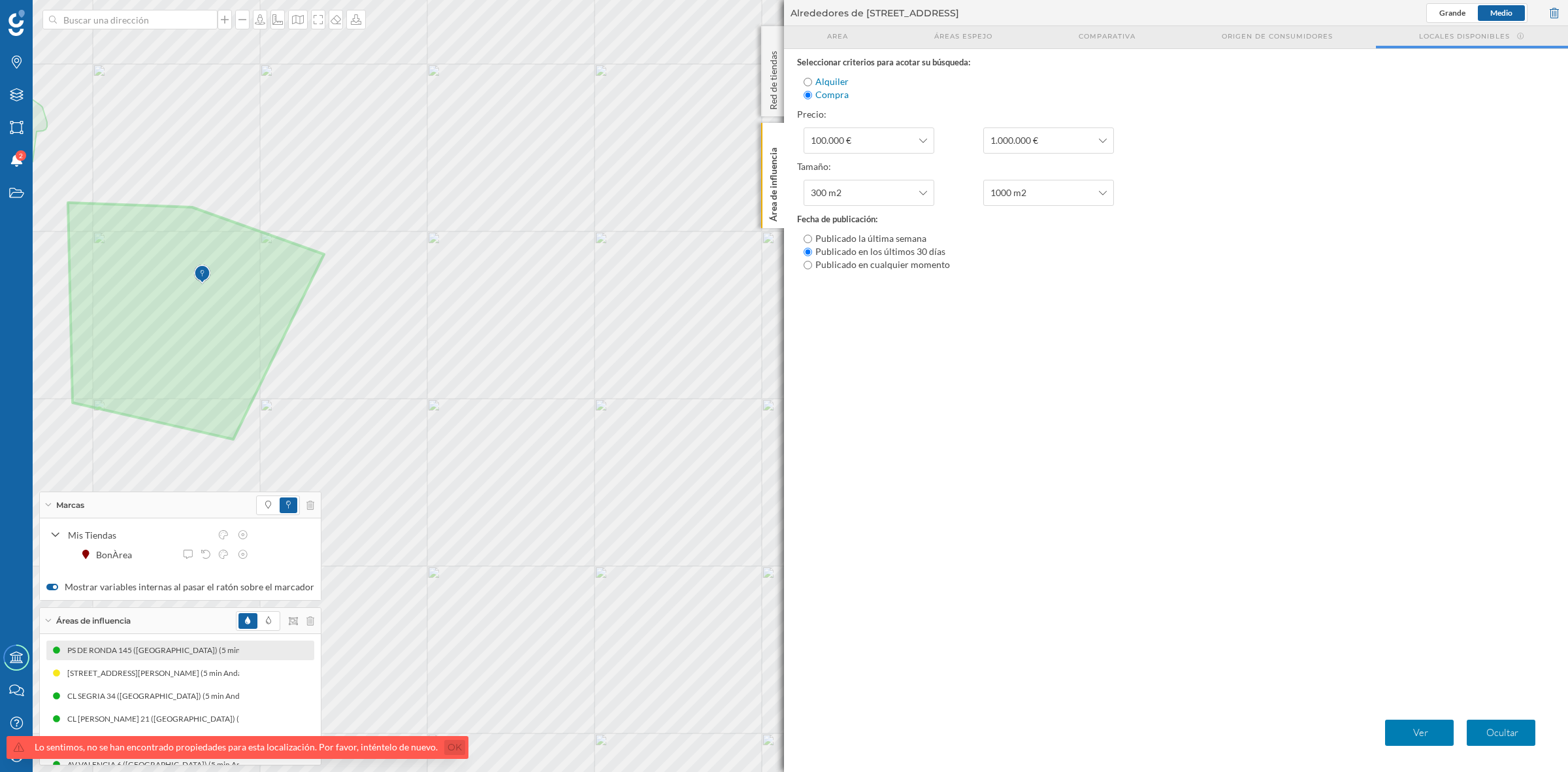
click at [445, 617] on link "Ok" at bounding box center [455, 747] width 21 height 15
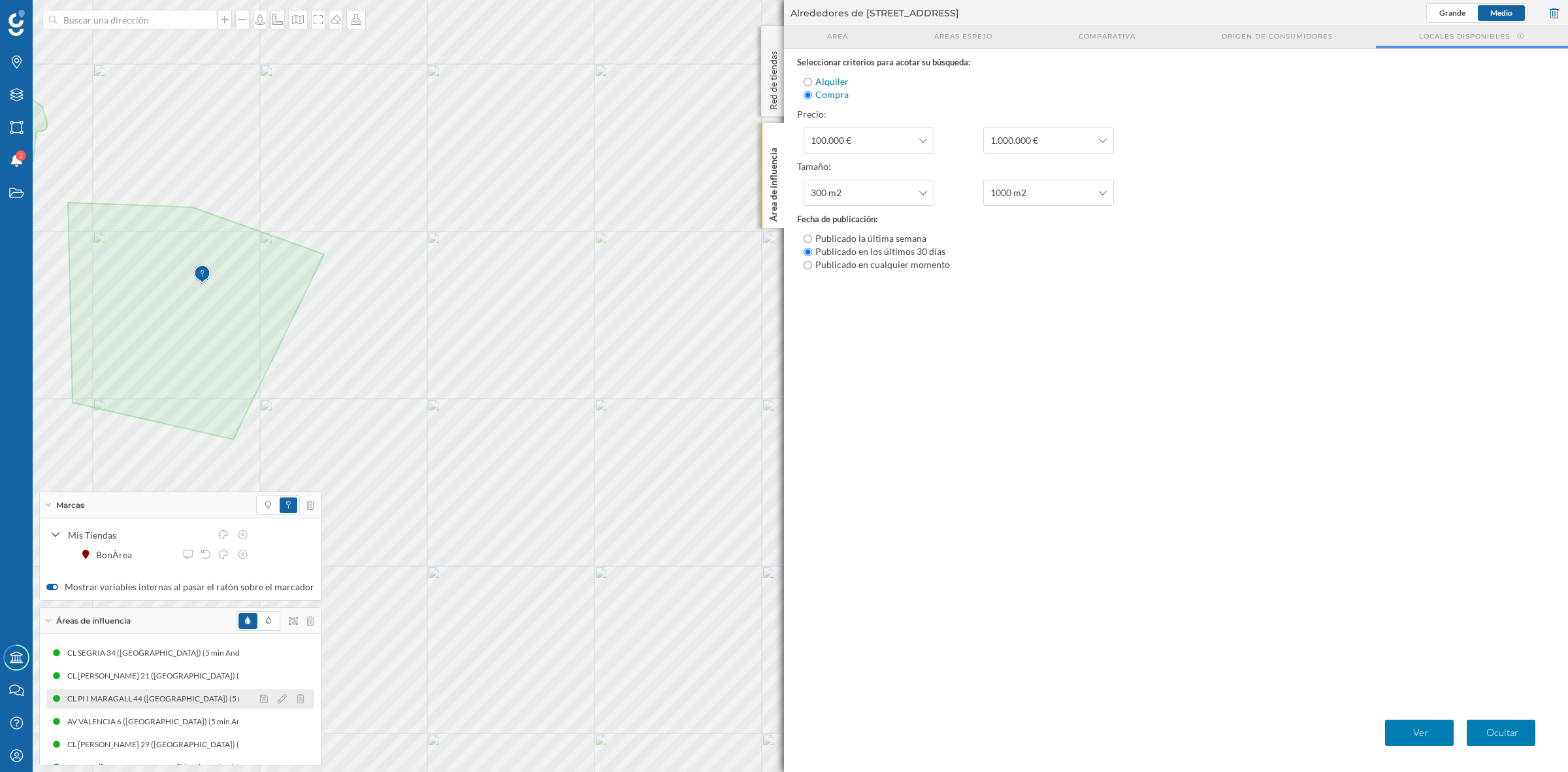
scroll to position [85, 0]
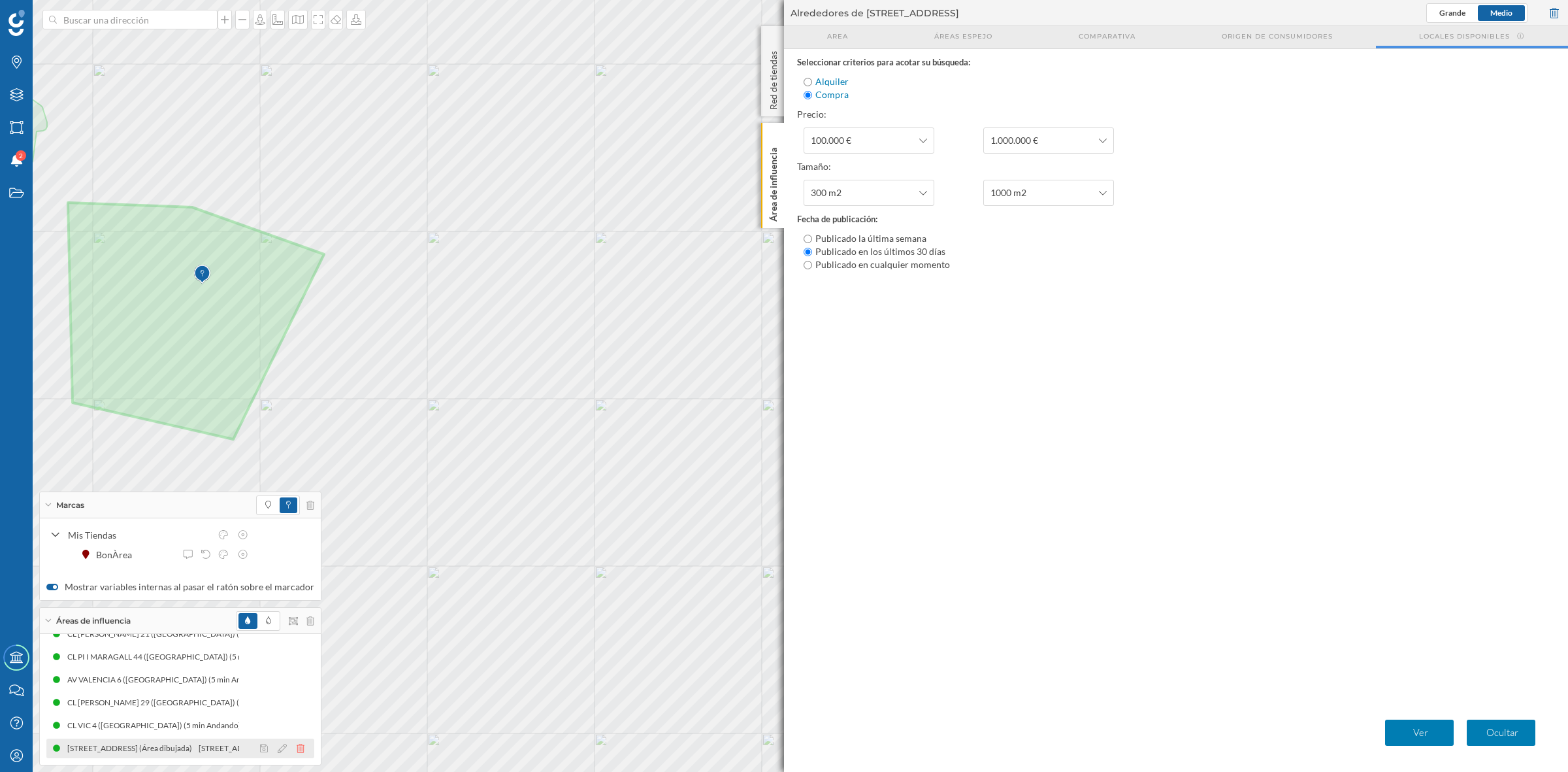
click at [297, 617] on icon at bounding box center [301, 748] width 8 height 9
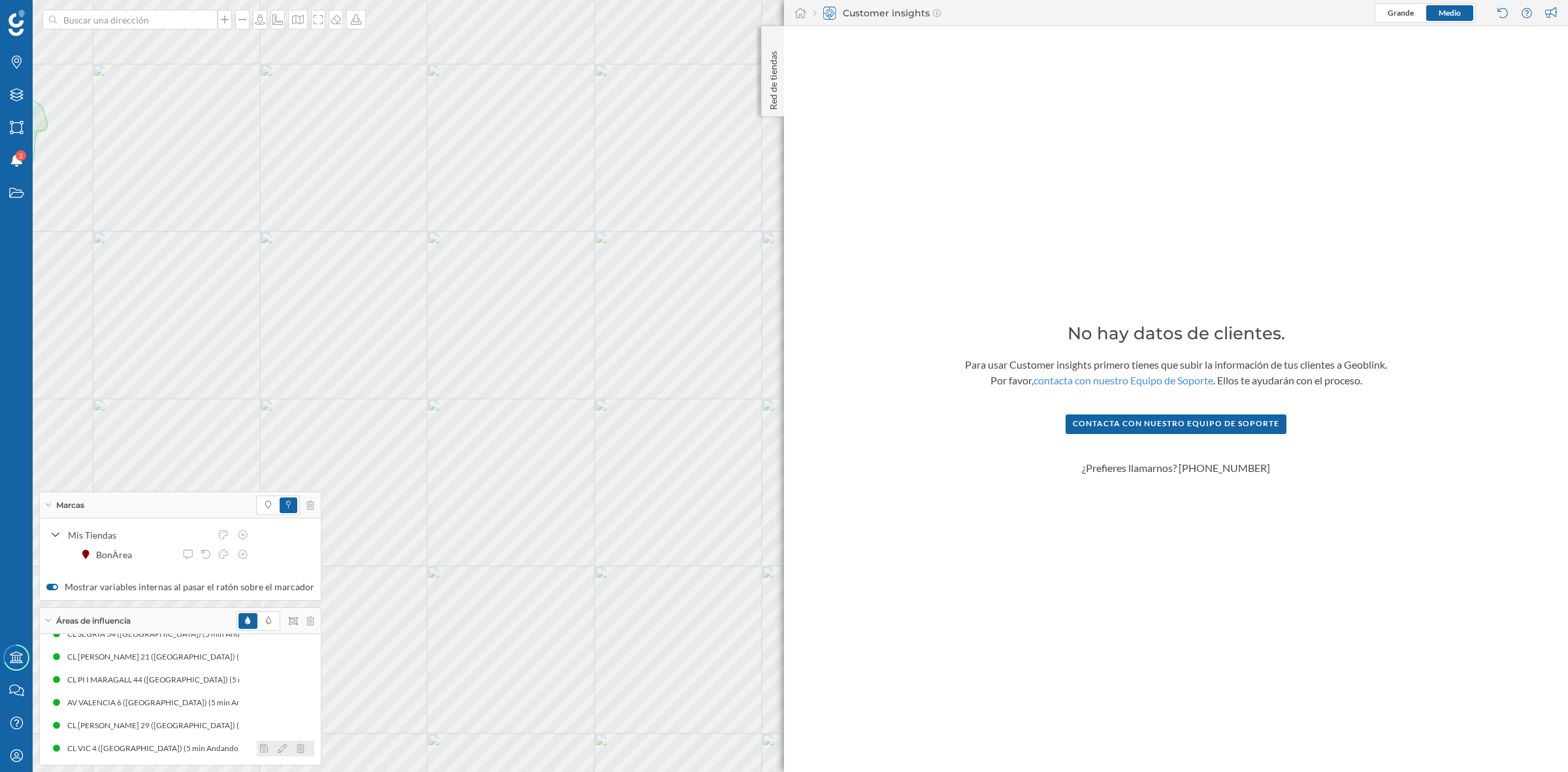
scroll to position [62, 0]
click at [295, 20] on icon at bounding box center [298, 20] width 13 height 11
click at [308, 80] on img at bounding box center [317, 86] width 39 height 46
click at [775, 82] on p "Red de tiendas" at bounding box center [773, 78] width 13 height 64
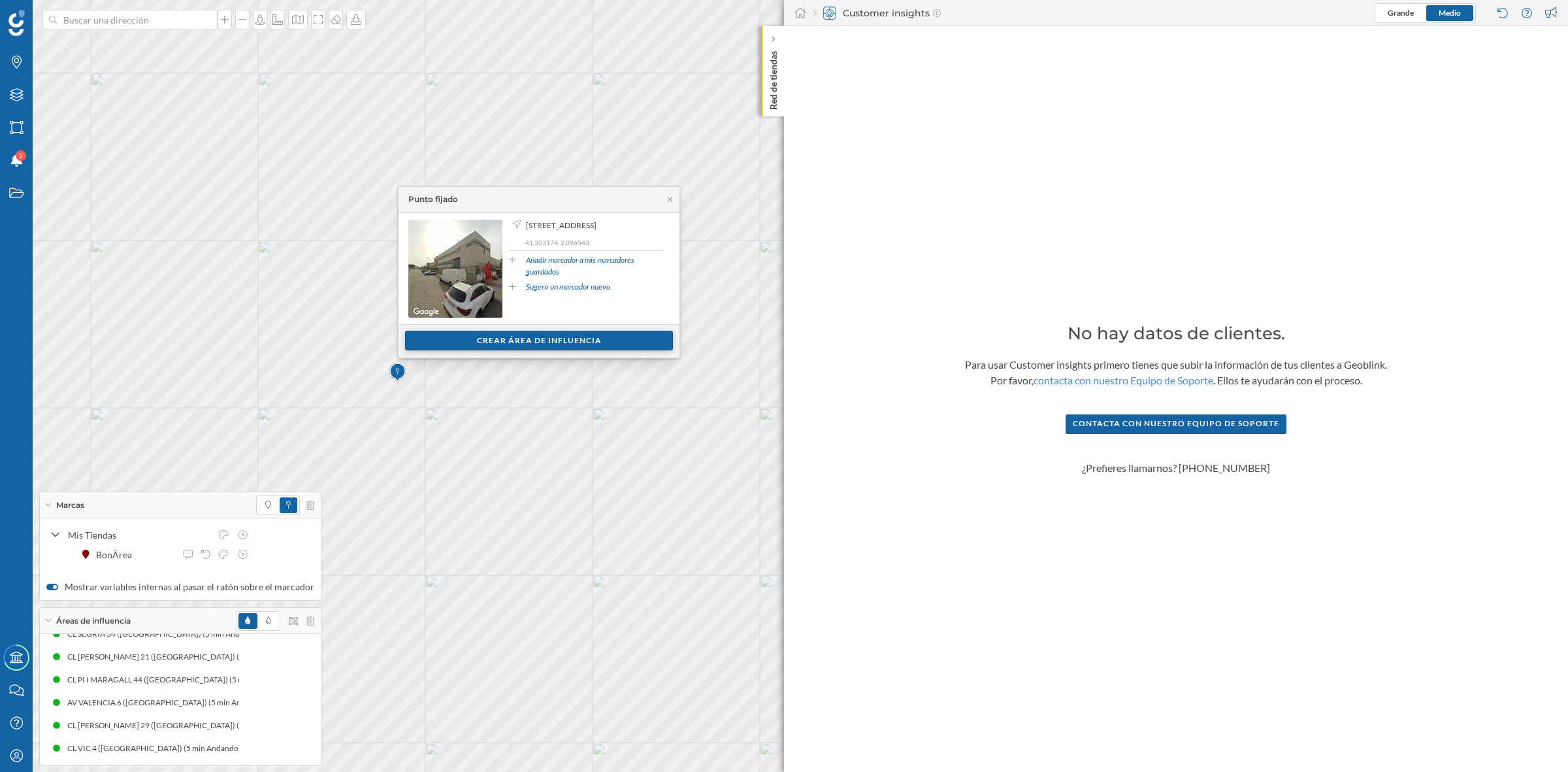
click at [559, 345] on div "Crear área de influencia" at bounding box center [538, 340] width 268 height 20
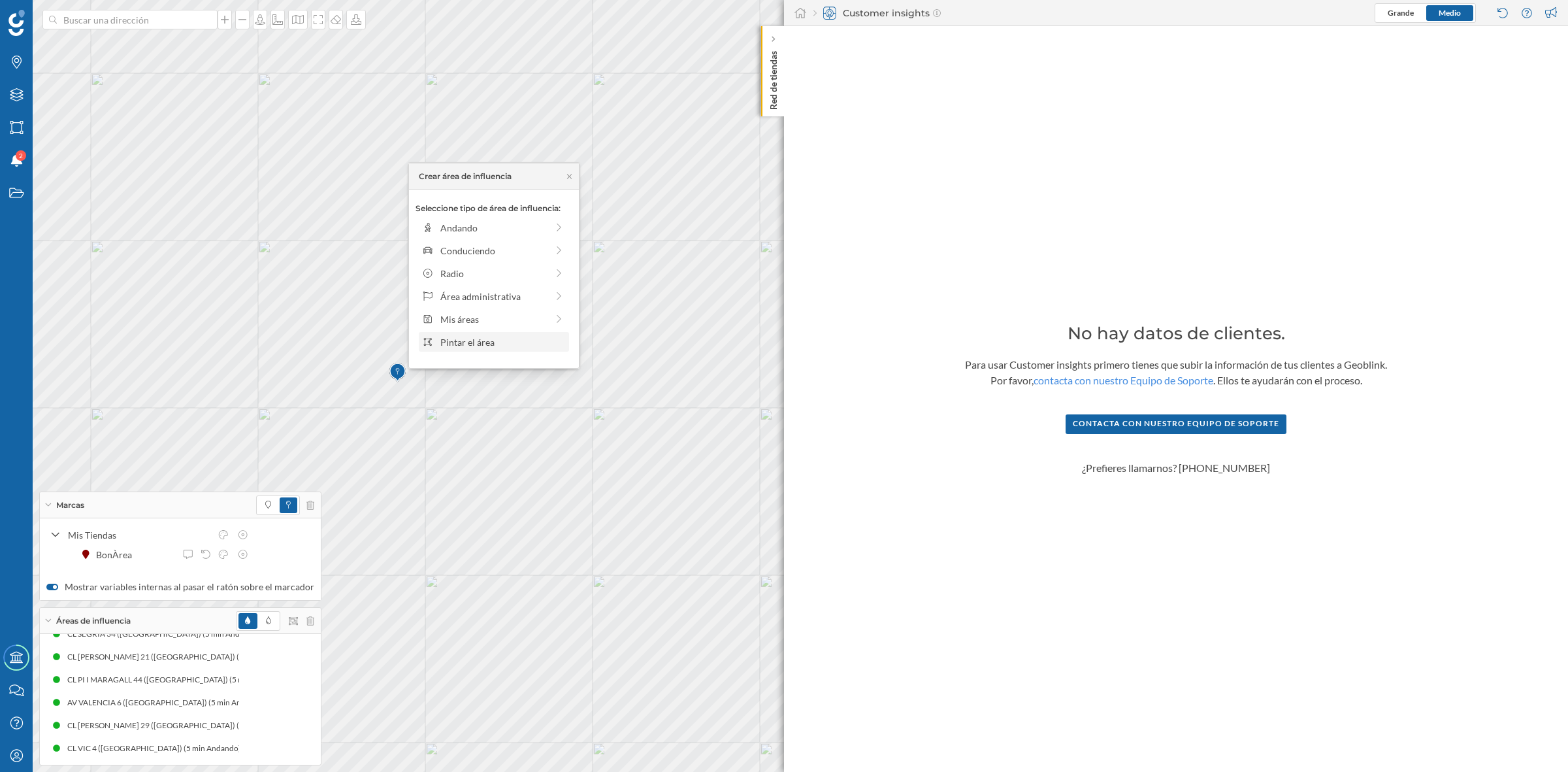
click at [453, 347] on div "Pintar el área" at bounding box center [503, 342] width 125 height 14
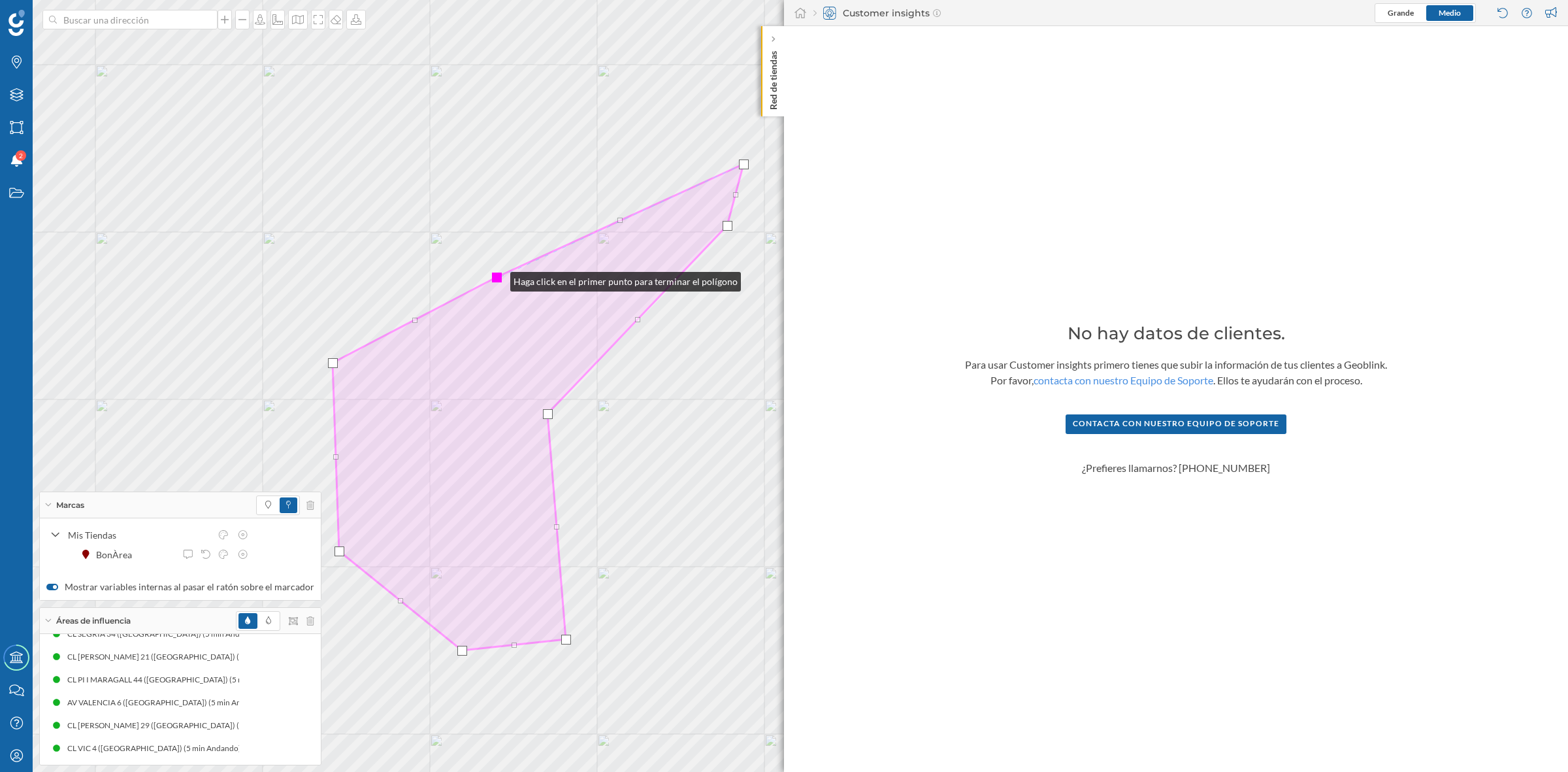
click at [497, 278] on div at bounding box center [497, 277] width 10 height 10
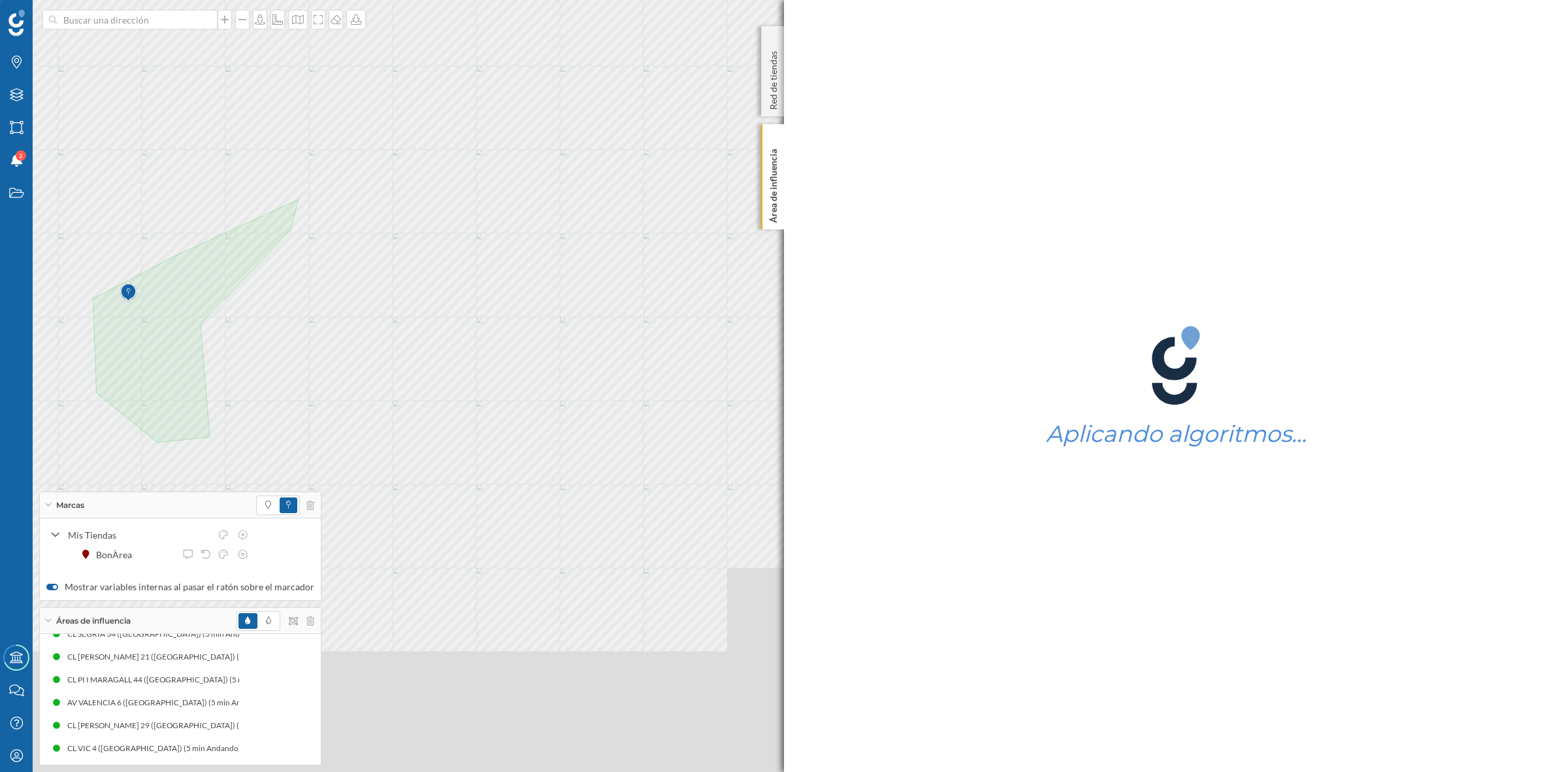
scroll to position [85, 0]
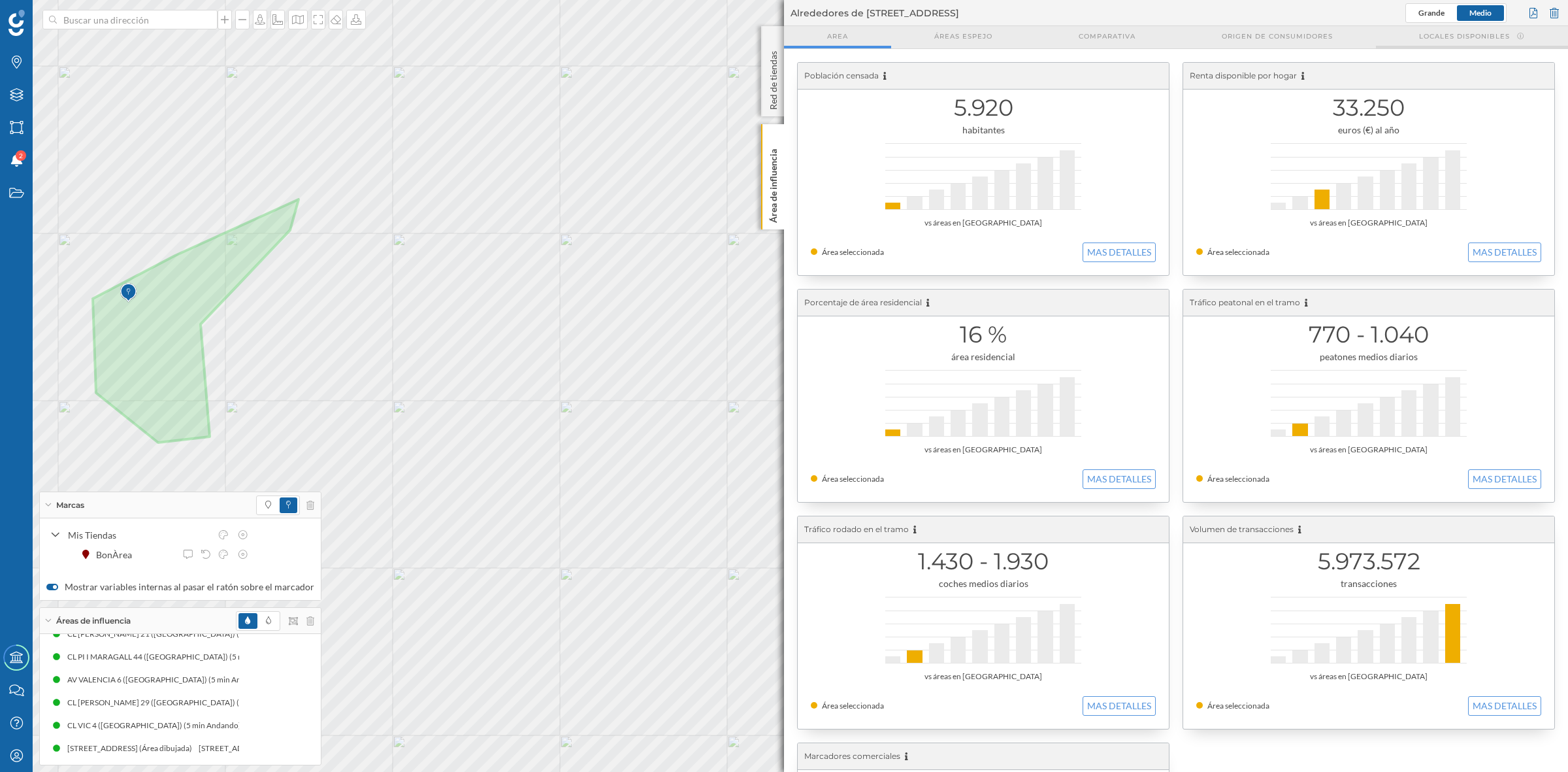
click at [1254, 33] on span "Locales disponibles" at bounding box center [1464, 36] width 91 height 10
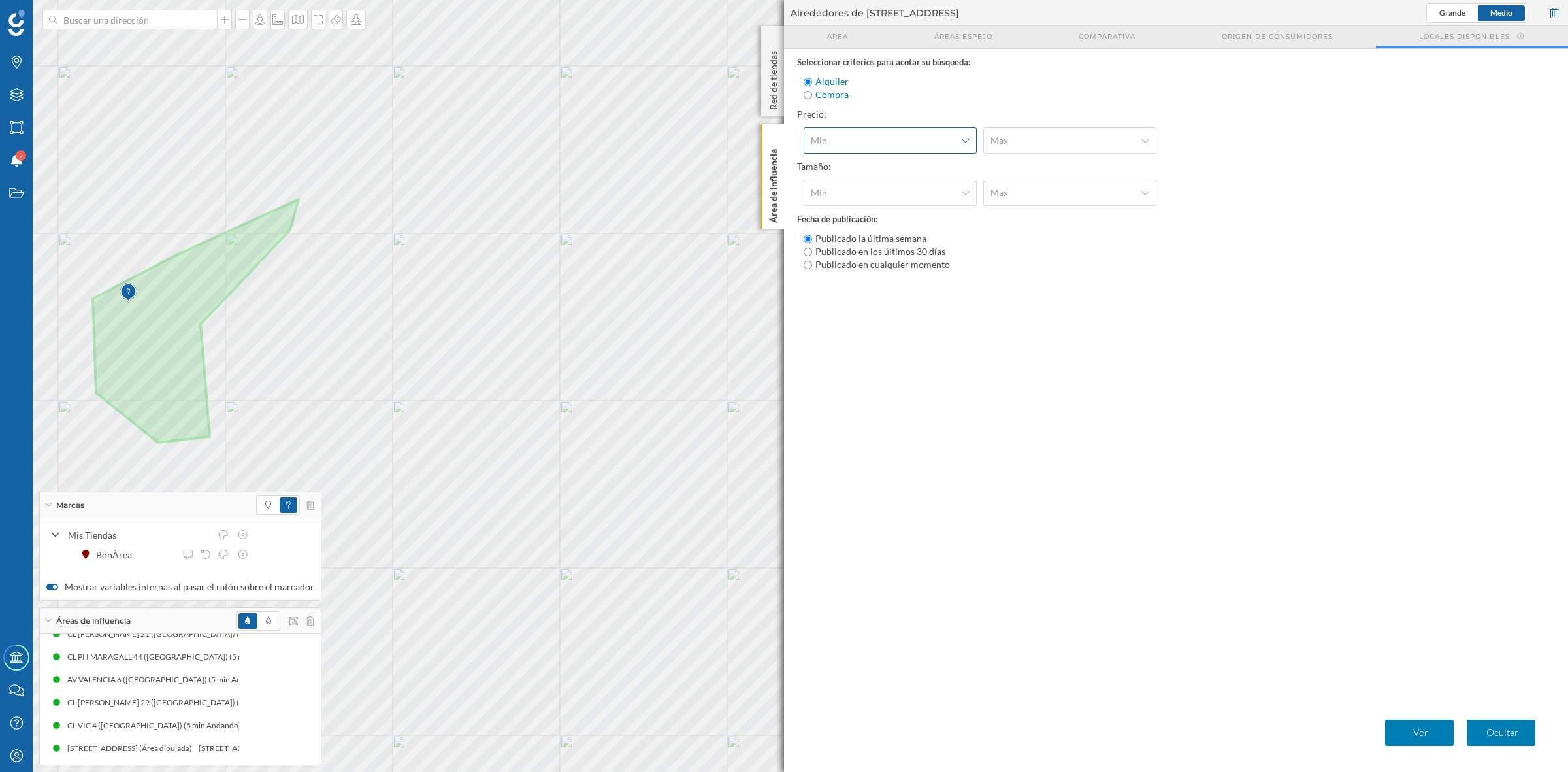
click at [854, 133] on div "Min" at bounding box center [890, 140] width 173 height 26
click at [805, 91] on input "Compra" at bounding box center [808, 95] width 8 height 8
radio input "true"
radio input "false"
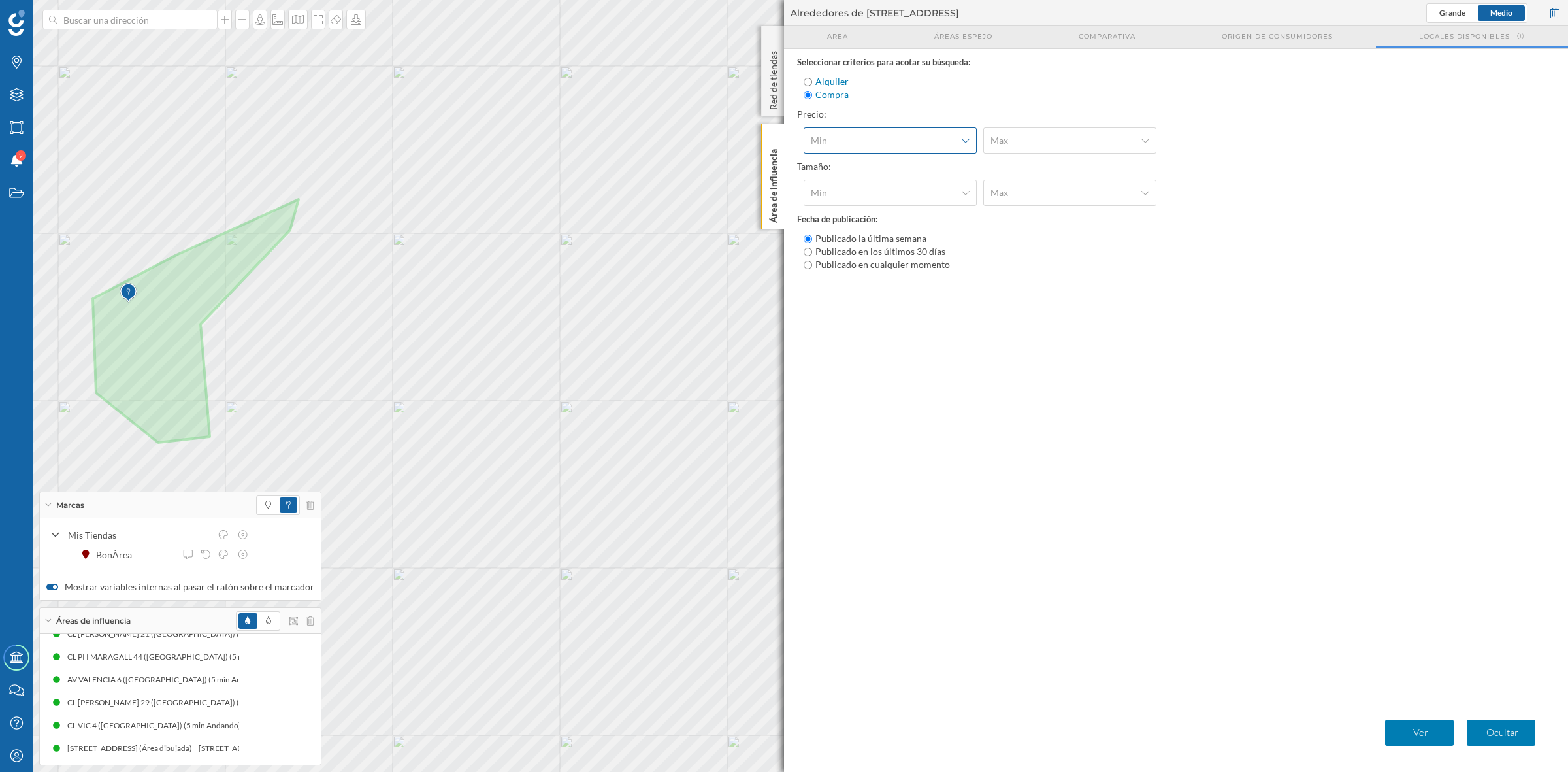
click at [851, 138] on span "Min" at bounding box center [883, 140] width 144 height 13
click at [830, 174] on div "100.000 €" at bounding box center [831, 171] width 41 height 11
click at [1016, 140] on span "Max" at bounding box center [1062, 140] width 144 height 13
click at [1017, 286] on div "1.000.000 €" at bounding box center [1014, 282] width 47 height 11
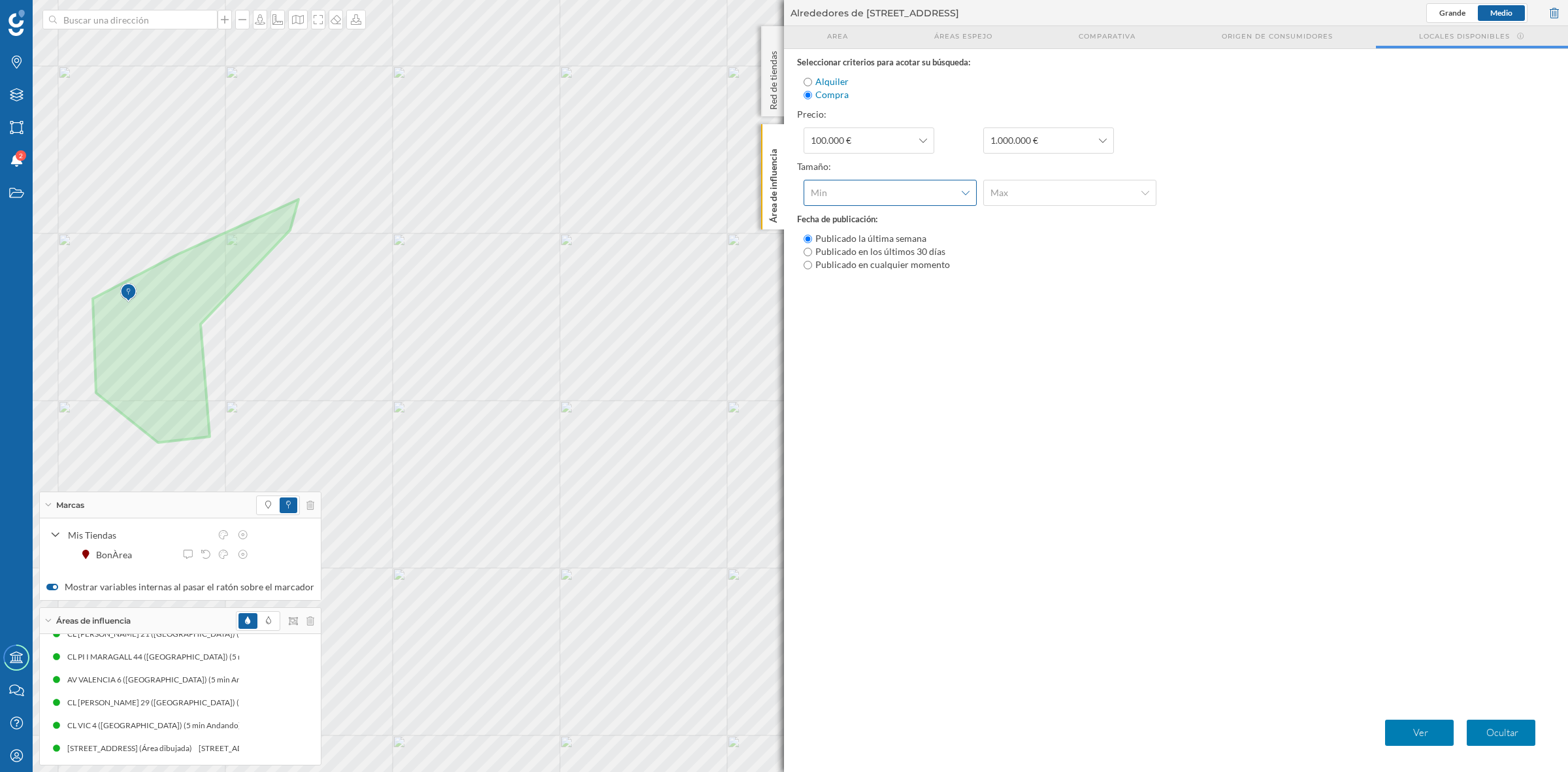
click at [857, 186] on span "Min" at bounding box center [883, 193] width 144 height 13
click at [835, 339] on div "300 m2" at bounding box center [826, 338] width 31 height 11
click at [1030, 189] on span "Max" at bounding box center [1062, 193] width 144 height 13
click at [1023, 408] on div "1000 m2" at bounding box center [1008, 406] width 36 height 11
click at [808, 251] on input "Publicado en los últimos 30 días" at bounding box center [808, 251] width 8 height 8
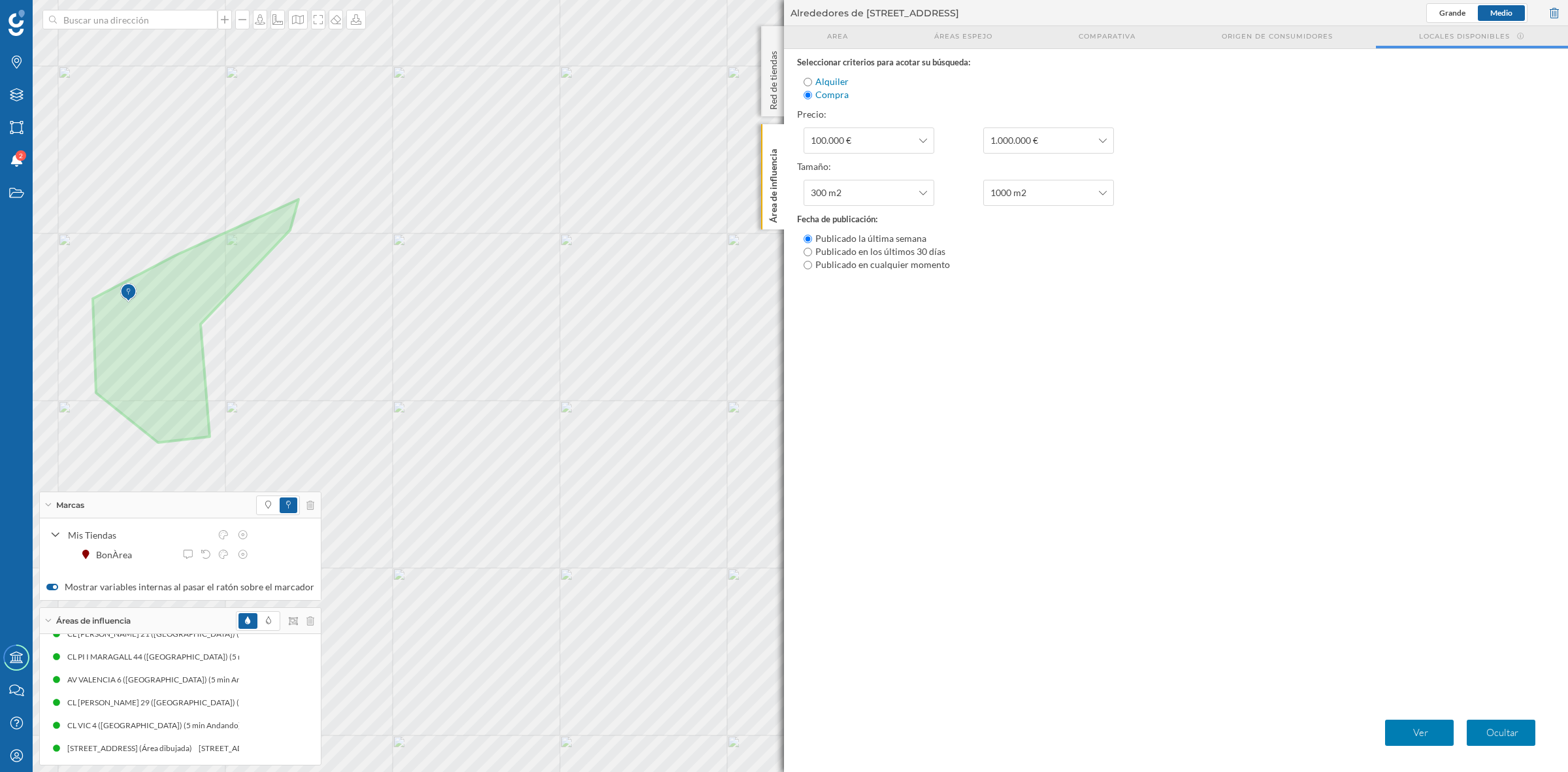
radio input "true"
radio input "false"
click at [807, 266] on input "Publicado en cualquier momento" at bounding box center [808, 264] width 8 height 8
radio input "true"
radio input "false"
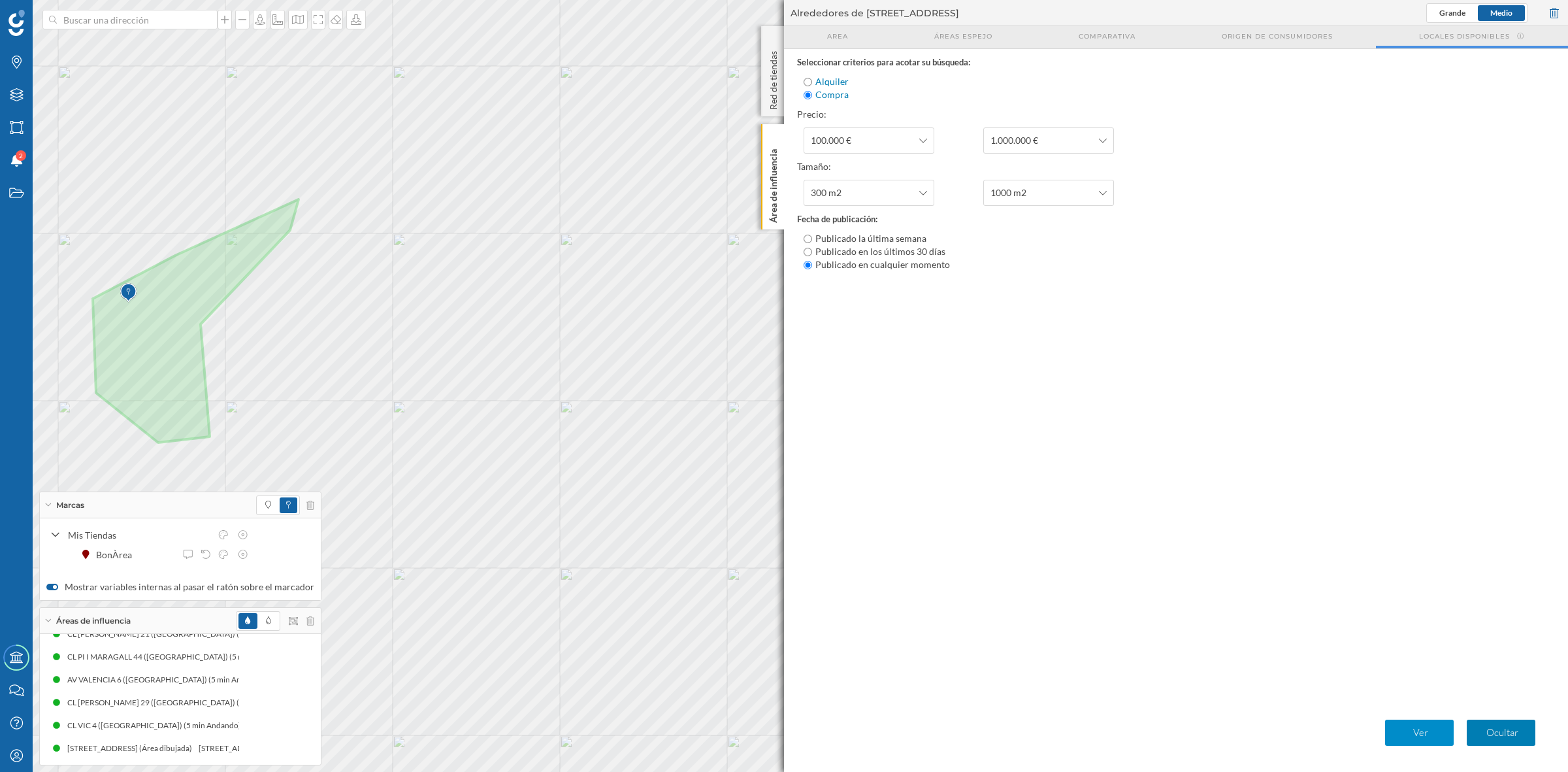
click at [1254, 617] on p "Ver" at bounding box center [1420, 733] width 58 height 13
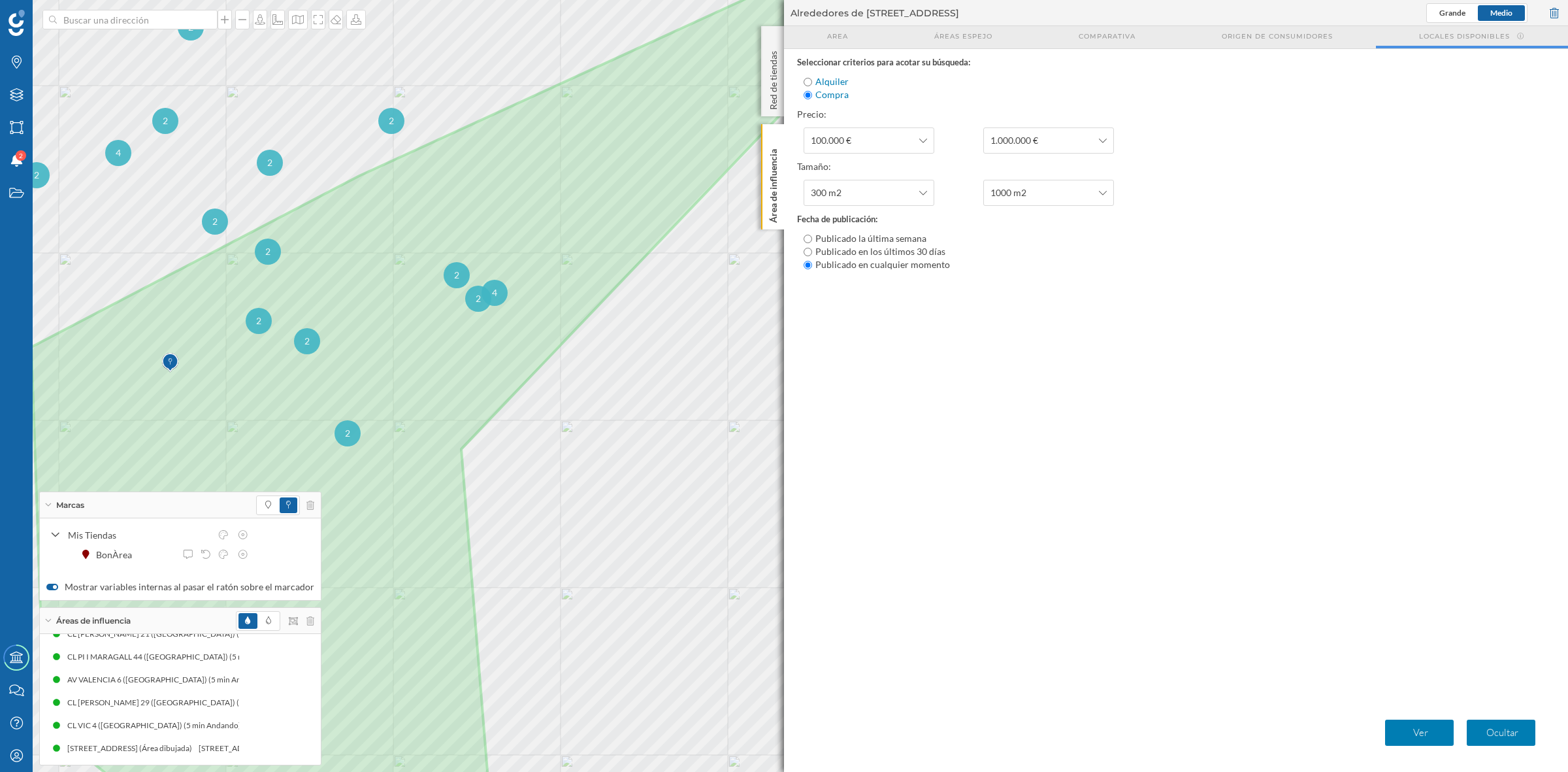
click at [347, 440] on div "2" at bounding box center [348, 433] width 26 height 26
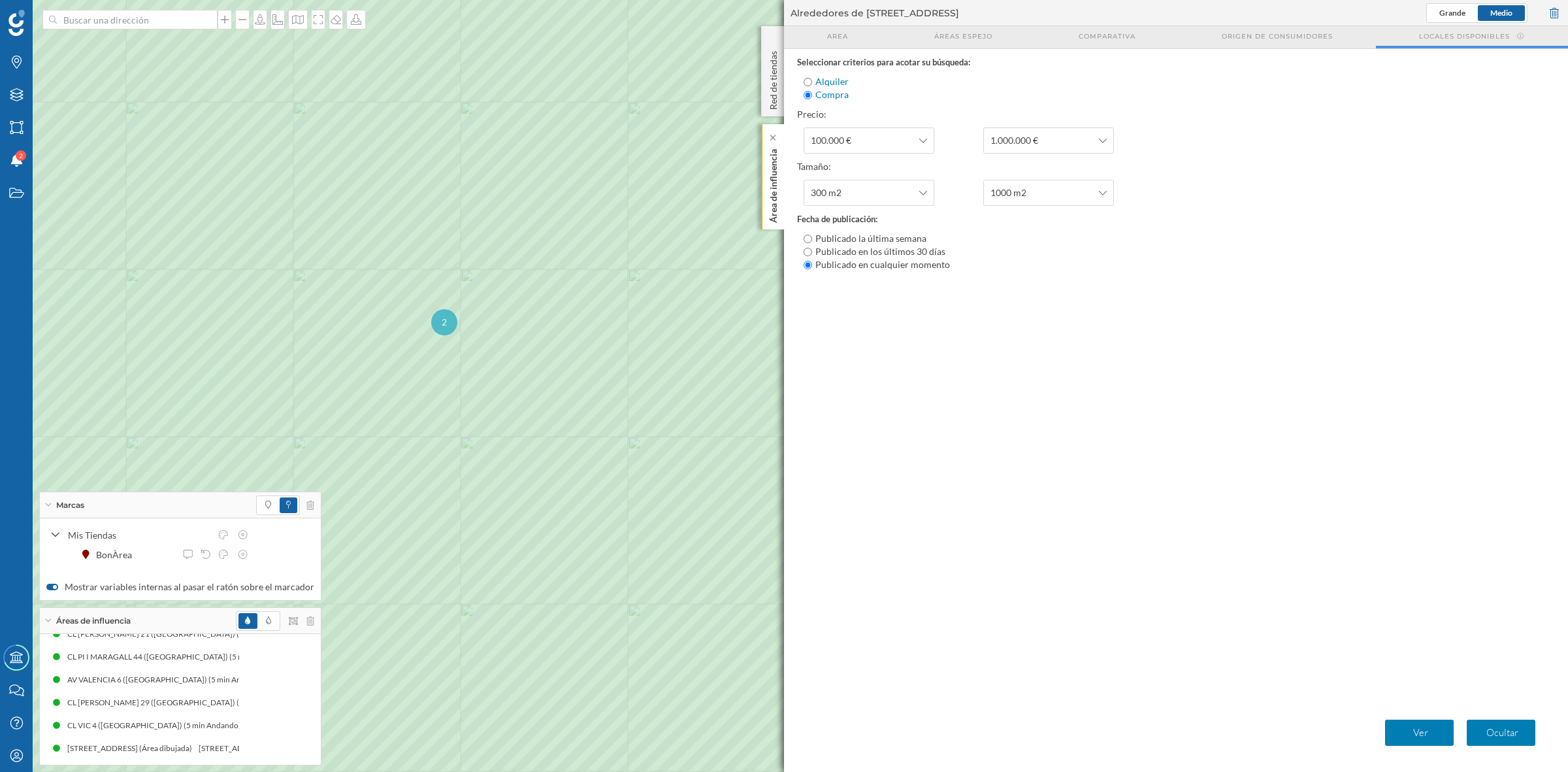
click at [775, 189] on p "Área de influencia" at bounding box center [773, 183] width 13 height 79
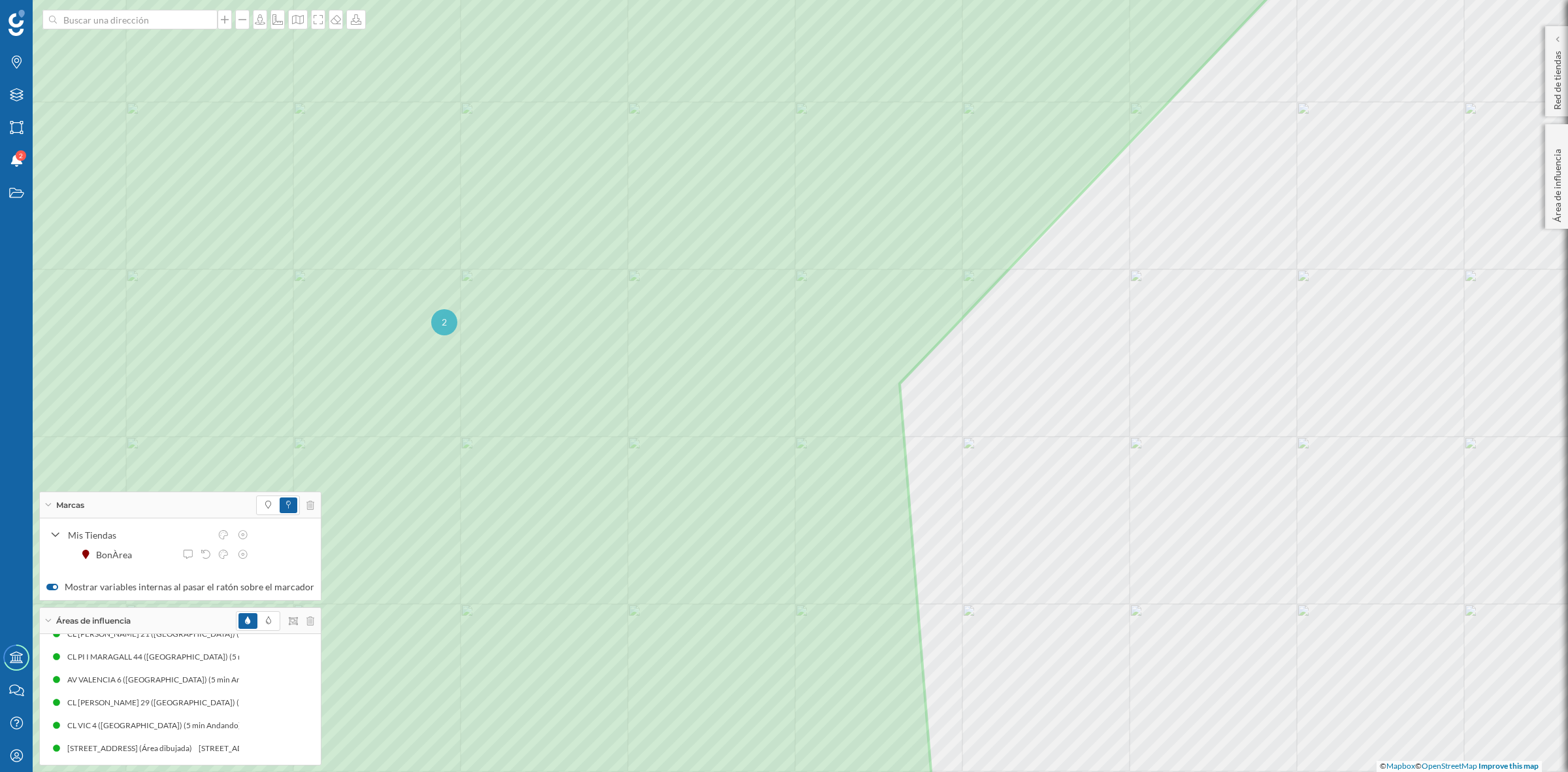
click at [449, 328] on div "2" at bounding box center [444, 322] width 26 height 26
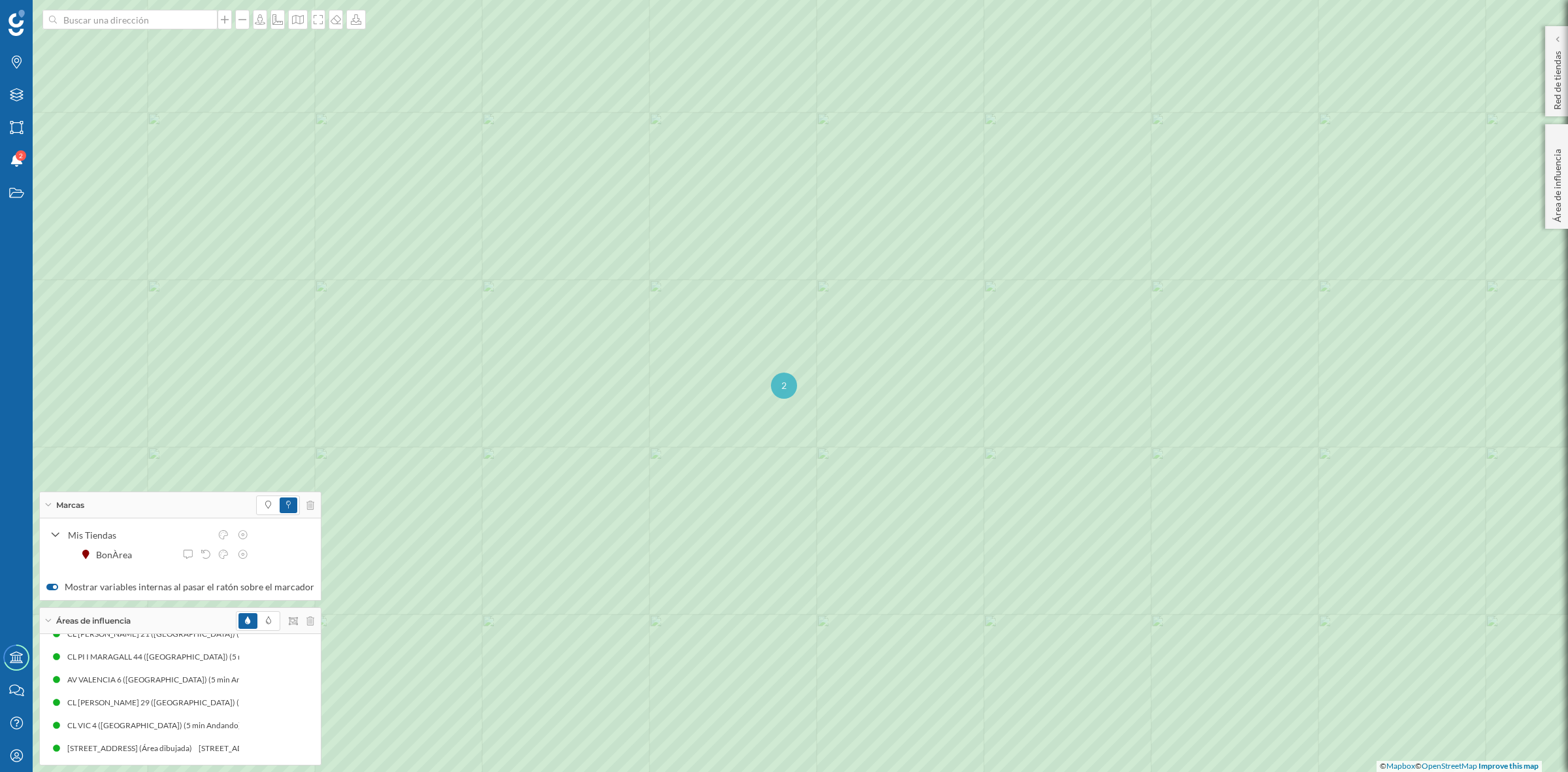
click at [778, 384] on div "2" at bounding box center [784, 385] width 26 height 26
click at [792, 378] on img at bounding box center [793, 378] width 16 height 26
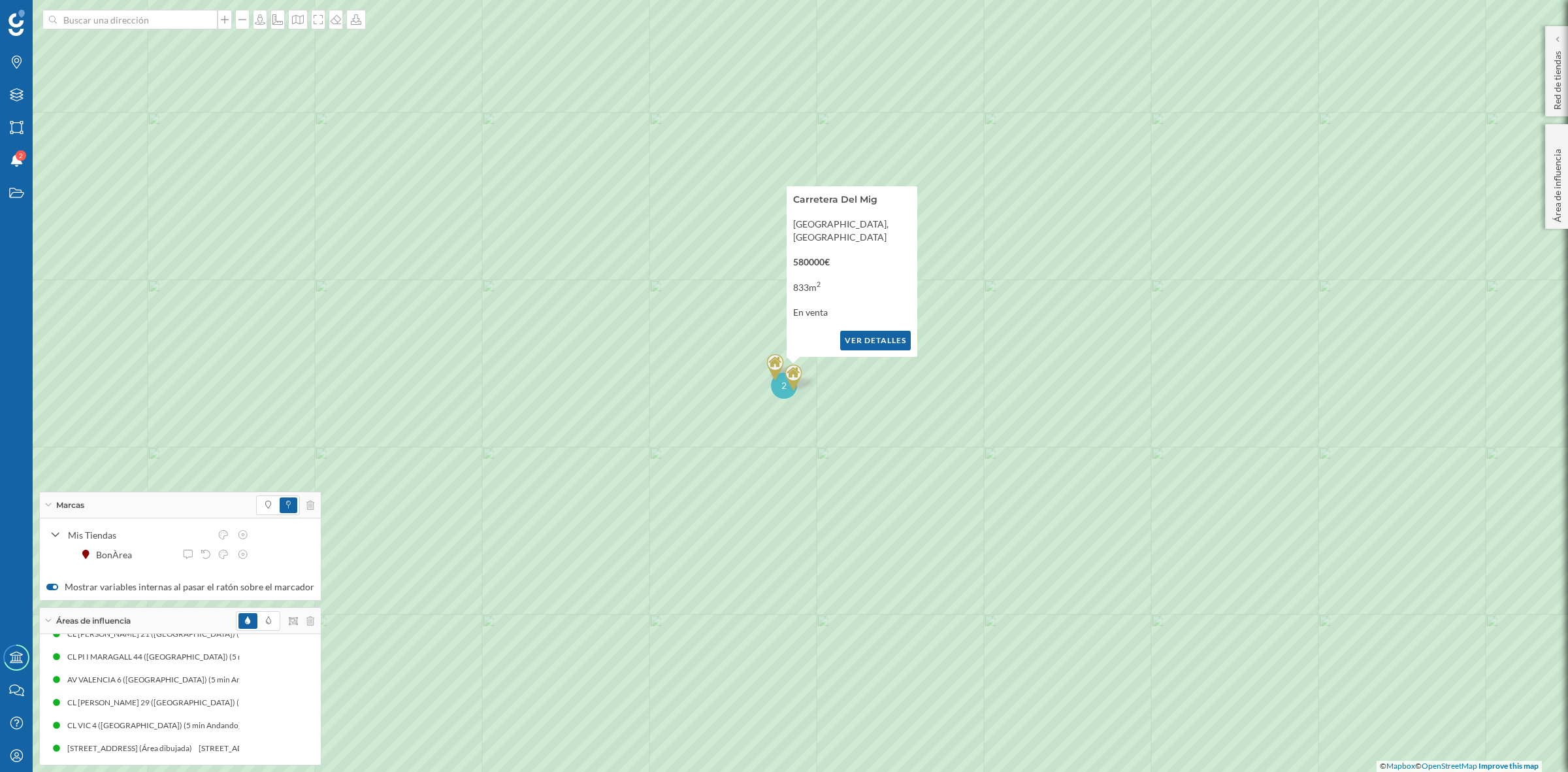
click at [870, 336] on button "Ver detalles" at bounding box center [875, 340] width 70 height 20
click at [772, 364] on img at bounding box center [775, 367] width 16 height 26
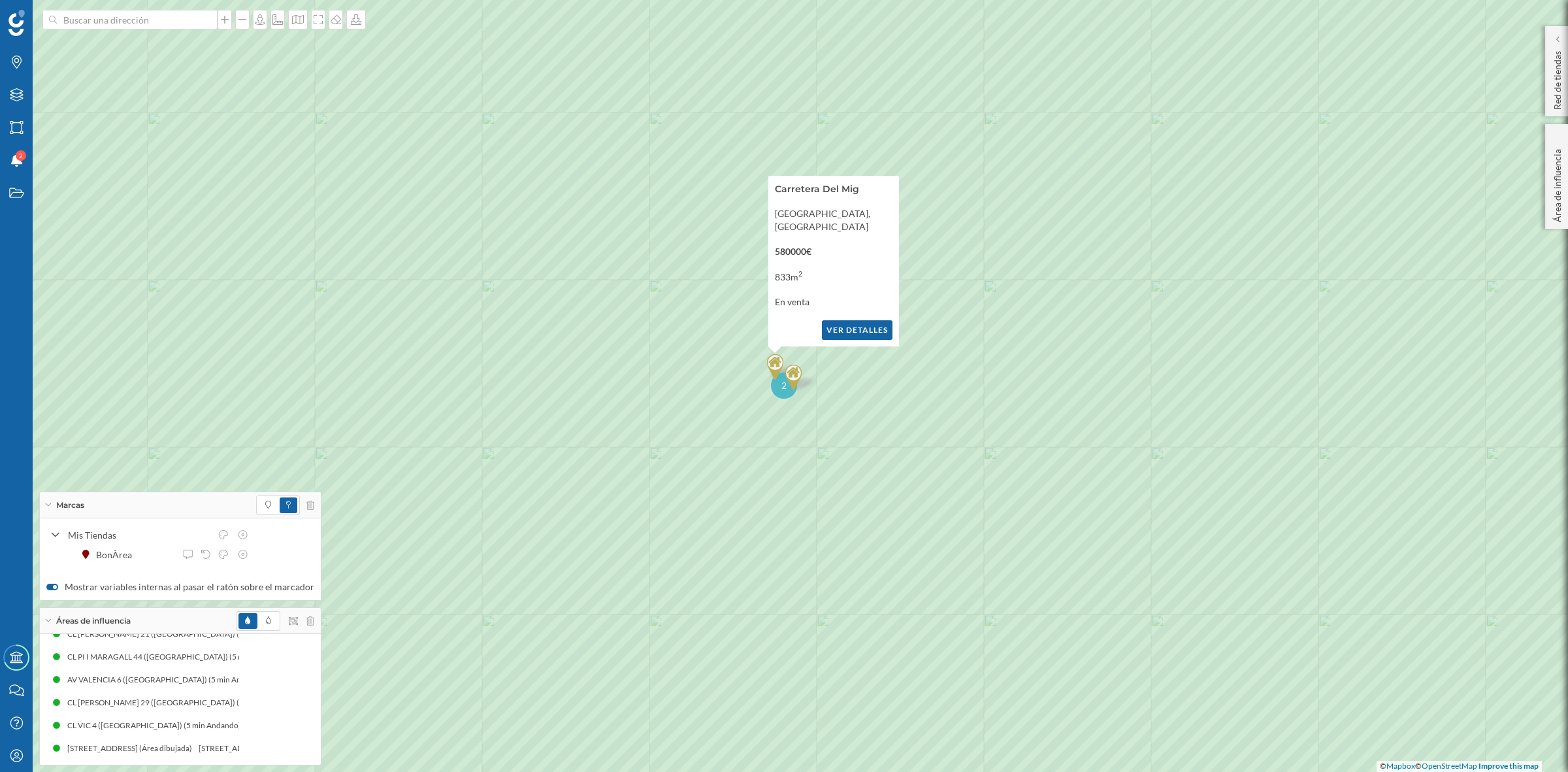
click at [857, 326] on button "Ver detalles" at bounding box center [857, 330] width 70 height 20
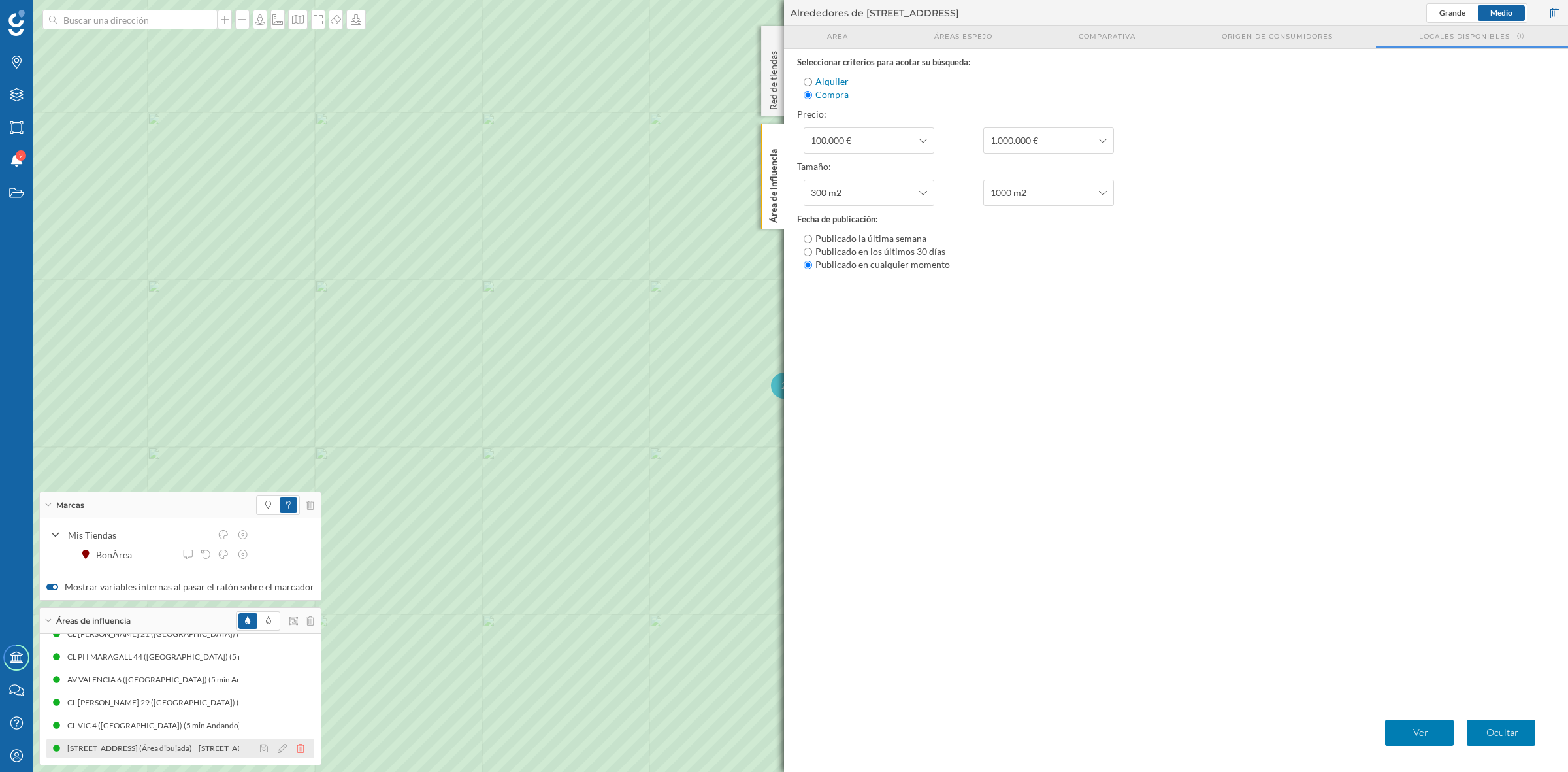
click at [297, 617] on icon at bounding box center [301, 748] width 8 height 9
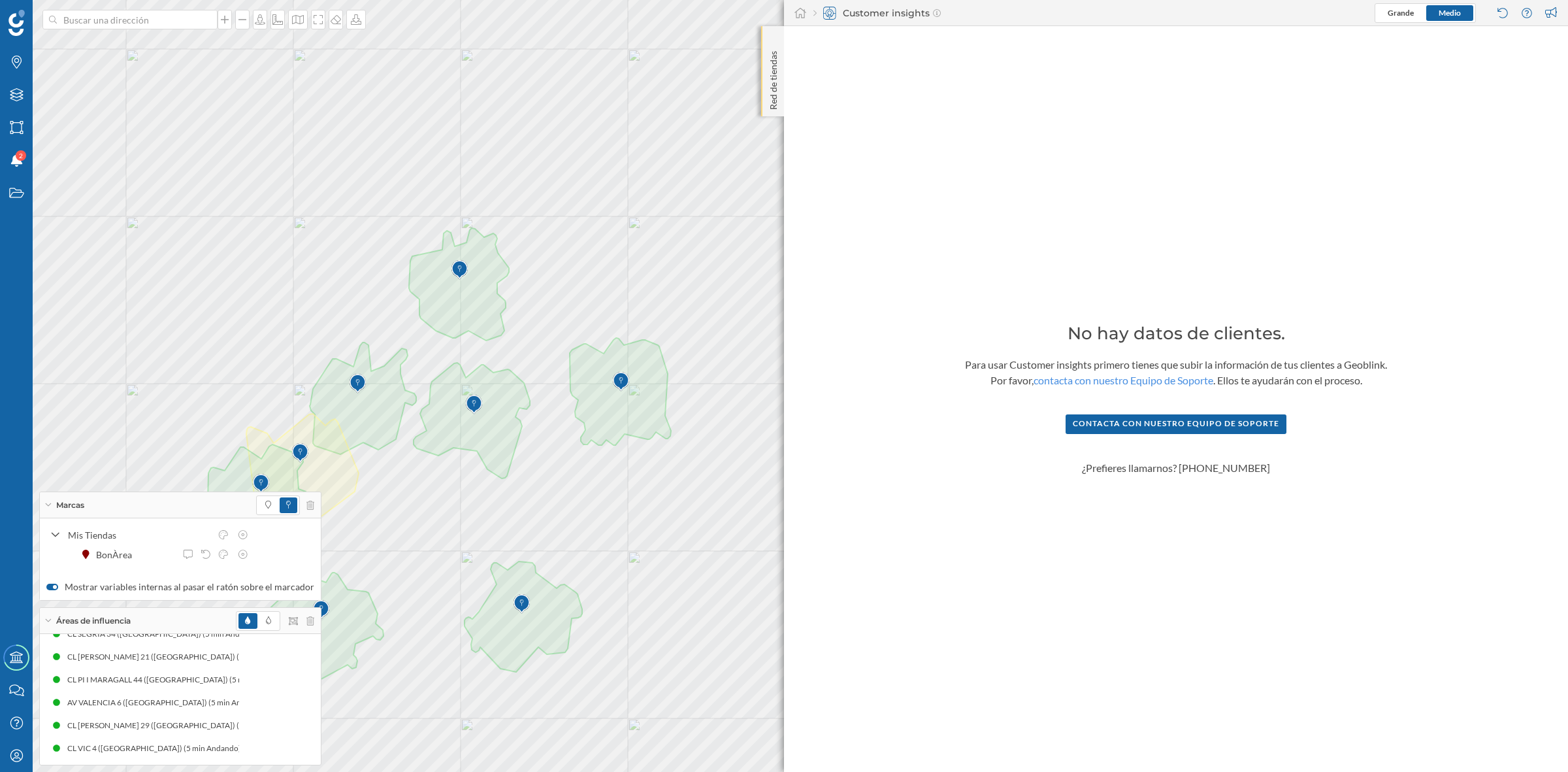
click at [767, 85] on p "Red de tiendas" at bounding box center [773, 78] width 13 height 64
click at [772, 100] on p "Red de tiendas" at bounding box center [773, 78] width 13 height 64
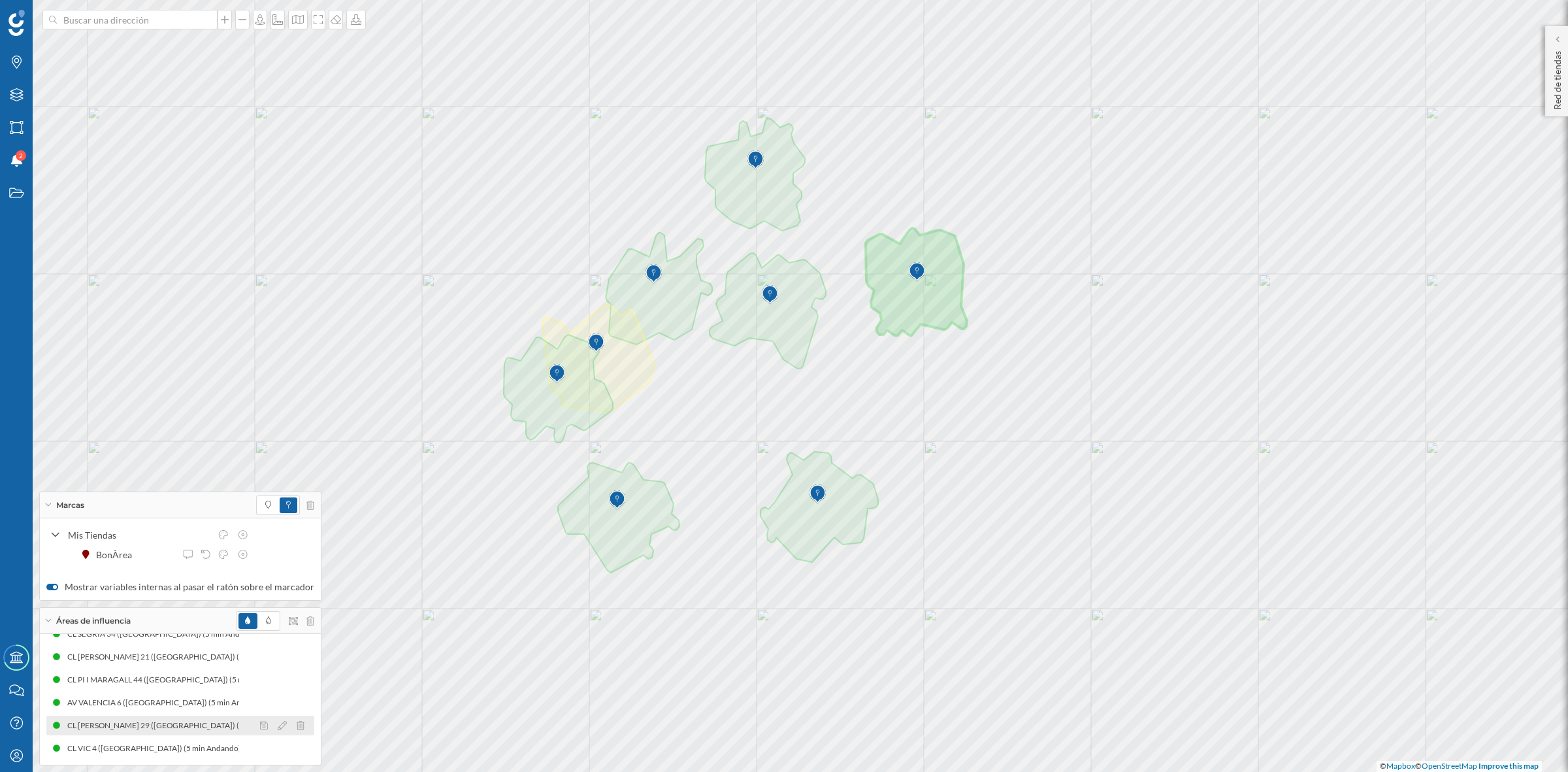
scroll to position [0, 0]
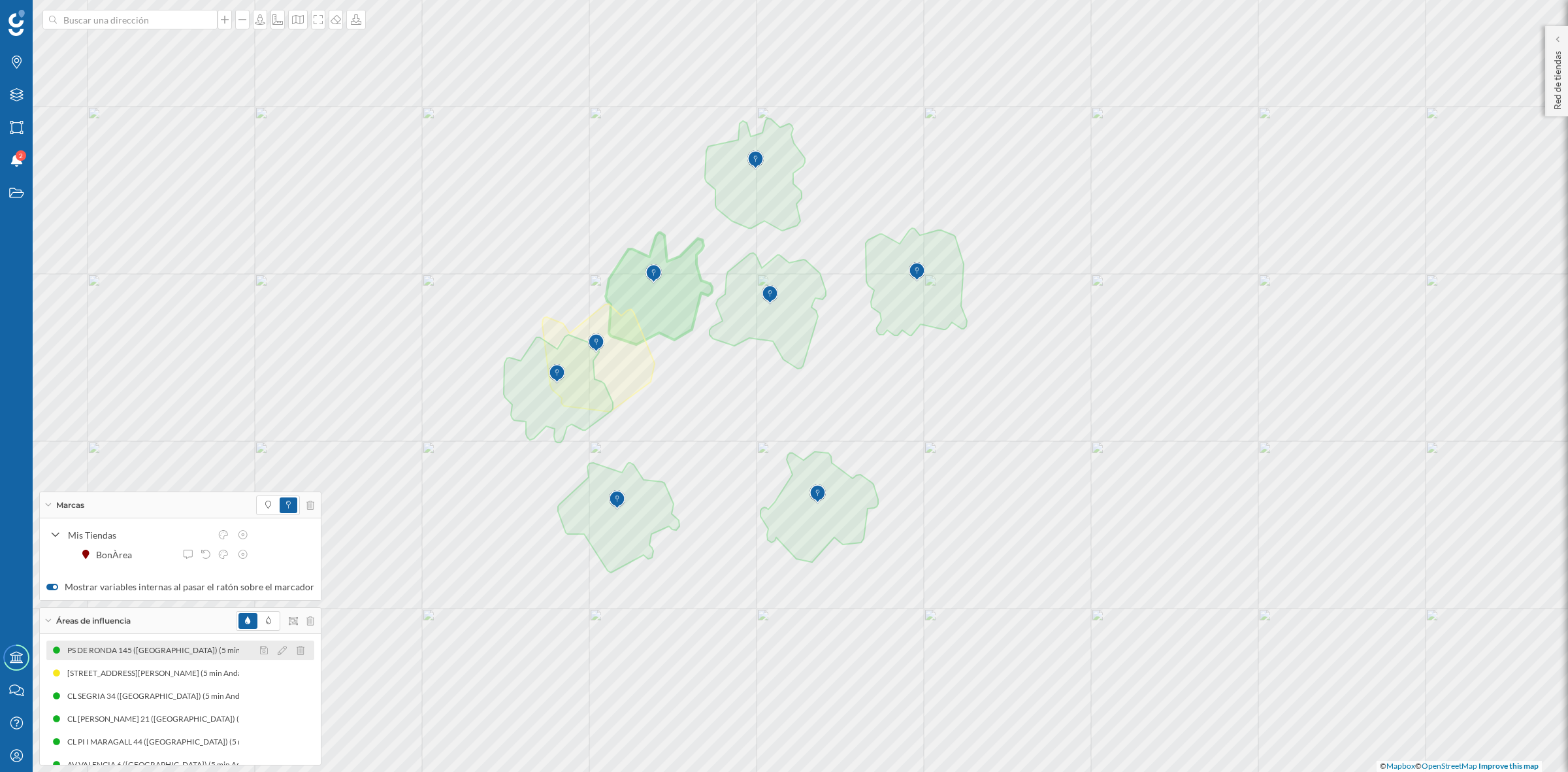
drag, startPoint x: 130, startPoint y: 680, endPoint x: 135, endPoint y: 647, distance: 33.4
click at [135, 617] on div "PS DE RONDA 145 ([GEOGRAPHIC_DATA]) (5 min [GEOGRAPHIC_DATA]) [STREET_ADDRESS][…" at bounding box center [180, 730] width 268 height 180
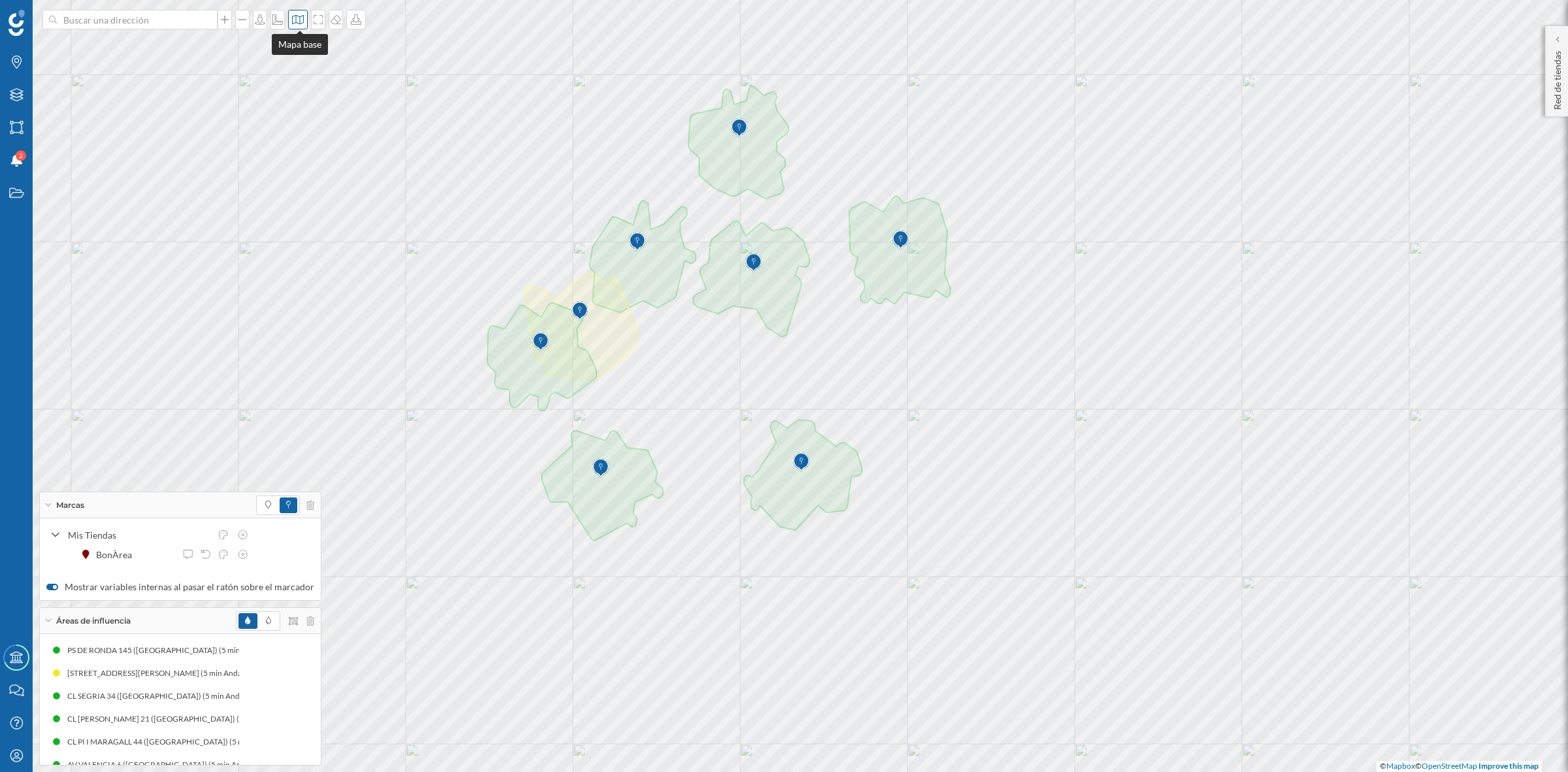
click at [299, 18] on icon at bounding box center [298, 20] width 13 height 11
click at [308, 181] on img at bounding box center [317, 184] width 39 height 46
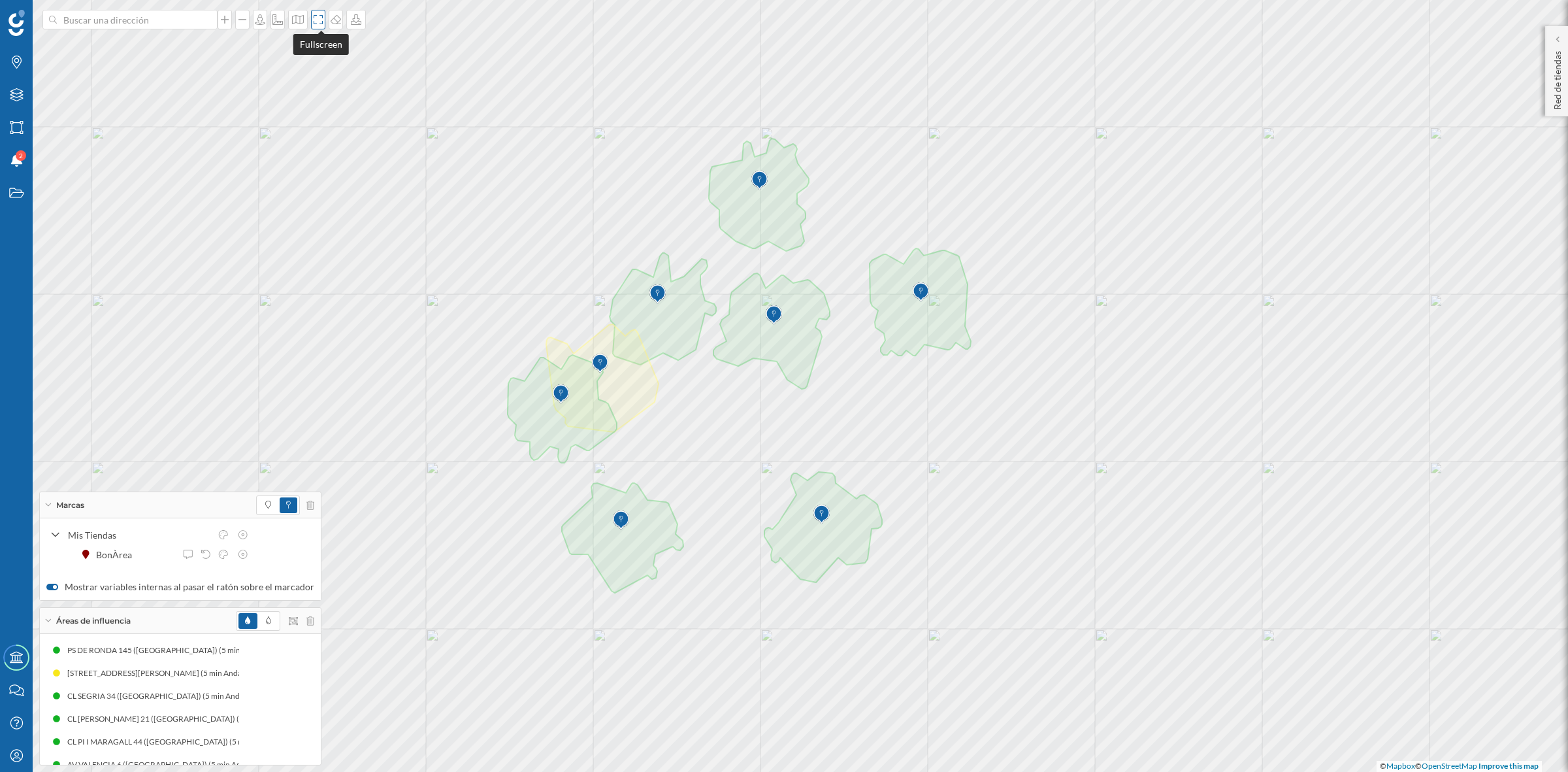
click at [316, 17] on icon at bounding box center [317, 19] width 9 height 9
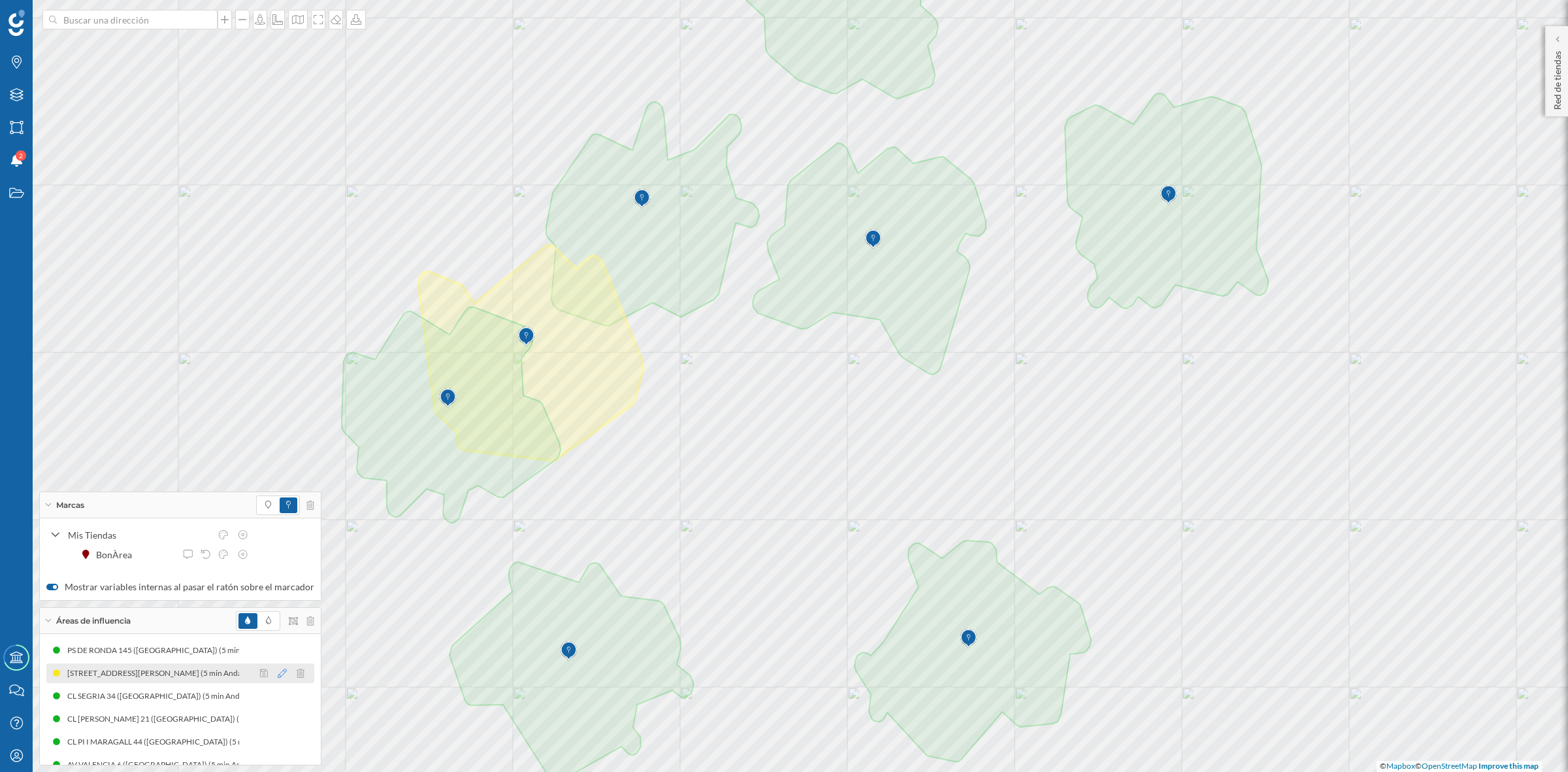
click at [277, 617] on icon at bounding box center [281, 672] width 9 height 9
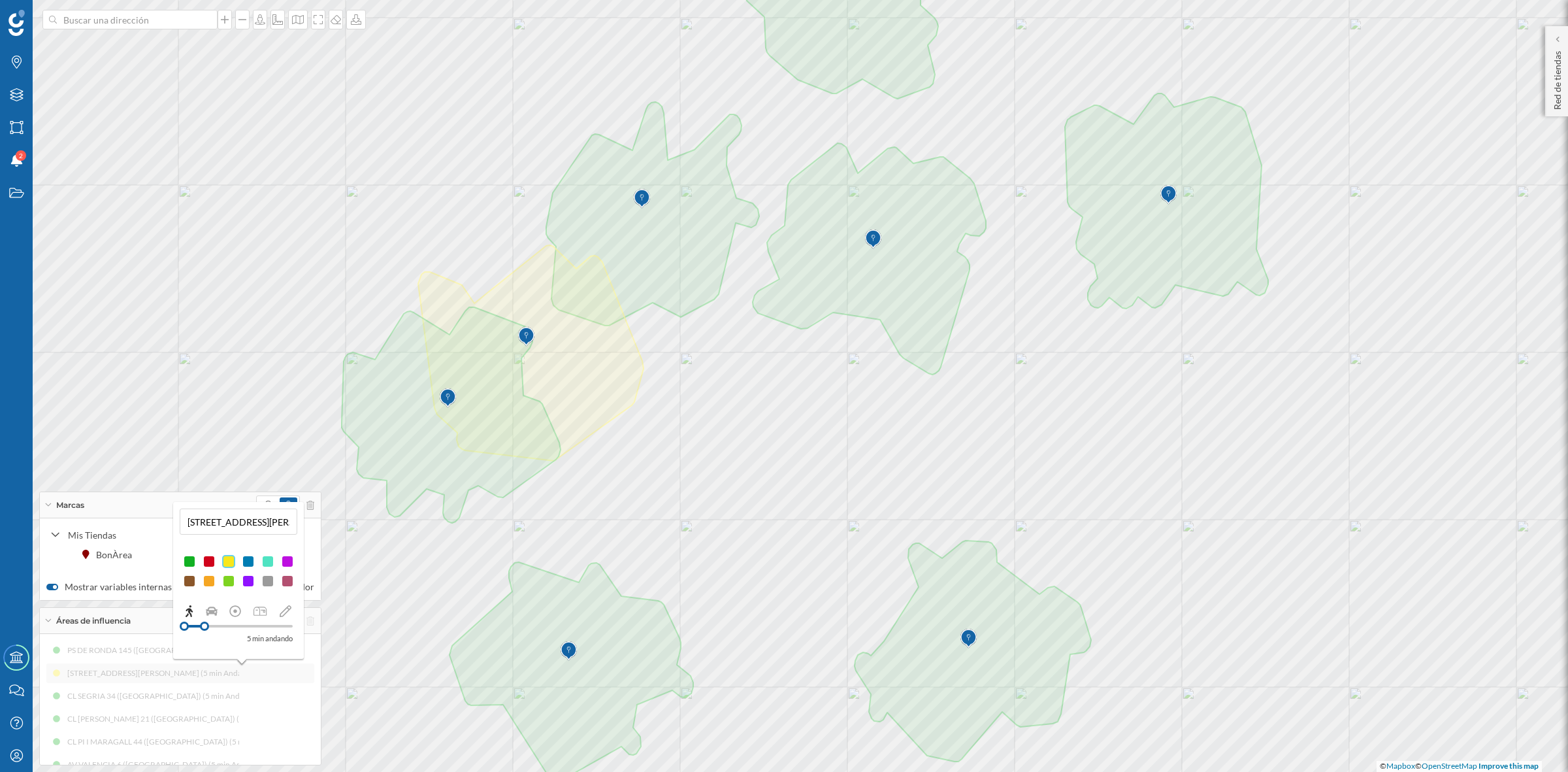
click at [210, 560] on div at bounding box center [209, 561] width 13 height 13
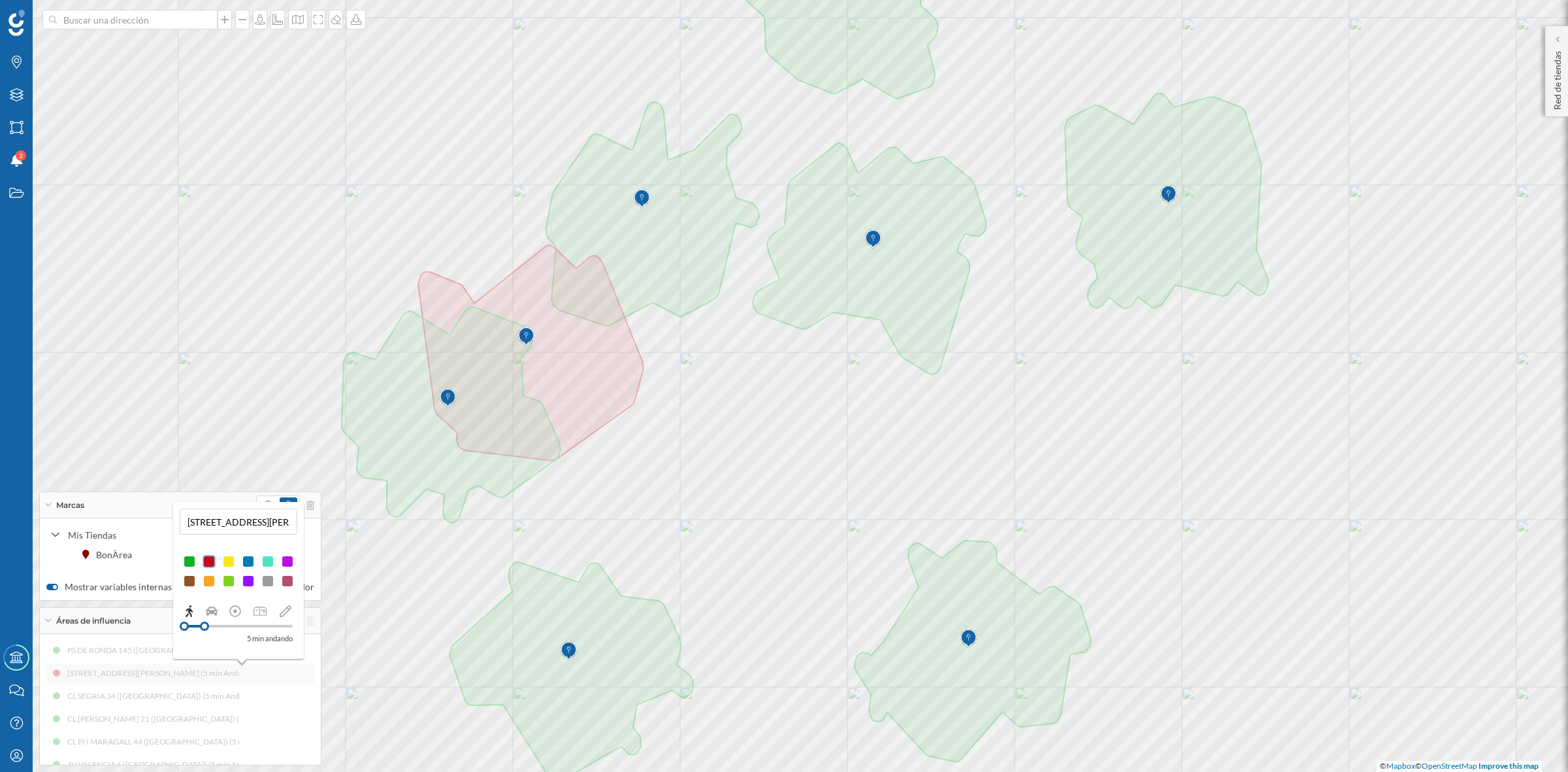
click at [225, 563] on div at bounding box center [228, 561] width 13 height 13
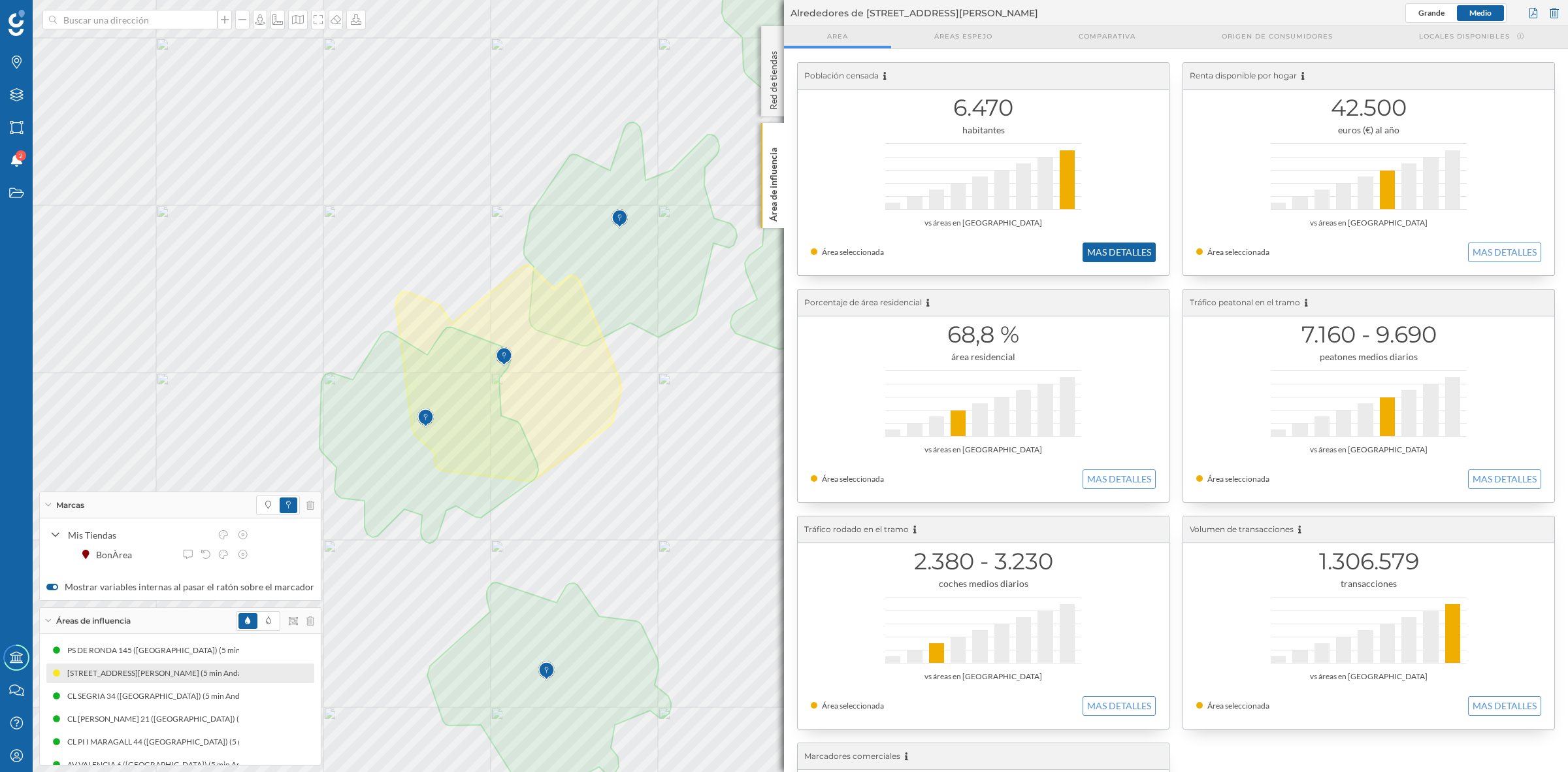
click at [1116, 247] on button "MAS DETALLES" at bounding box center [1119, 252] width 73 height 20
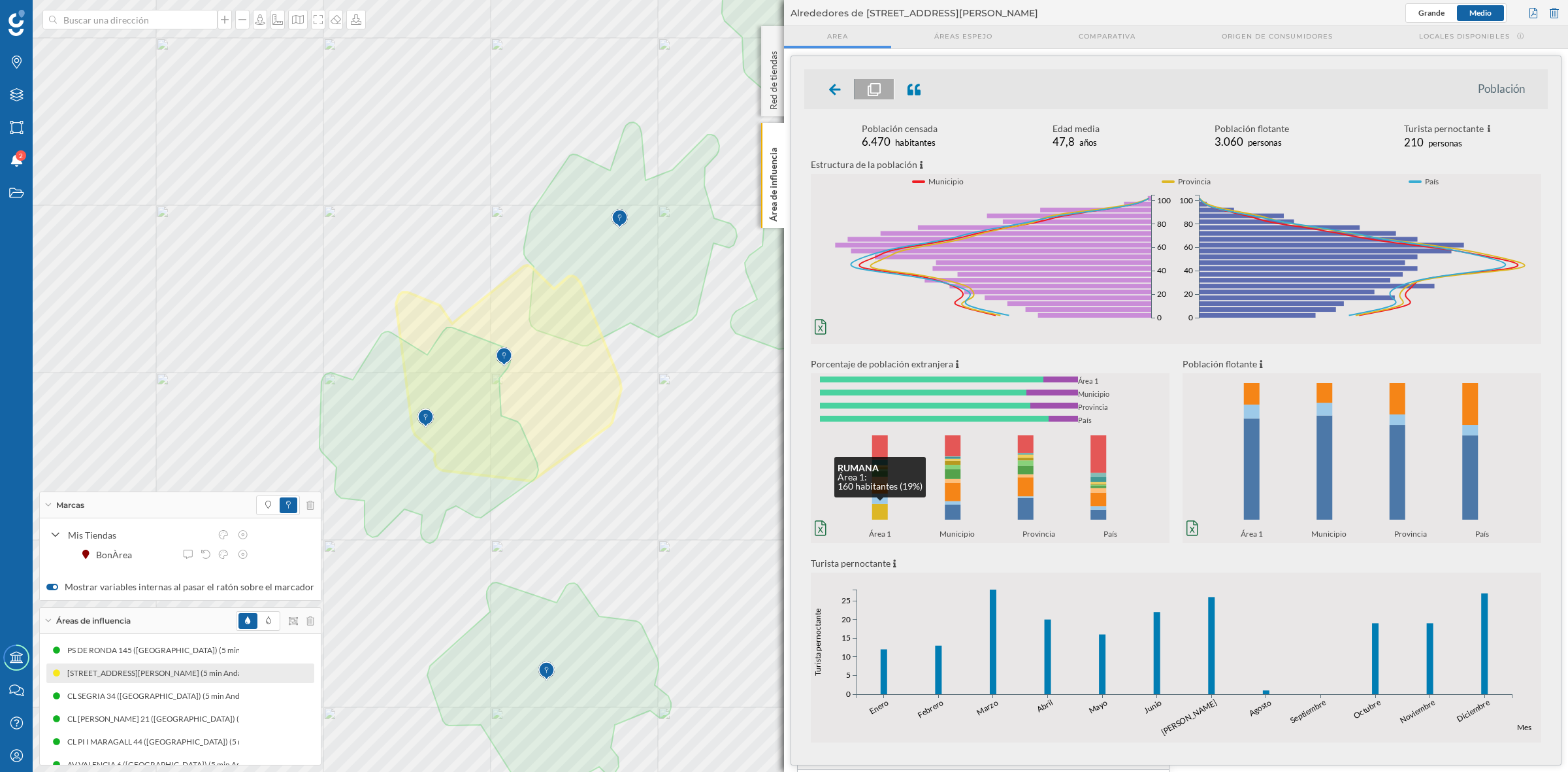
click at [874, 517] on rect at bounding box center [879, 511] width 16 height 16
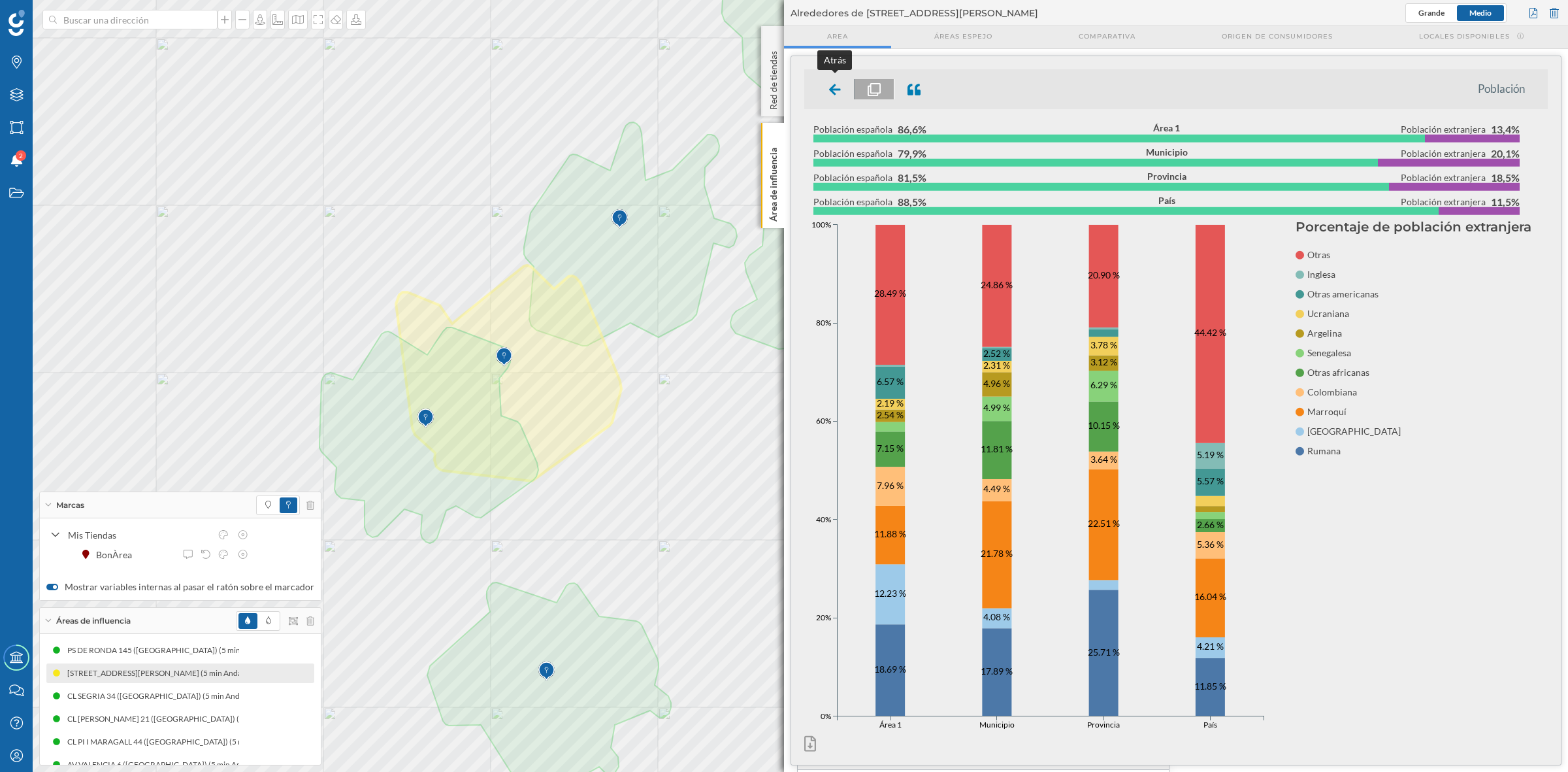
click at [837, 91] on icon at bounding box center [835, 90] width 11 height 13
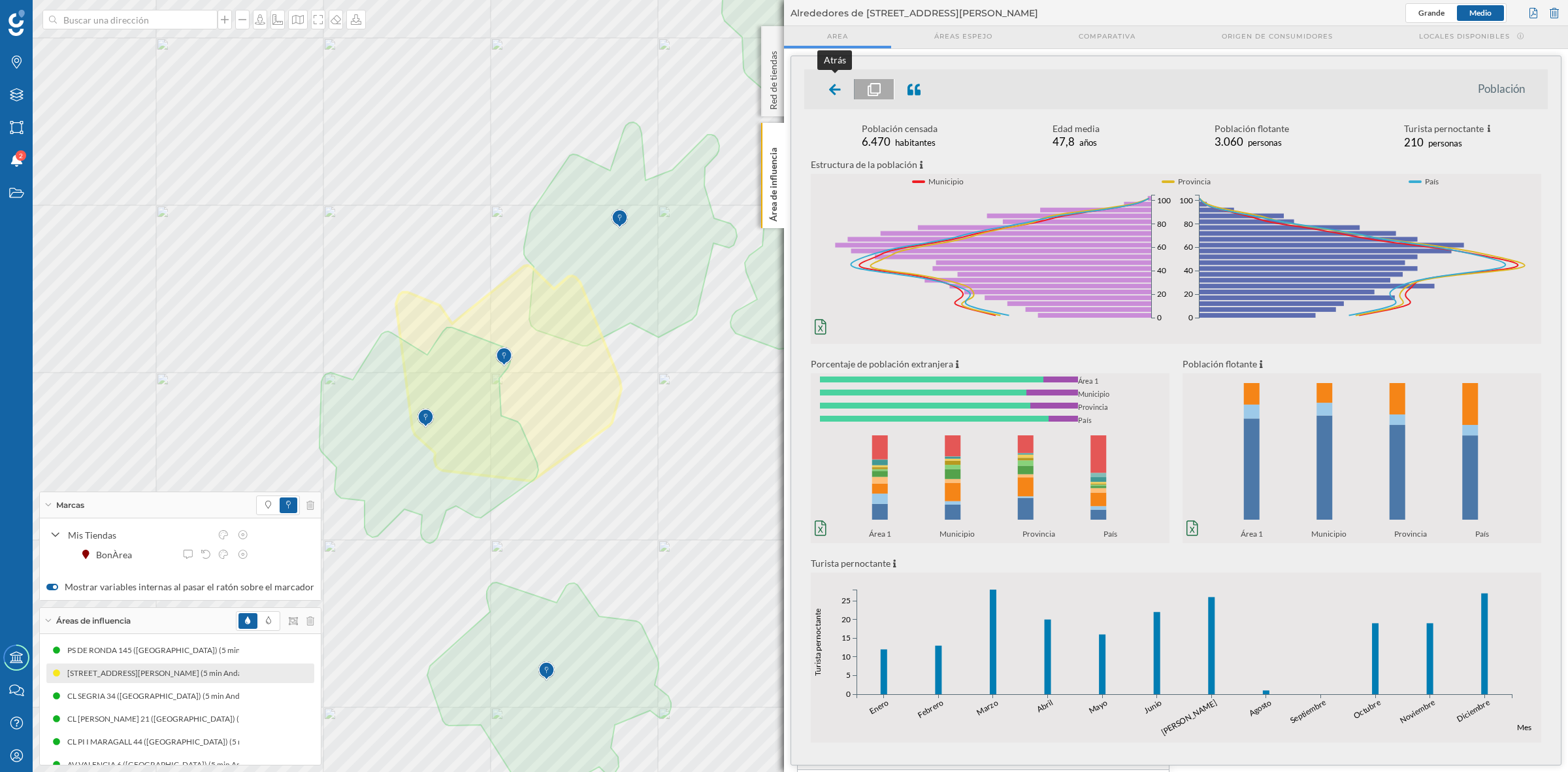
click at [835, 87] on icon at bounding box center [835, 90] width 11 height 13
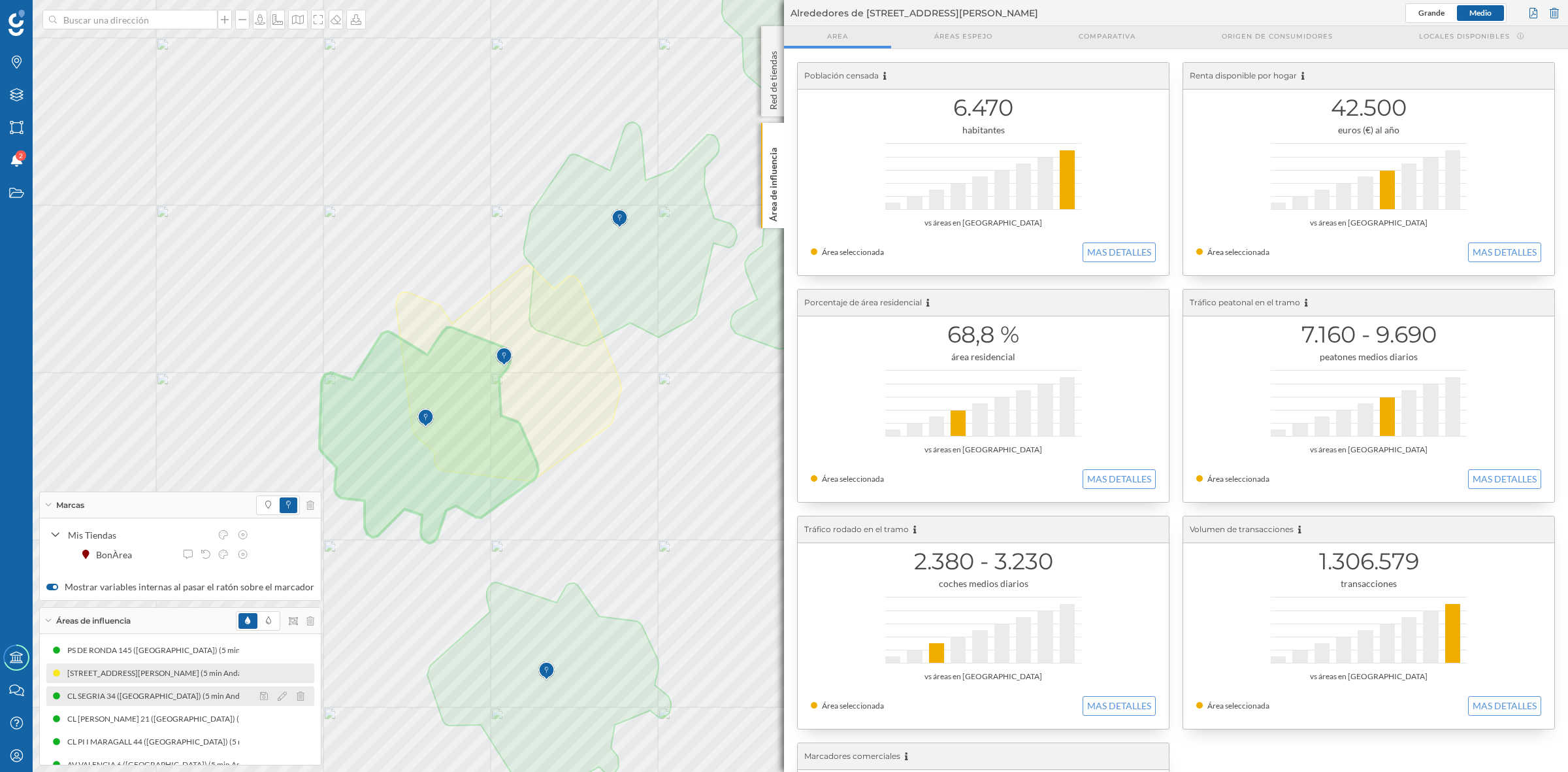
click at [154, 617] on div "CL SEGRIA 34 ([GEOGRAPHIC_DATA]) (5 min Andando)" at bounding box center [166, 696] width 199 height 13
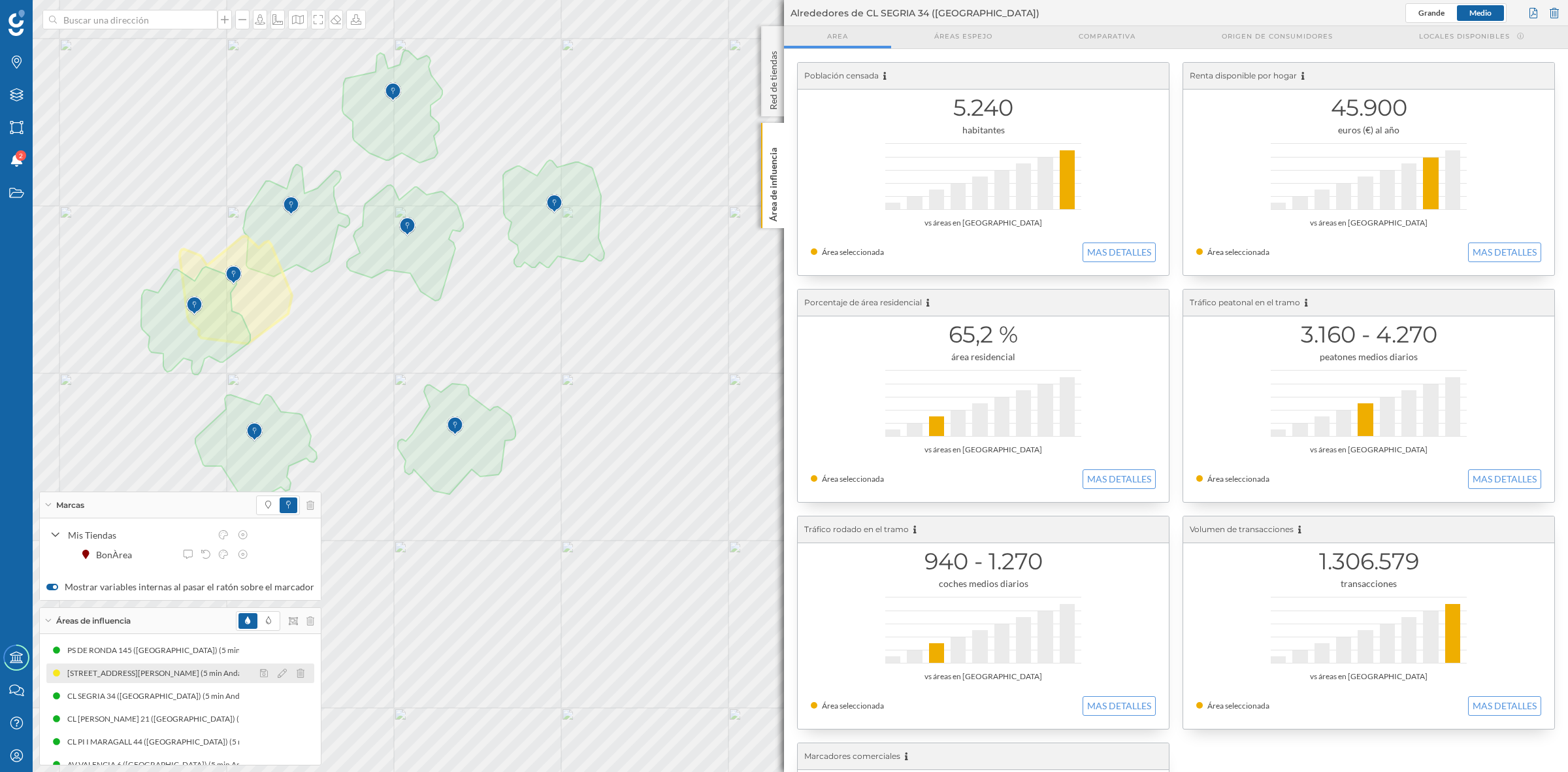
click at [264, 617] on div "[STREET_ADDRESS][PERSON_NAME] (5 min Andando)" at bounding box center [363, 673] width 197 height 13
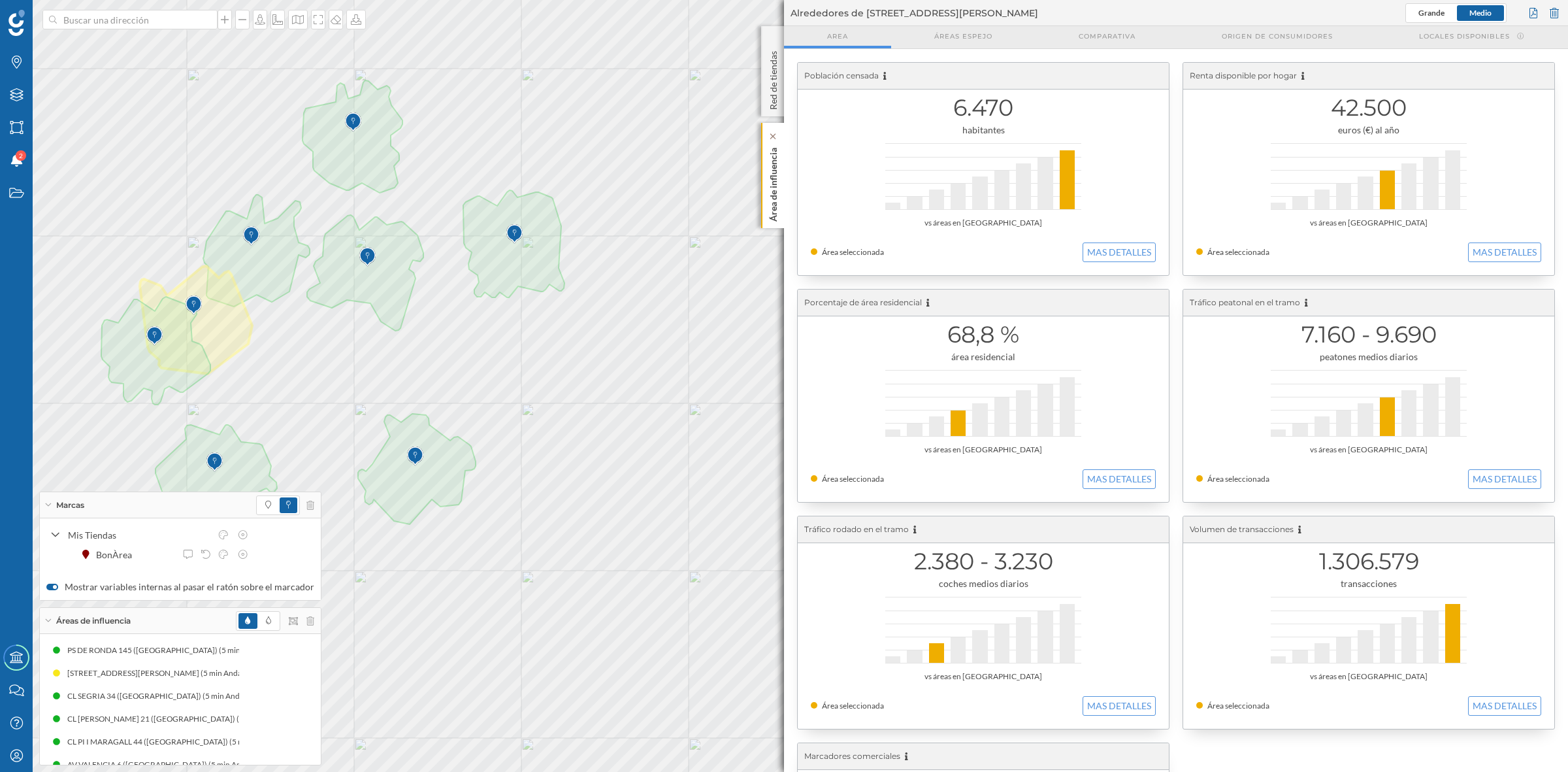
click at [768, 202] on p "Área de influencia" at bounding box center [773, 182] width 13 height 79
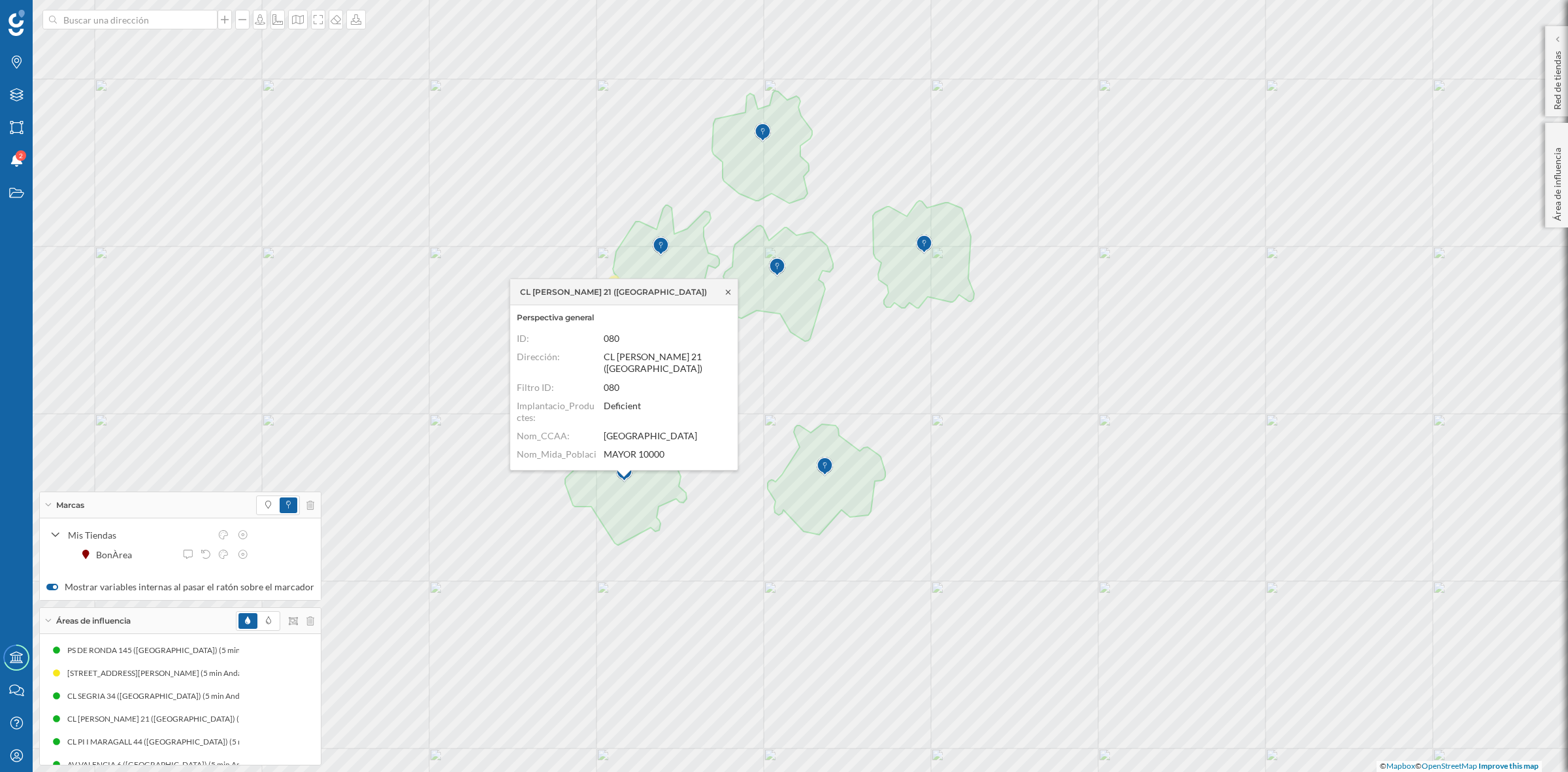
click at [726, 291] on icon at bounding box center [728, 291] width 10 height 8
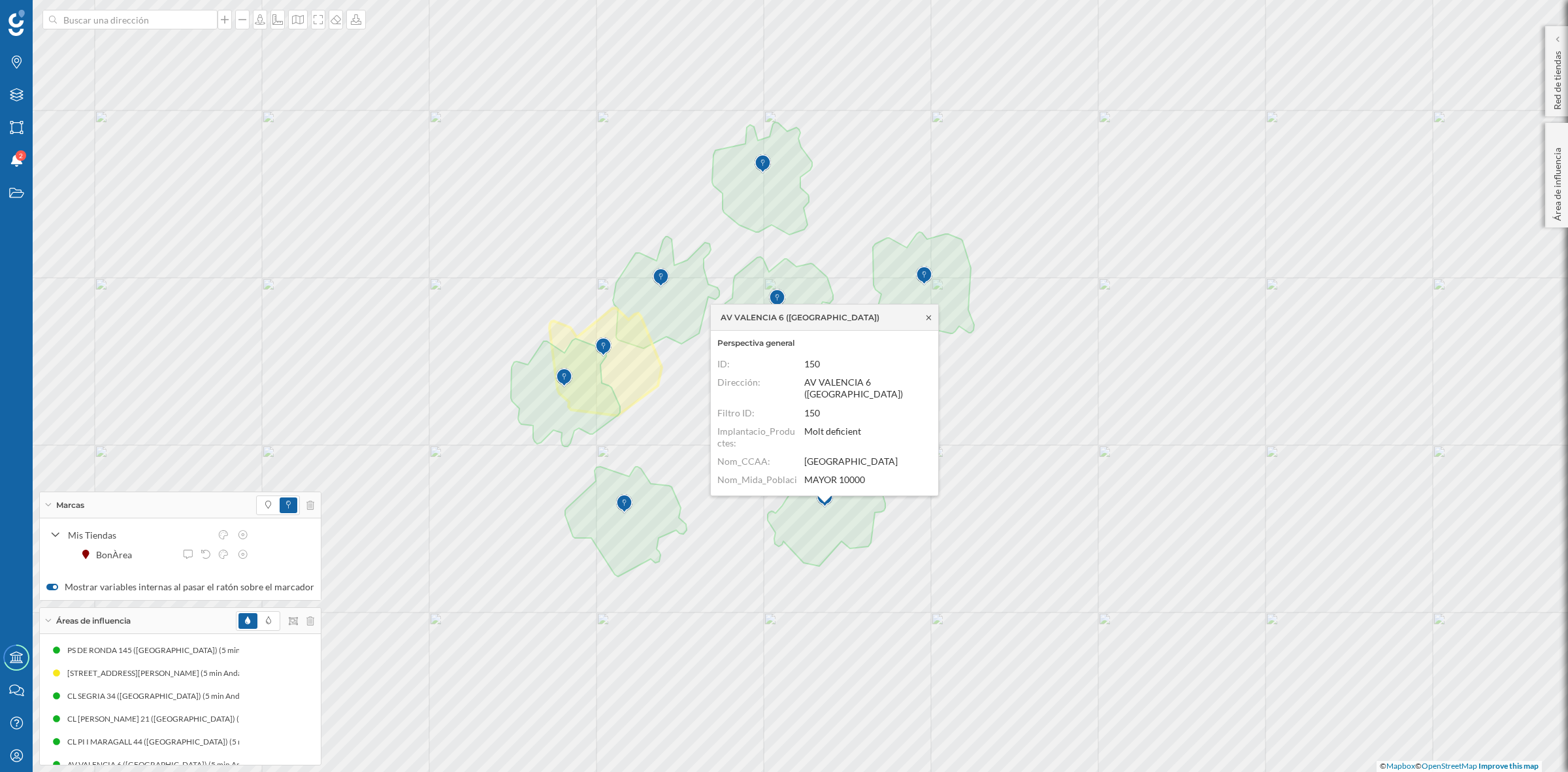
click at [928, 314] on icon at bounding box center [928, 317] width 10 height 8
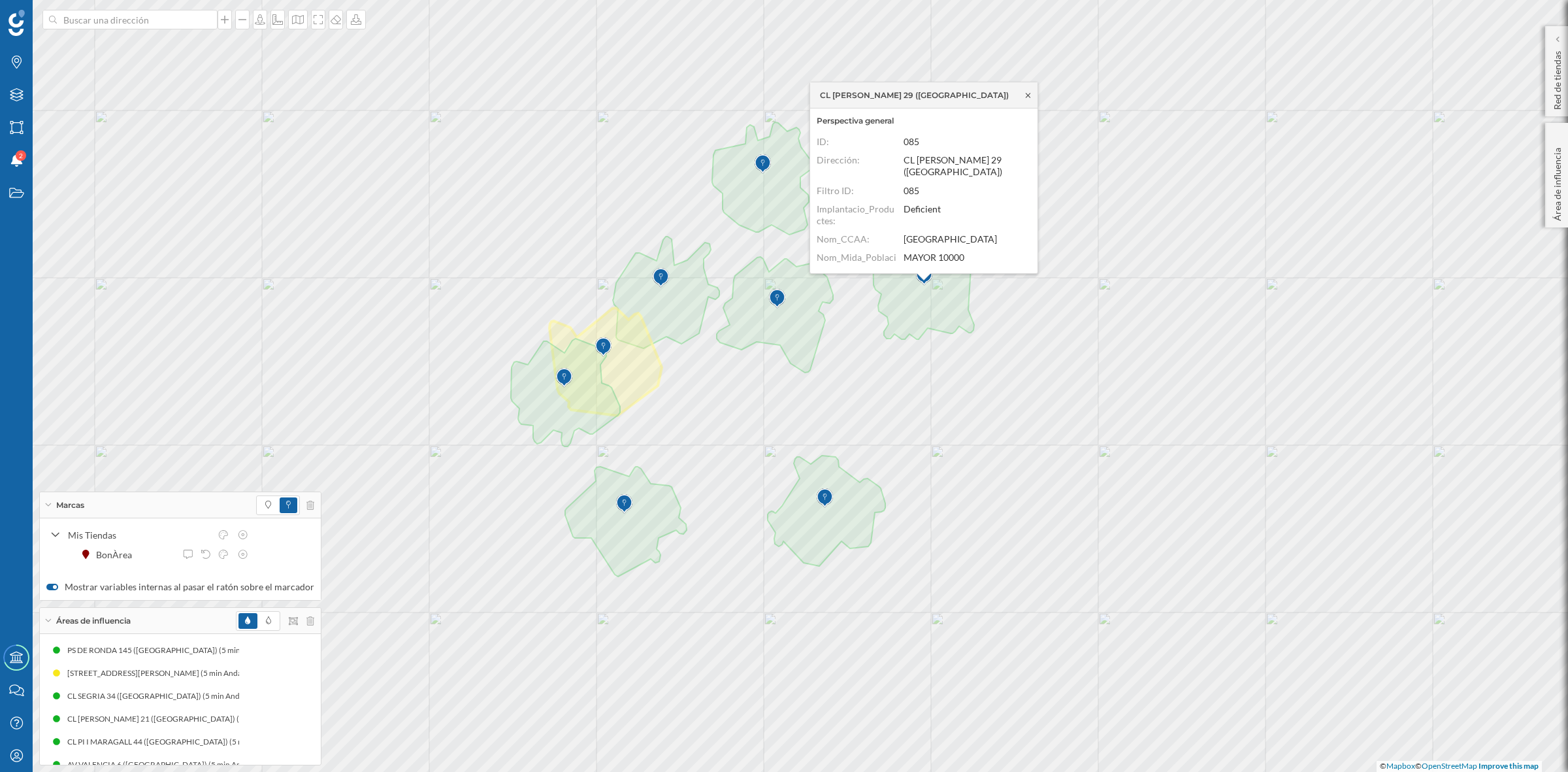
click at [1030, 96] on icon at bounding box center [1028, 95] width 5 height 5
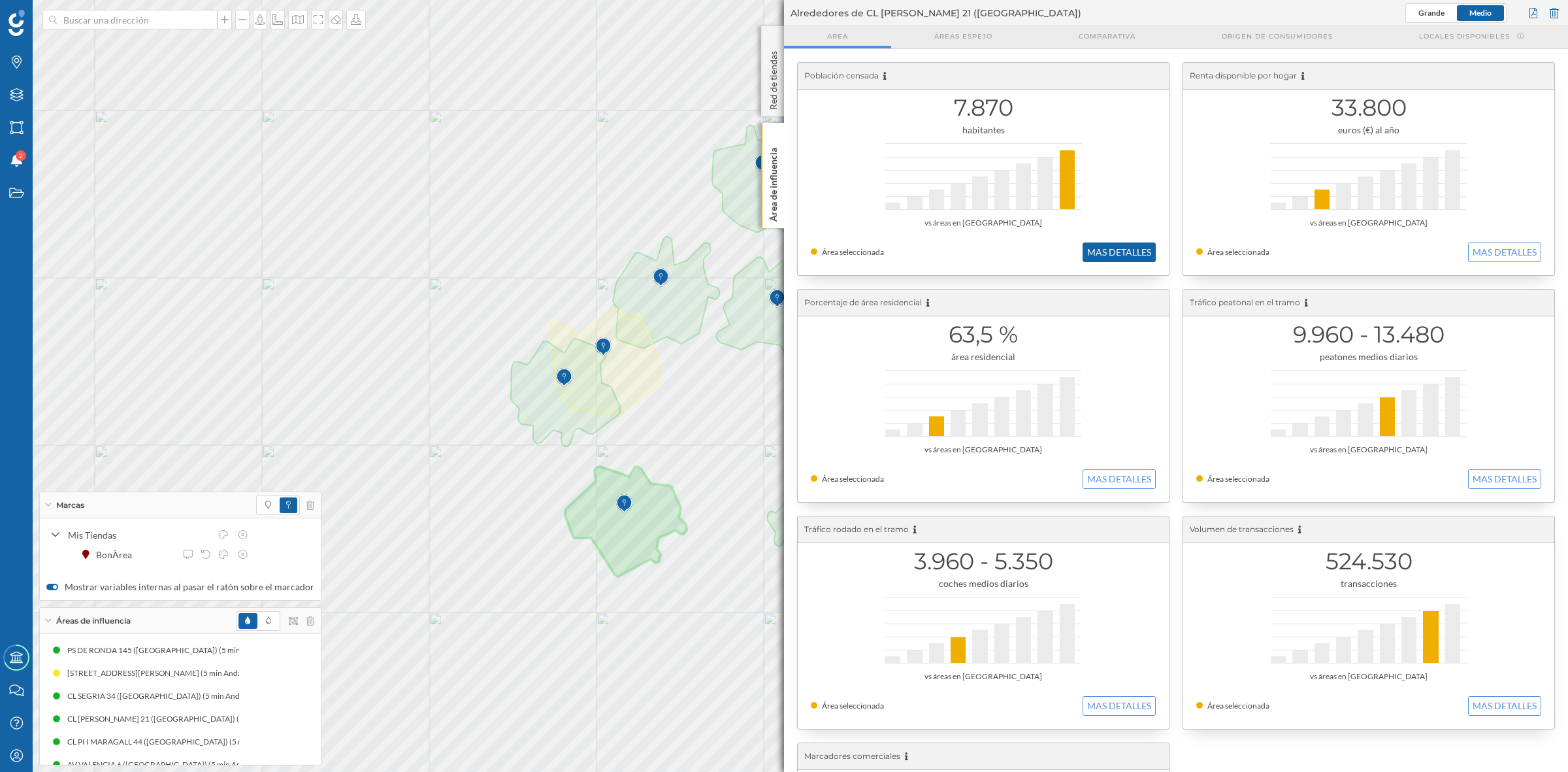
click at [1108, 251] on button "MAS DETALLES" at bounding box center [1119, 252] width 73 height 20
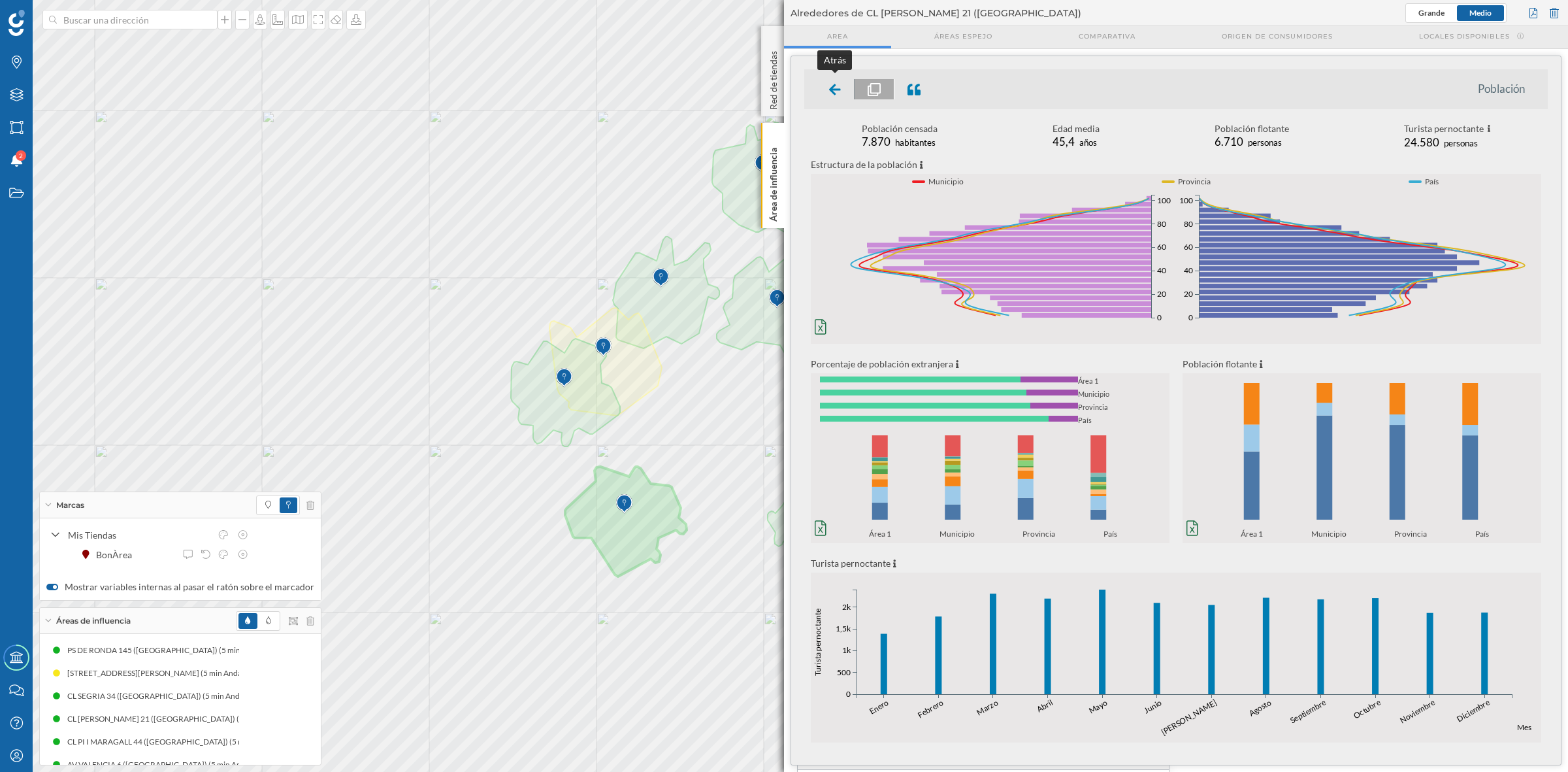
click at [827, 97] on div at bounding box center [835, 89] width 38 height 20
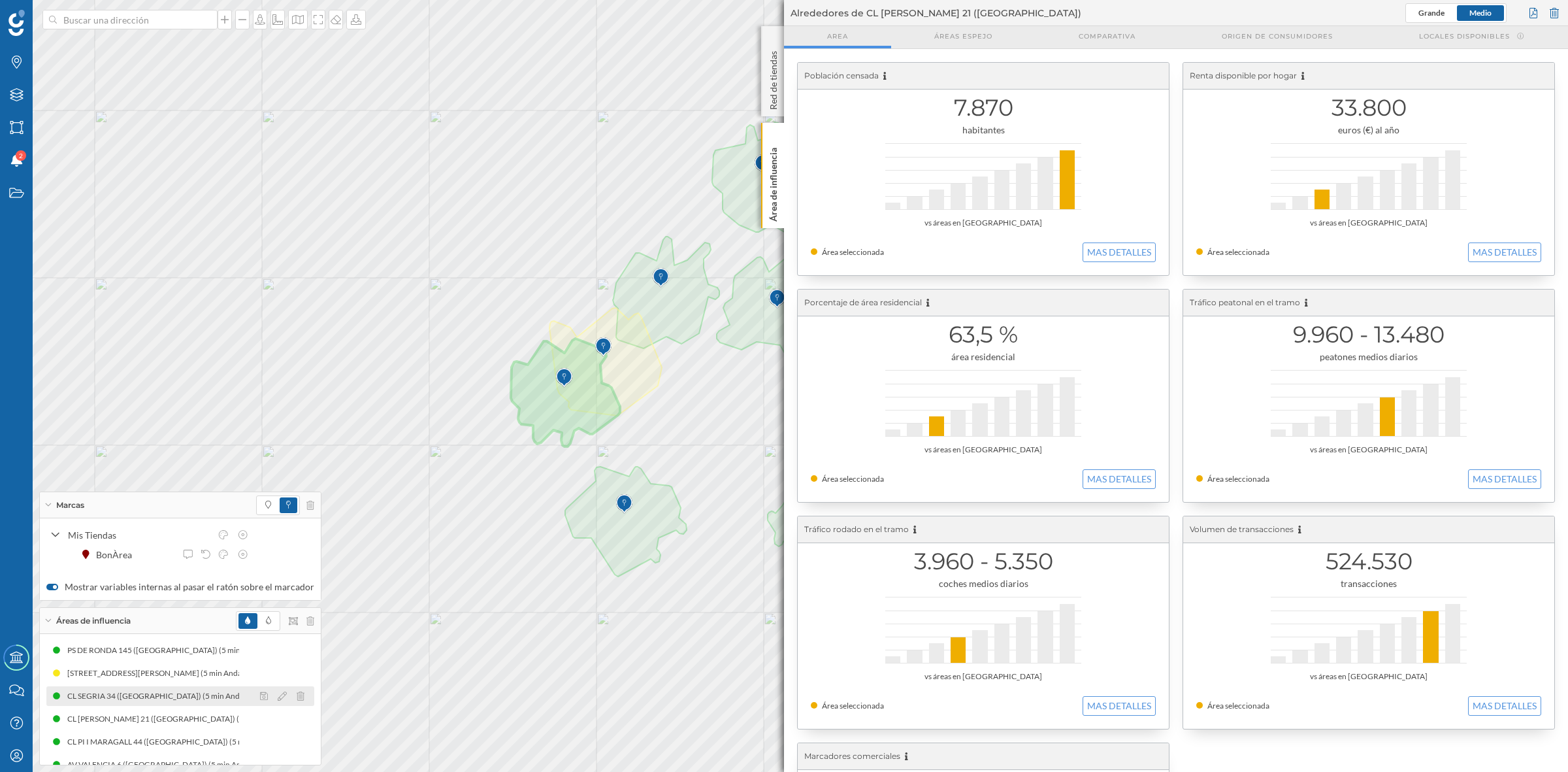
click at [134, 617] on div "CL SEGRIA 34 ([GEOGRAPHIC_DATA]) (5 min Andando)" at bounding box center [166, 696] width 199 height 13
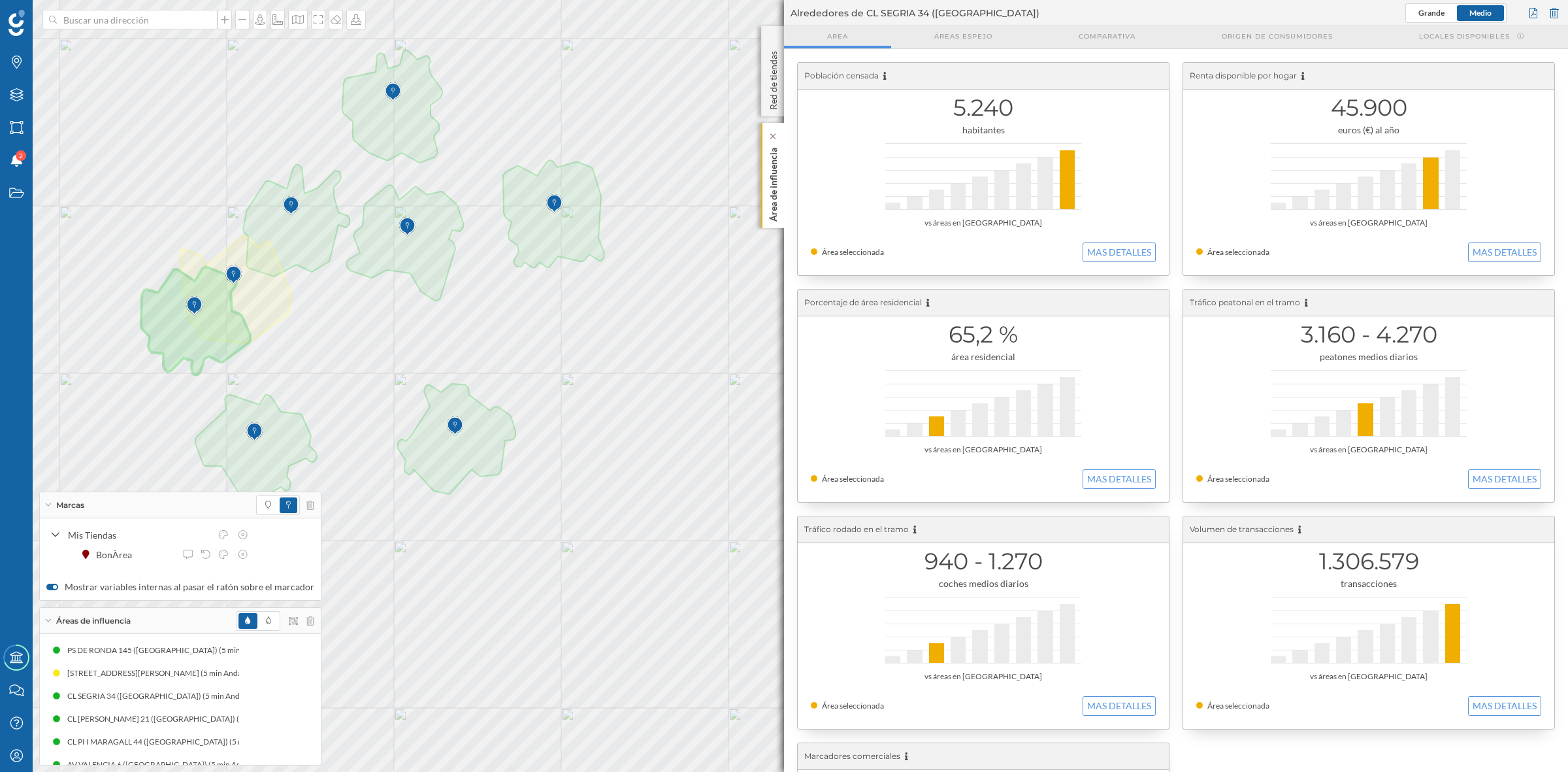
click at [777, 171] on p "Área de influencia" at bounding box center [773, 182] width 13 height 79
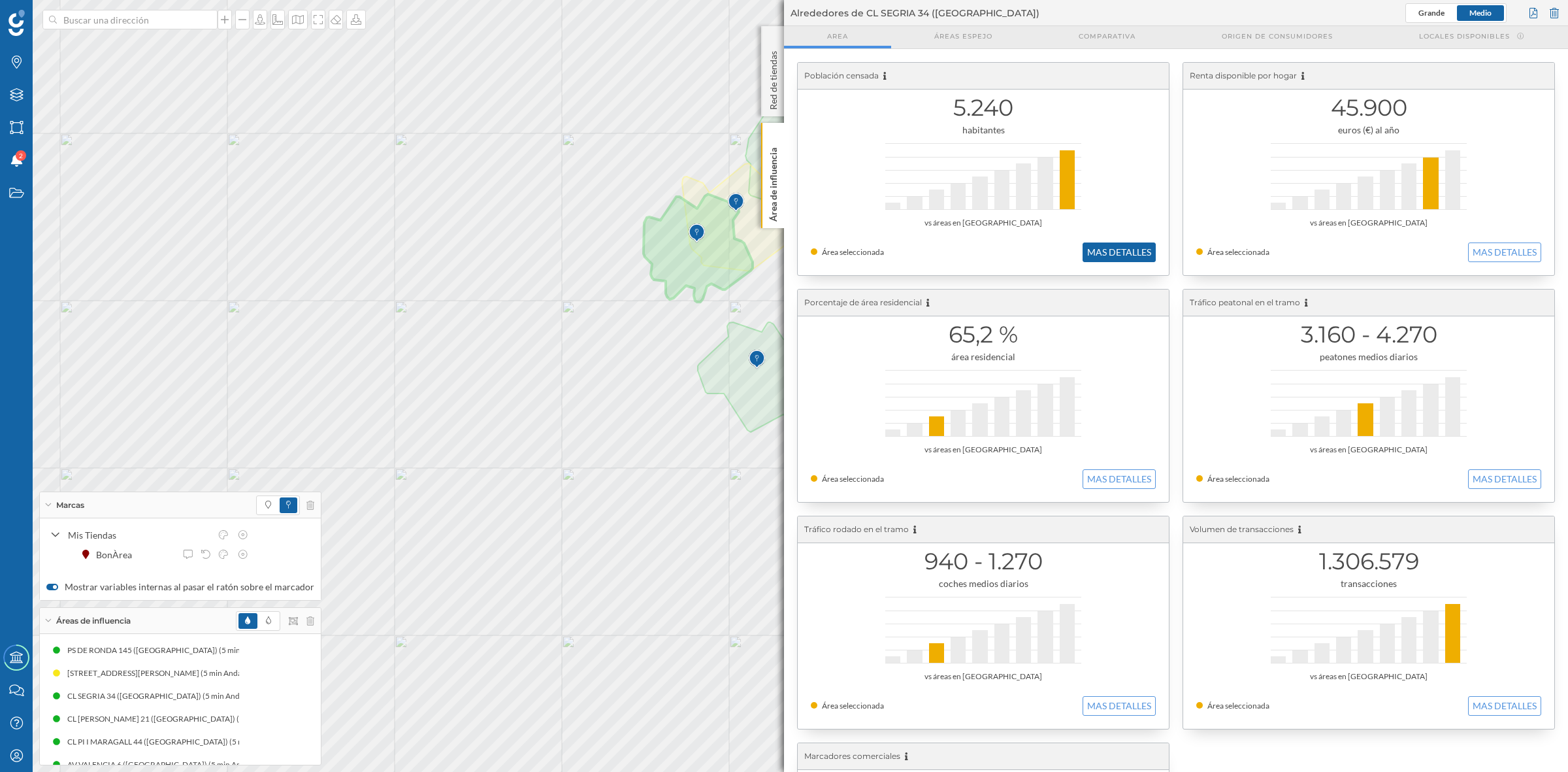
click at [1116, 249] on button "MAS DETALLES" at bounding box center [1119, 252] width 73 height 20
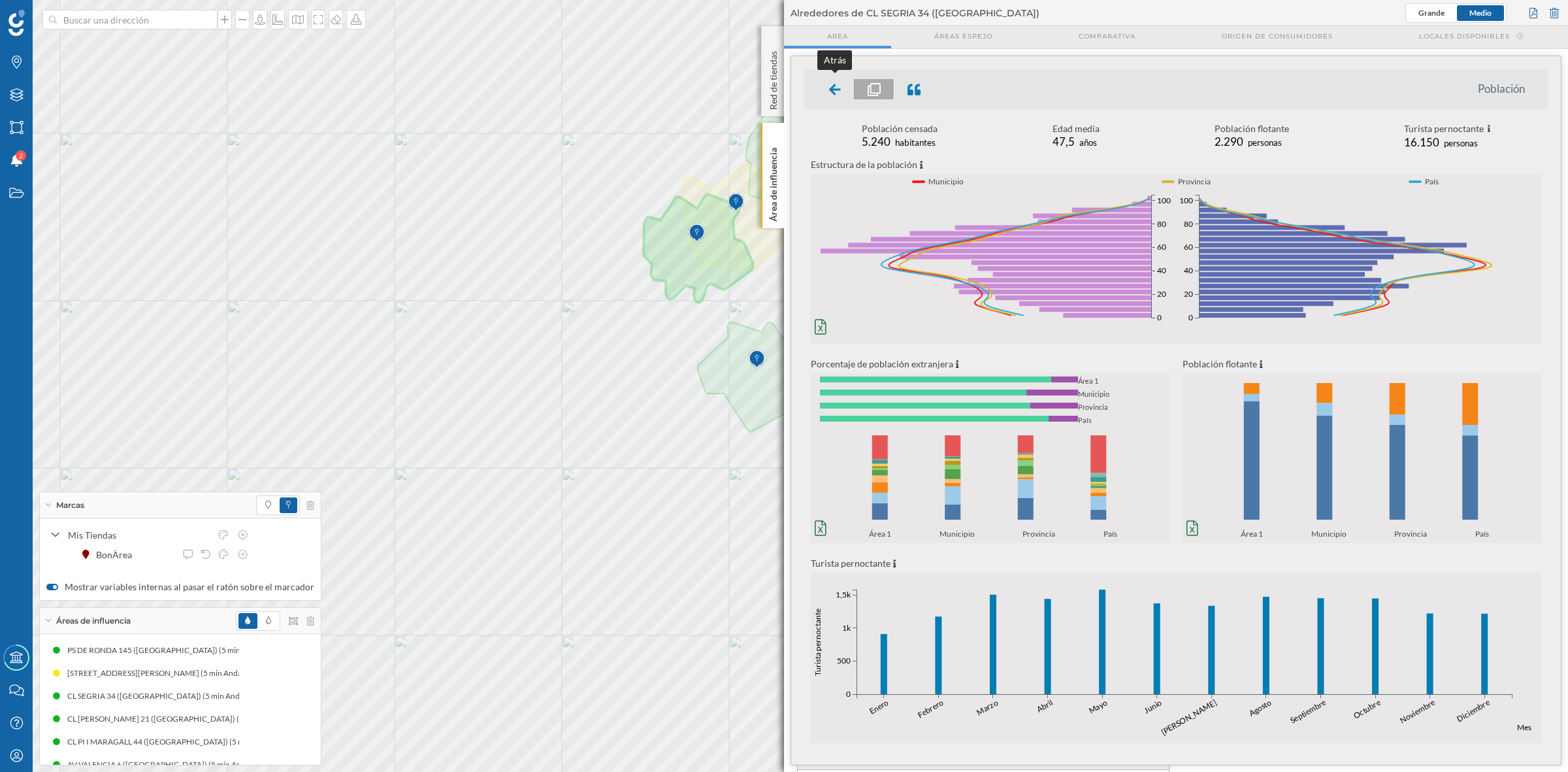
click at [827, 91] on div at bounding box center [835, 89] width 38 height 20
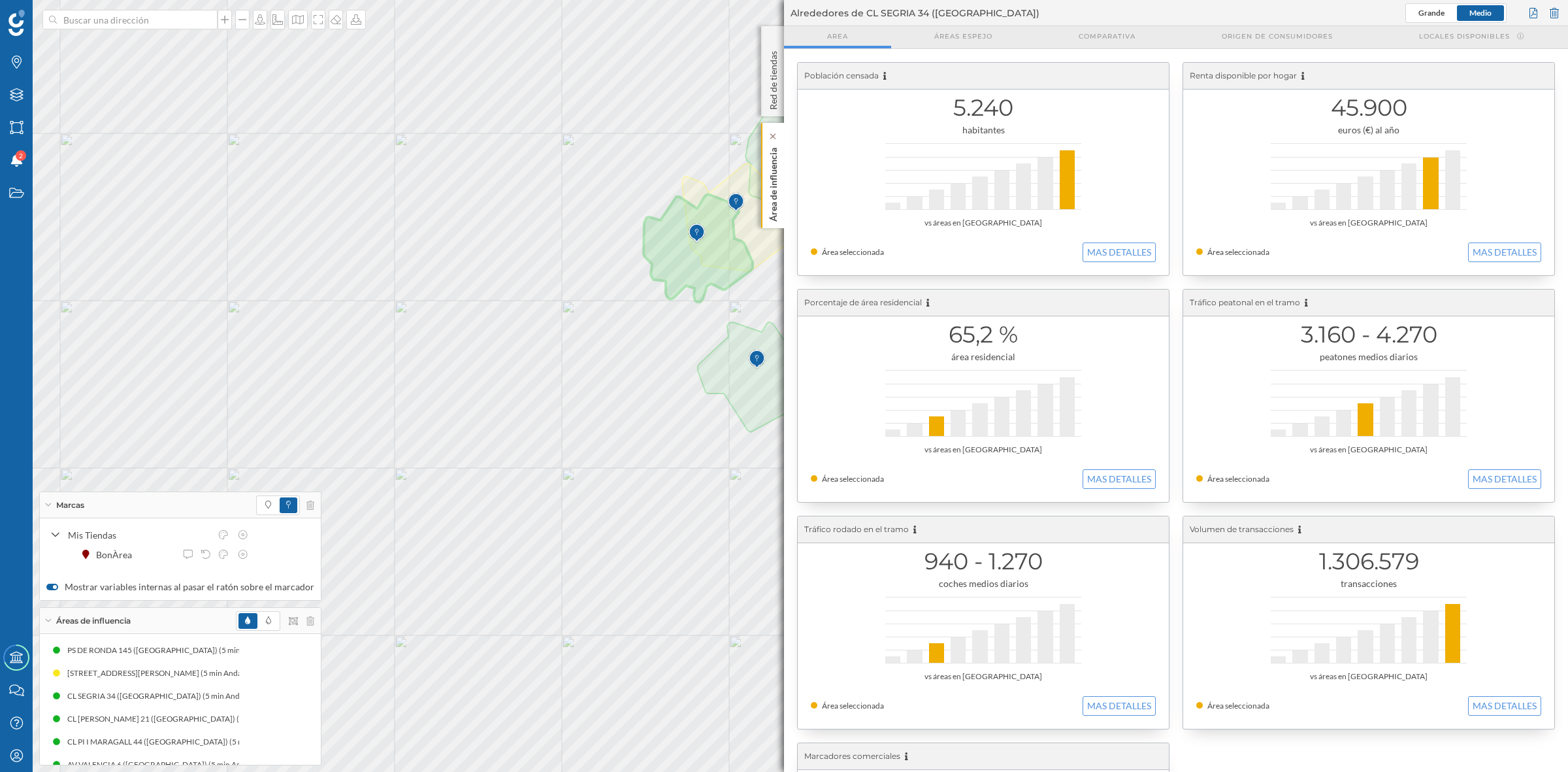
click at [773, 175] on p "Área de influencia" at bounding box center [773, 182] width 13 height 79
click at [773, 196] on p "Área de influencia" at bounding box center [773, 182] width 13 height 79
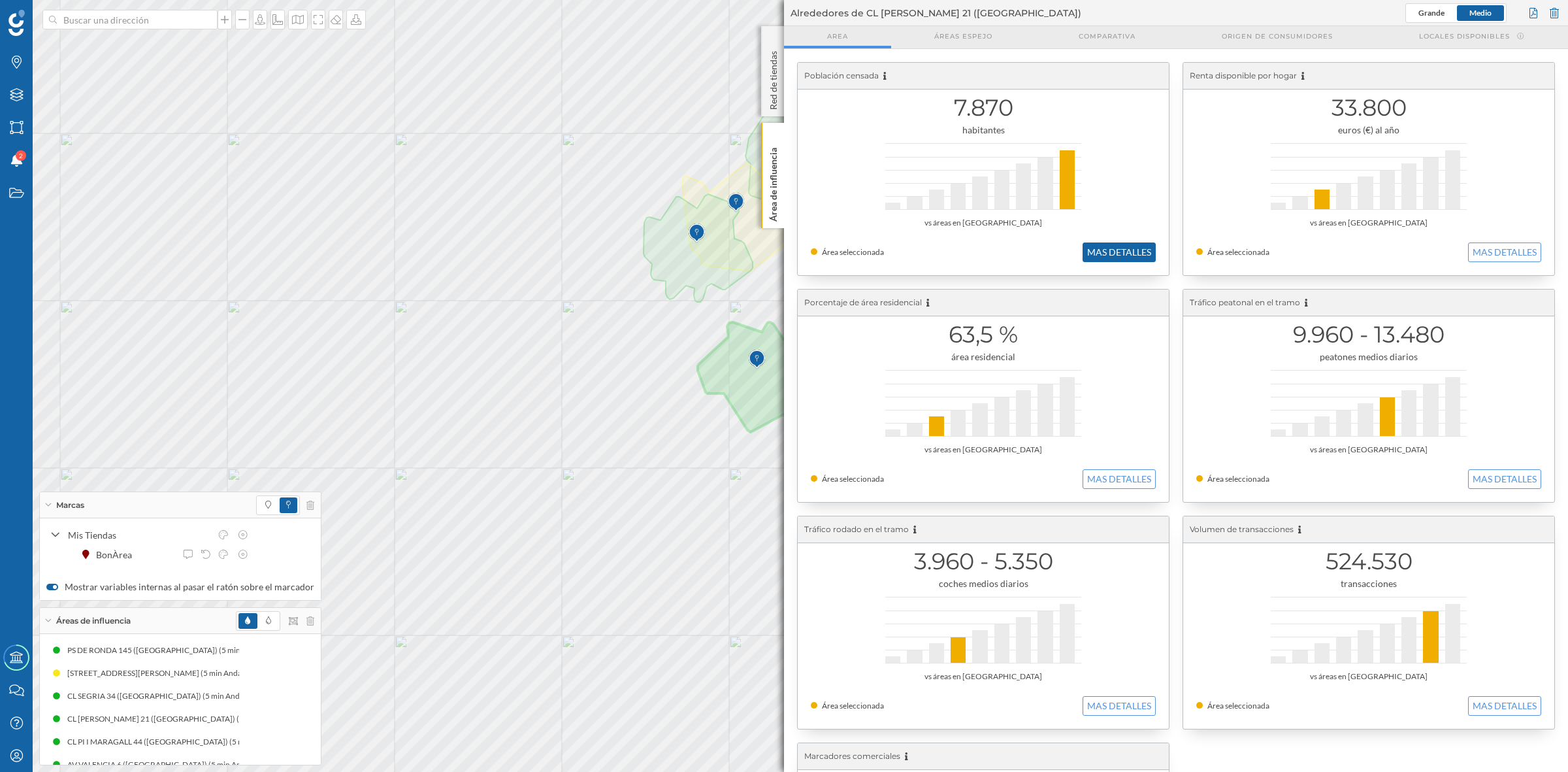
click at [1110, 249] on button "MAS DETALLES" at bounding box center [1119, 252] width 73 height 20
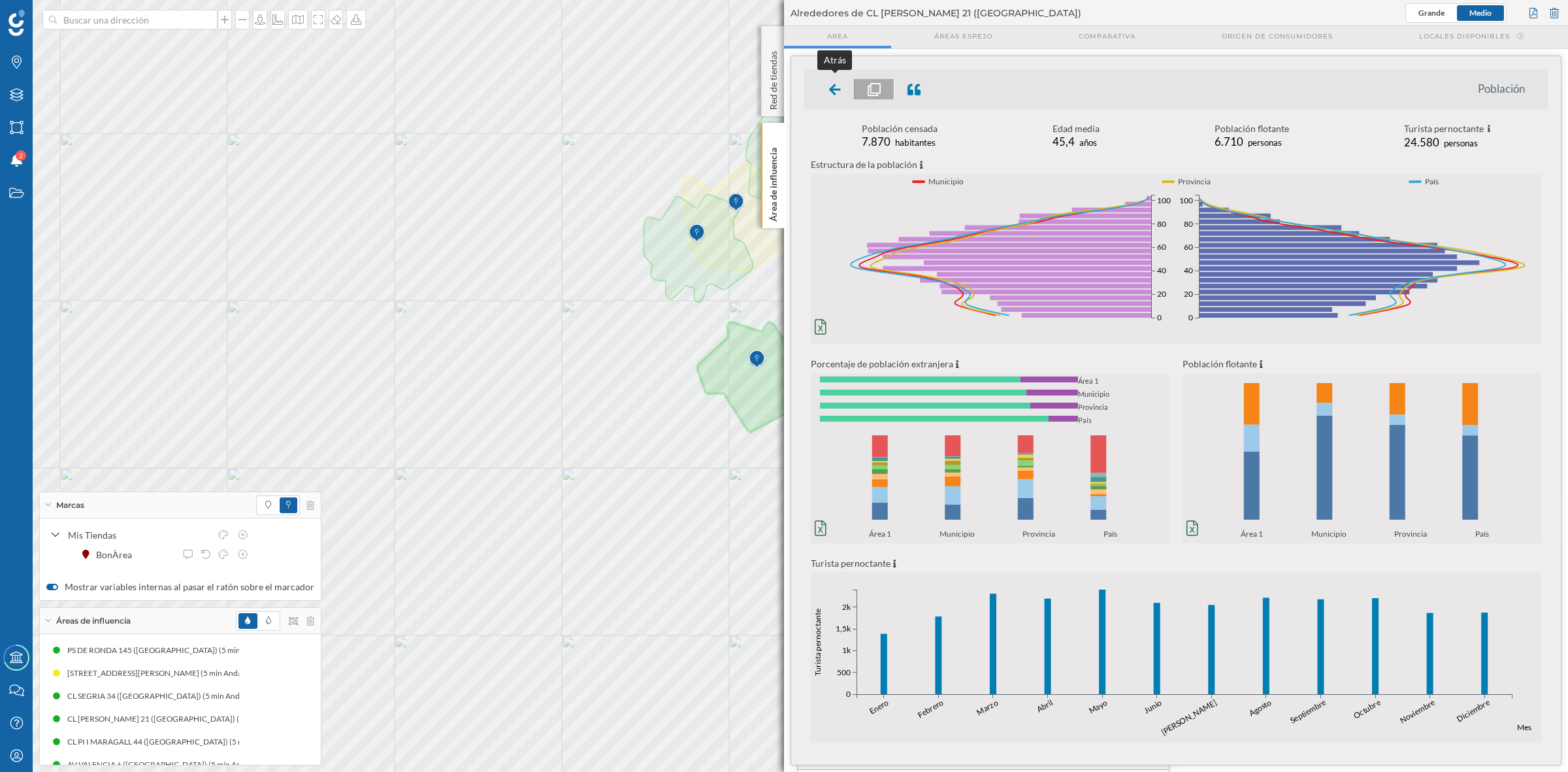
click at [847, 95] on div at bounding box center [835, 89] width 38 height 20
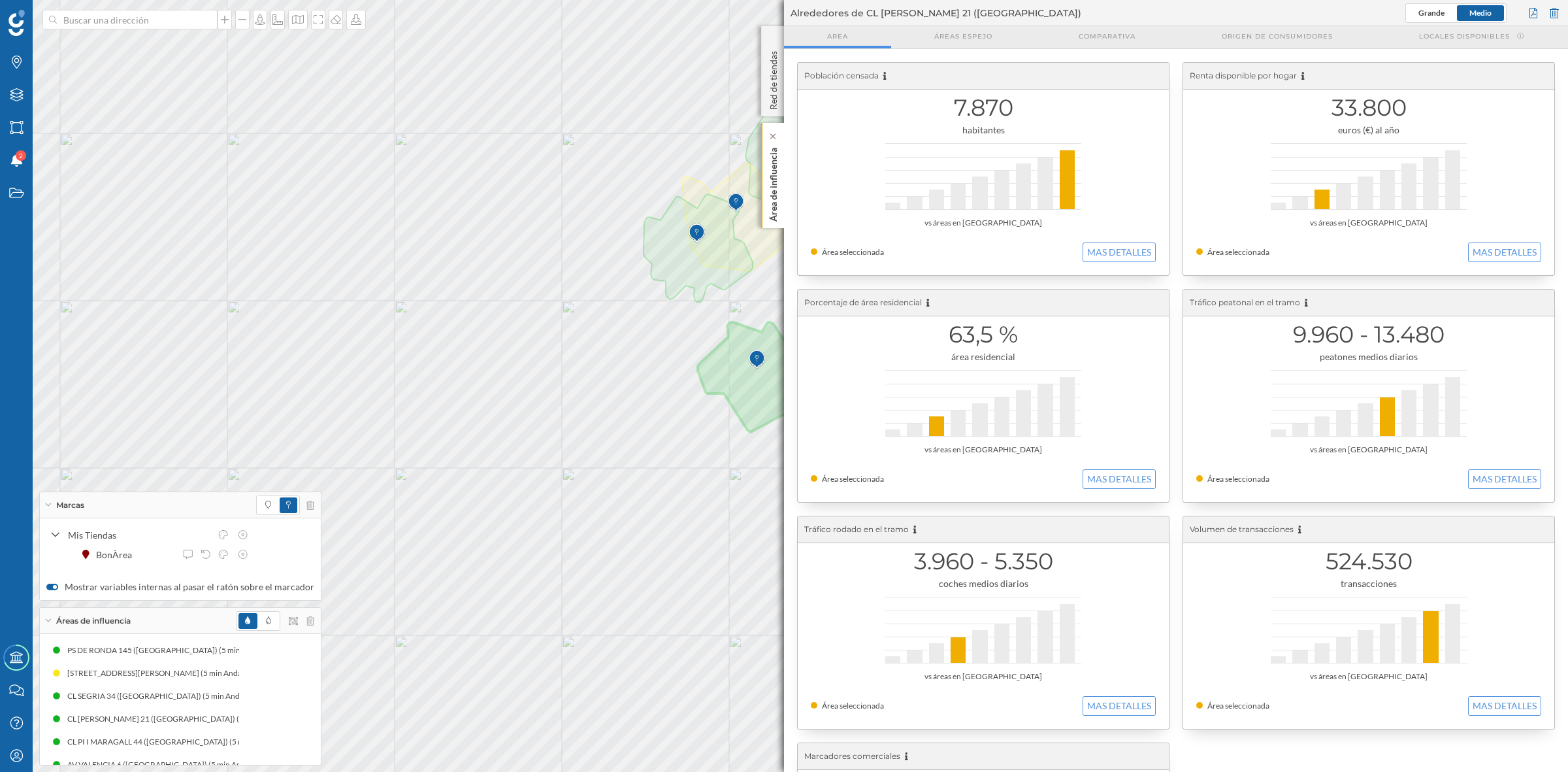
click at [772, 171] on p "Área de influencia" at bounding box center [773, 182] width 13 height 79
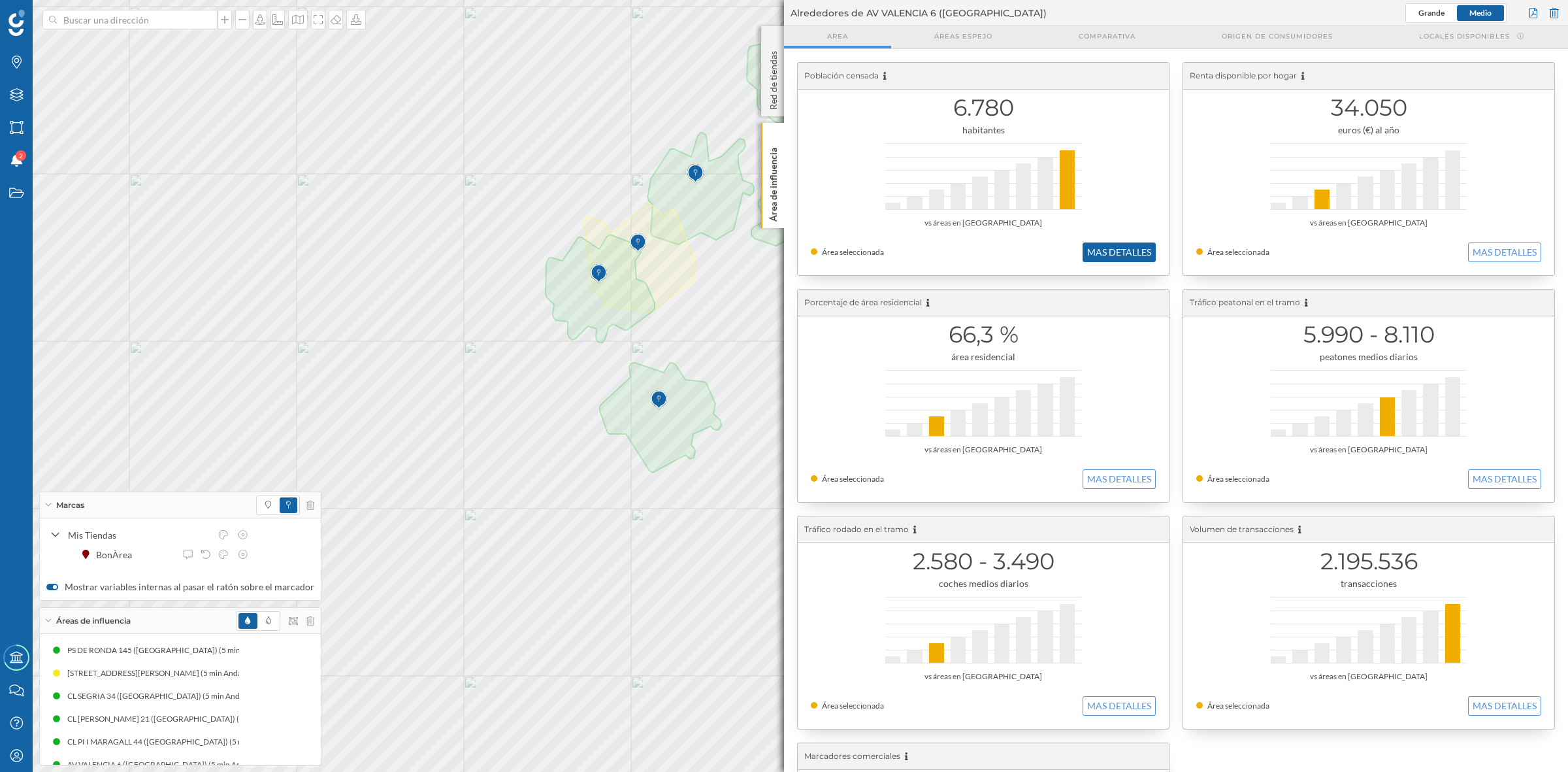
click at [1093, 246] on button "MAS DETALLES" at bounding box center [1119, 252] width 73 height 20
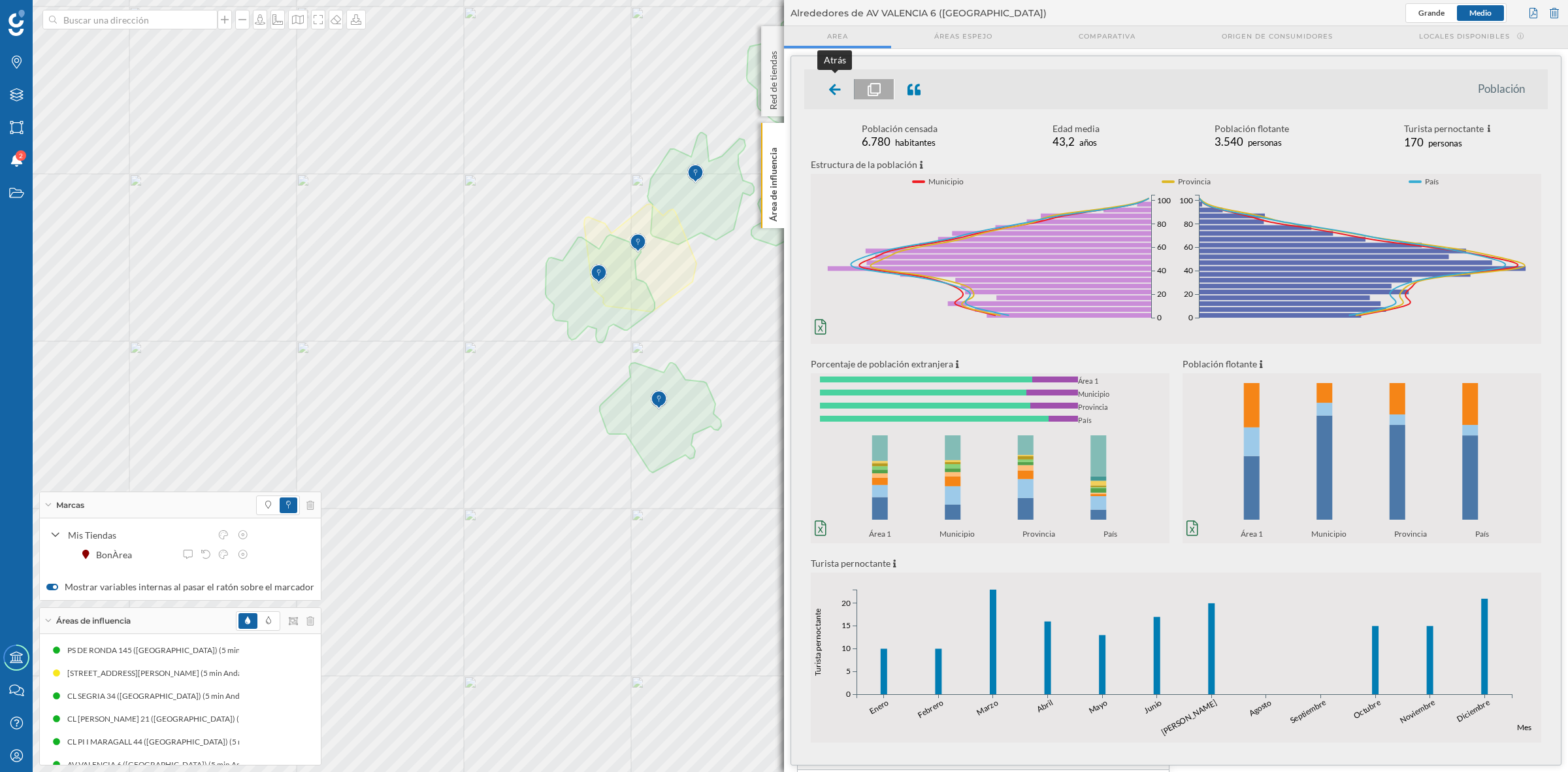
click at [822, 89] on div at bounding box center [835, 89] width 38 height 20
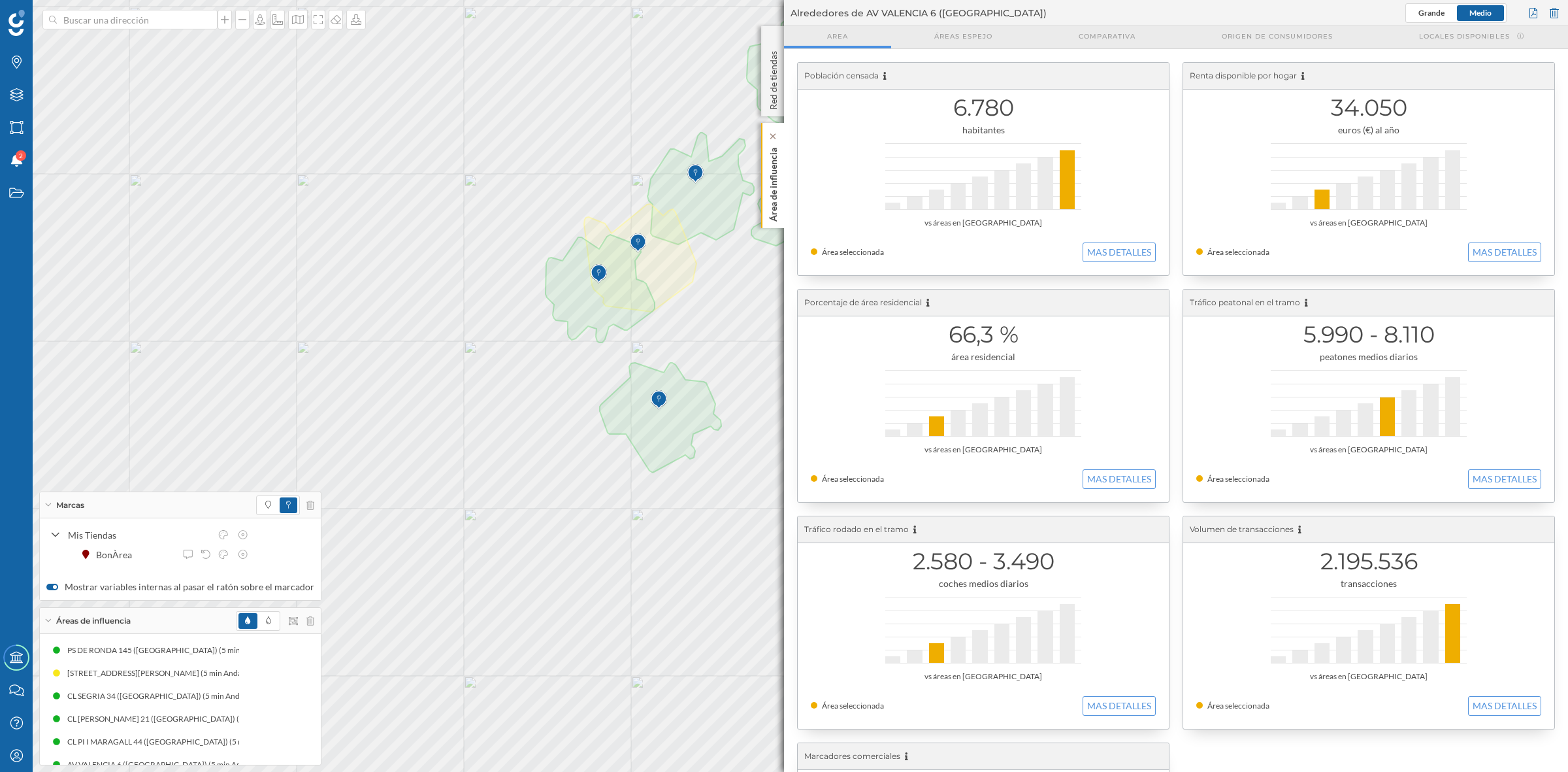
click at [771, 179] on p "Área de influencia" at bounding box center [773, 182] width 13 height 79
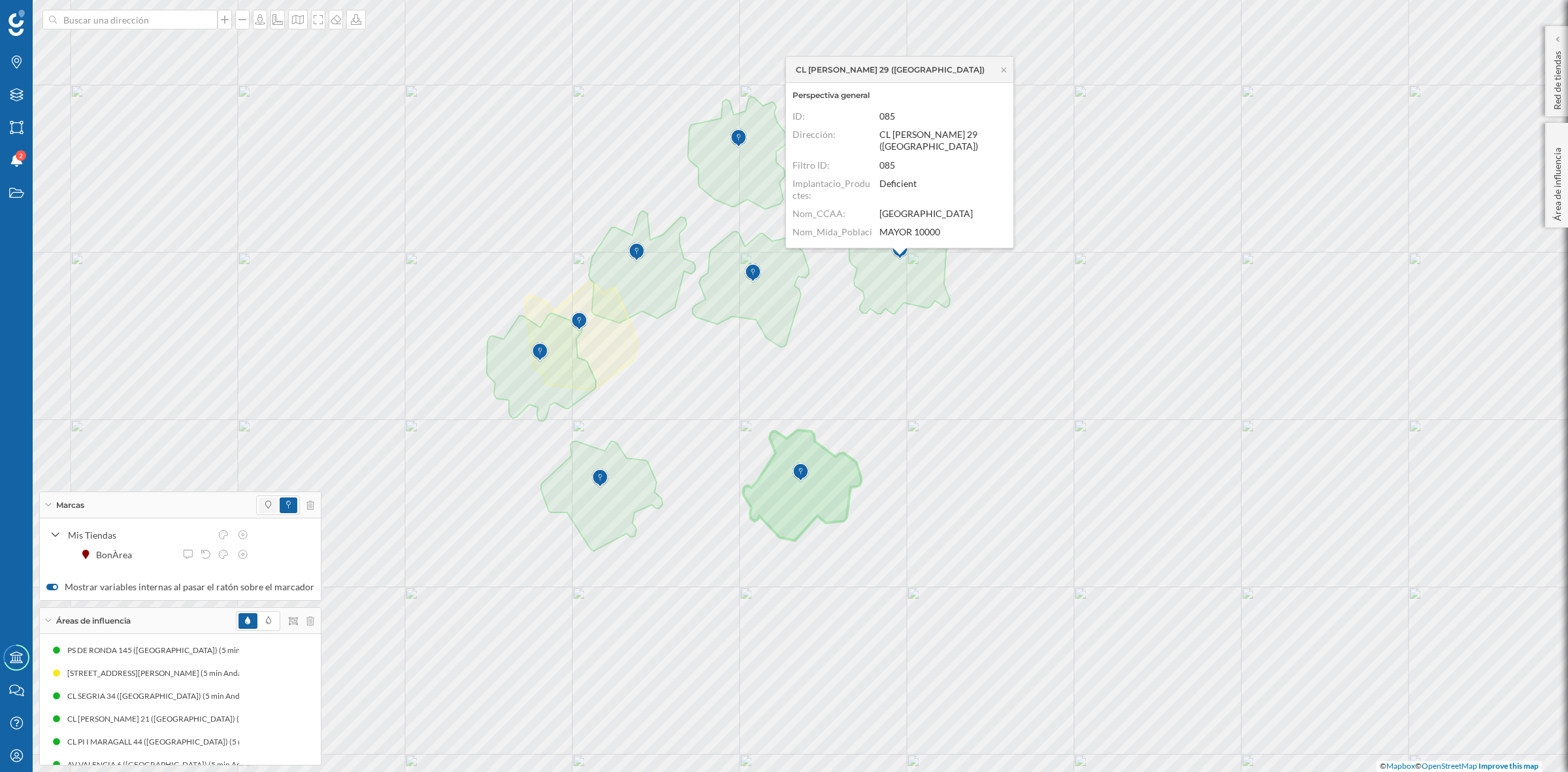
click at [259, 505] on span at bounding box center [268, 504] width 19 height 16
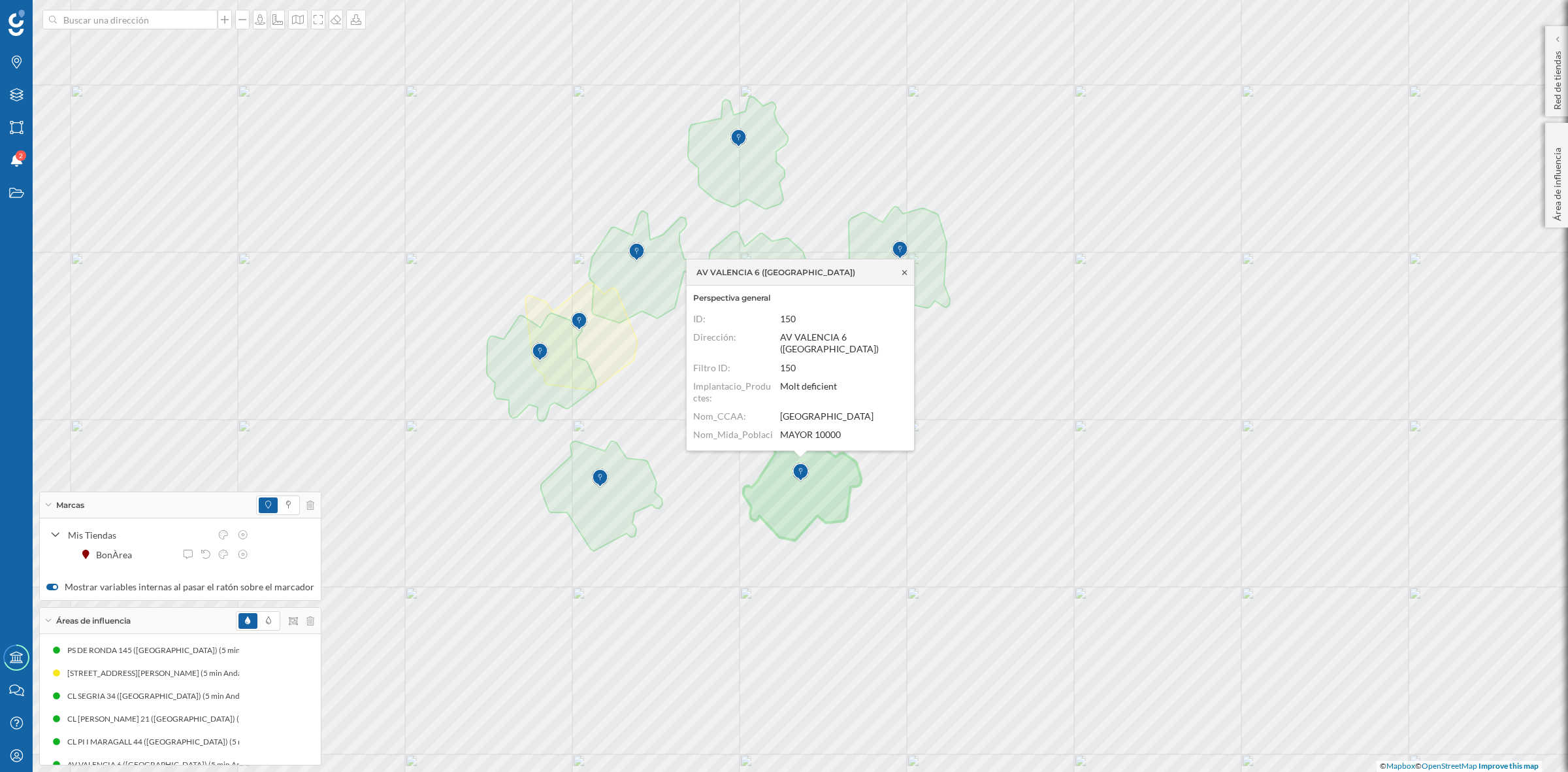
click at [906, 272] on icon at bounding box center [905, 272] width 10 height 8
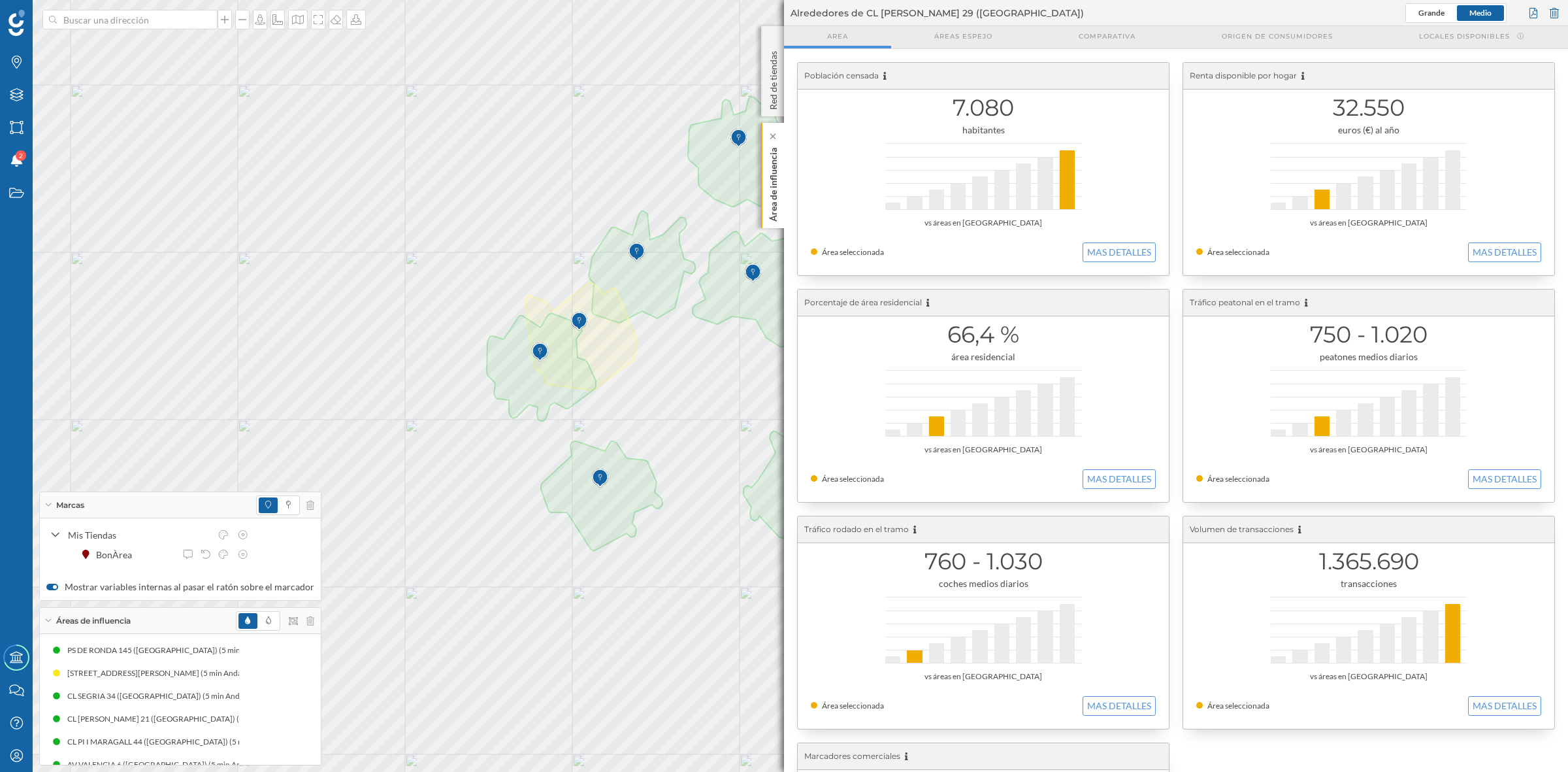
click at [775, 207] on p "Área de influencia" at bounding box center [773, 182] width 13 height 79
click at [1113, 262] on button "MAS DETALLES" at bounding box center [1119, 252] width 73 height 20
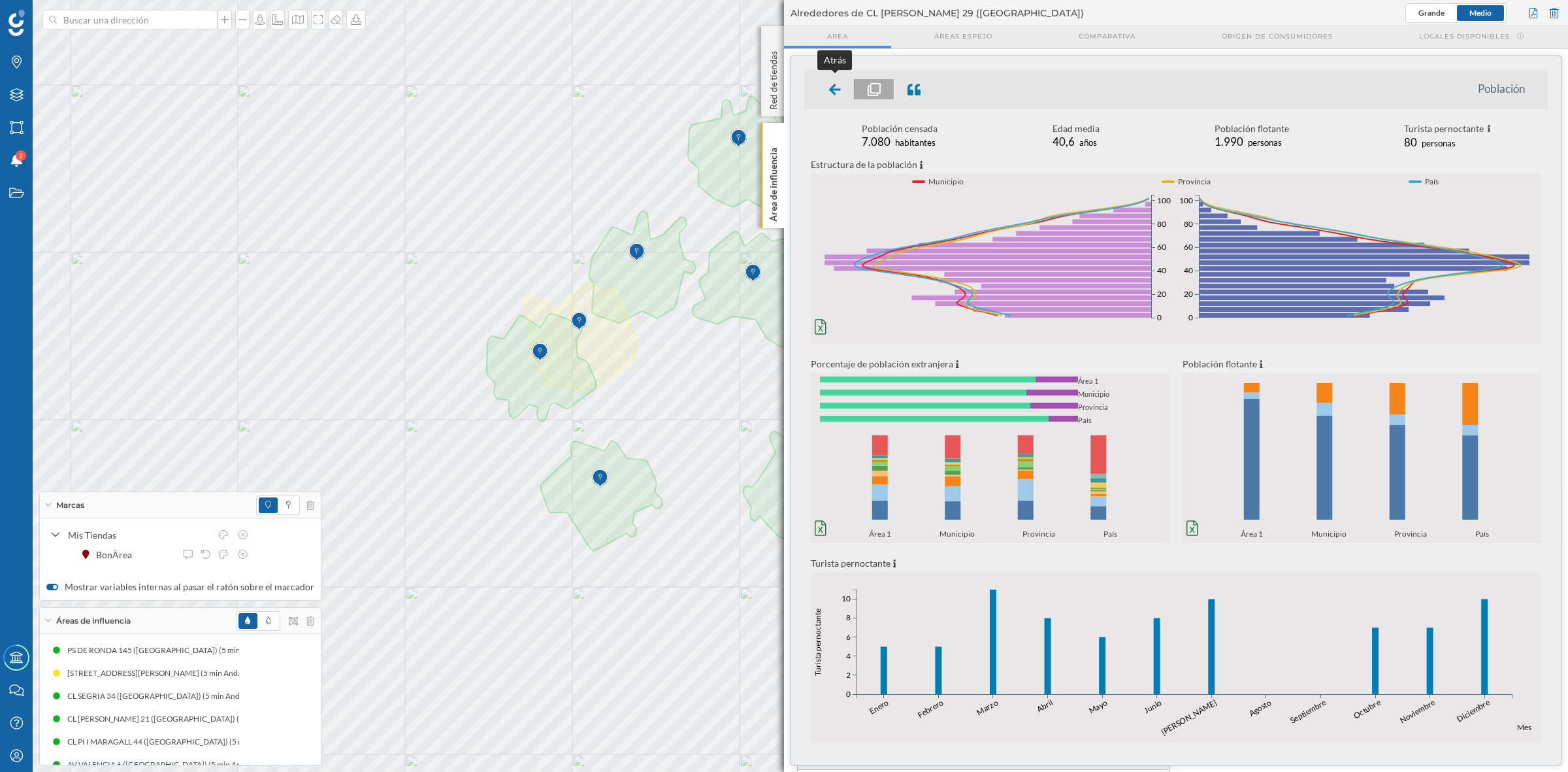
click at [830, 91] on icon at bounding box center [835, 90] width 11 height 13
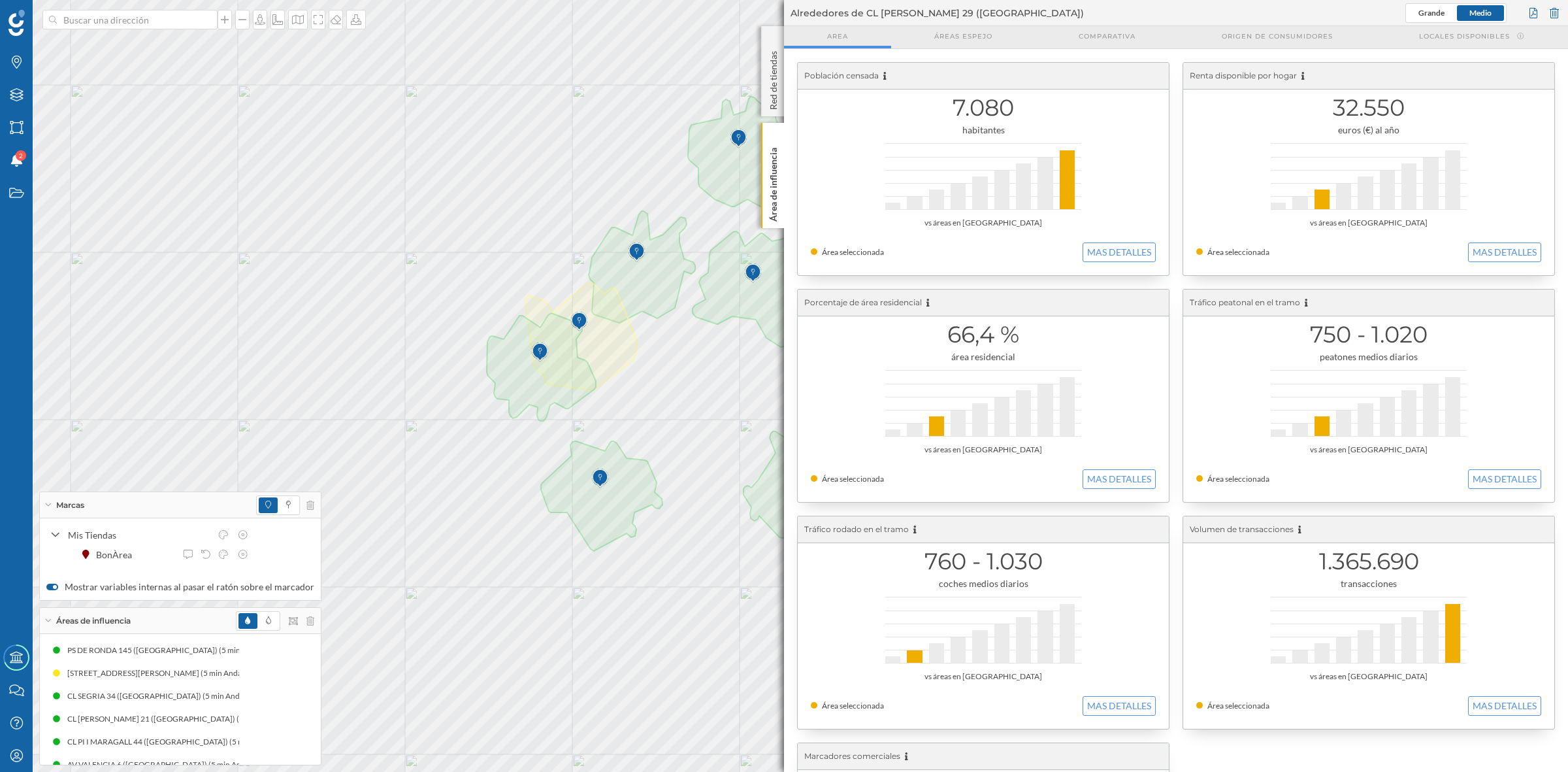
click at [788, 192] on div "Población censada 7.080 habitantes vs áreas en Lleida Área seleccionada MAS DET…" at bounding box center [1176, 508] width 784 height 920
click at [771, 190] on p "Área de influencia" at bounding box center [773, 182] width 13 height 79
click at [1145, 230] on div "4.590 habitantes vs áreas en Lleida Área seleccionada MAS DETALLES" at bounding box center [983, 169] width 371 height 212
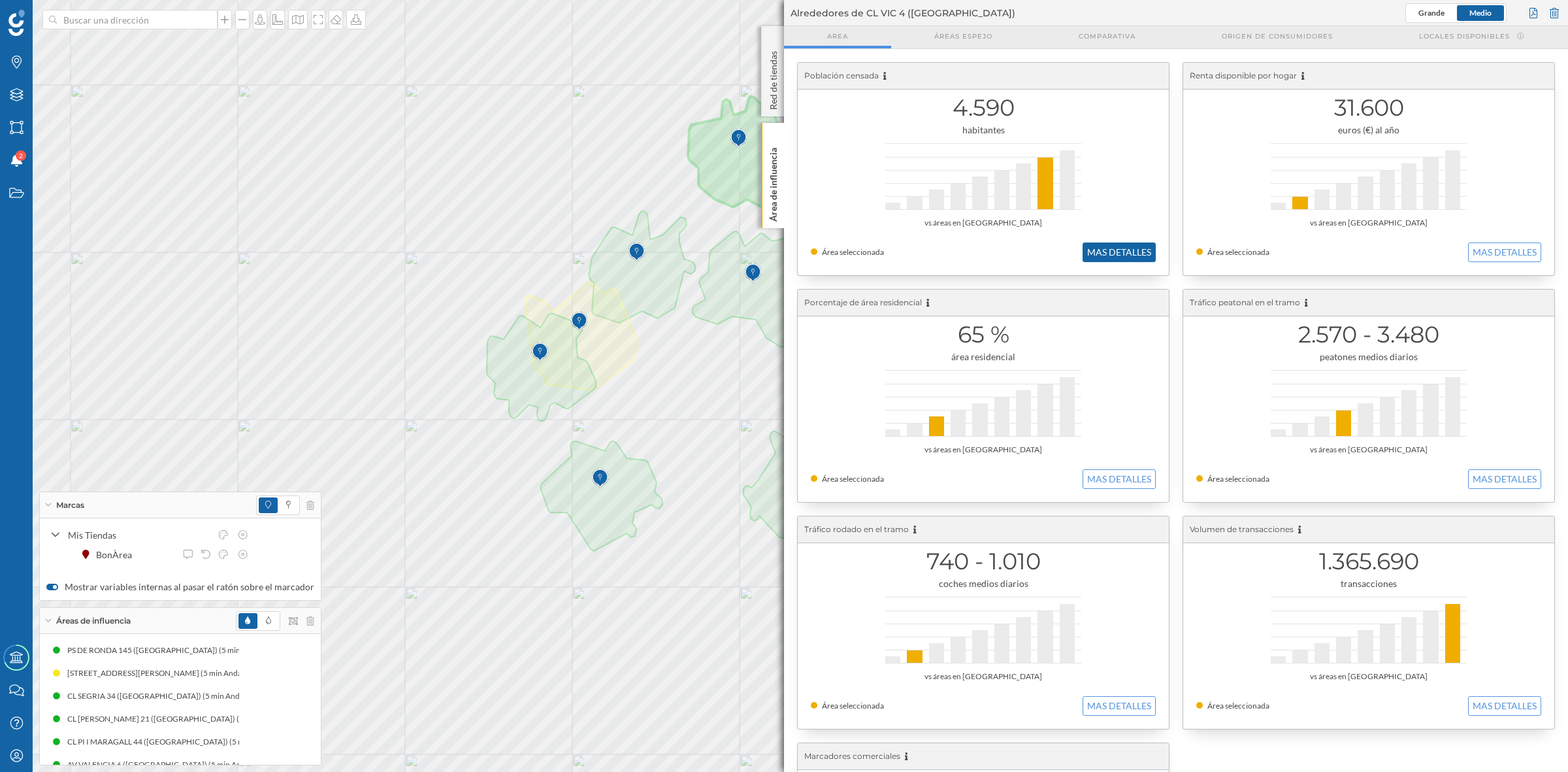
click at [1134, 250] on button "MAS DETALLES" at bounding box center [1119, 252] width 73 height 20
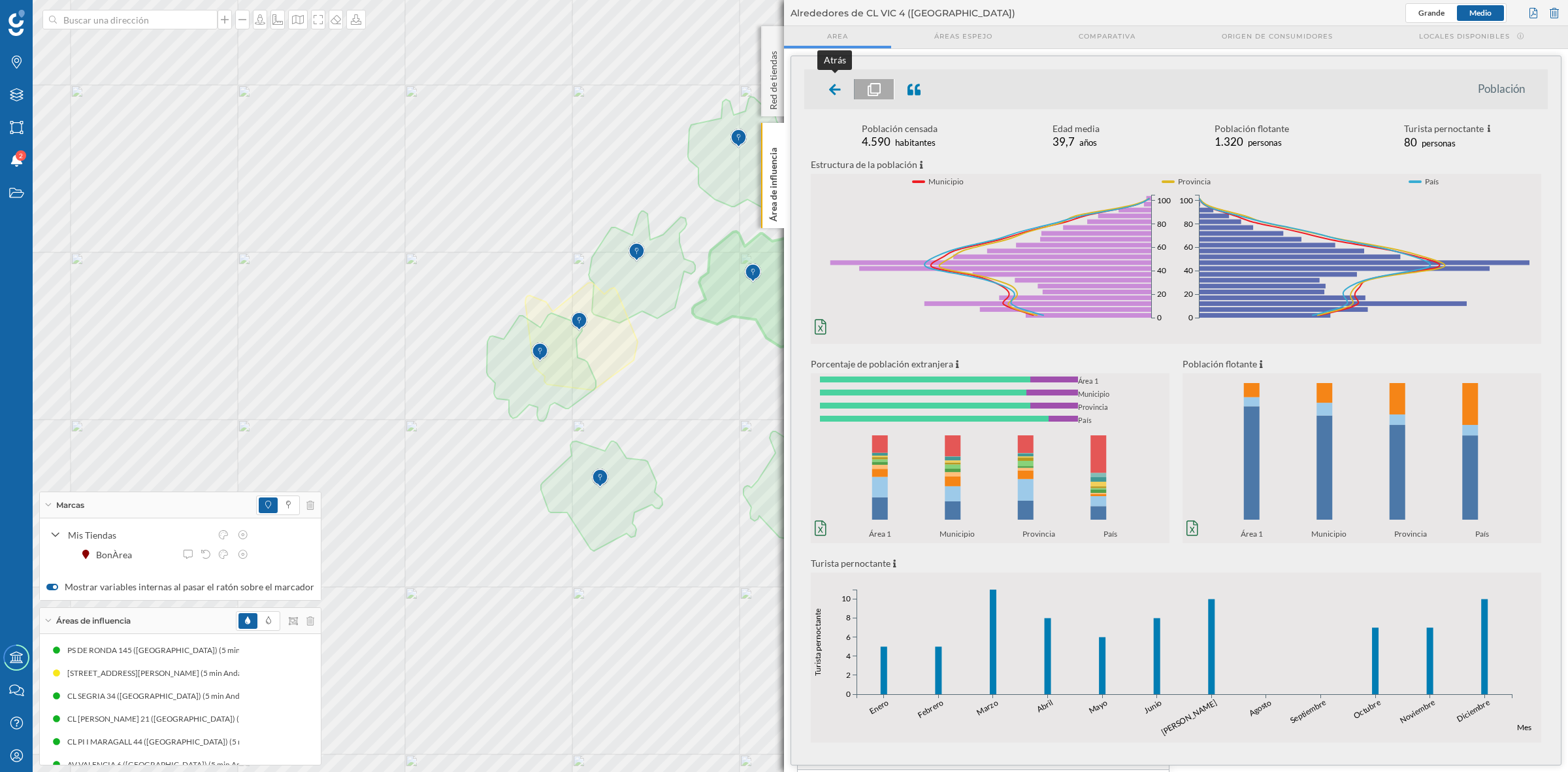
click at [834, 94] on icon at bounding box center [835, 90] width 11 height 13
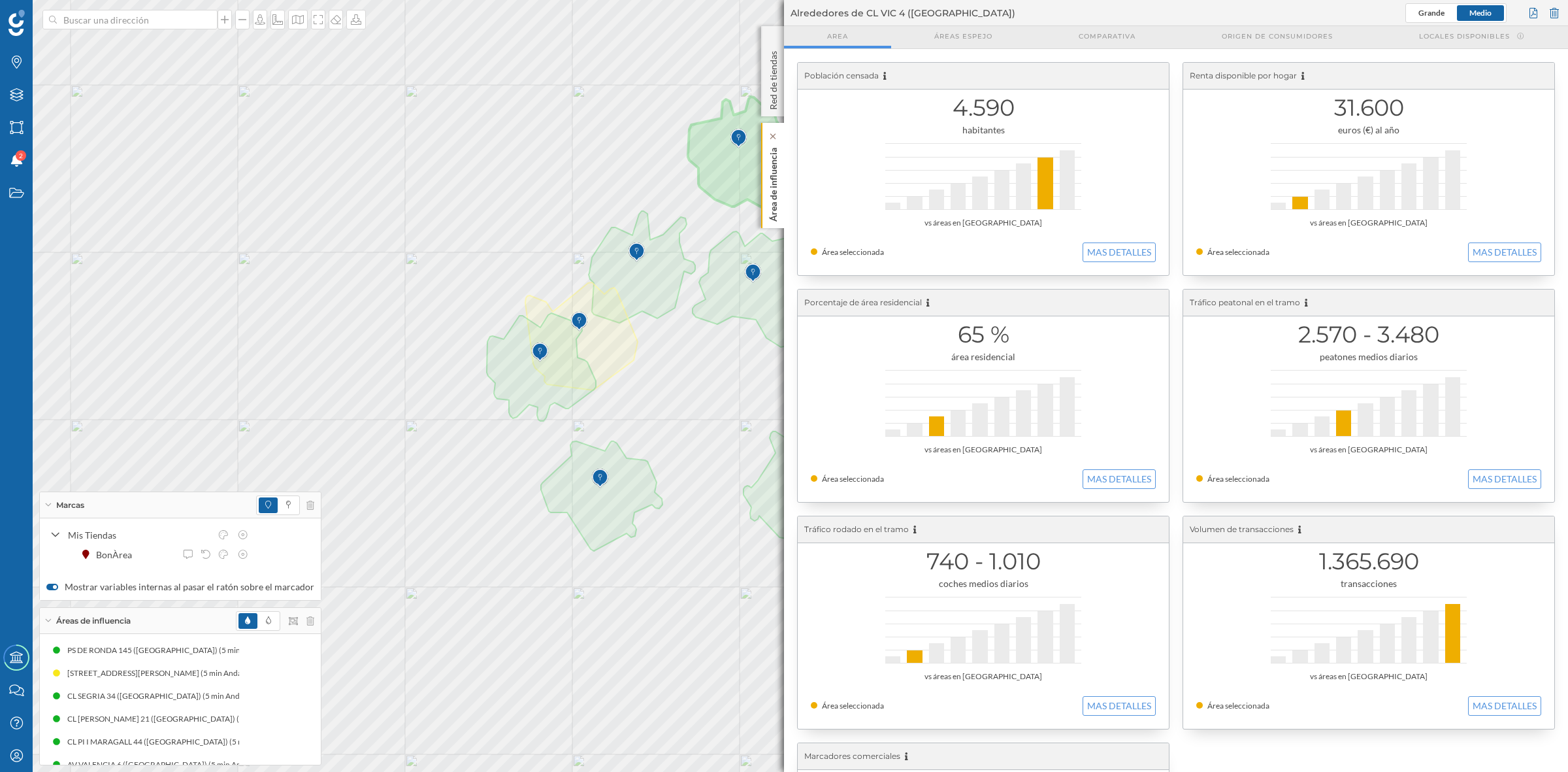
click at [777, 187] on p "Área de influencia" at bounding box center [773, 182] width 13 height 79
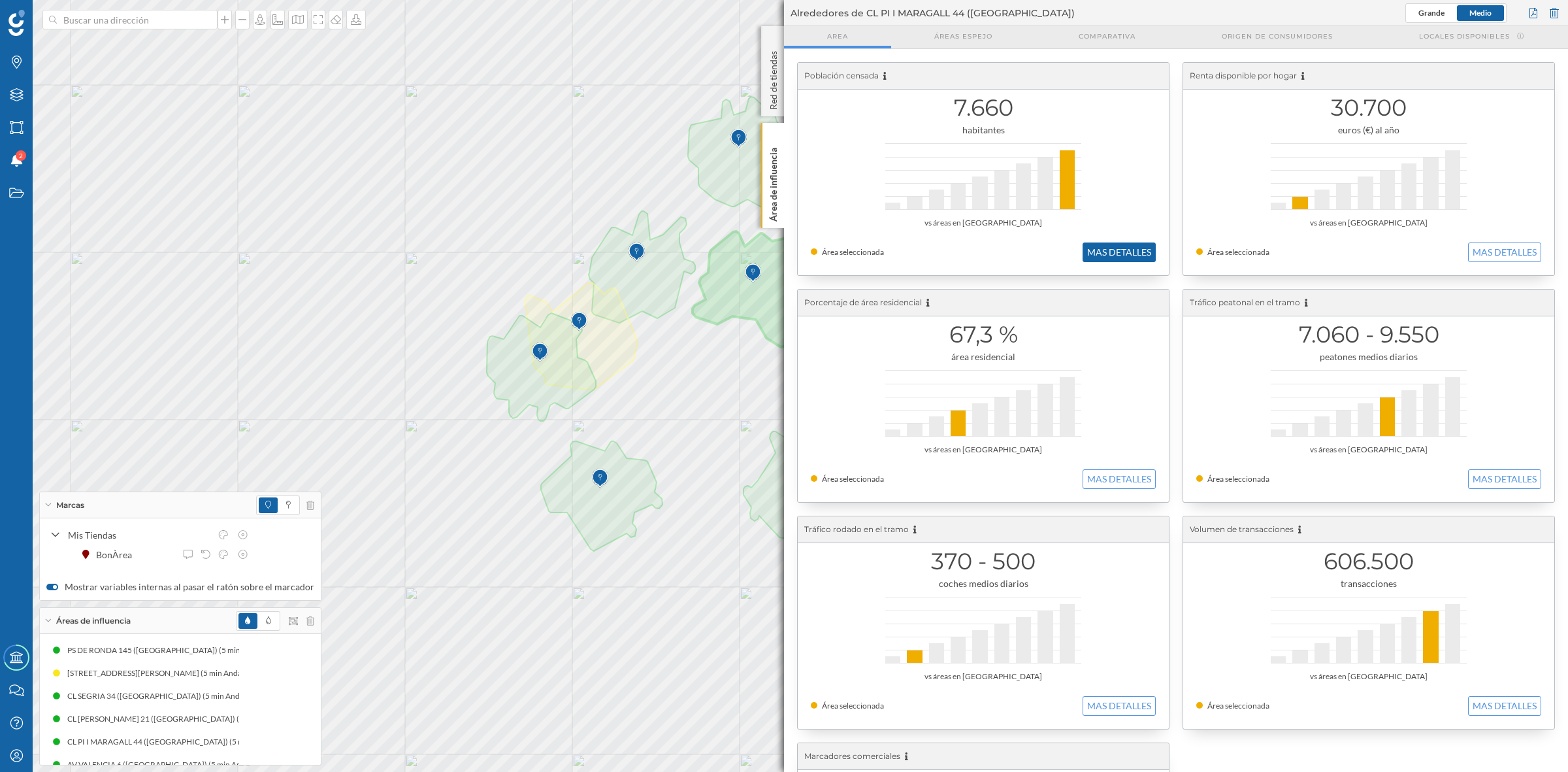
click at [1096, 246] on button "MAS DETALLES" at bounding box center [1119, 252] width 73 height 20
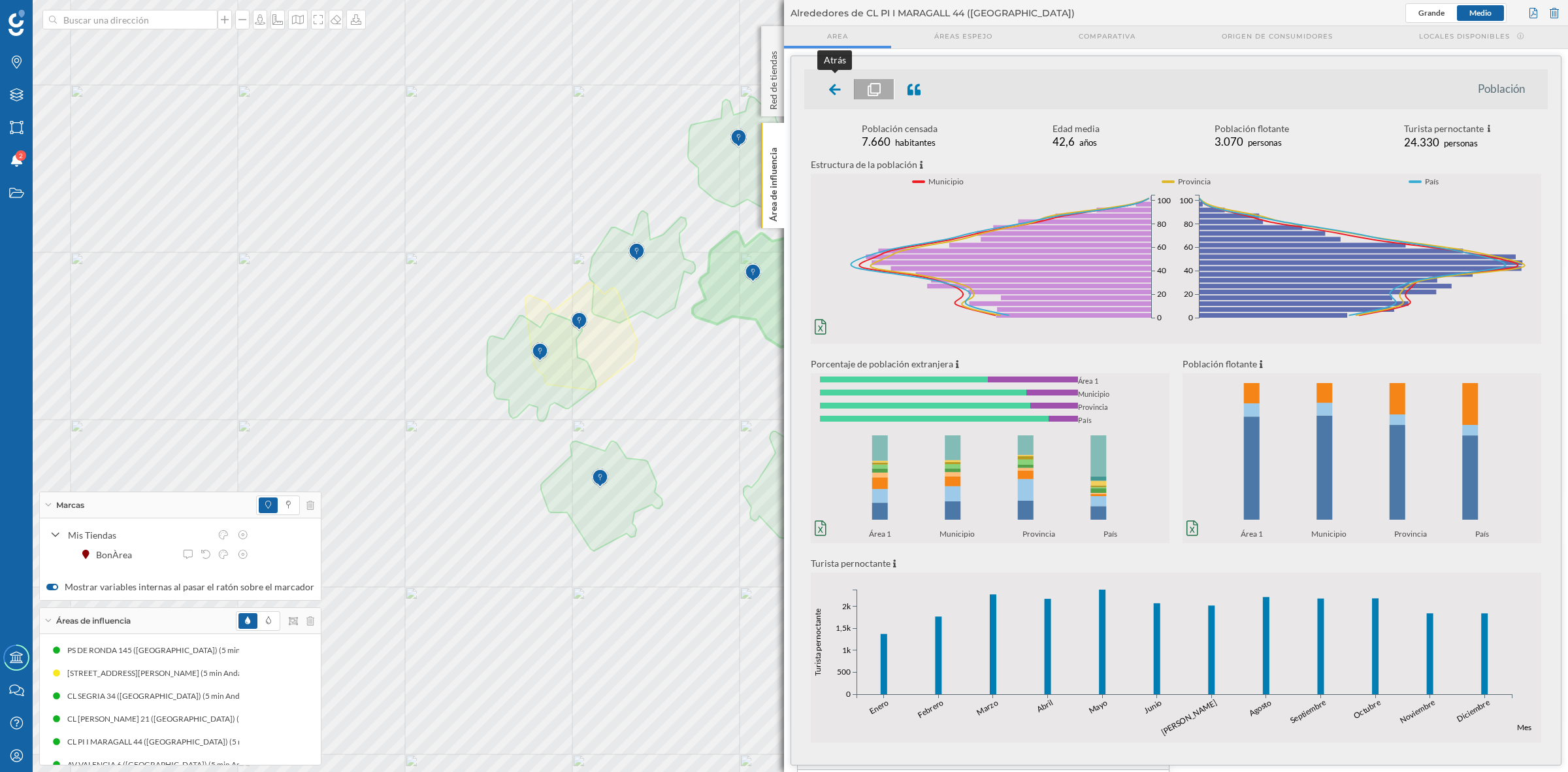
click at [828, 90] on div at bounding box center [835, 89] width 38 height 20
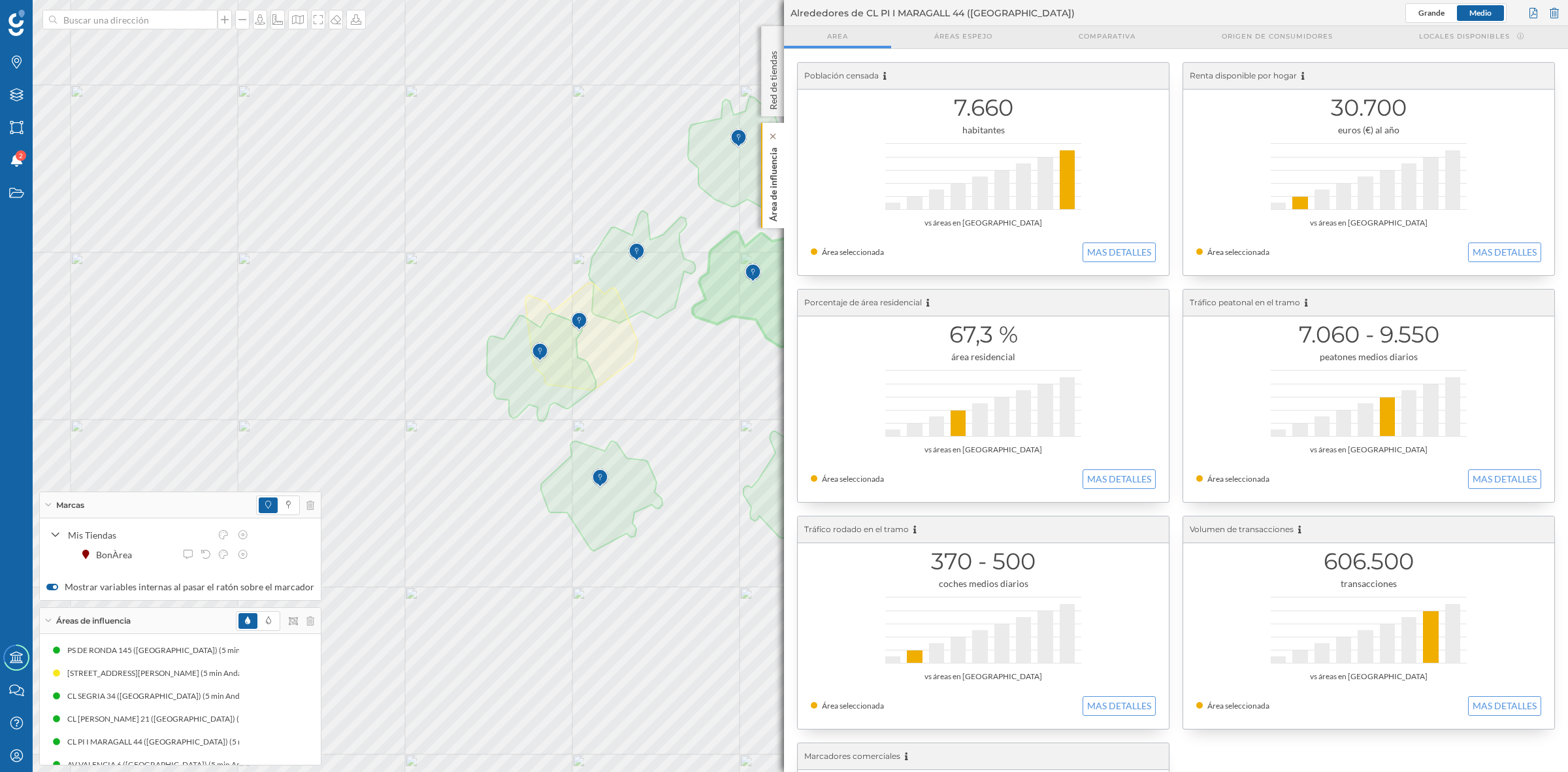
click at [776, 209] on p "Área de influencia" at bounding box center [773, 182] width 13 height 79
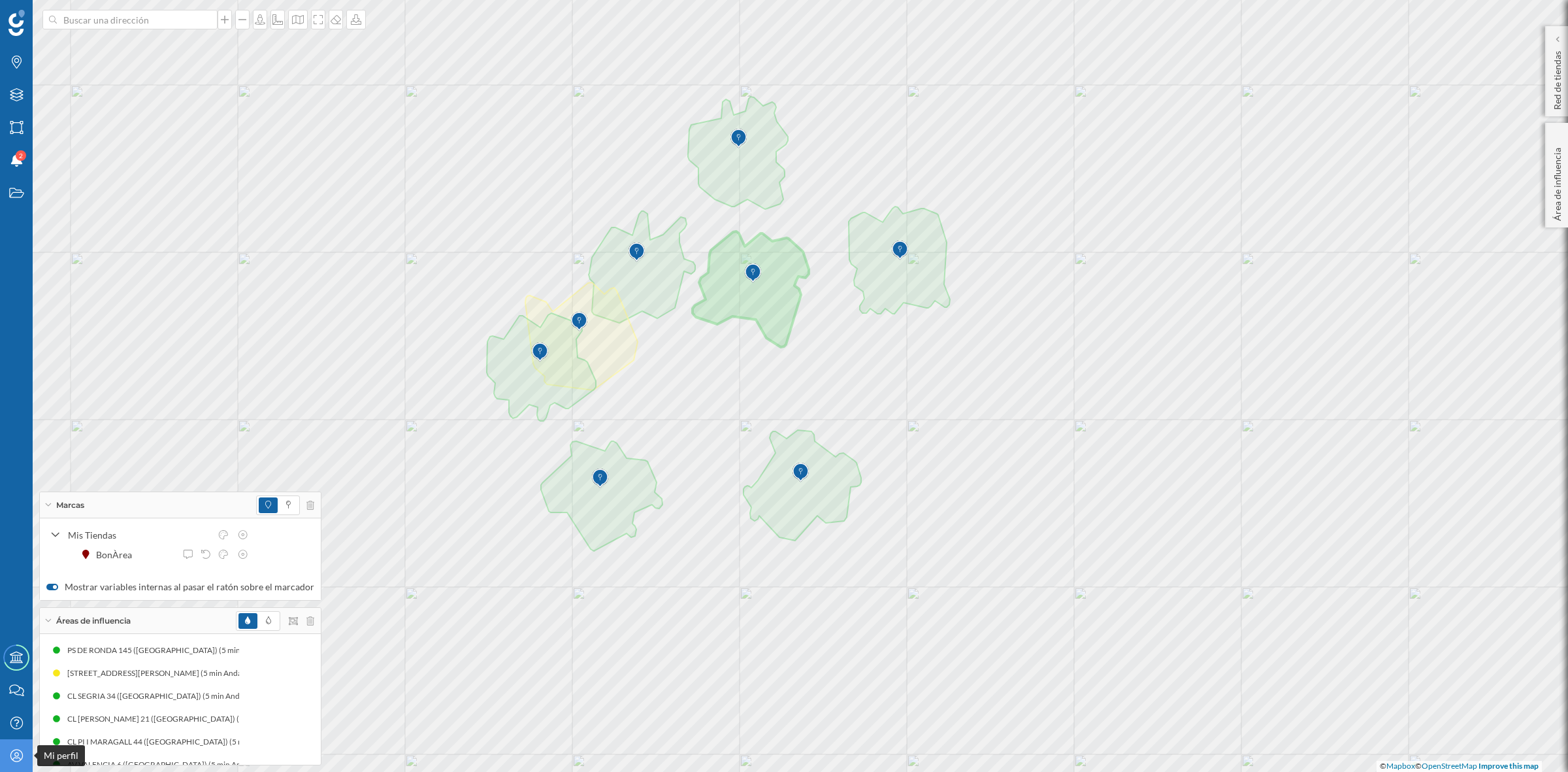
click at [15, 761] on icon at bounding box center [16, 755] width 12 height 12
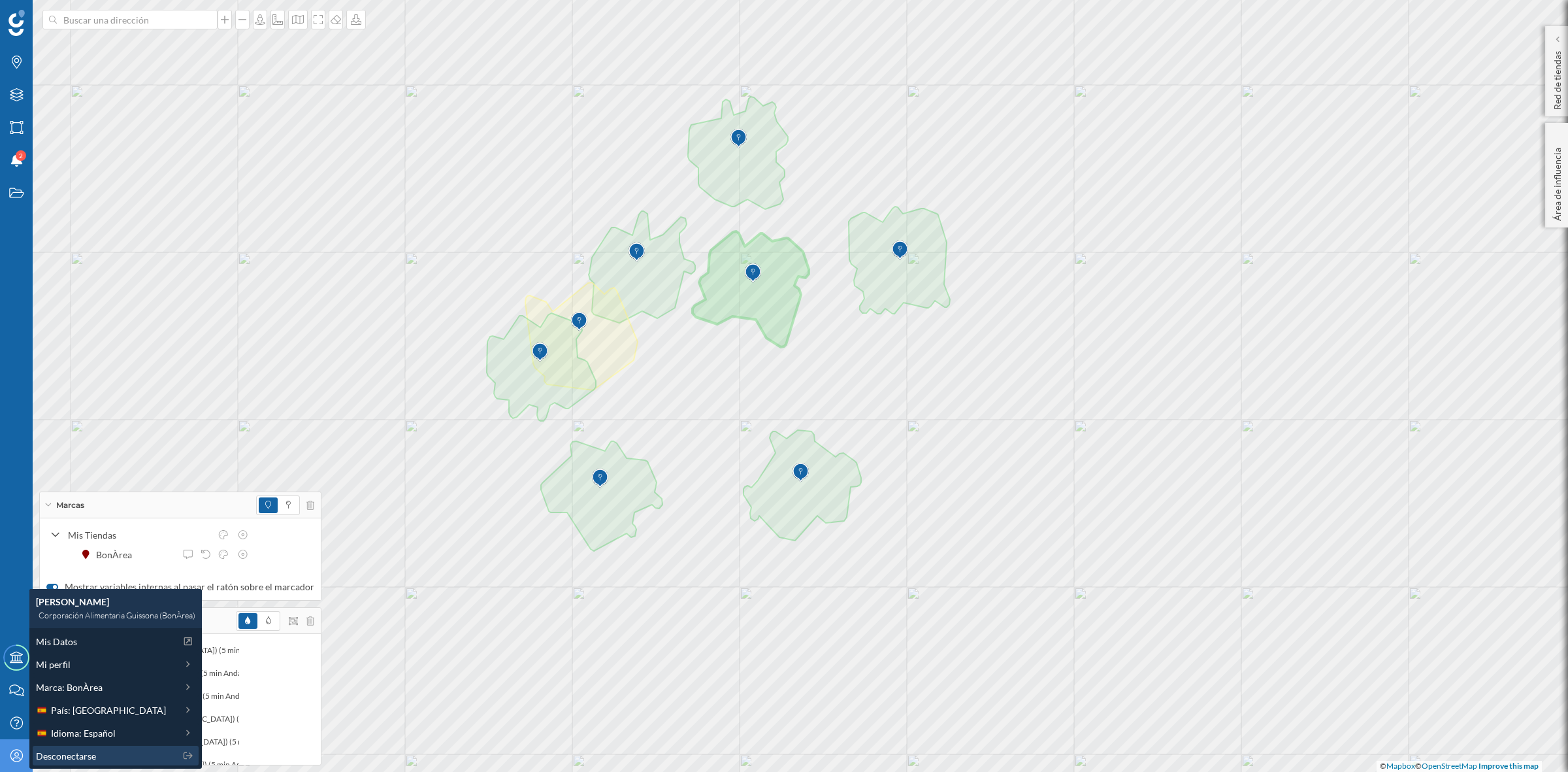
click at [56, 755] on span "Desconectarse" at bounding box center [66, 756] width 60 height 14
